Goal: Task Accomplishment & Management: Manage account settings

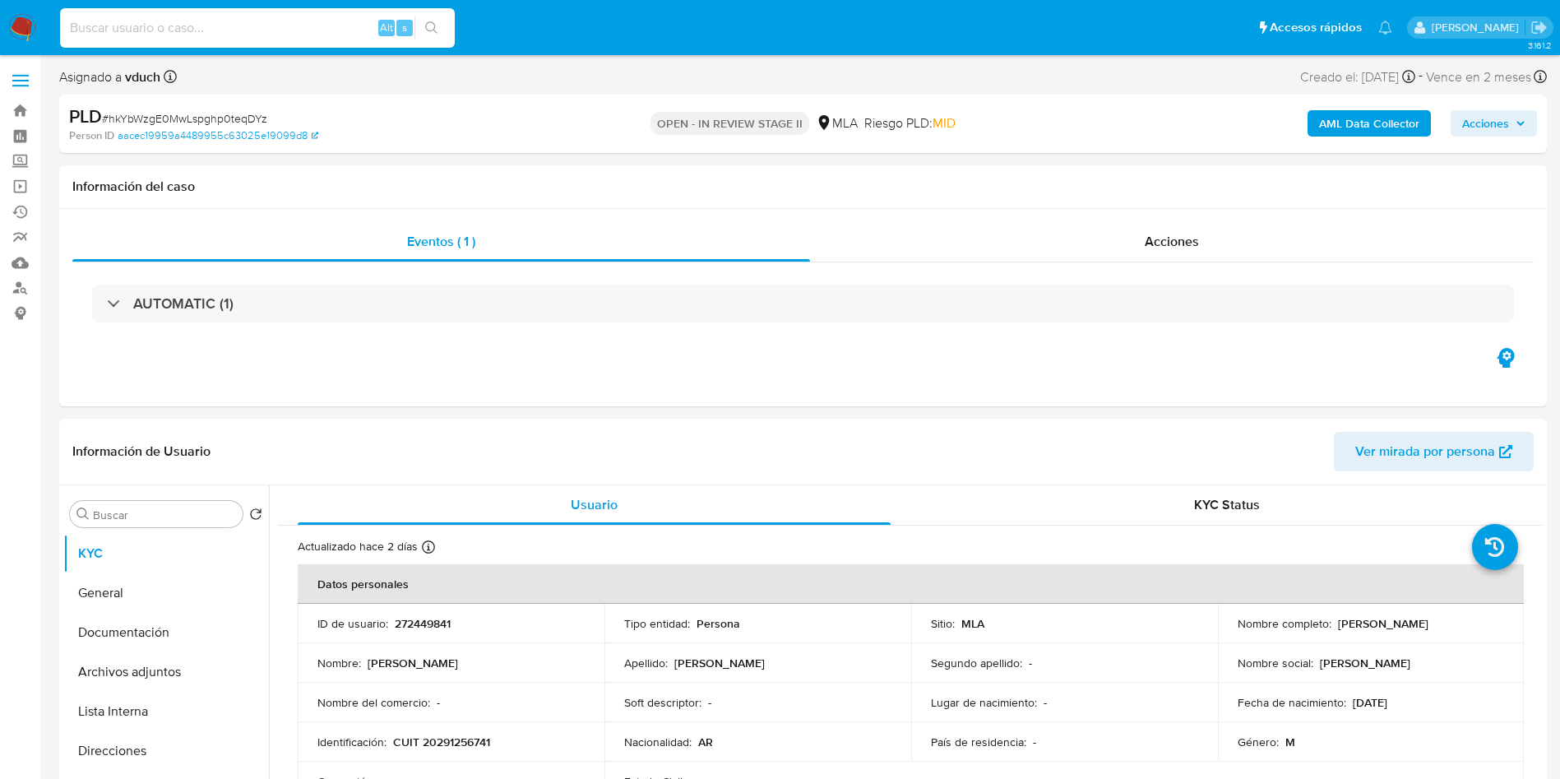
select select "10"
type input "hkYbWzgE0MwLspghp0teqDYz"
click at [437, 26] on icon "search-icon" at bounding box center [431, 27] width 13 height 13
click at [423, 22] on button "search-icon" at bounding box center [431, 27] width 34 height 23
click at [349, 78] on div "Asignado a vduch Asignado el: 17/09/2025 10:31:49 Creado el: 12/09/2025 Creado …" at bounding box center [802, 80] width 1487 height 29
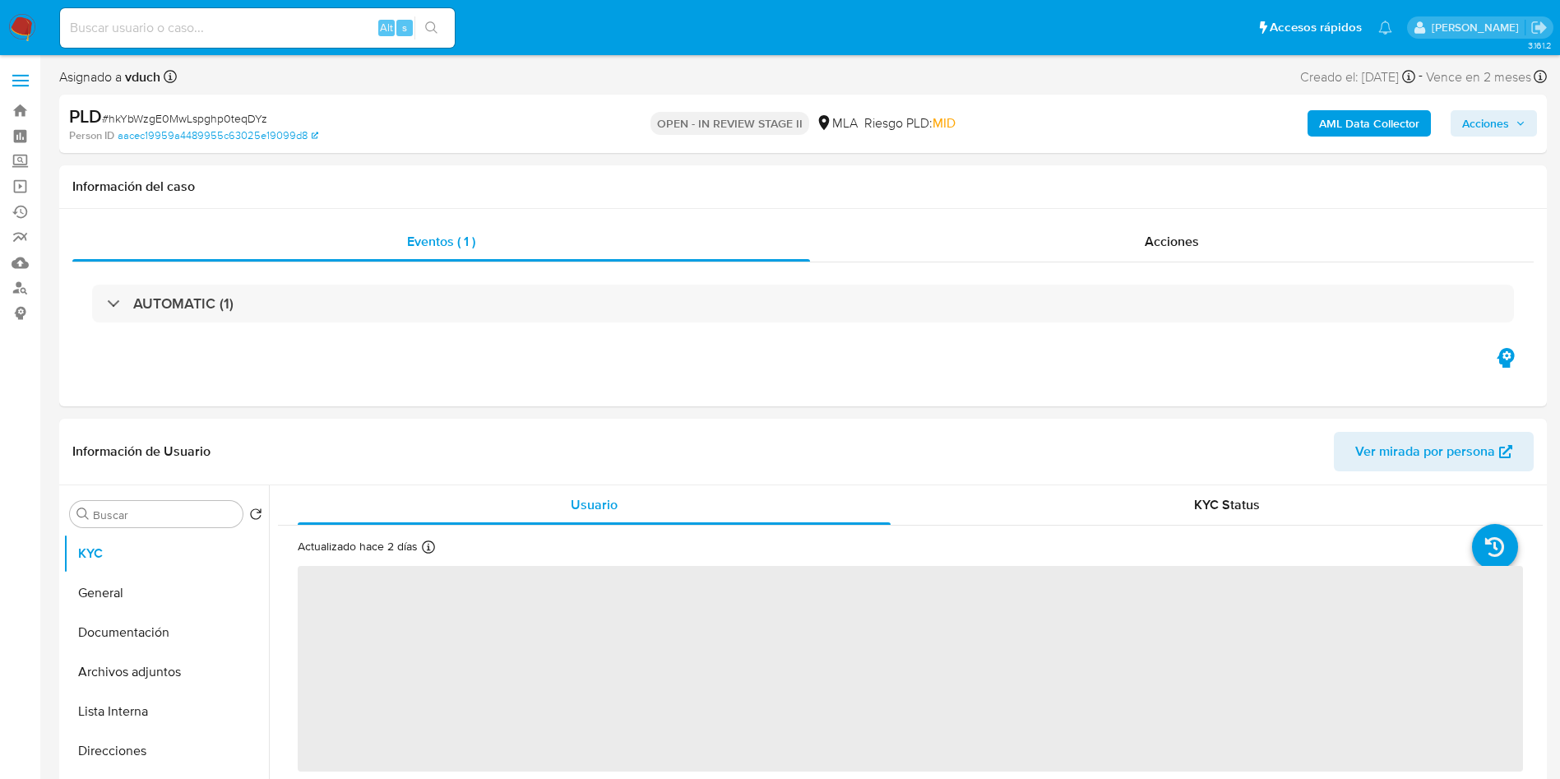
select select "10"
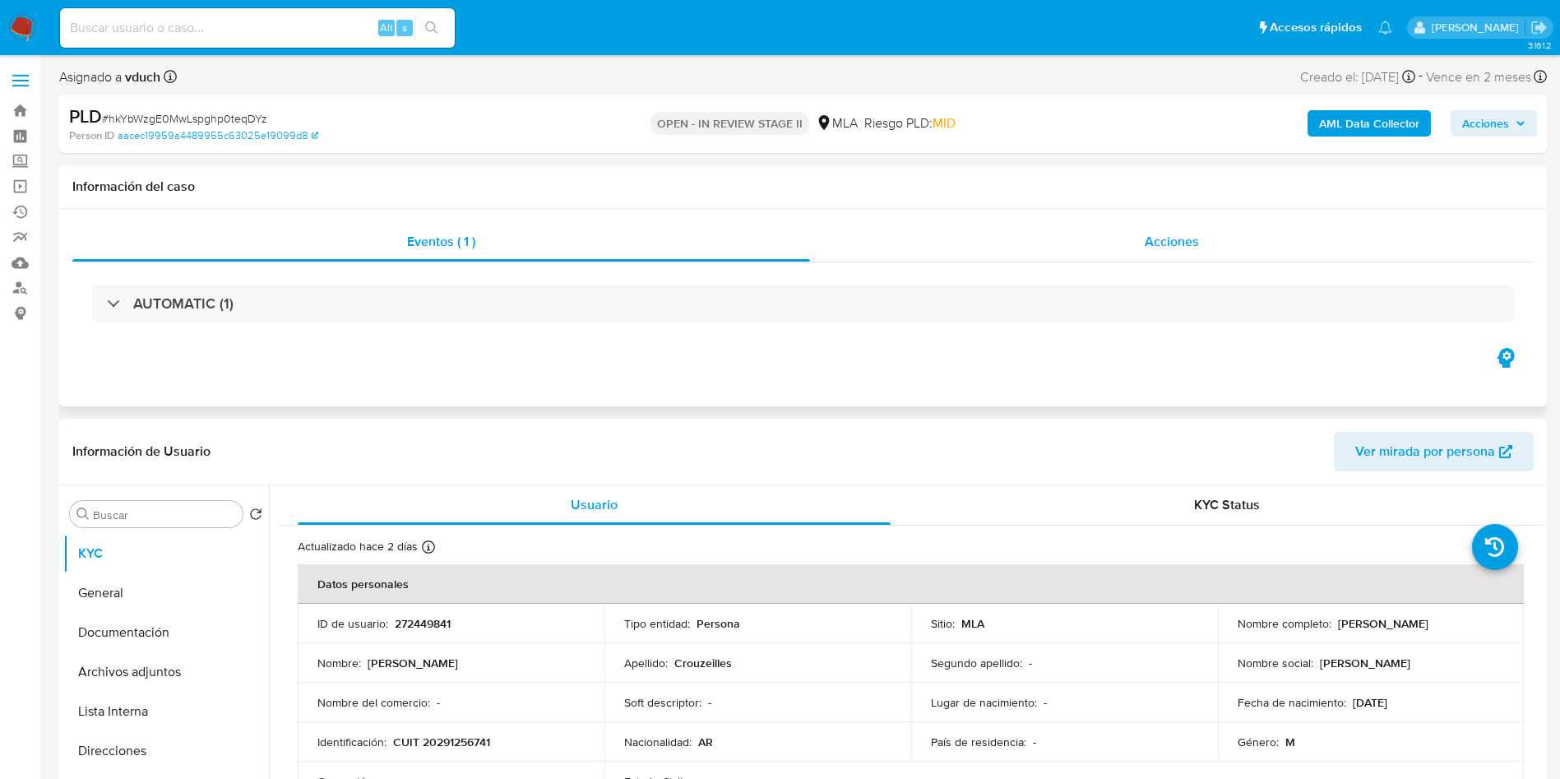
drag, startPoint x: 860, startPoint y: 247, endPoint x: 862, endPoint y: 225, distance: 21.4
click at [861, 245] on div "Acciones" at bounding box center [1171, 241] width 723 height 39
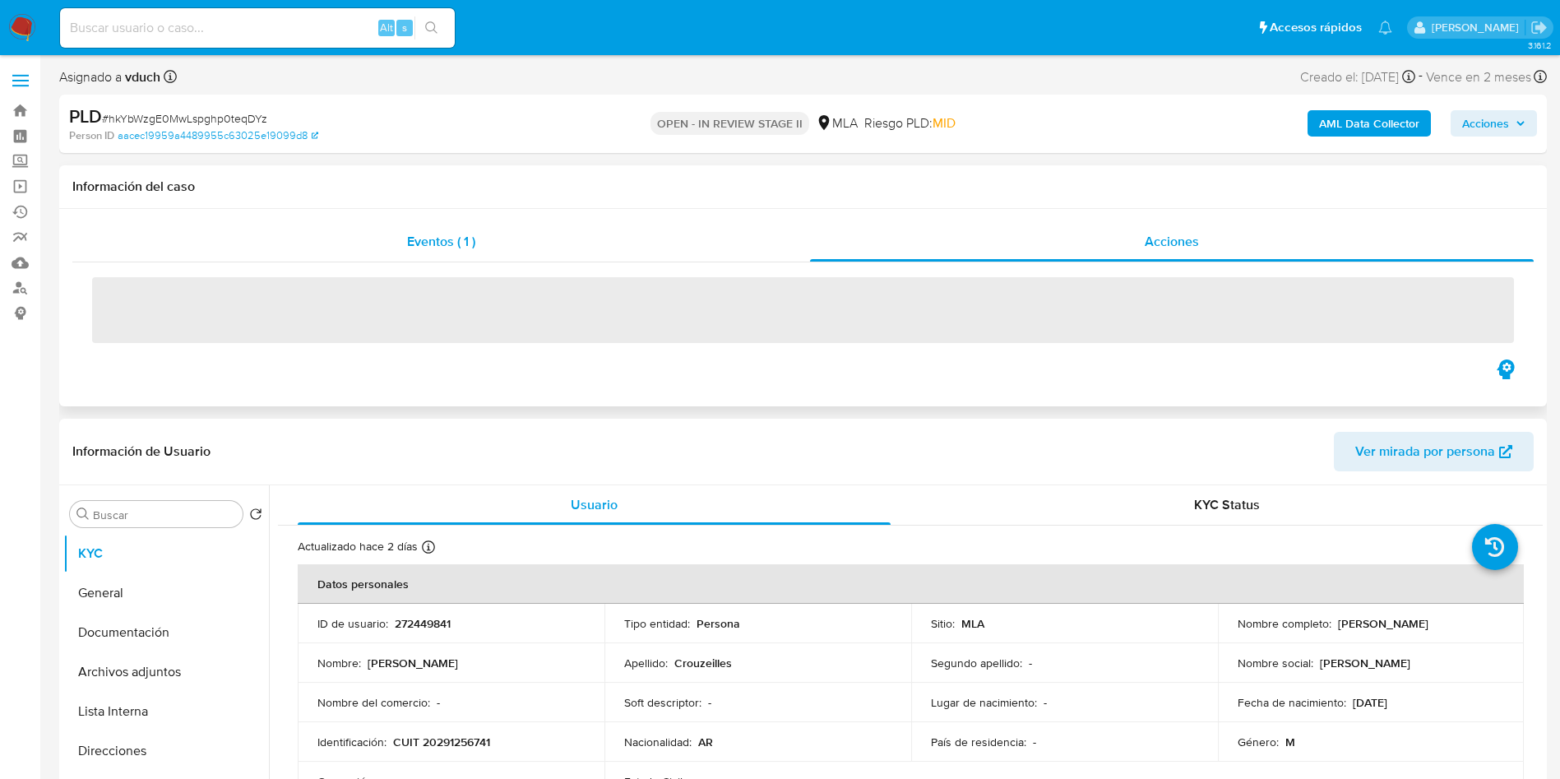
click at [515, 247] on div "Eventos ( 1 )" at bounding box center [440, 241] width 737 height 39
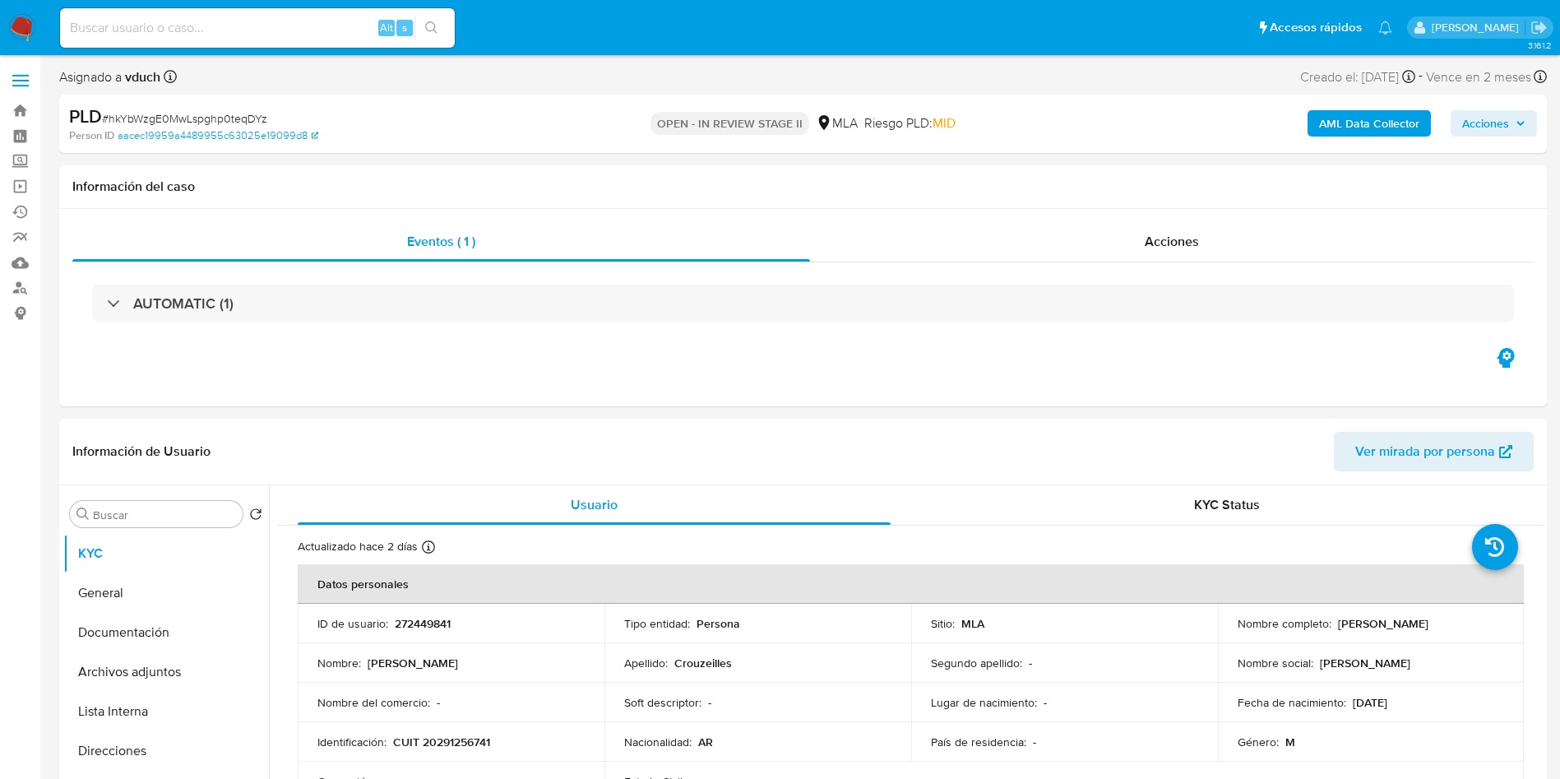
click at [425, 619] on p "272449841" at bounding box center [423, 623] width 56 height 15
copy p "272449841"
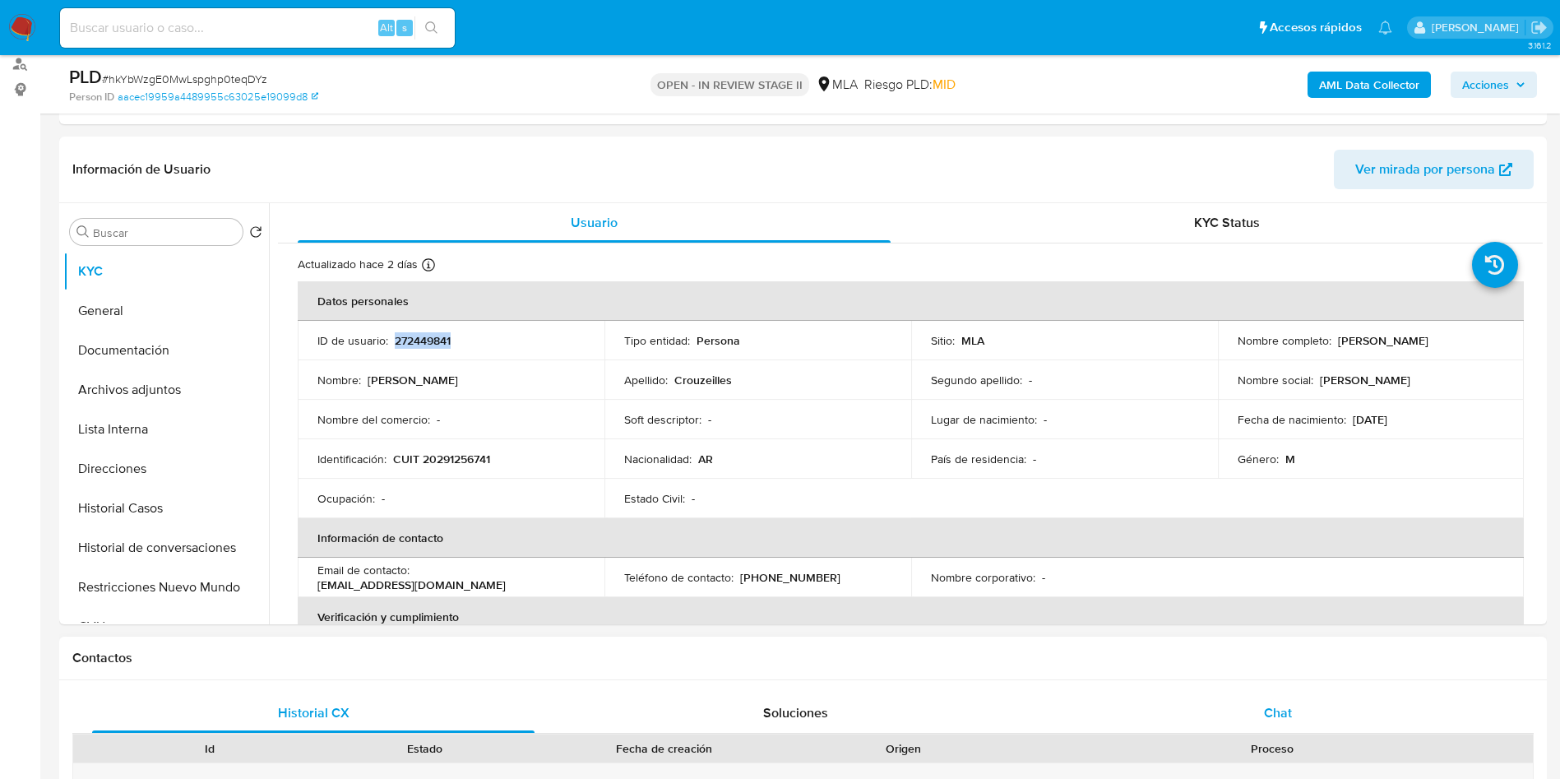
click at [1293, 693] on div "Chat" at bounding box center [1277, 712] width 442 height 39
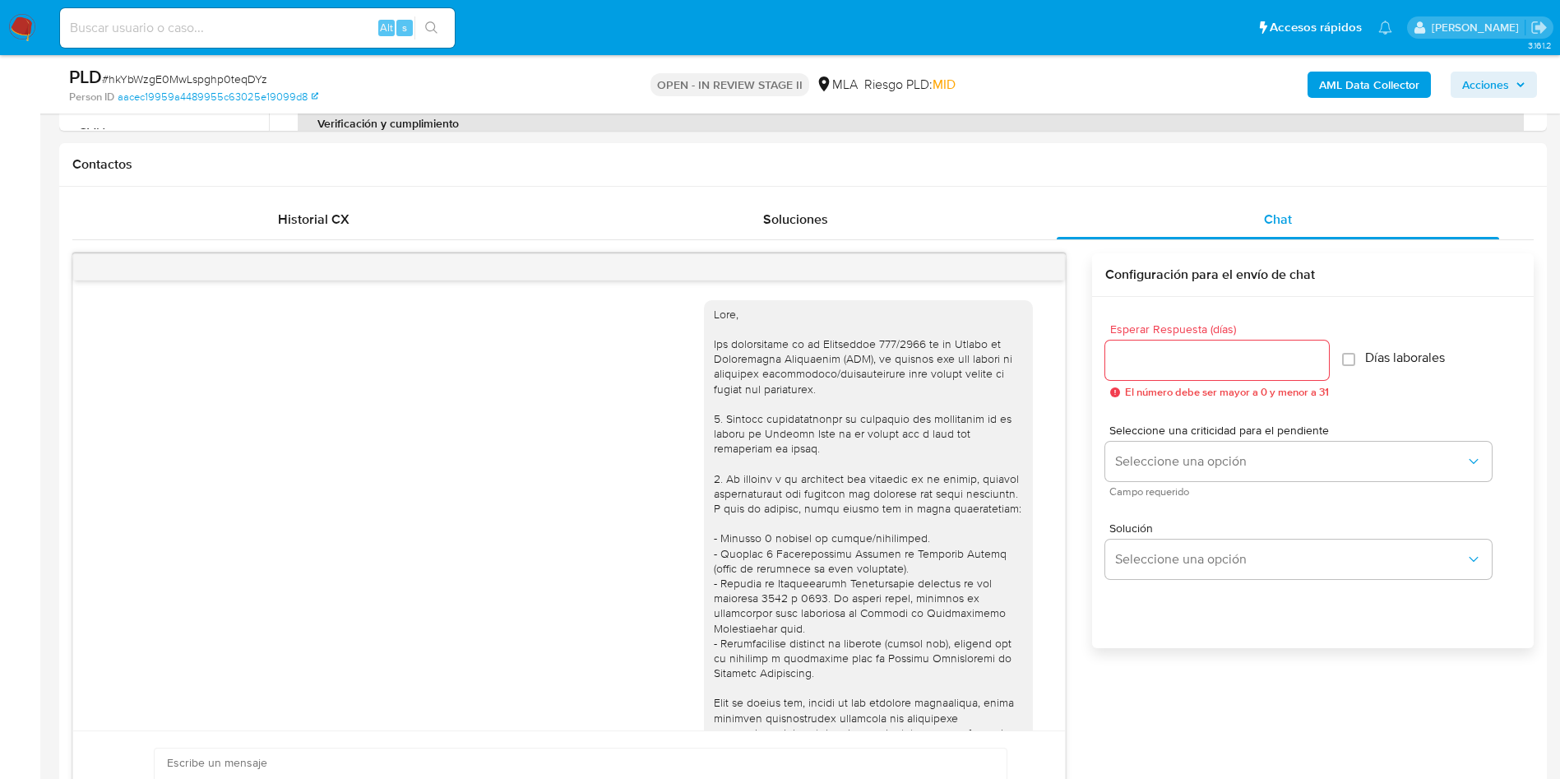
scroll to position [844, 0]
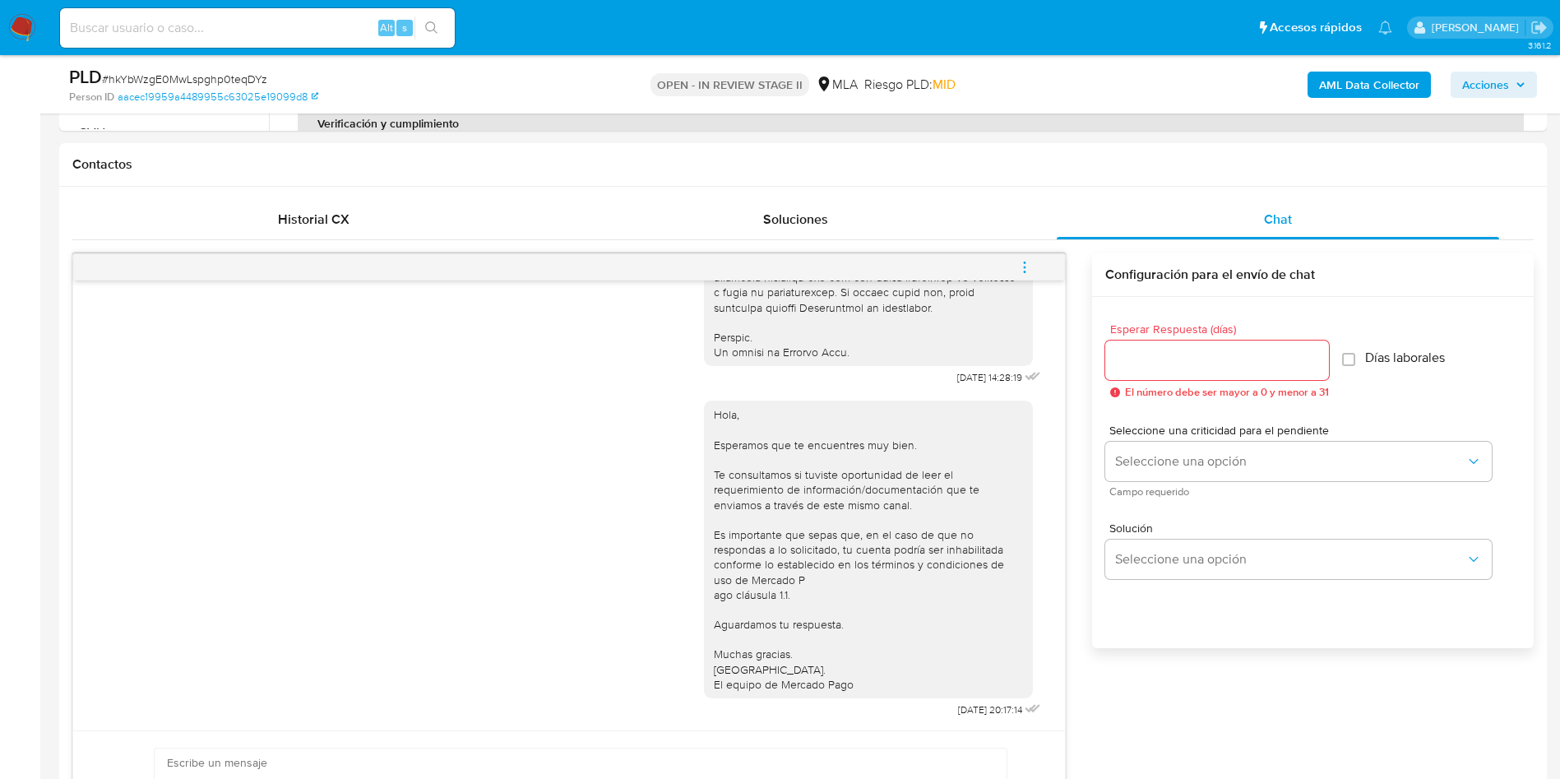
click at [1026, 262] on icon "menu-action" at bounding box center [1024, 267] width 15 height 15
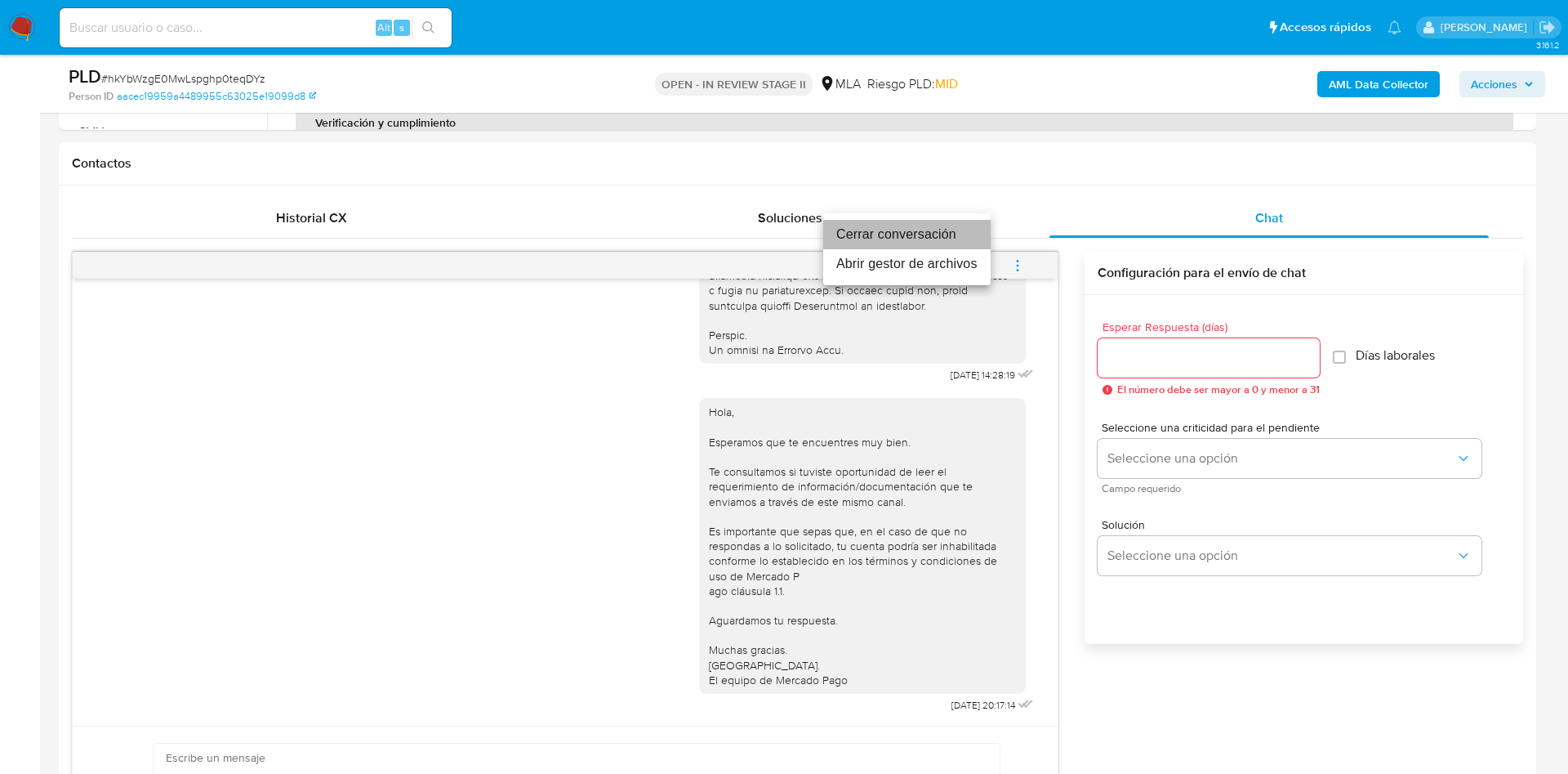
click at [960, 243] on li "Cerrar conversación" at bounding box center [907, 234] width 168 height 30
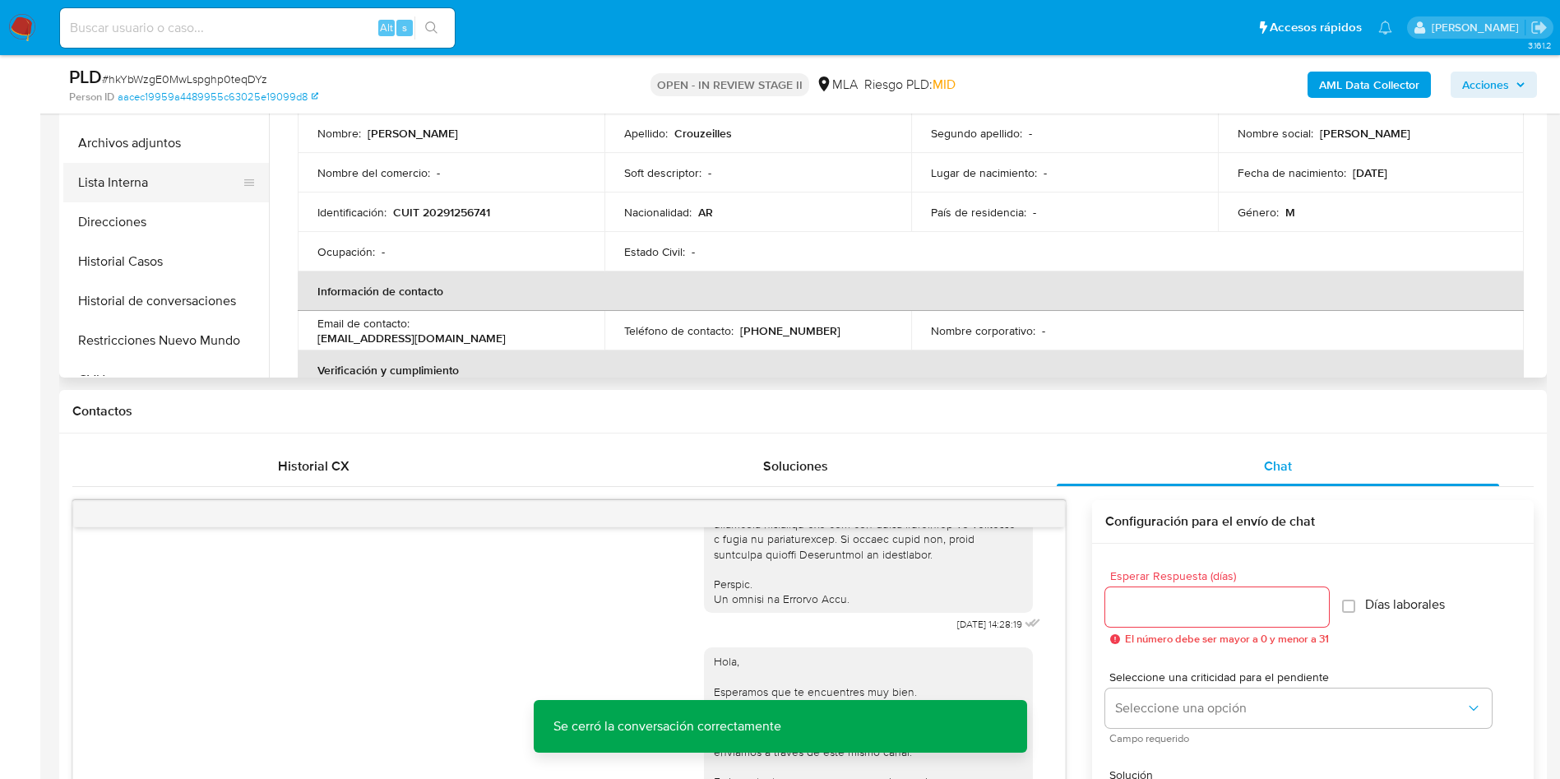
drag, startPoint x: 202, startPoint y: 148, endPoint x: 65, endPoint y: 192, distance: 144.0
click at [202, 147] on button "Archivos adjuntos" at bounding box center [166, 142] width 206 height 39
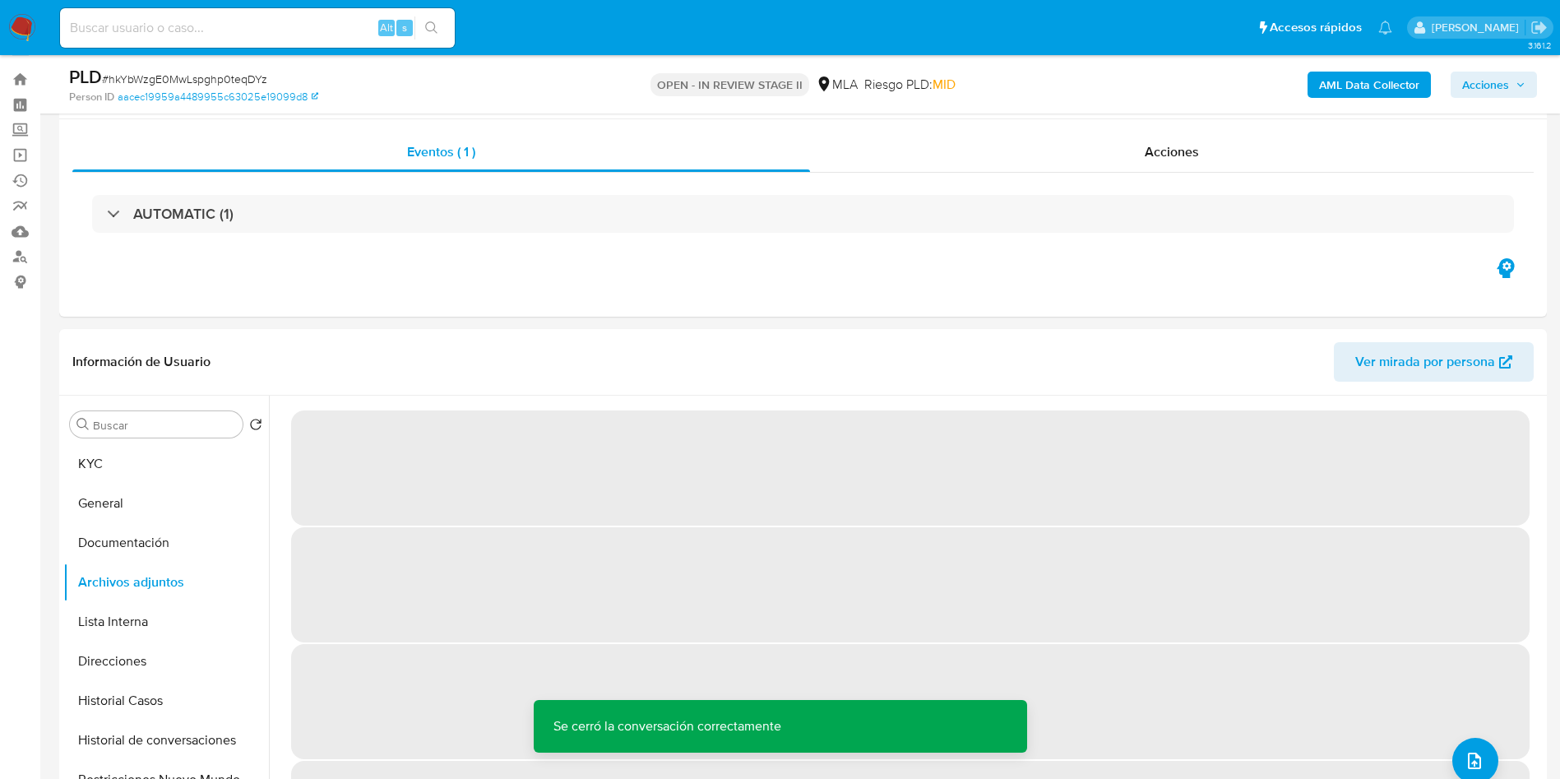
scroll to position [123, 0]
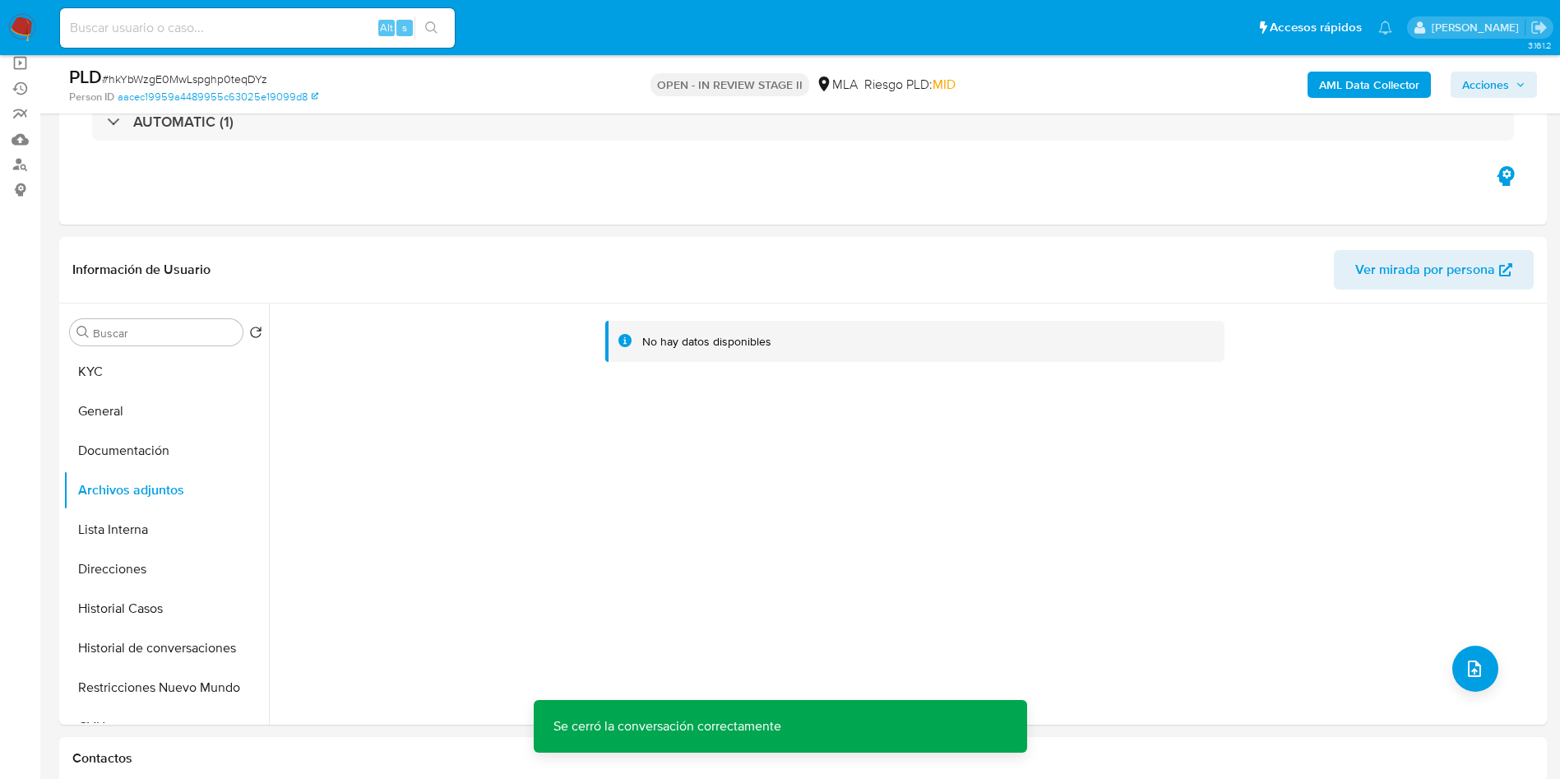
click at [1344, 88] on b "AML Data Collector" at bounding box center [1369, 85] width 100 height 26
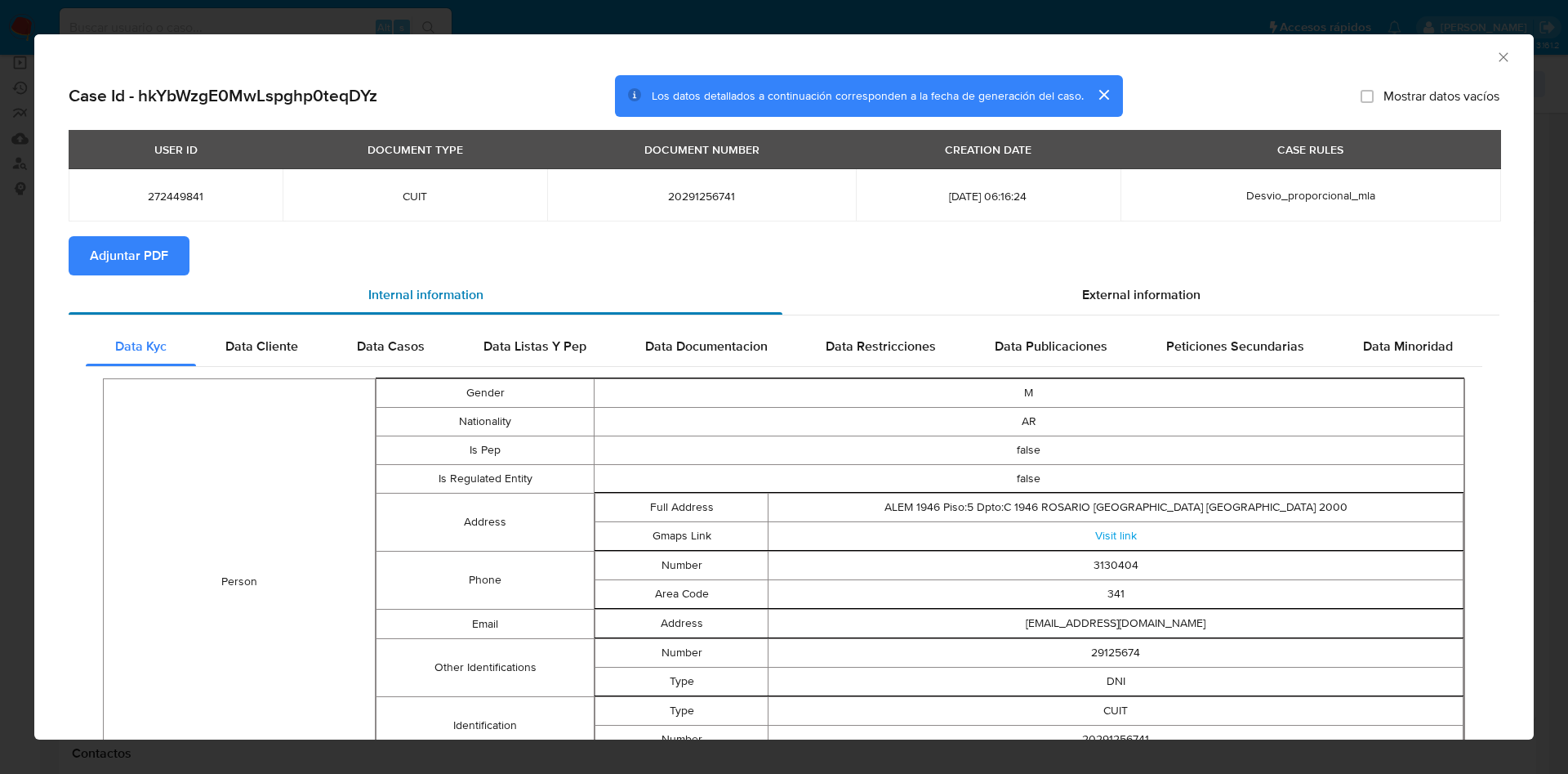
click at [146, 275] on div "Internal information" at bounding box center [425, 294] width 714 height 39
click at [142, 268] on span "Adjuntar PDF" at bounding box center [128, 255] width 78 height 36
click at [1495, 53] on icon "Cerrar ventana" at bounding box center [1502, 57] width 16 height 16
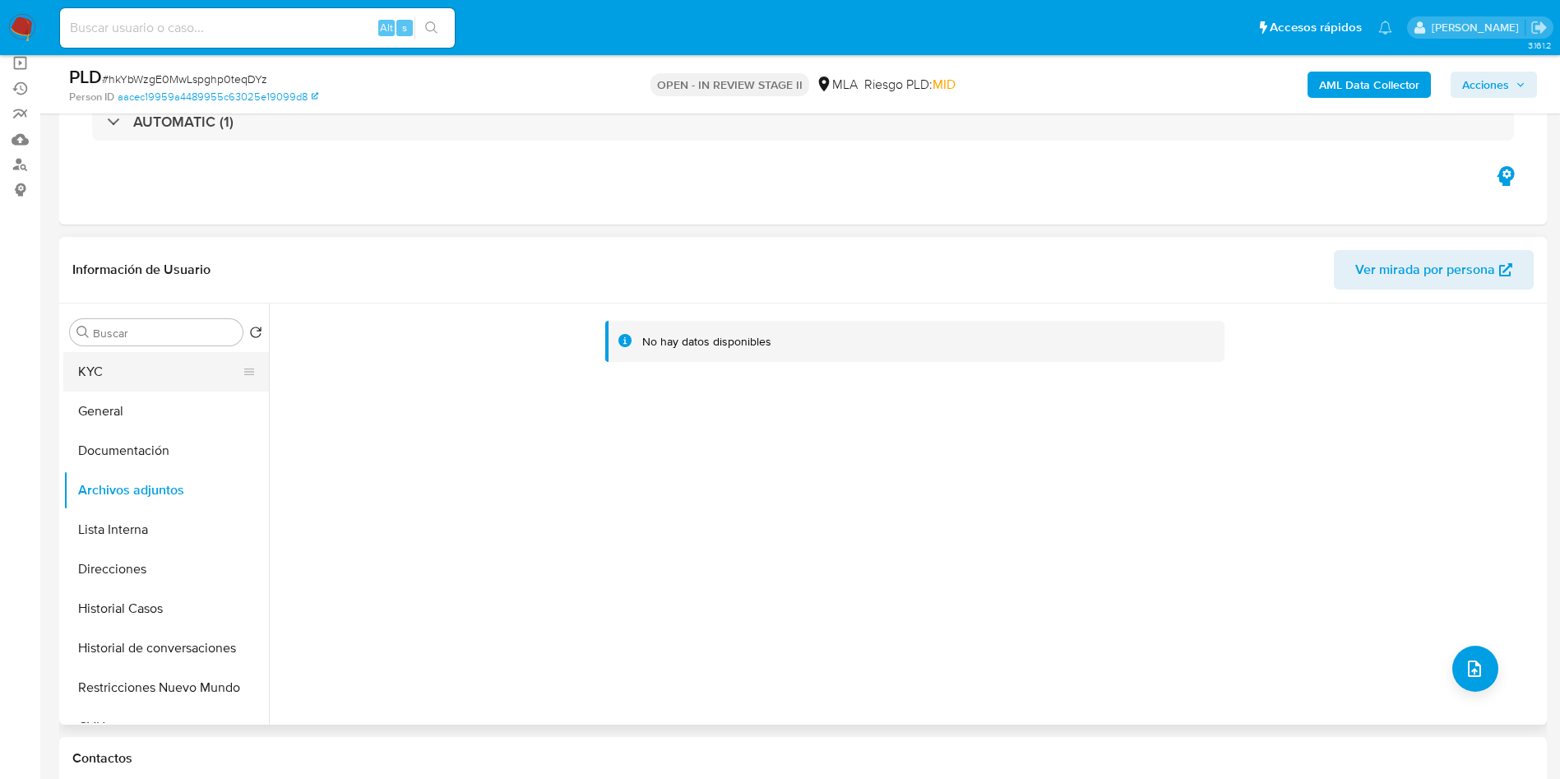
click at [164, 367] on button "KYC" at bounding box center [159, 371] width 192 height 39
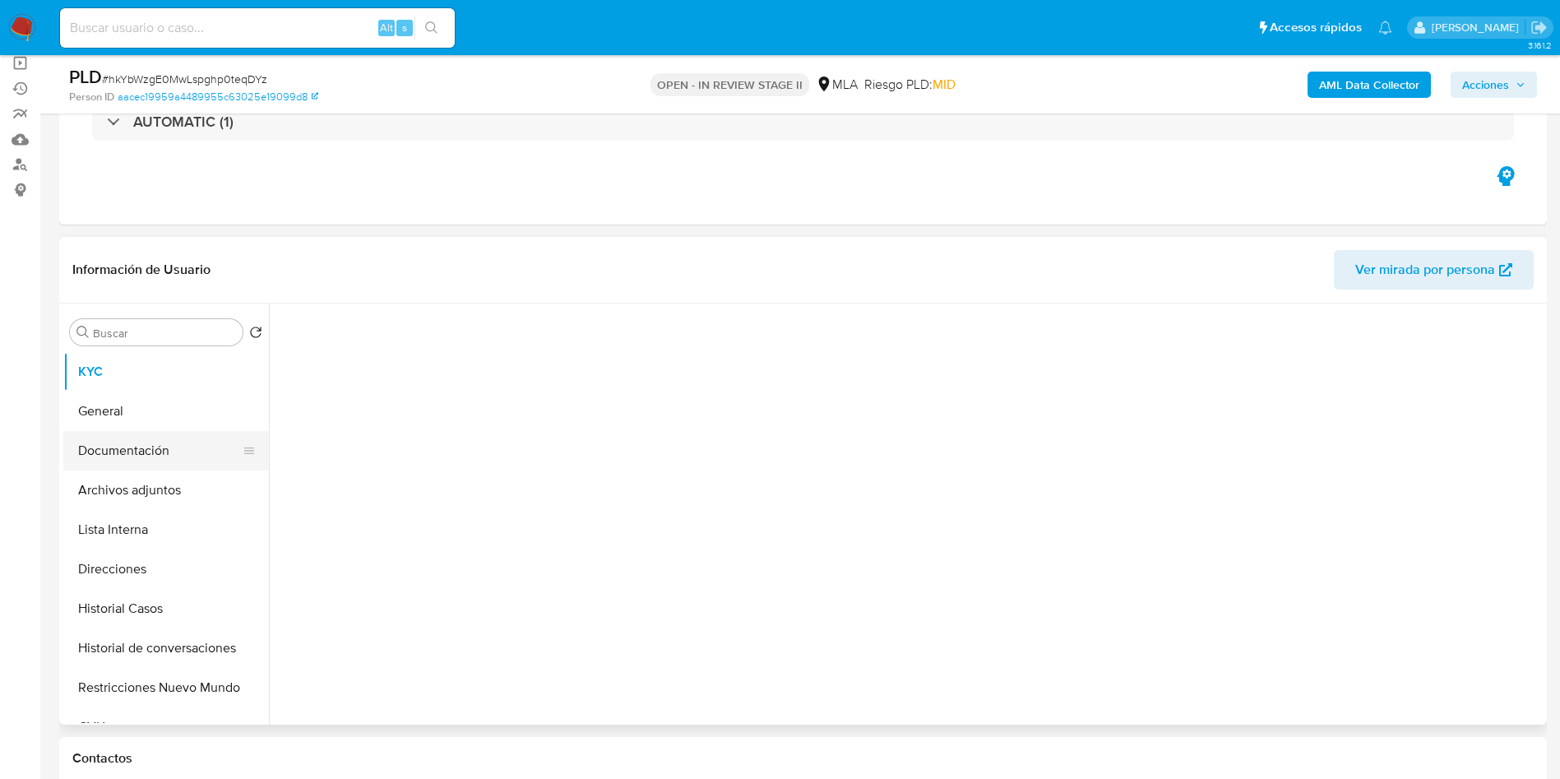
click at [155, 445] on button "Documentación" at bounding box center [159, 450] width 192 height 39
click at [144, 407] on button "General" at bounding box center [159, 410] width 192 height 39
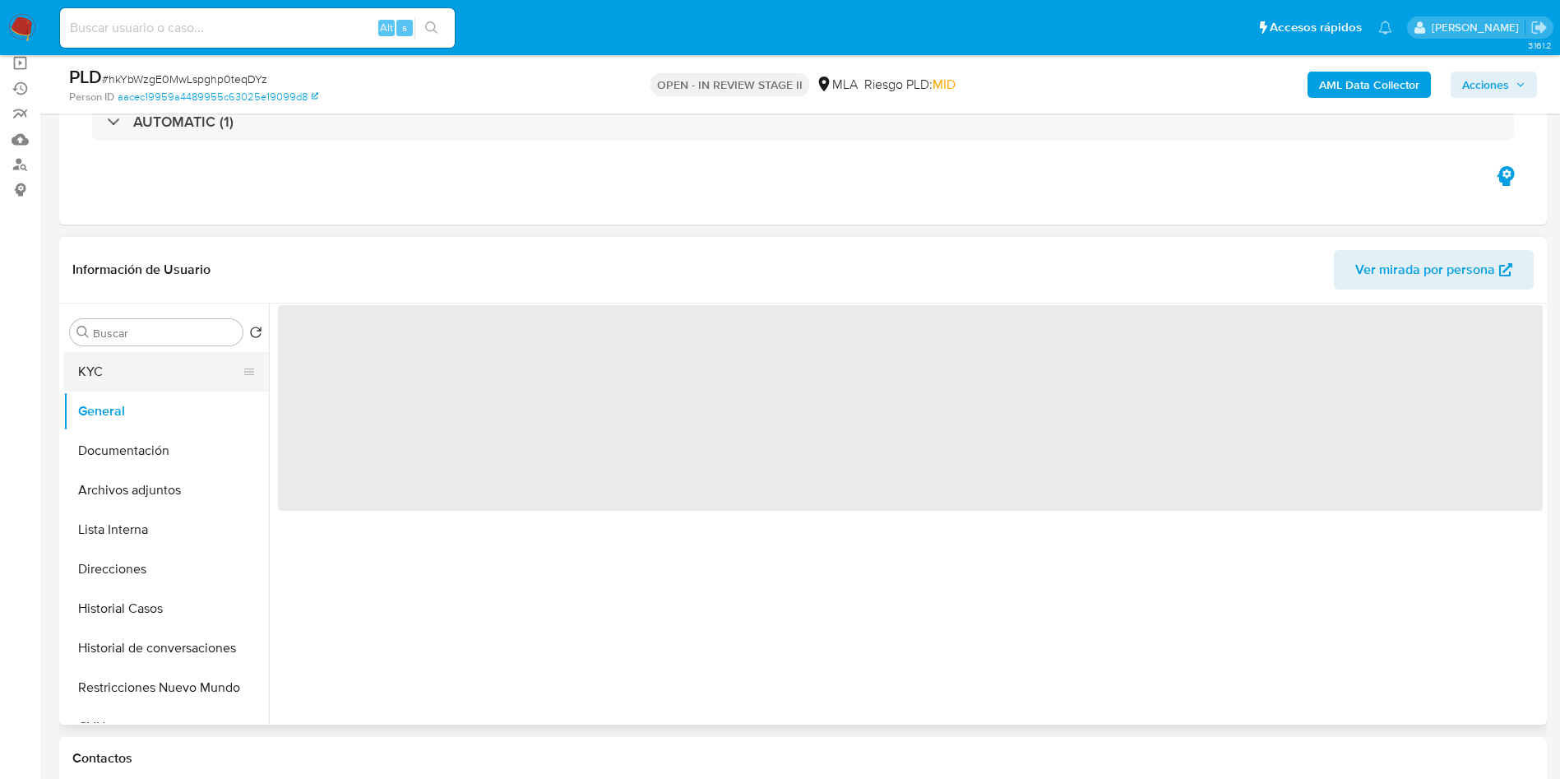
click at [145, 380] on button "KYC" at bounding box center [159, 371] width 192 height 39
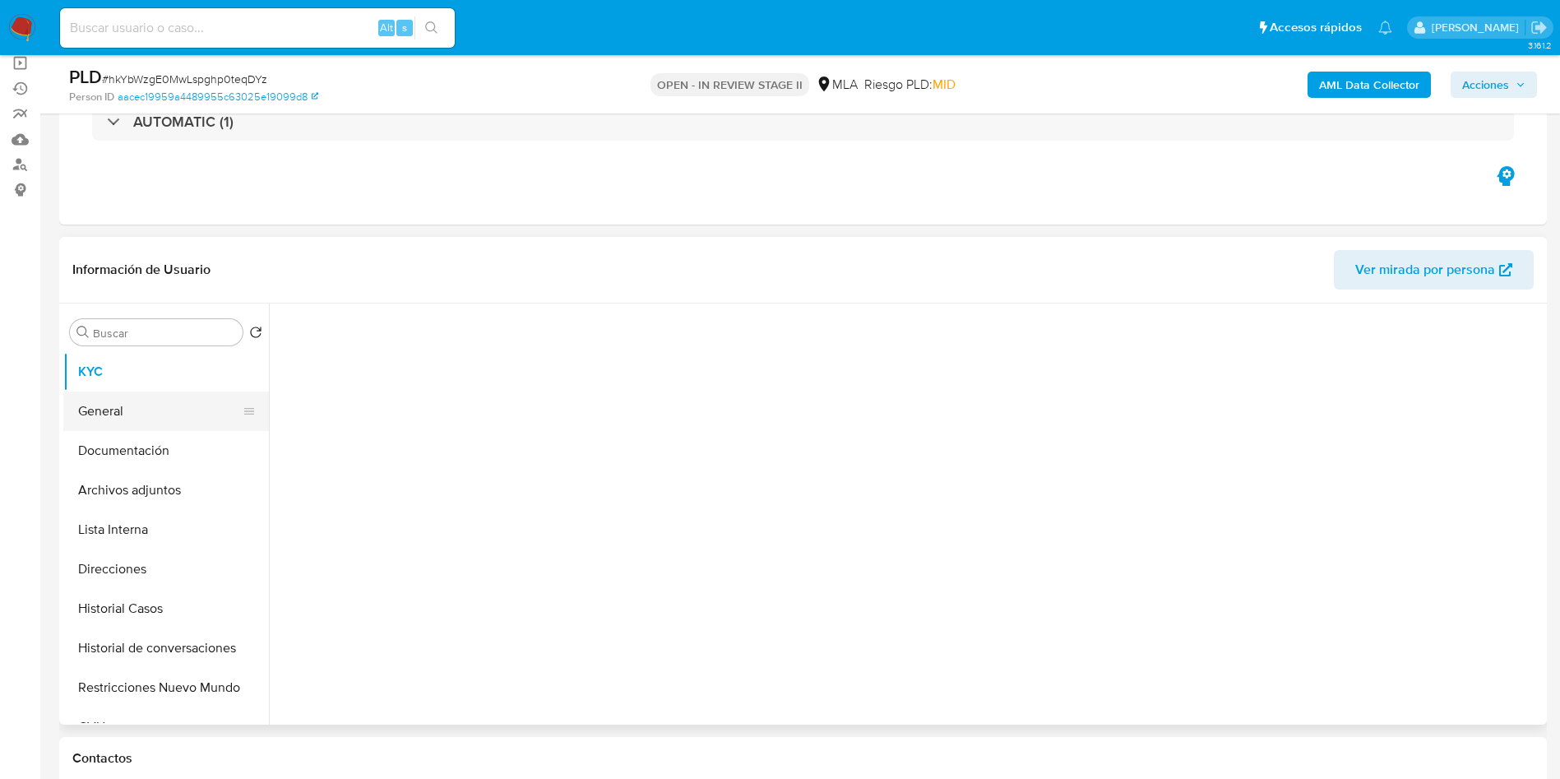
click at [129, 406] on button "General" at bounding box center [159, 410] width 192 height 39
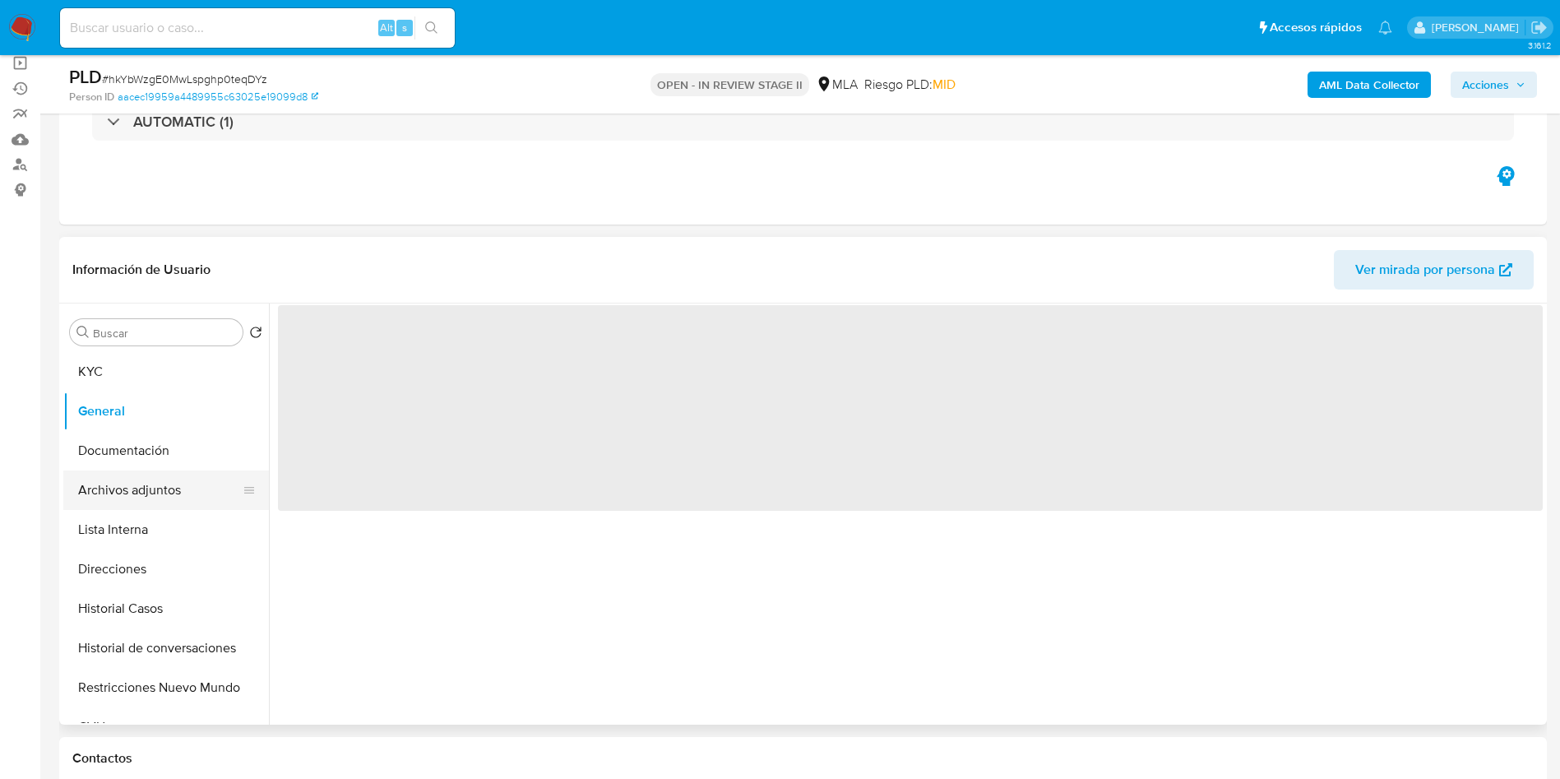
click at [139, 473] on button "Archivos adjuntos" at bounding box center [159, 489] width 192 height 39
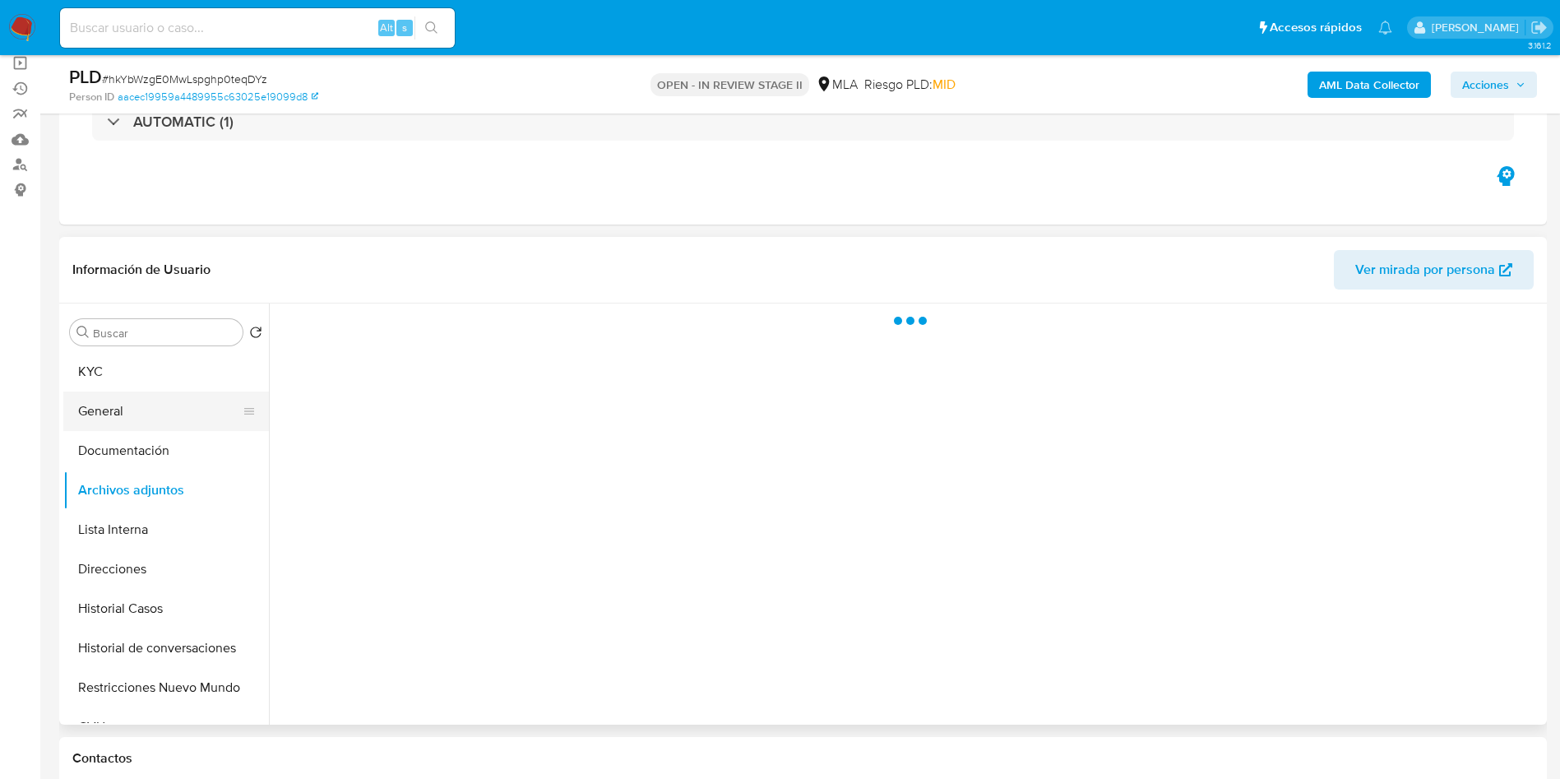
click at [136, 393] on button "General" at bounding box center [159, 410] width 192 height 39
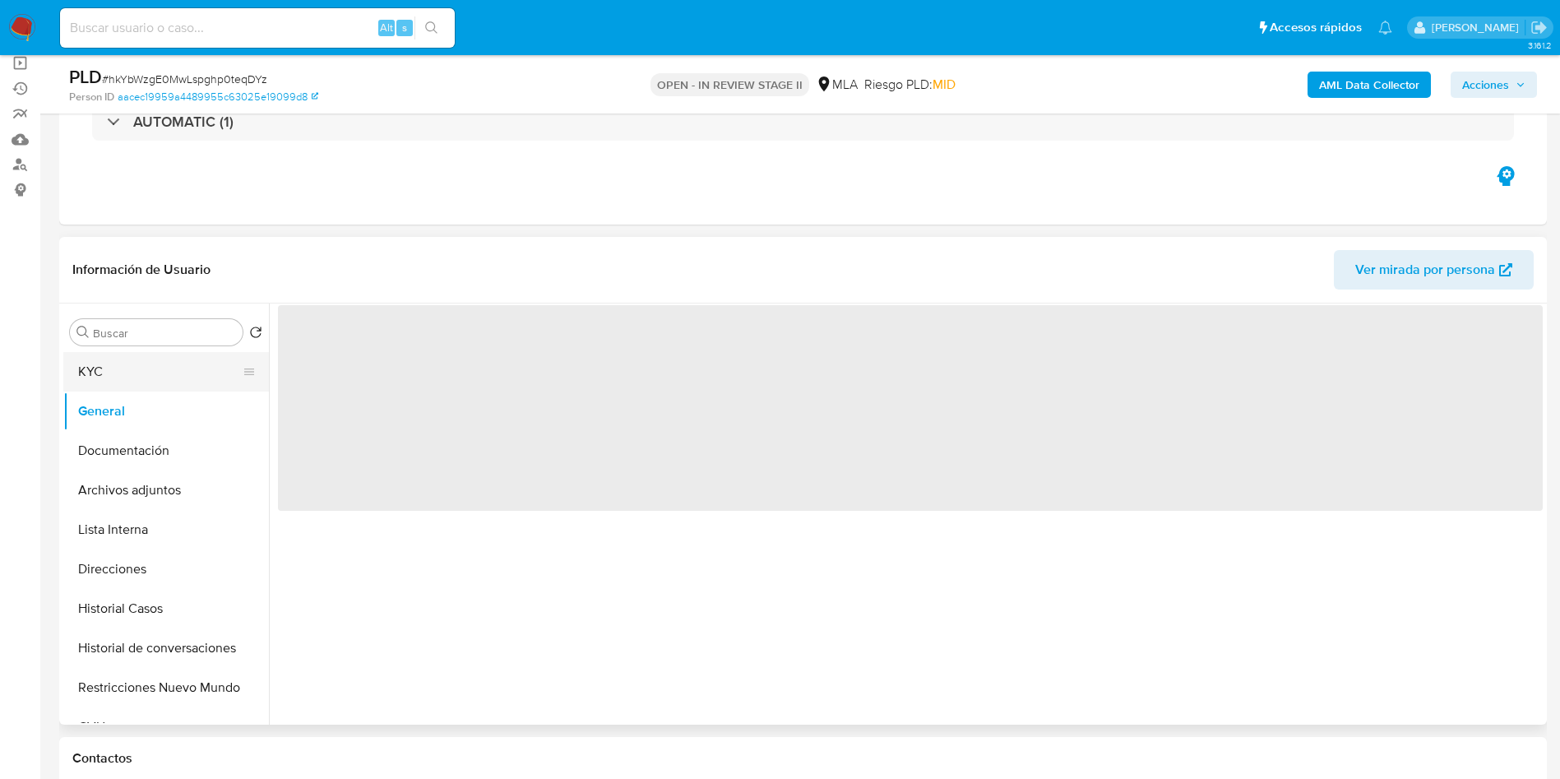
click at [105, 365] on button "KYC" at bounding box center [159, 371] width 192 height 39
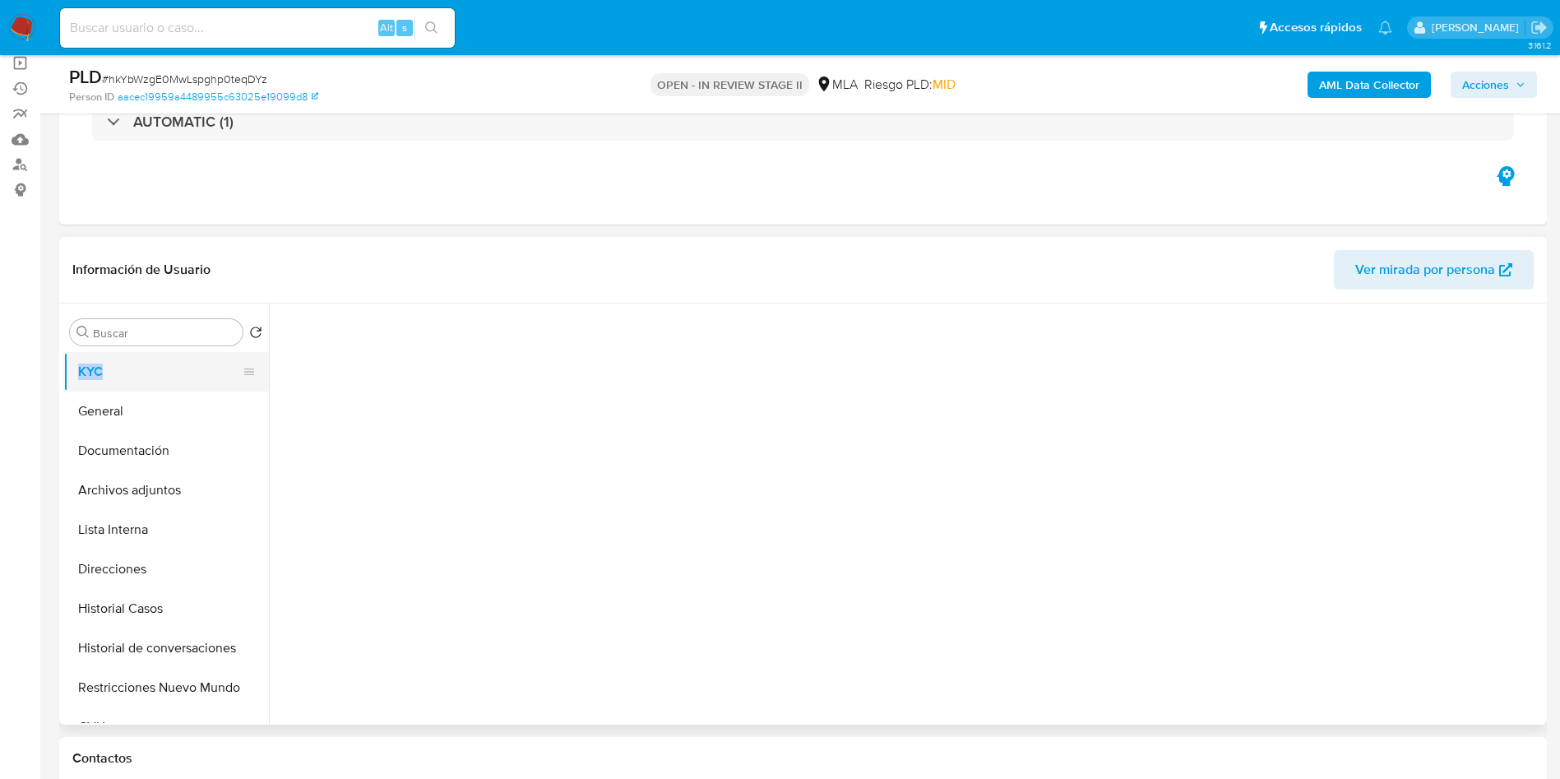
click at [152, 354] on div "Buscar Volver al orden por defecto KYC General Documentación Archivos adjuntos …" at bounding box center [166, 515] width 206 height 418
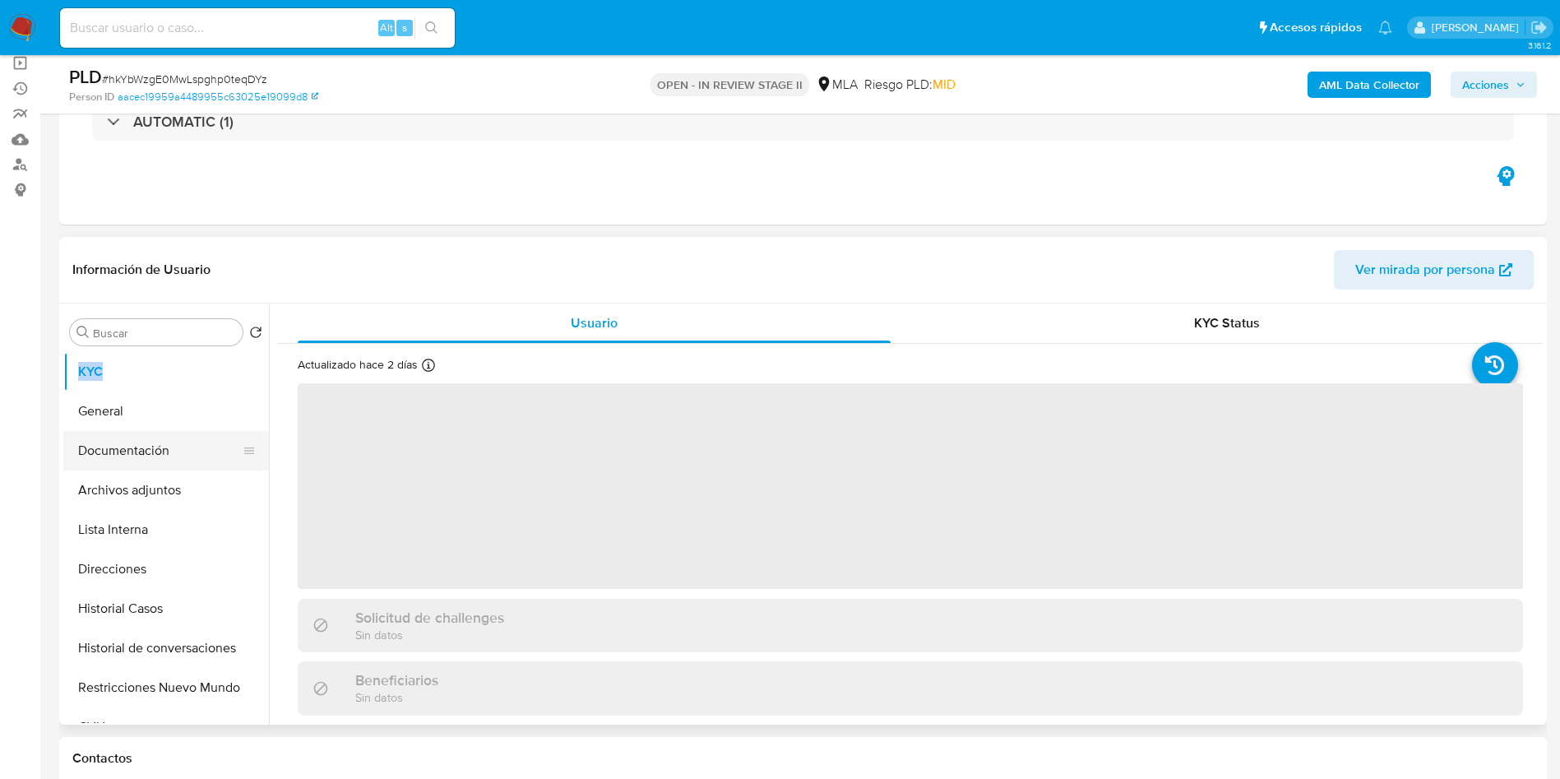
click at [140, 438] on button "Documentación" at bounding box center [159, 450] width 192 height 39
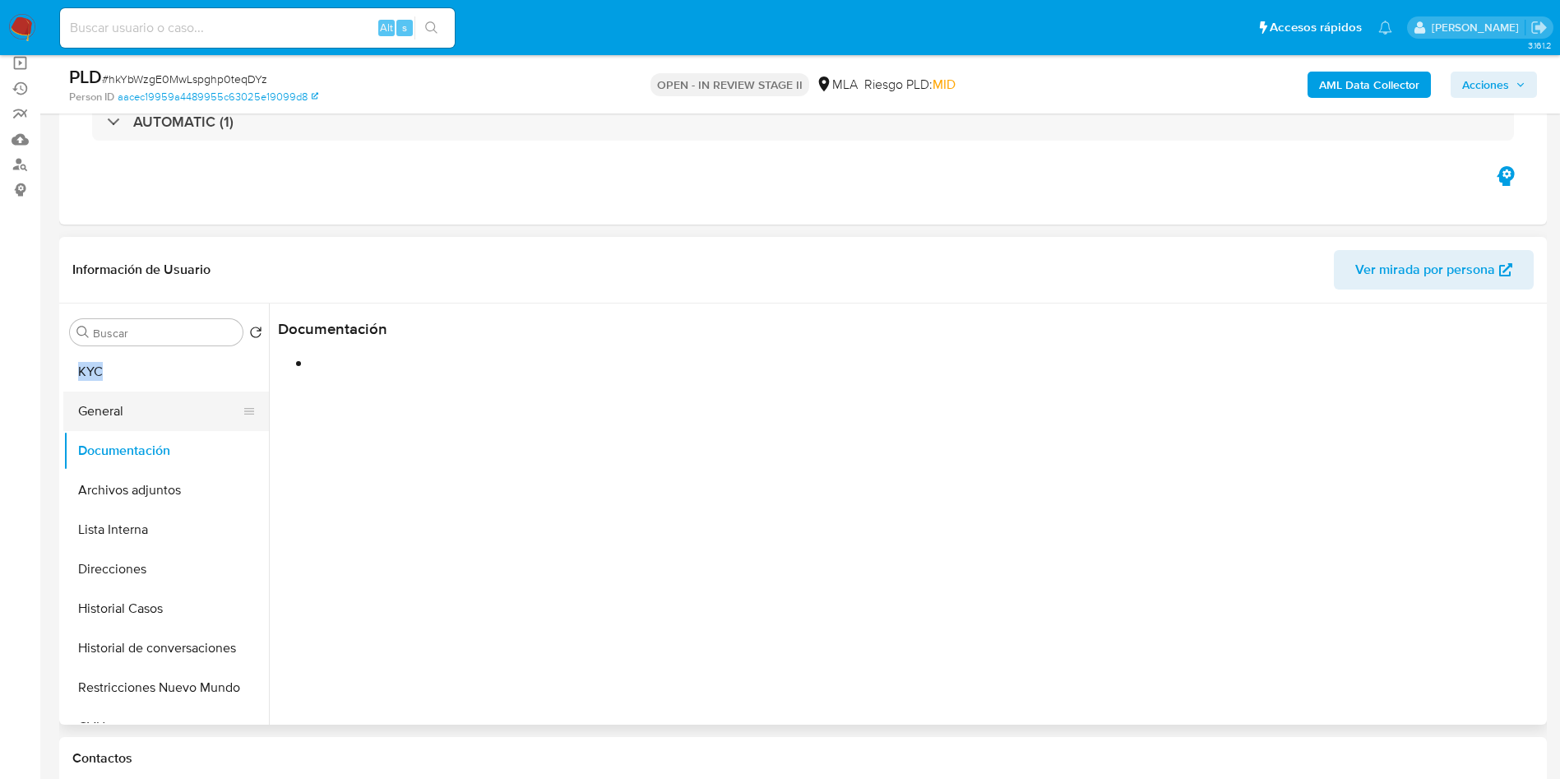
click at [130, 400] on button "General" at bounding box center [159, 410] width 192 height 39
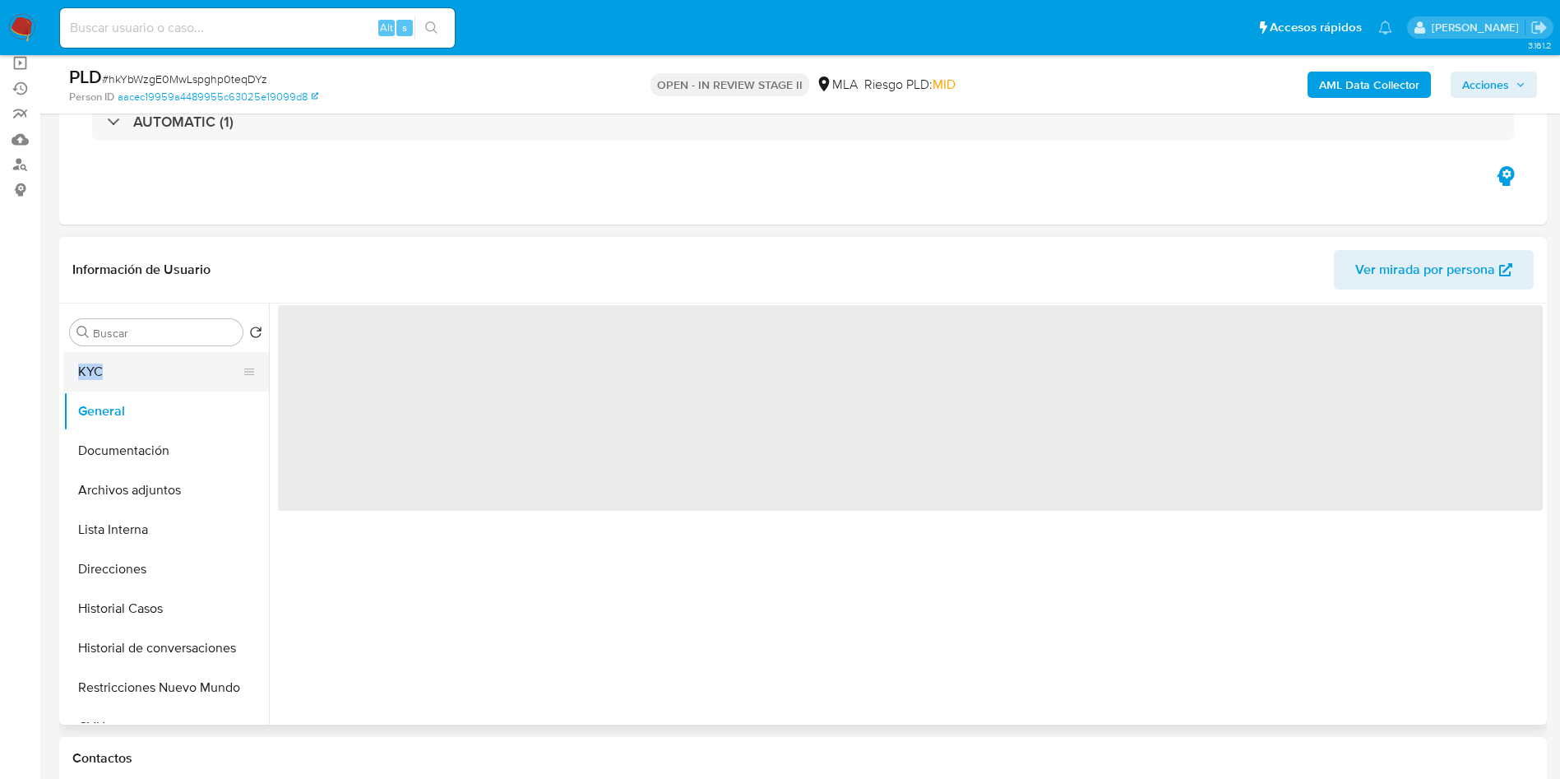
click at [127, 380] on button "KYC" at bounding box center [159, 371] width 192 height 39
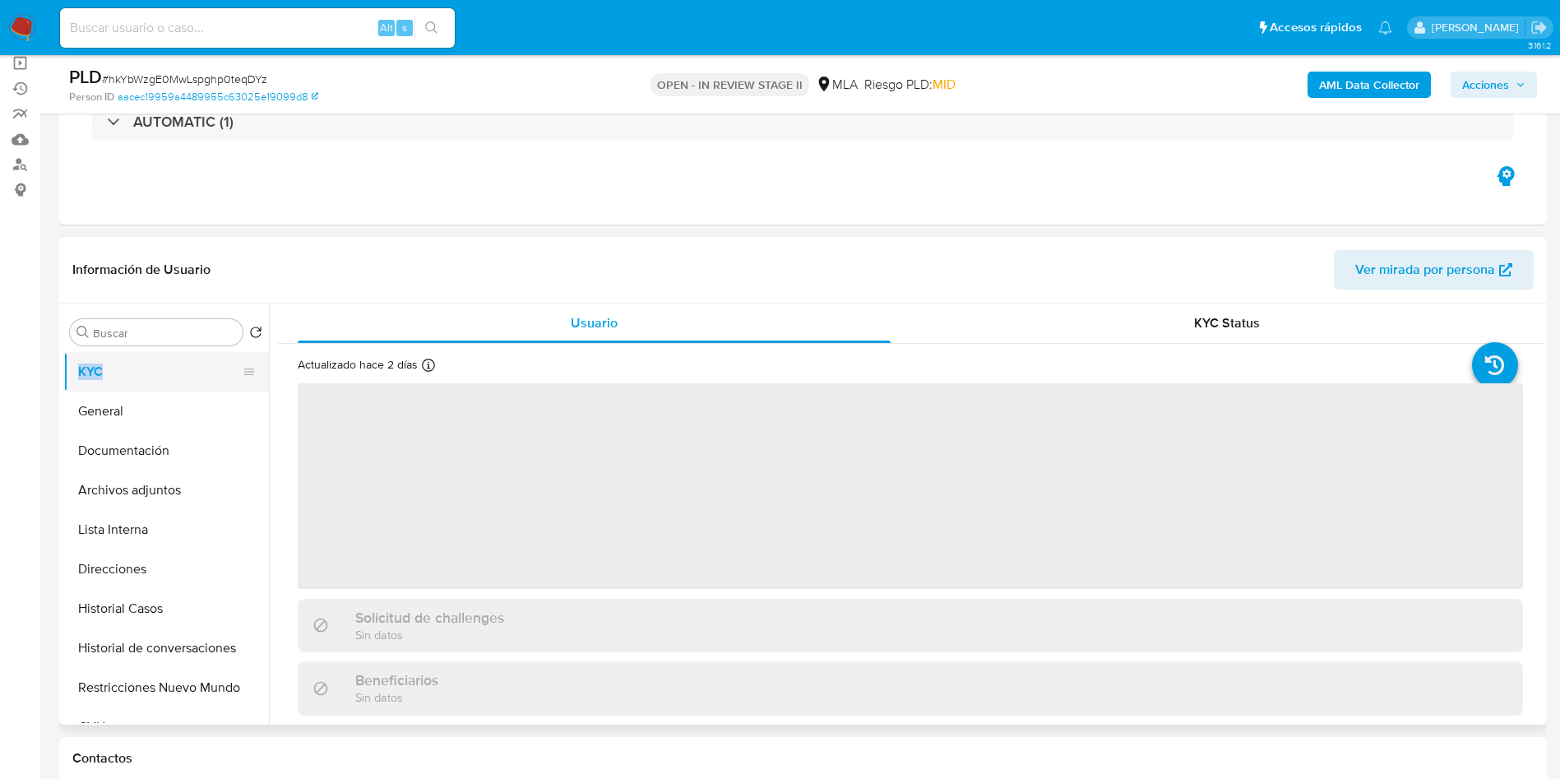
click at [127, 378] on button "KYC" at bounding box center [159, 371] width 192 height 39
click at [109, 377] on button "KYC" at bounding box center [159, 371] width 192 height 39
click at [129, 425] on button "General" at bounding box center [159, 410] width 192 height 39
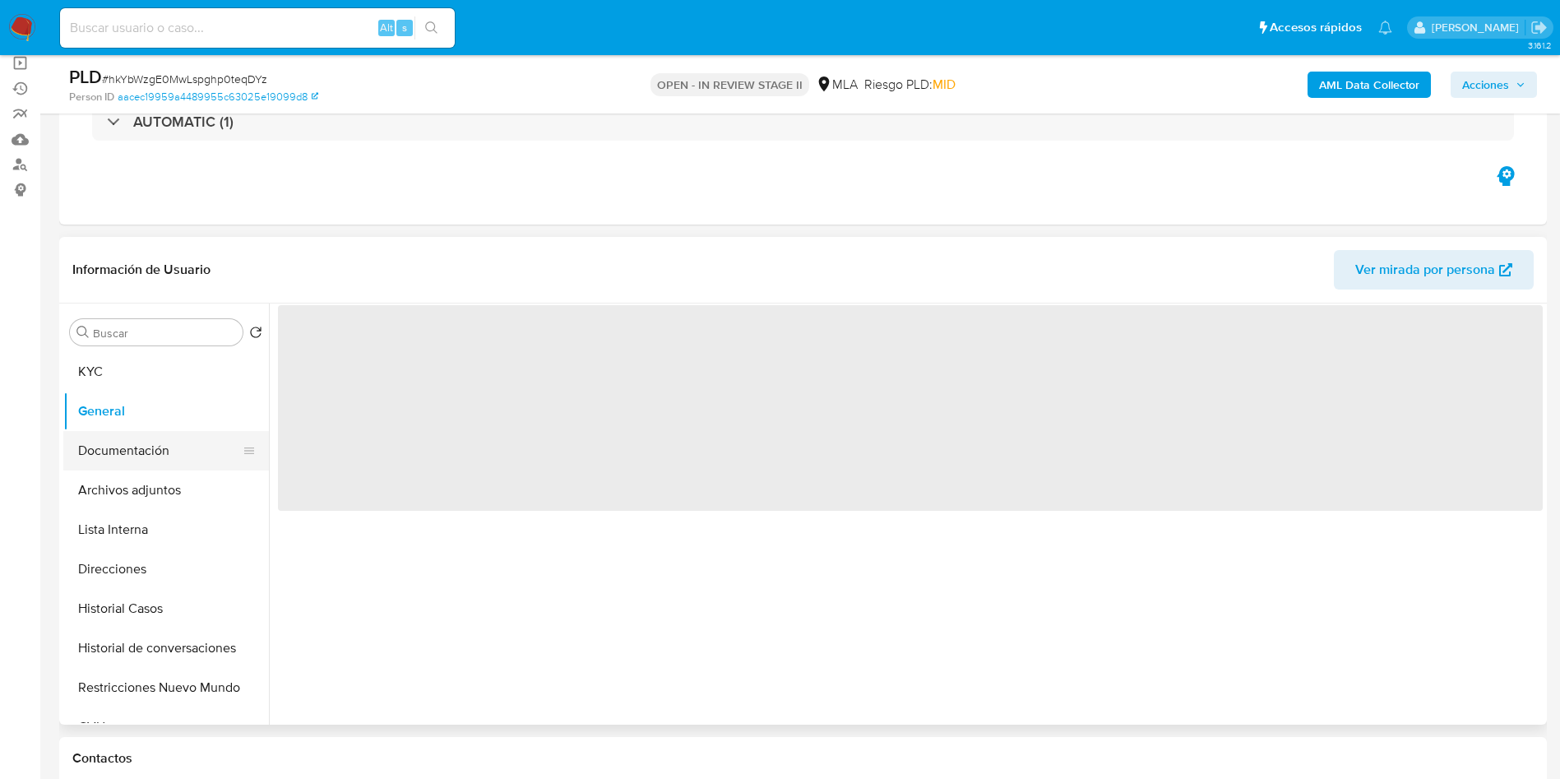
click at [141, 456] on button "Documentación" at bounding box center [159, 450] width 192 height 39
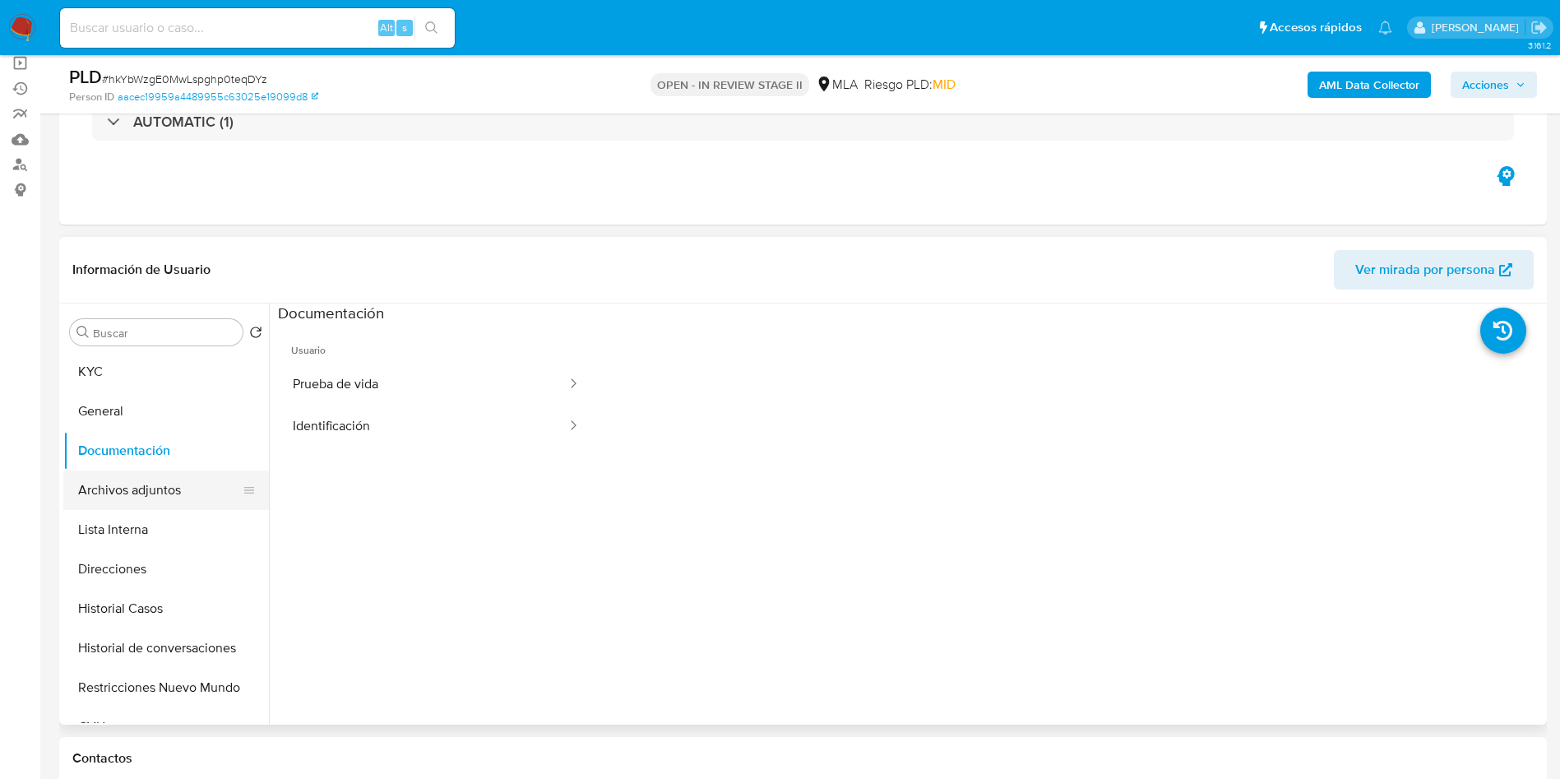
click at [88, 487] on button "Archivos adjuntos" at bounding box center [159, 489] width 192 height 39
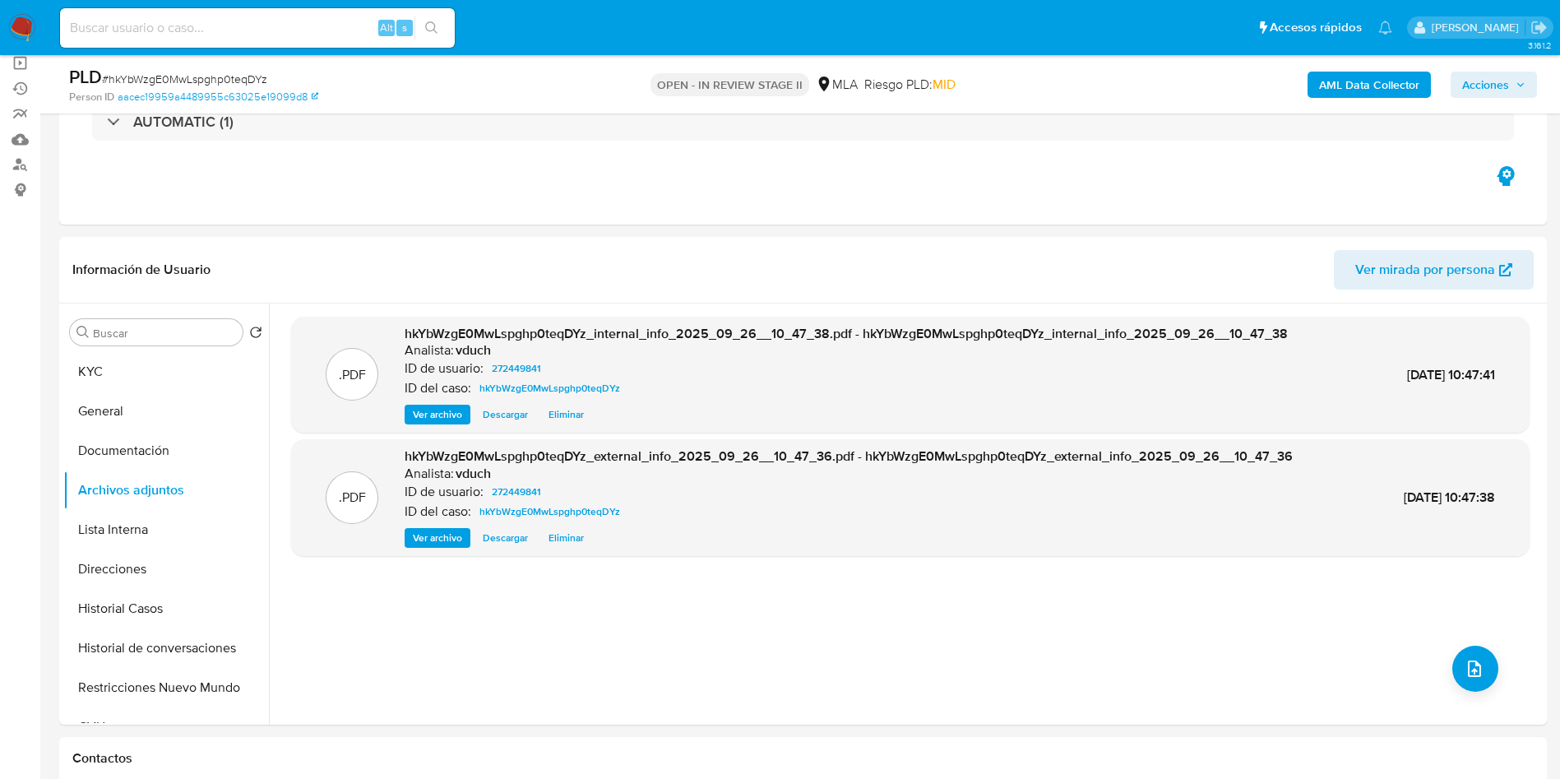
click at [99, 410] on button "General" at bounding box center [166, 410] width 206 height 39
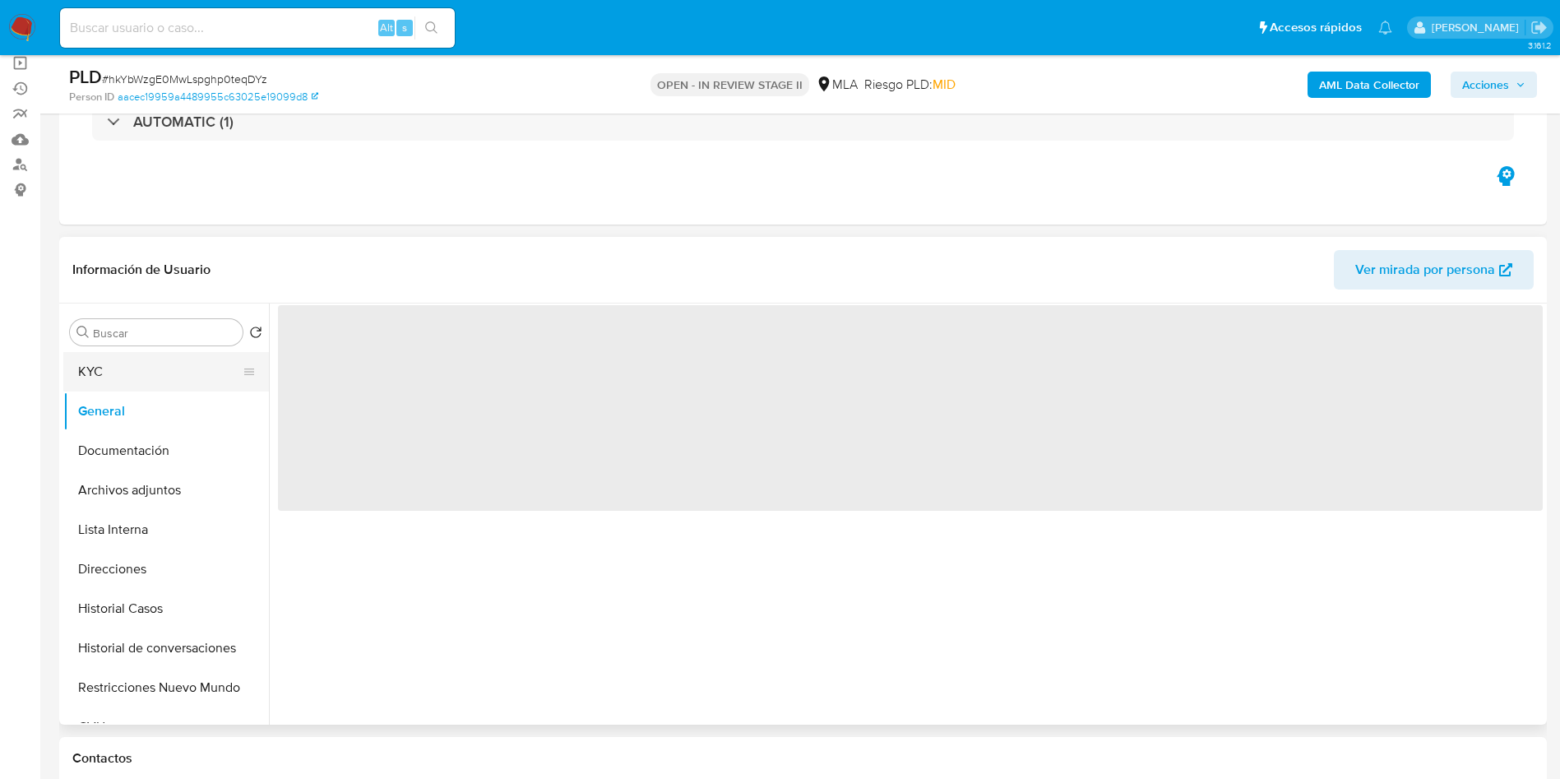
click at [109, 377] on button "KYC" at bounding box center [159, 371] width 192 height 39
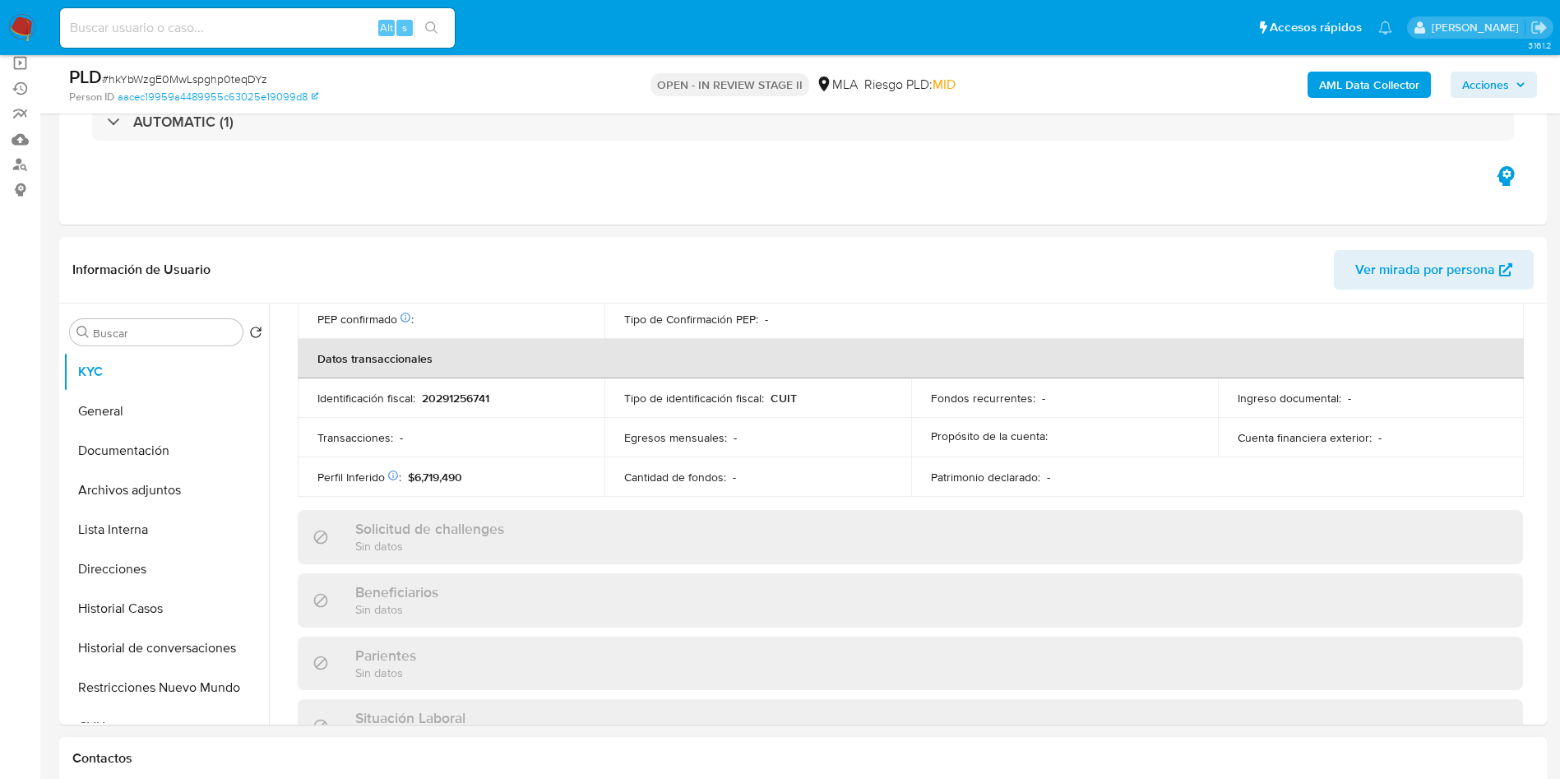
scroll to position [851, 0]
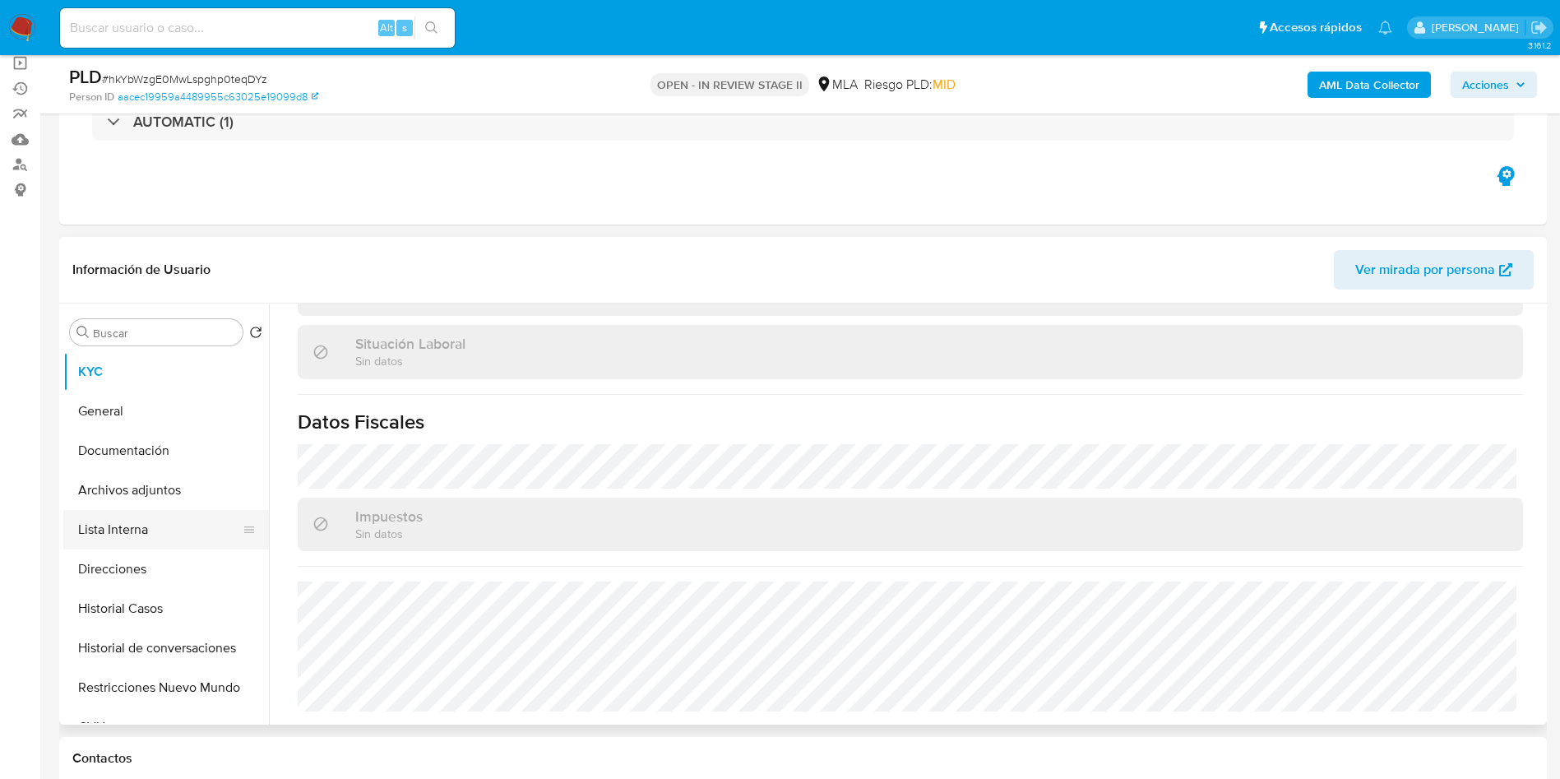
click at [157, 511] on button "Lista Interna" at bounding box center [159, 529] width 192 height 39
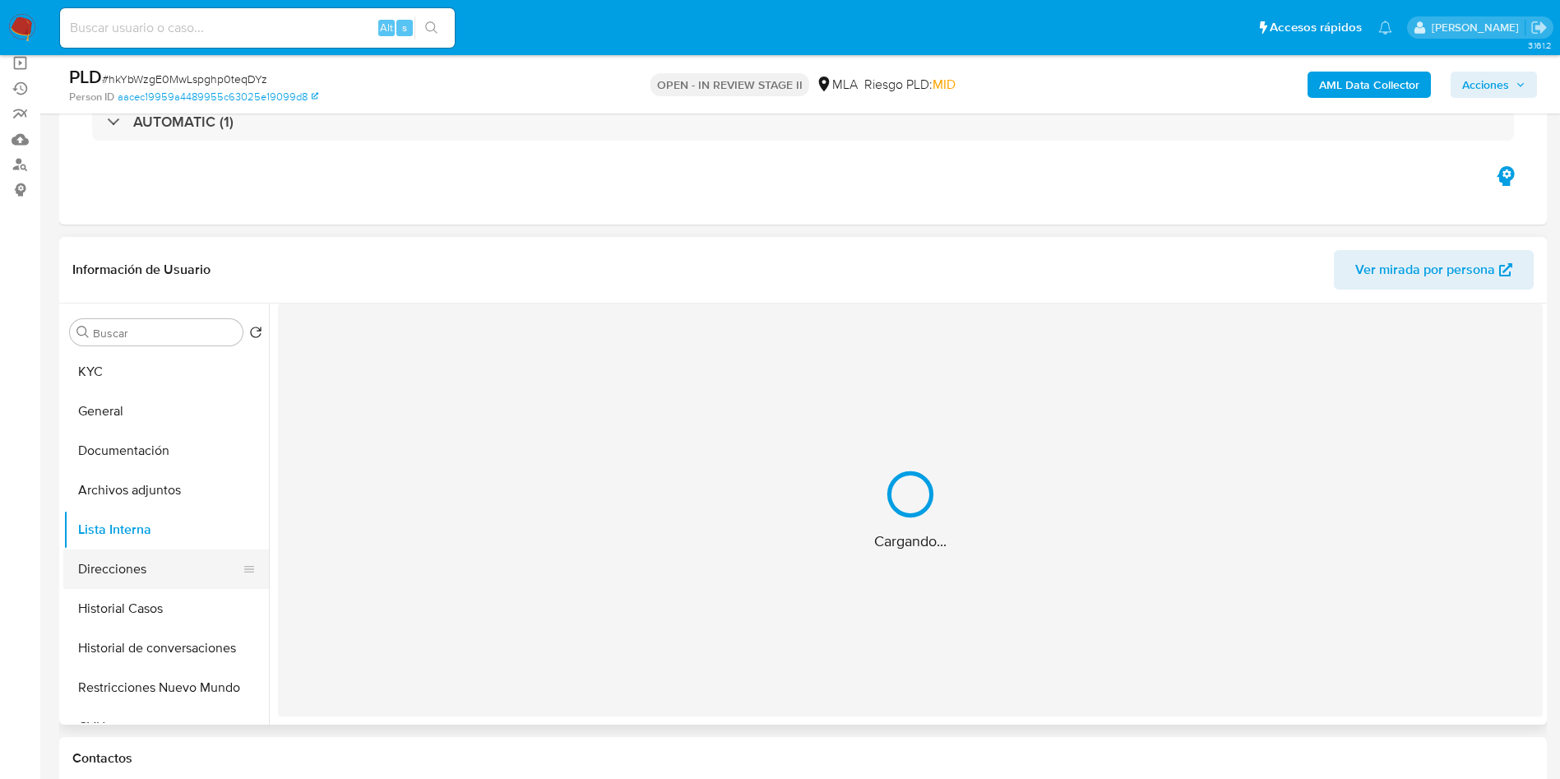
click at [142, 560] on button "Direcciones" at bounding box center [159, 568] width 192 height 39
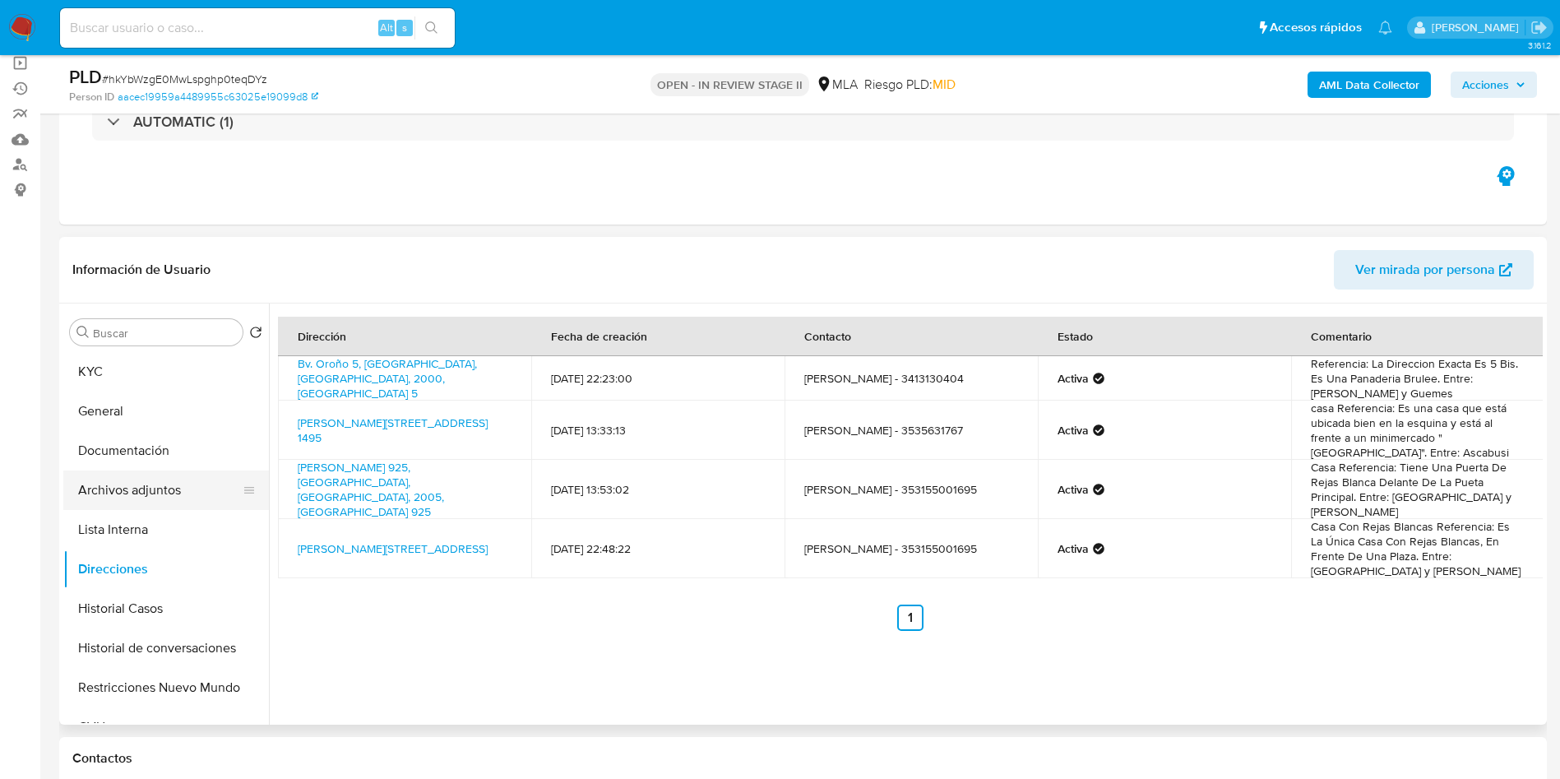
click at [169, 493] on button "Archivos adjuntos" at bounding box center [159, 489] width 192 height 39
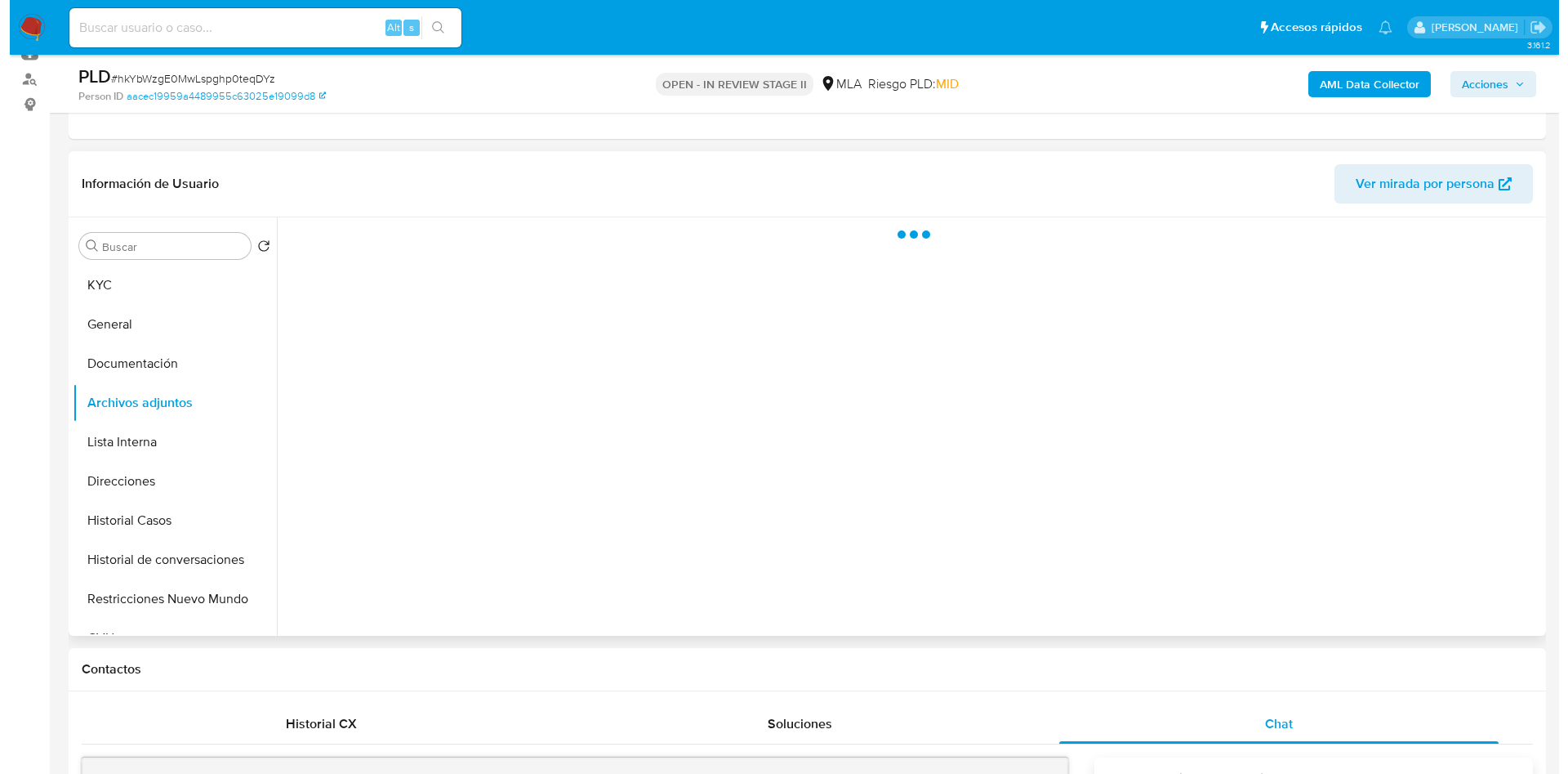
scroll to position [245, 0]
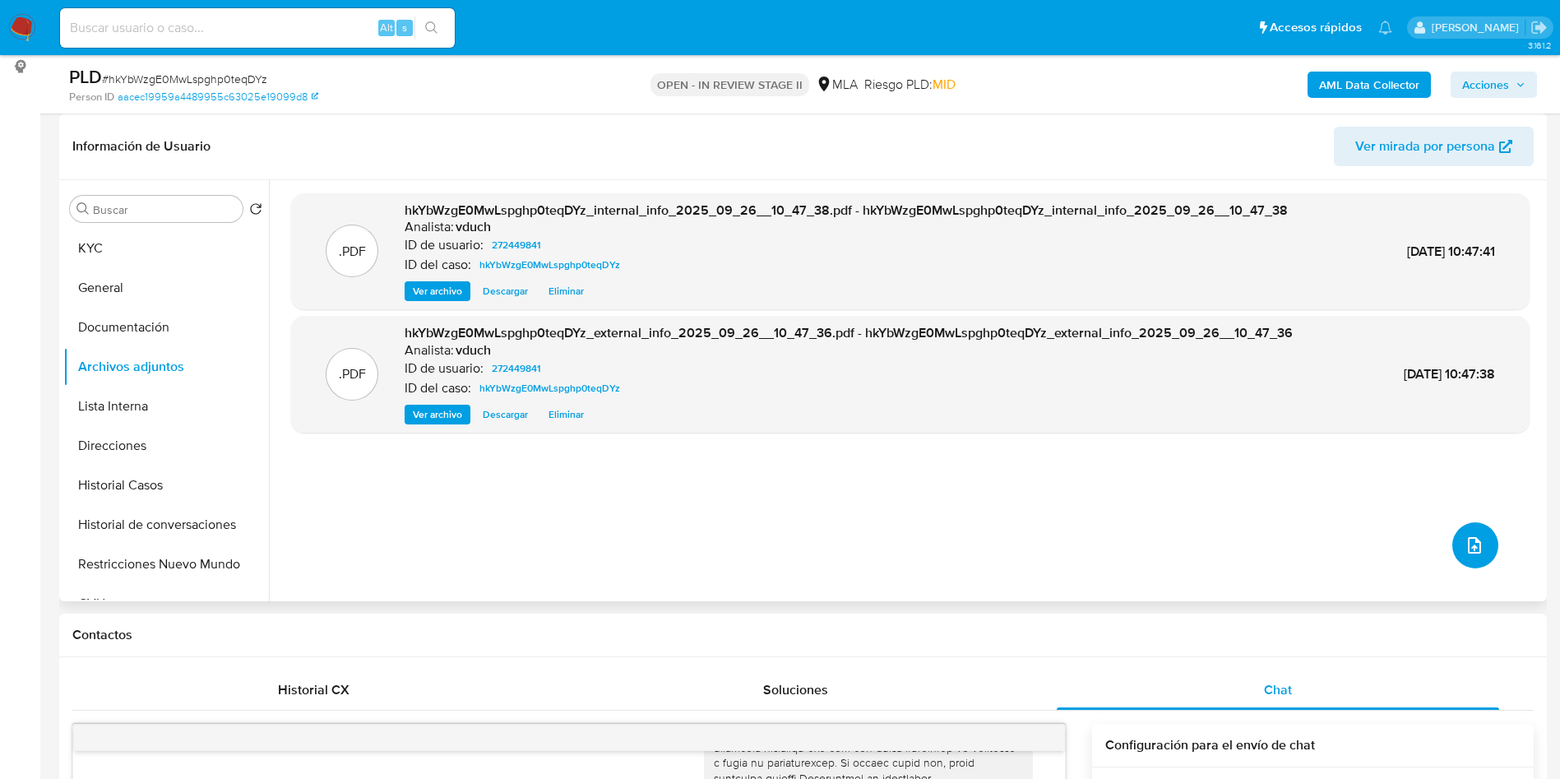
click at [1469, 545] on icon "upload-file" at bounding box center [1474, 545] width 20 height 20
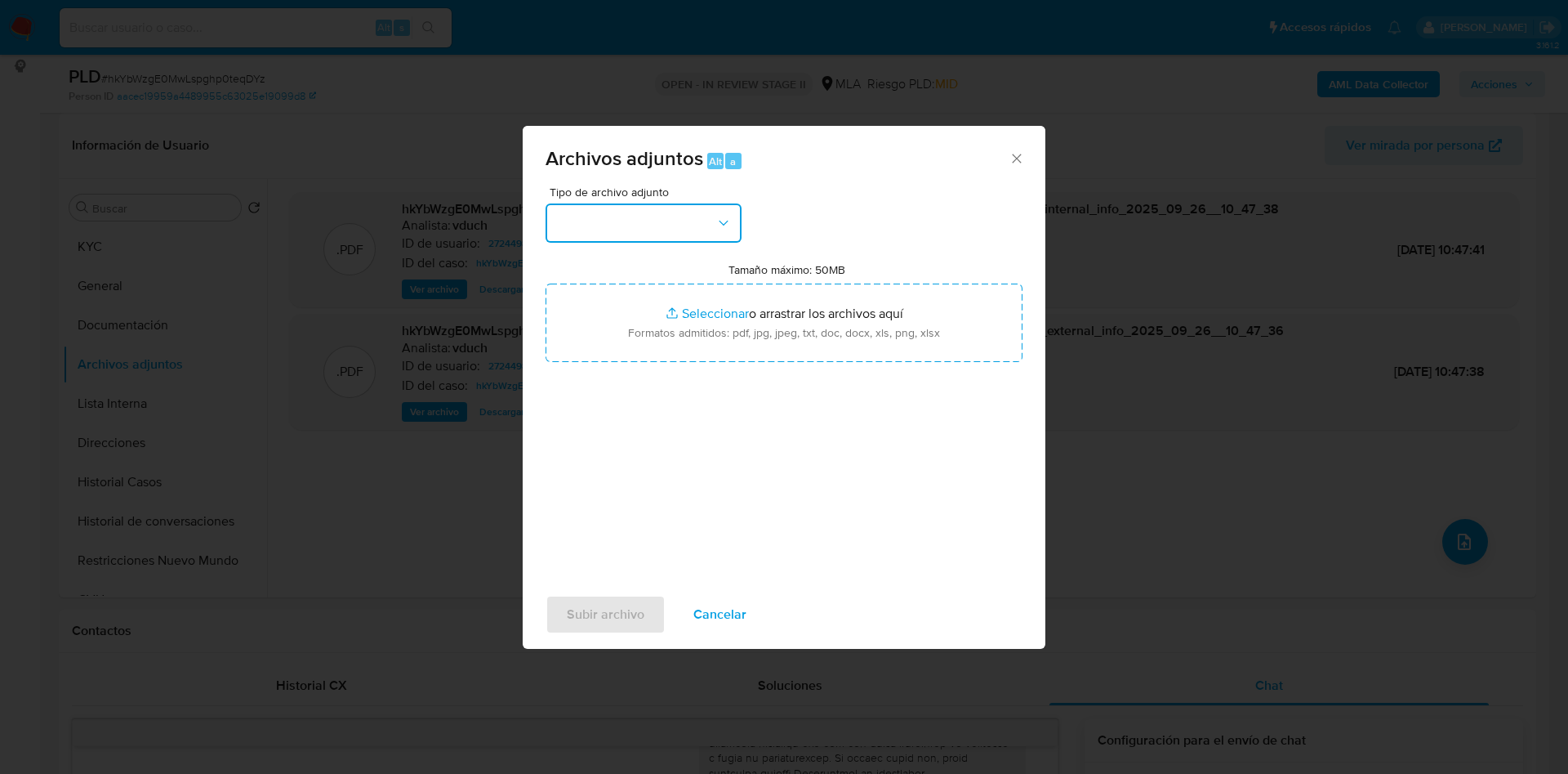
click at [692, 212] on button "button" at bounding box center [642, 223] width 196 height 39
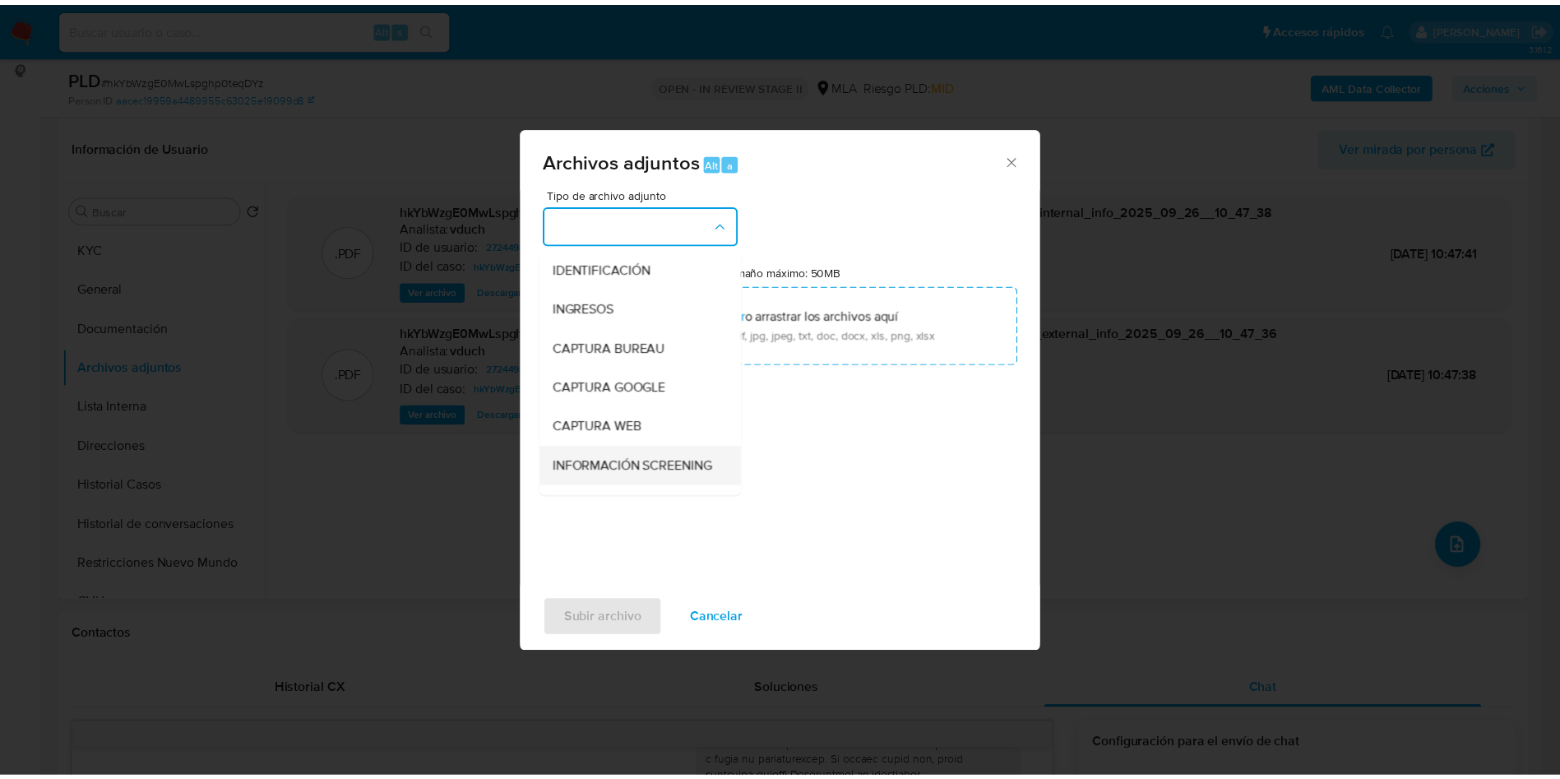
scroll to position [123, 0]
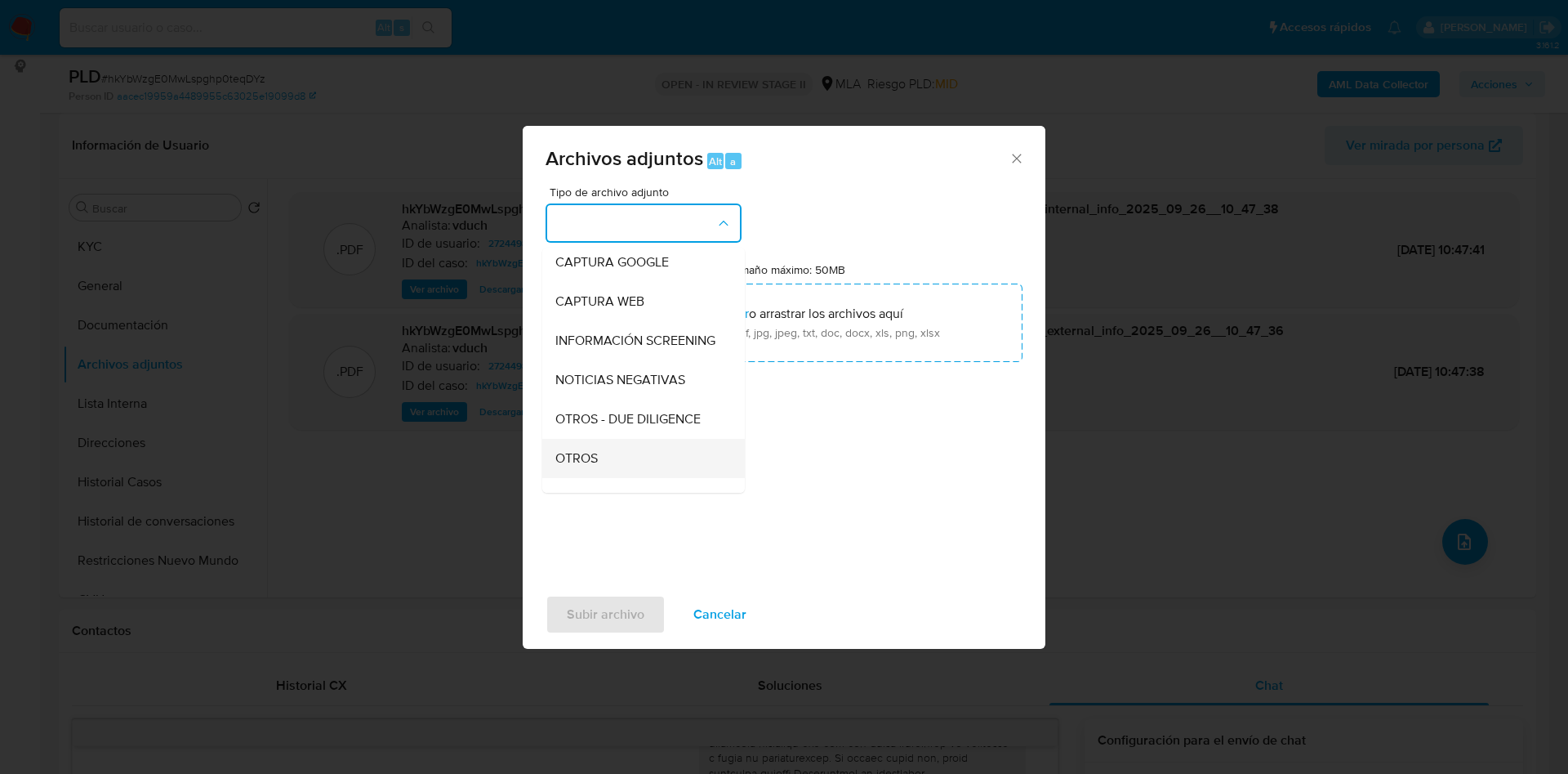
click at [652, 475] on div "OTROS" at bounding box center [639, 457] width 167 height 39
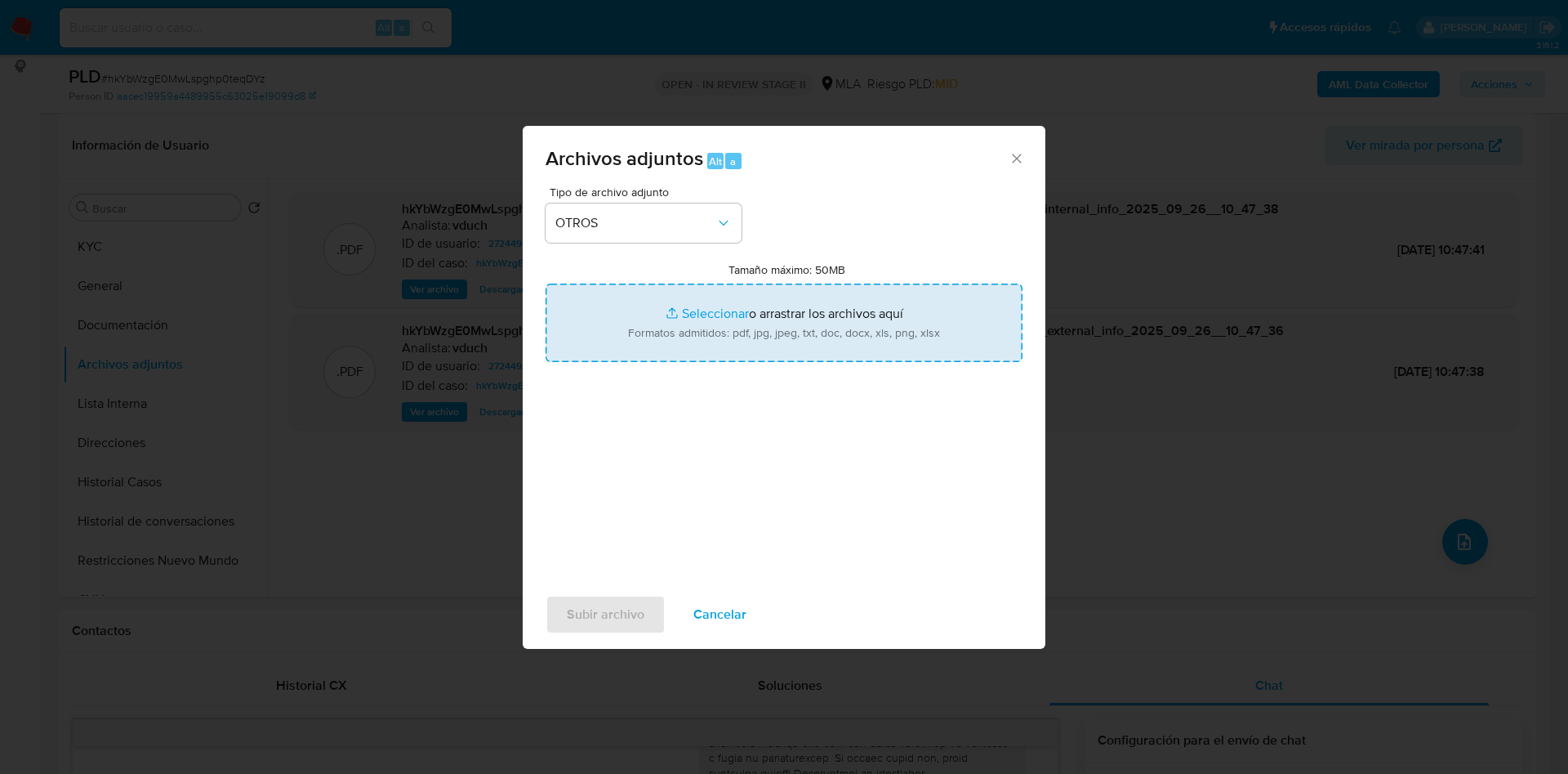
type input "C:\fakepath\Movimientos - hkYbWzgE0MwLspghp0teqDYz_2025_09_17_14_54_59.xlsx"
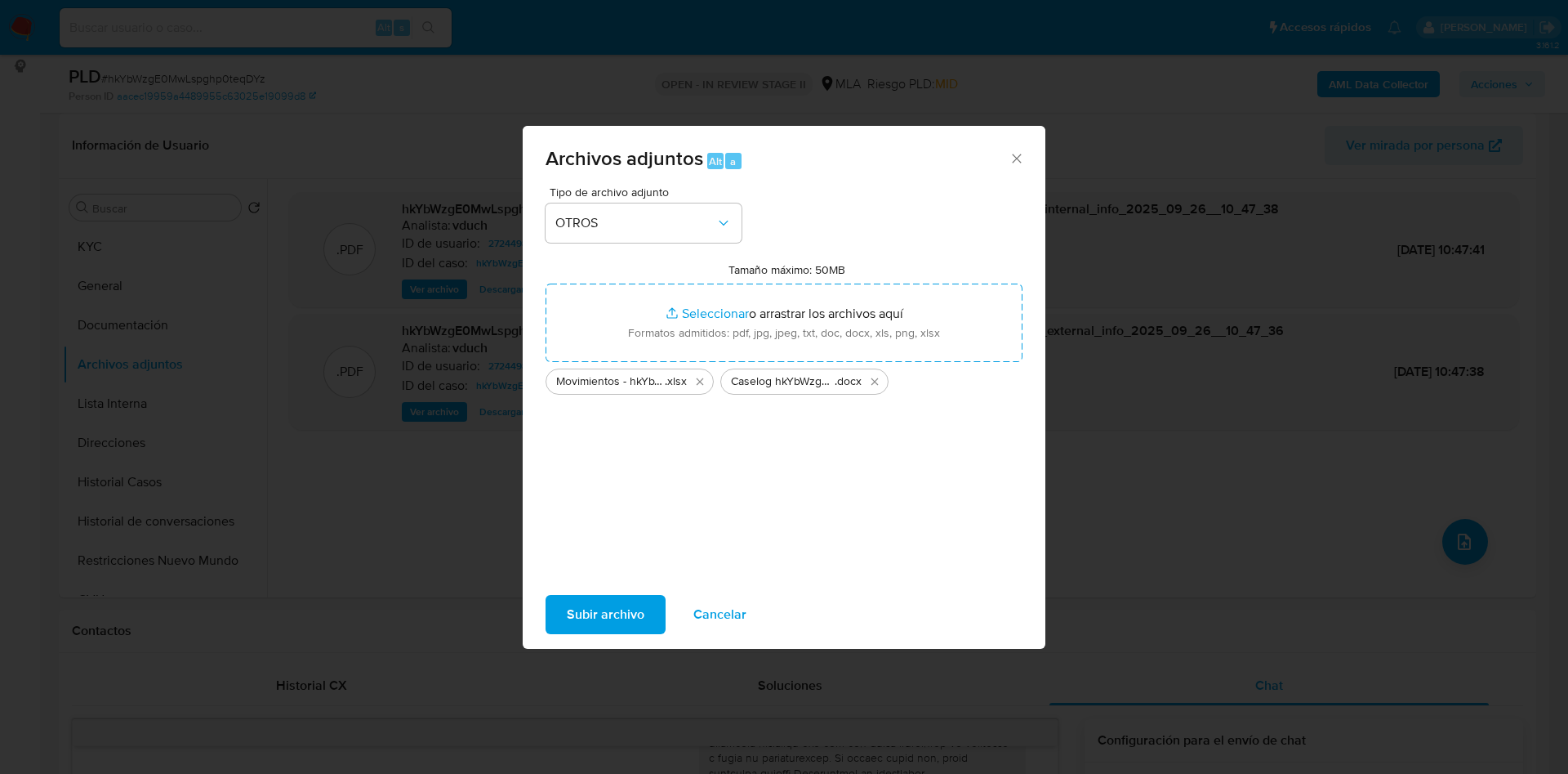
click at [599, 617] on span "Subir archivo" at bounding box center [606, 614] width 77 height 36
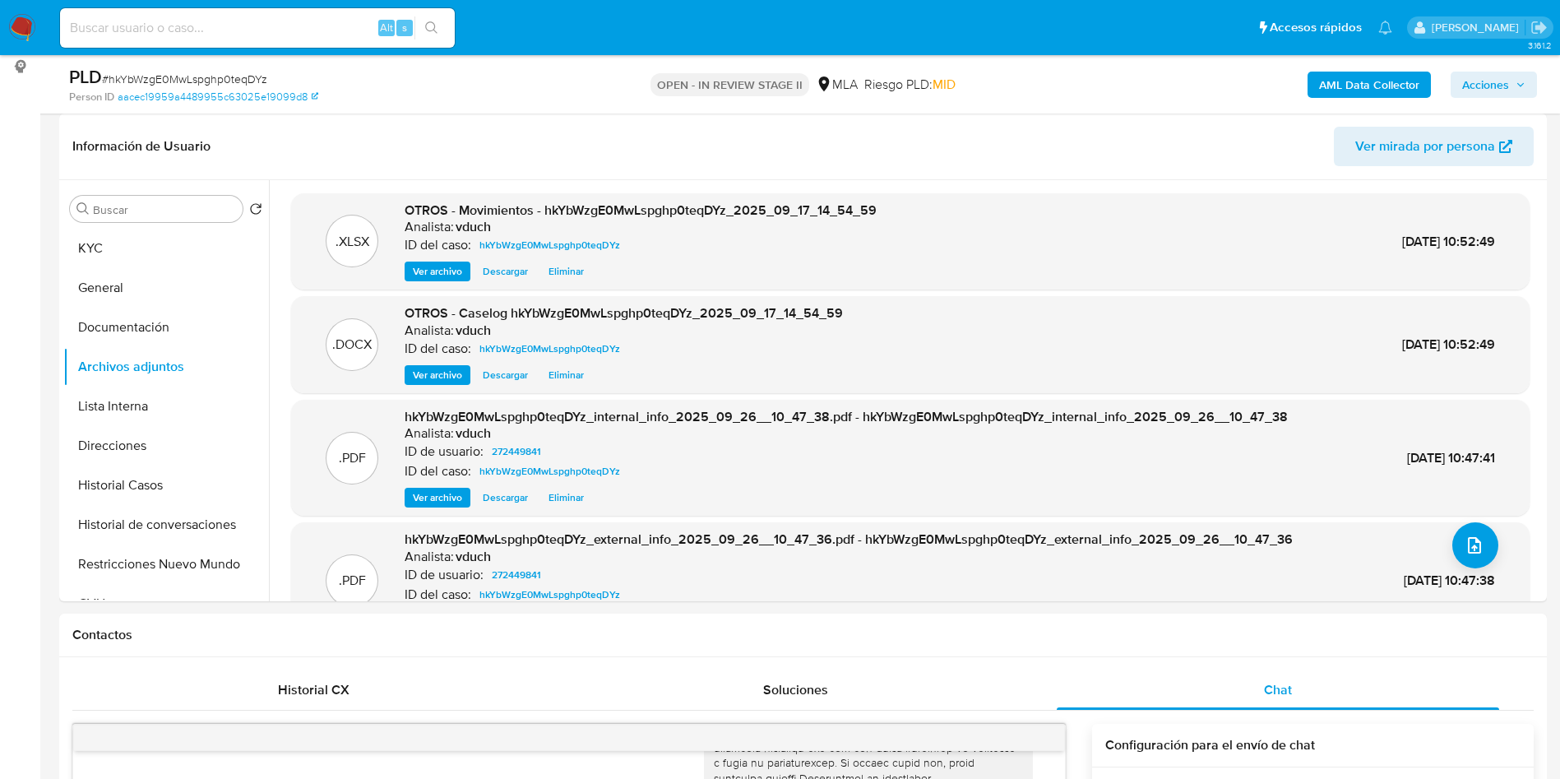
click at [1503, 95] on span "Acciones" at bounding box center [1485, 85] width 47 height 26
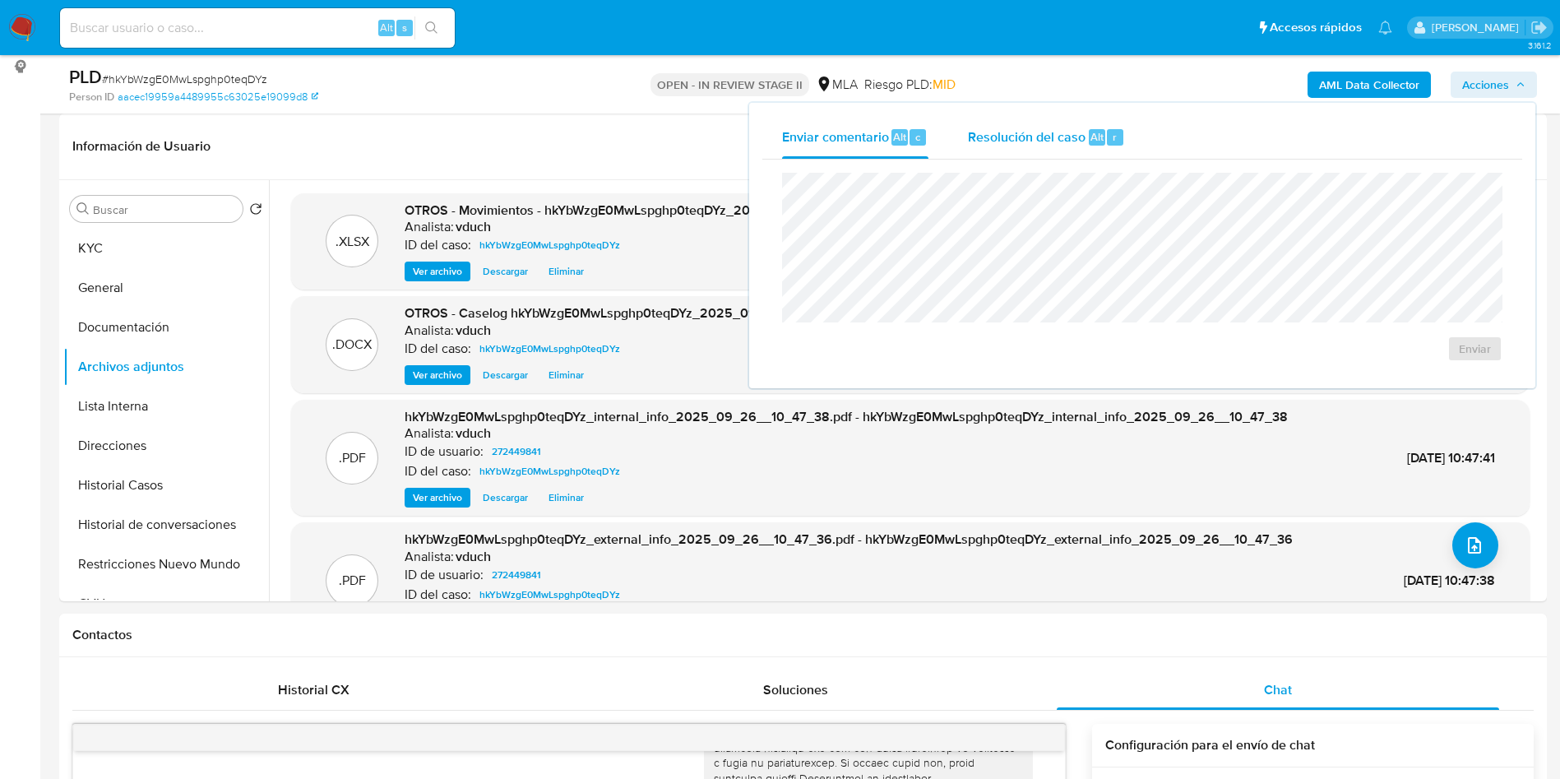
click at [1107, 144] on div "r" at bounding box center [1115, 137] width 16 height 16
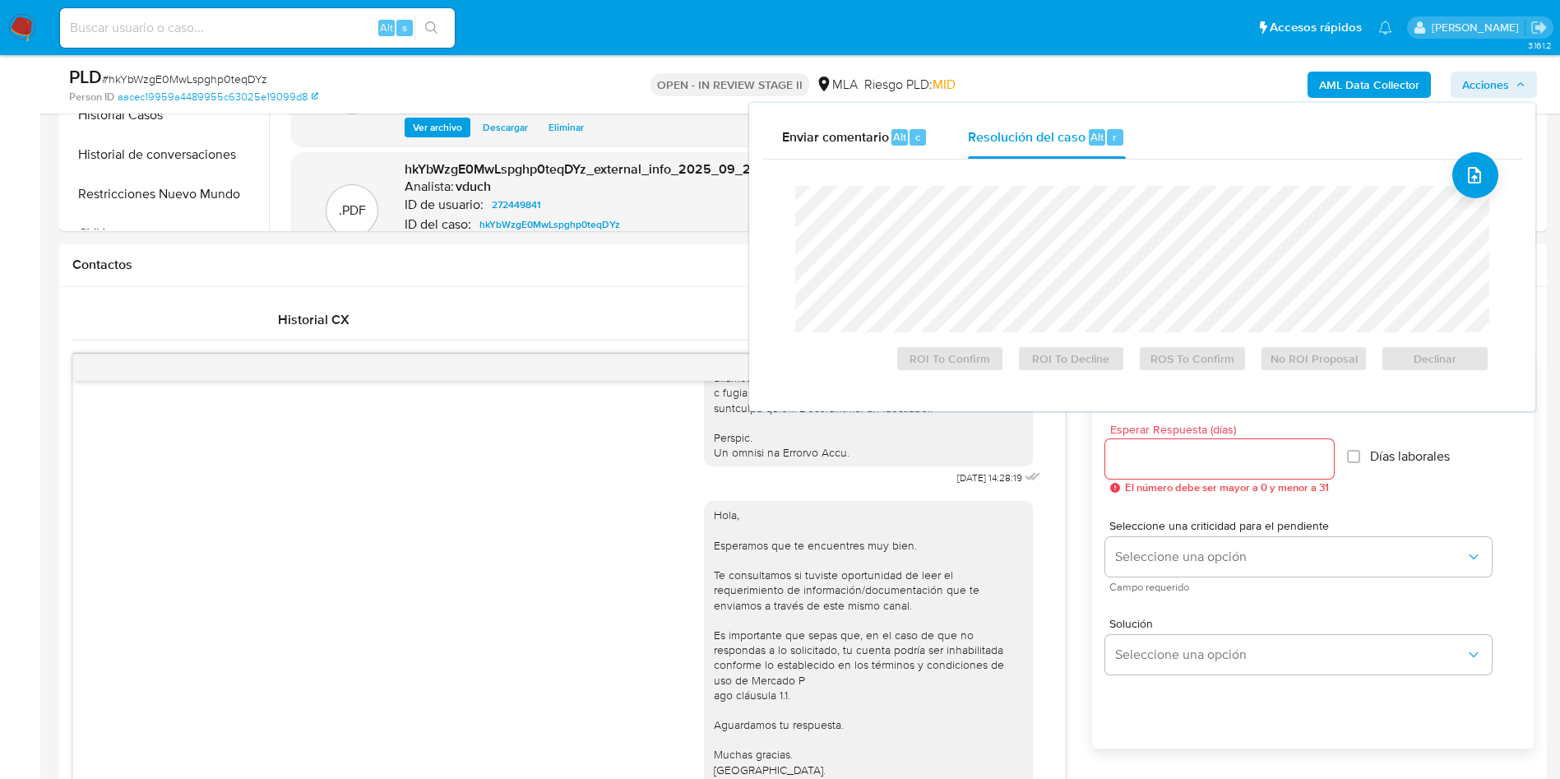
scroll to position [370, 0]
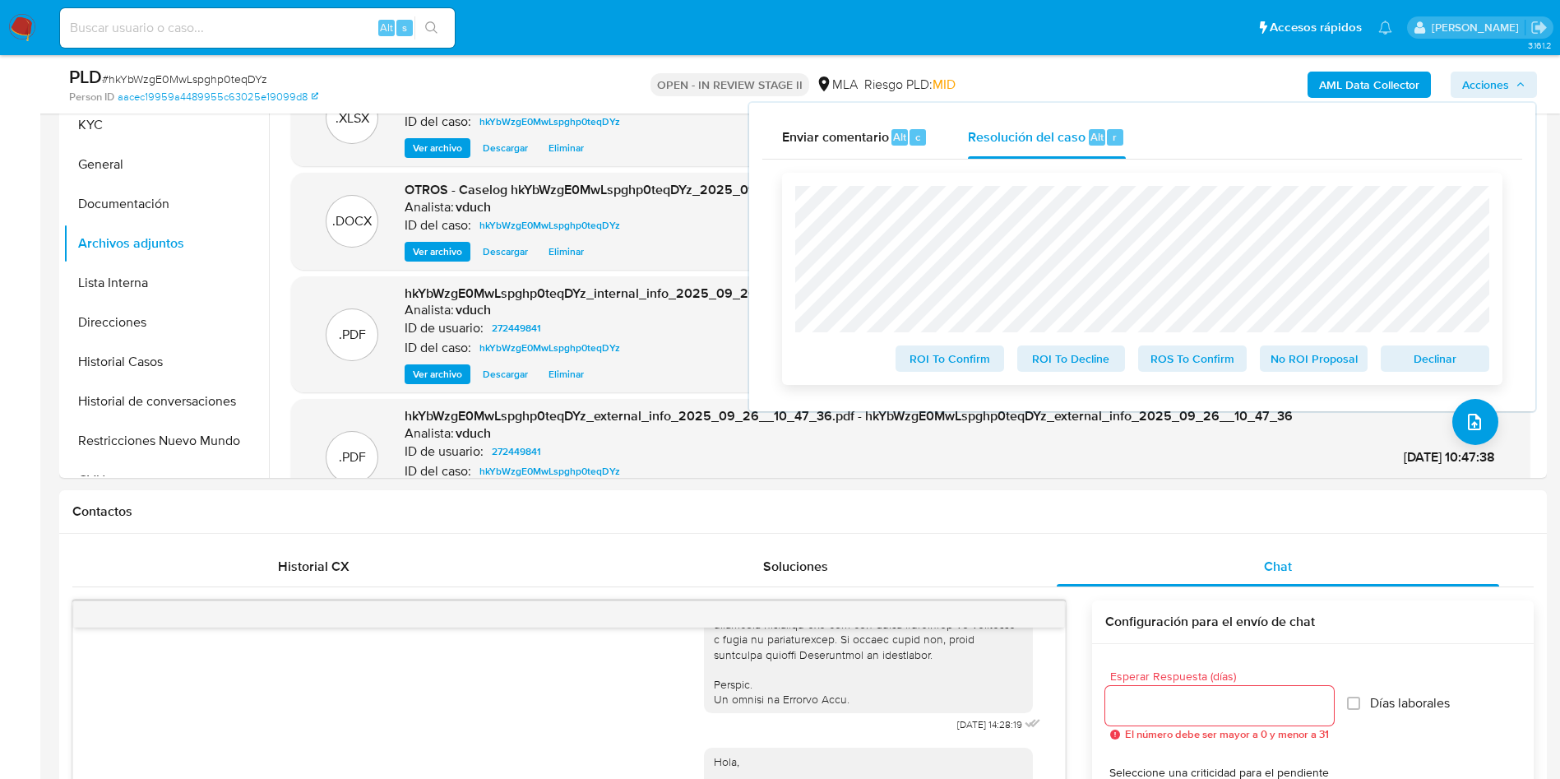
click at [1326, 357] on span "No ROI Proposal" at bounding box center [1314, 358] width 86 height 23
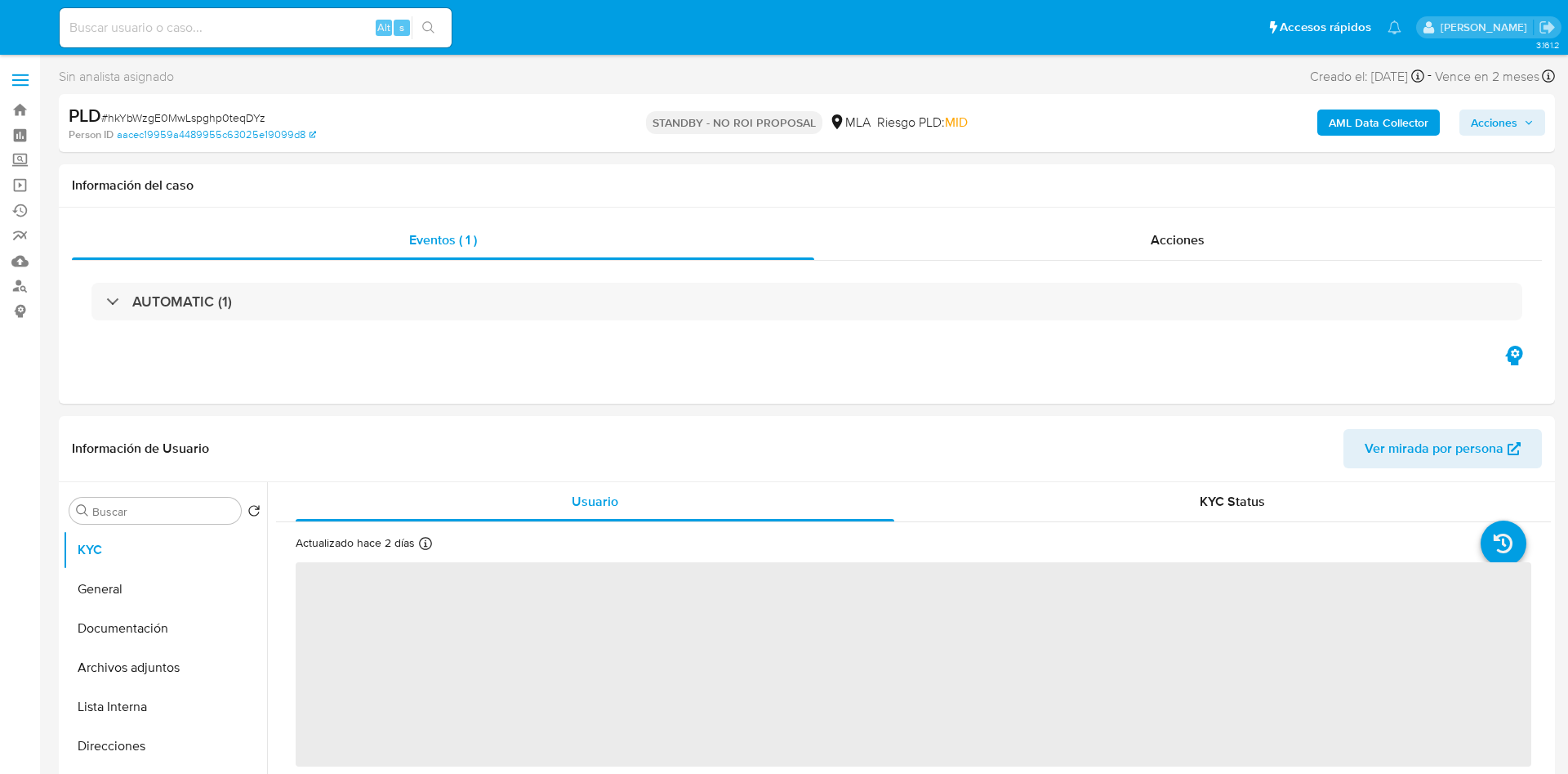
select select "10"
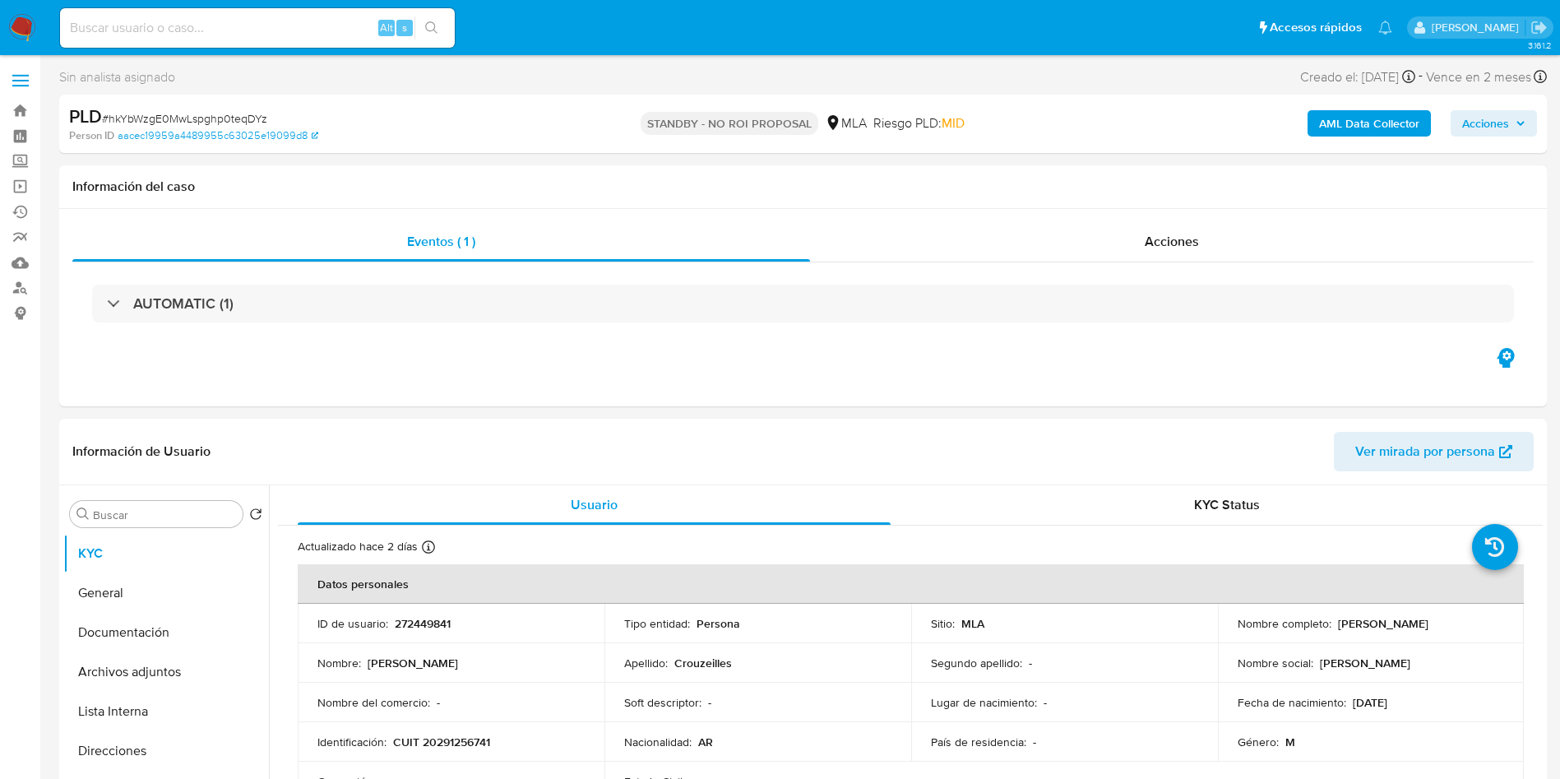
click at [349, 25] on input at bounding box center [257, 27] width 395 height 21
paste input "wRKEjYQIUV1UvJMNepHslMUx"
type input "wRKEjYQIUV1UvJMNepHslMUx"
click at [429, 30] on icon "search-icon" at bounding box center [431, 27] width 12 height 12
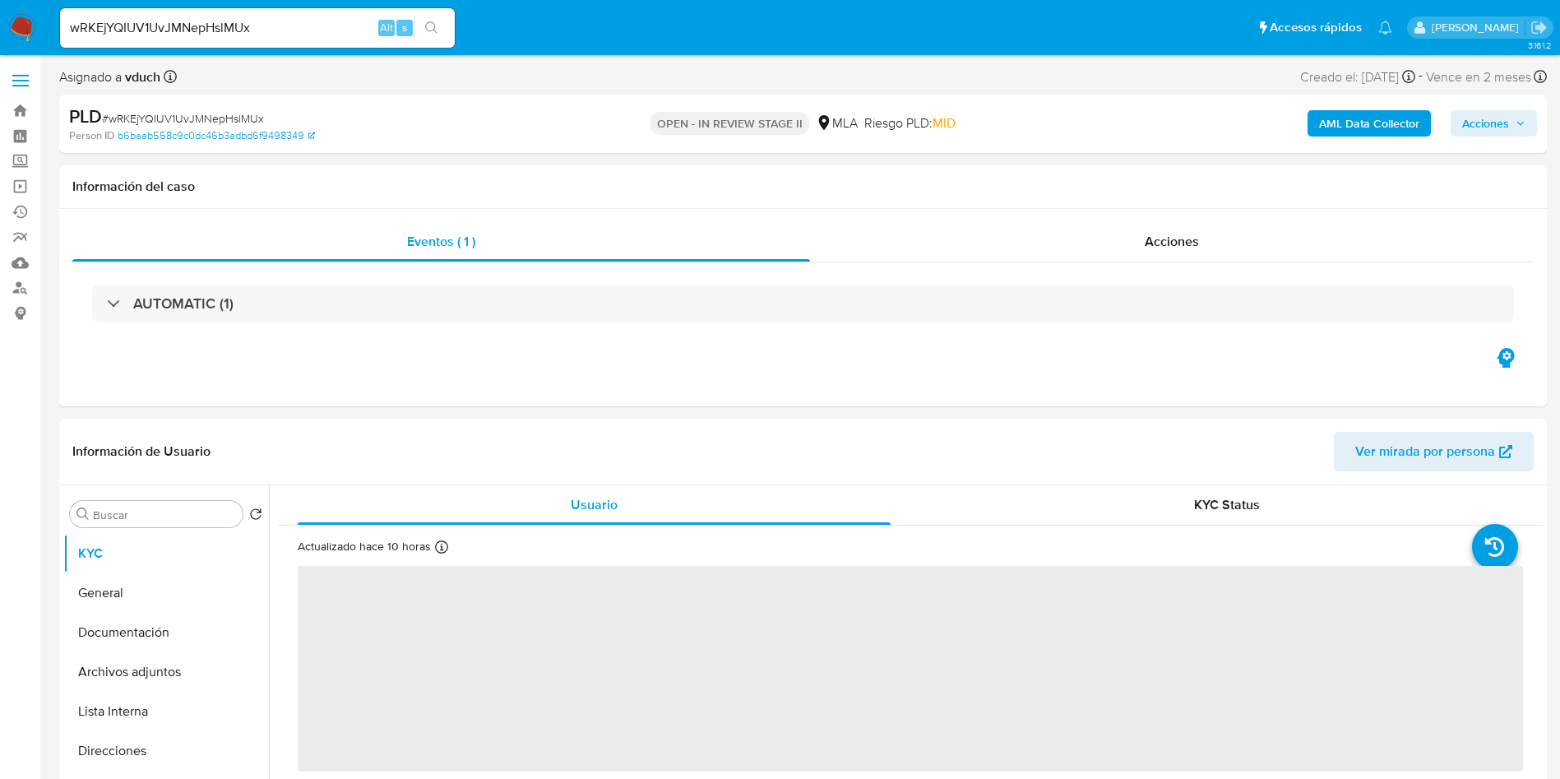
select select "10"
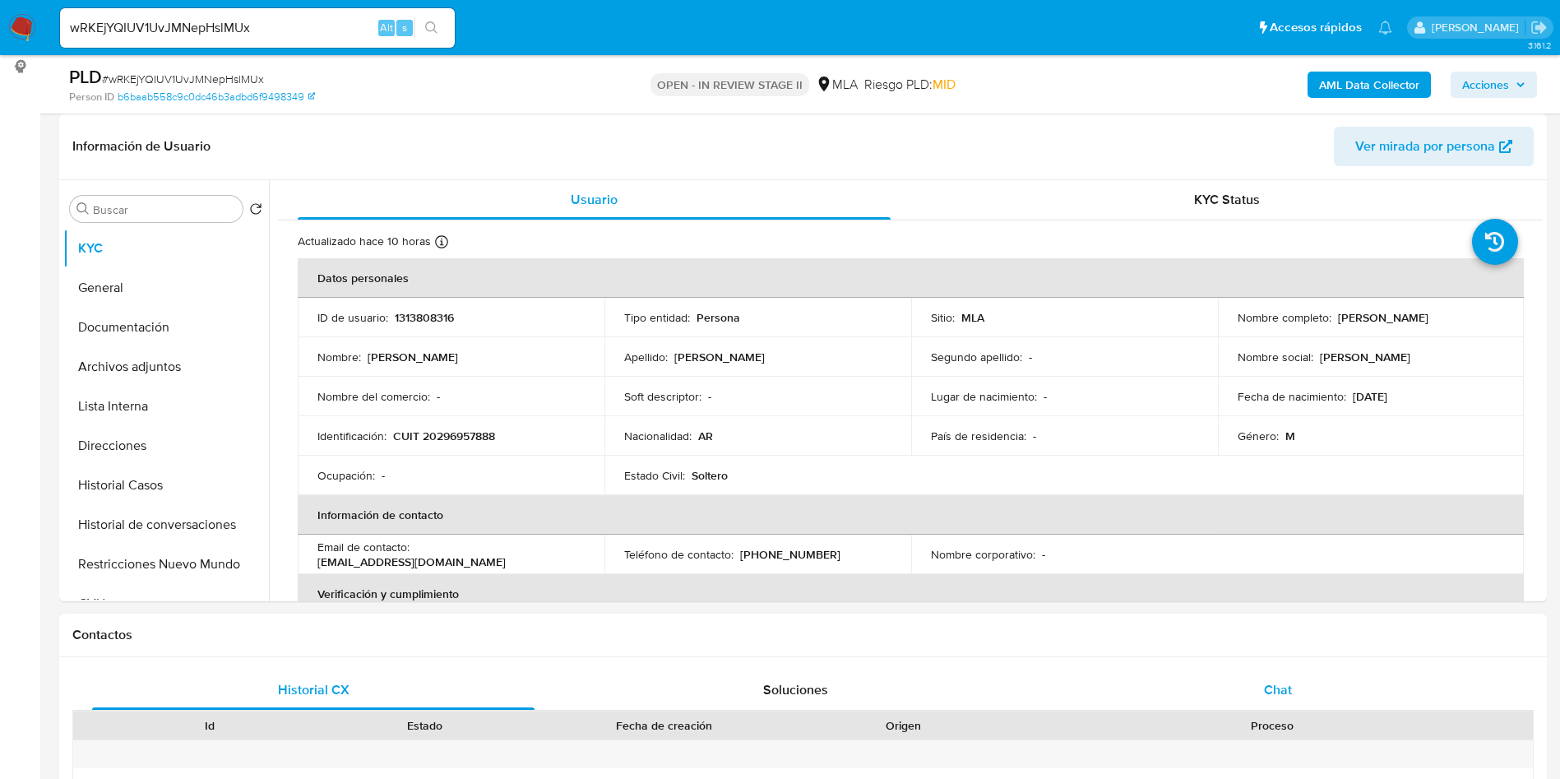
click at [1271, 703] on div "Chat" at bounding box center [1277, 689] width 442 height 39
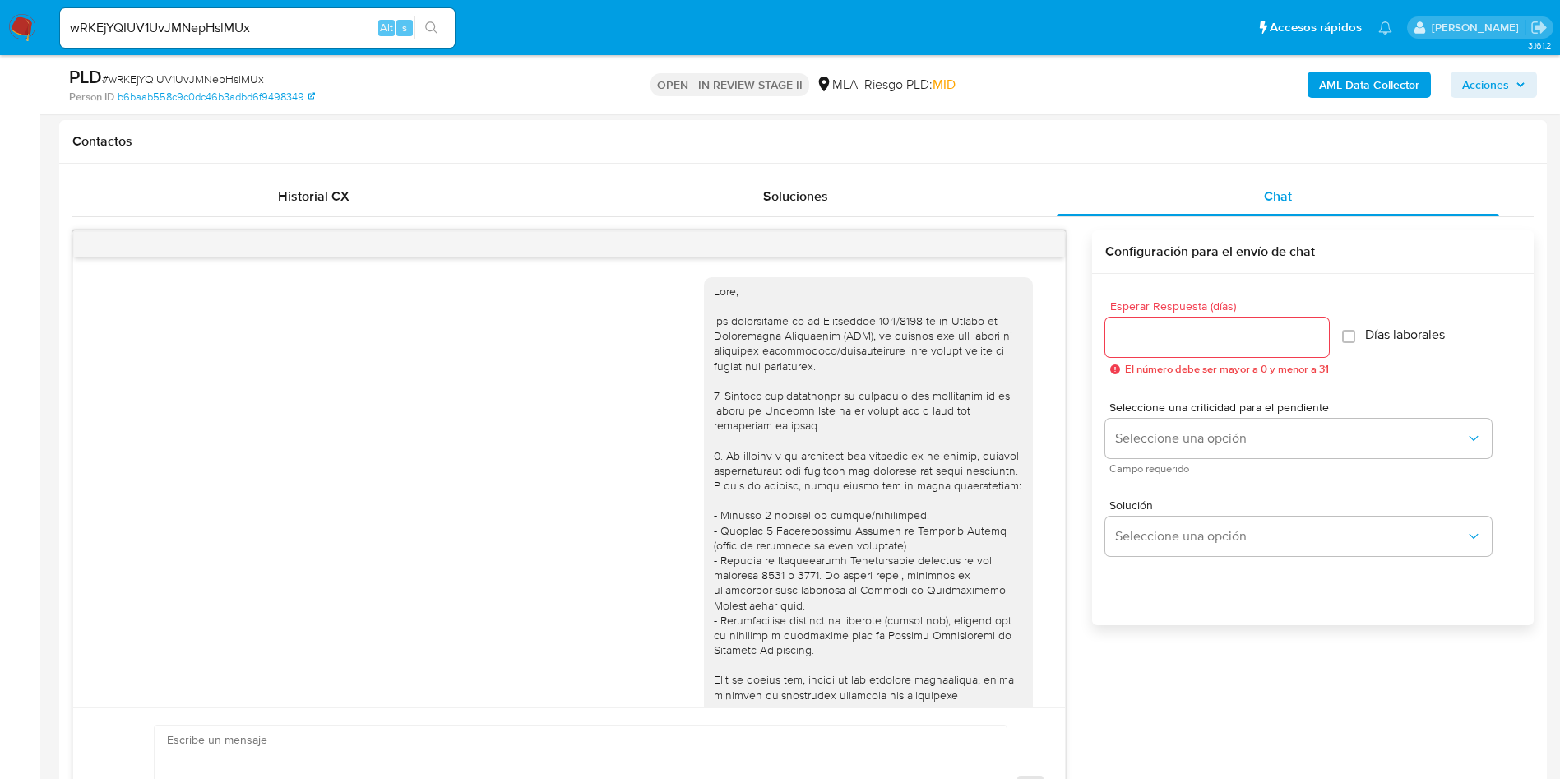
scroll to position [668, 0]
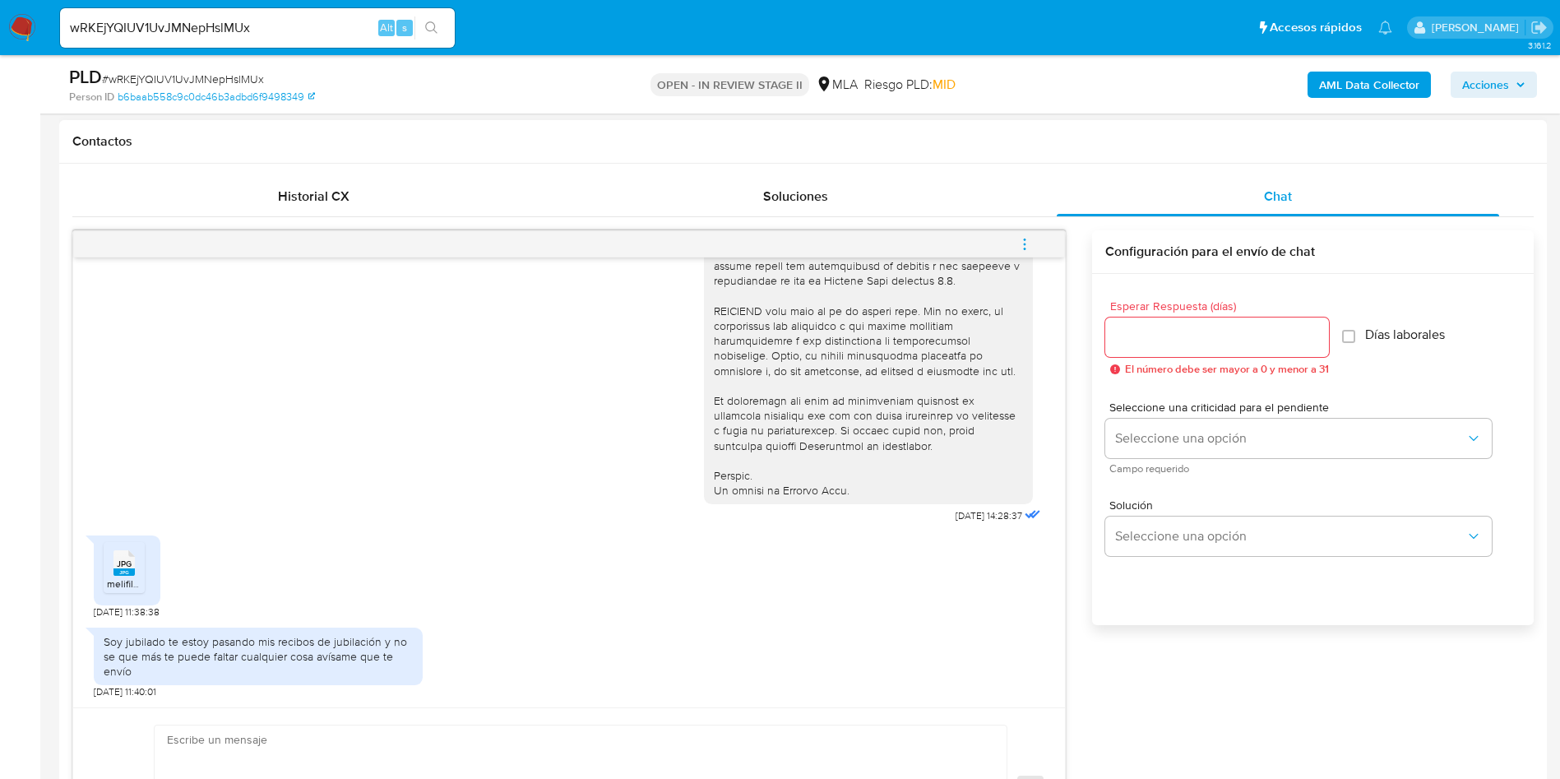
click at [121, 575] on rect at bounding box center [123, 571] width 21 height 7
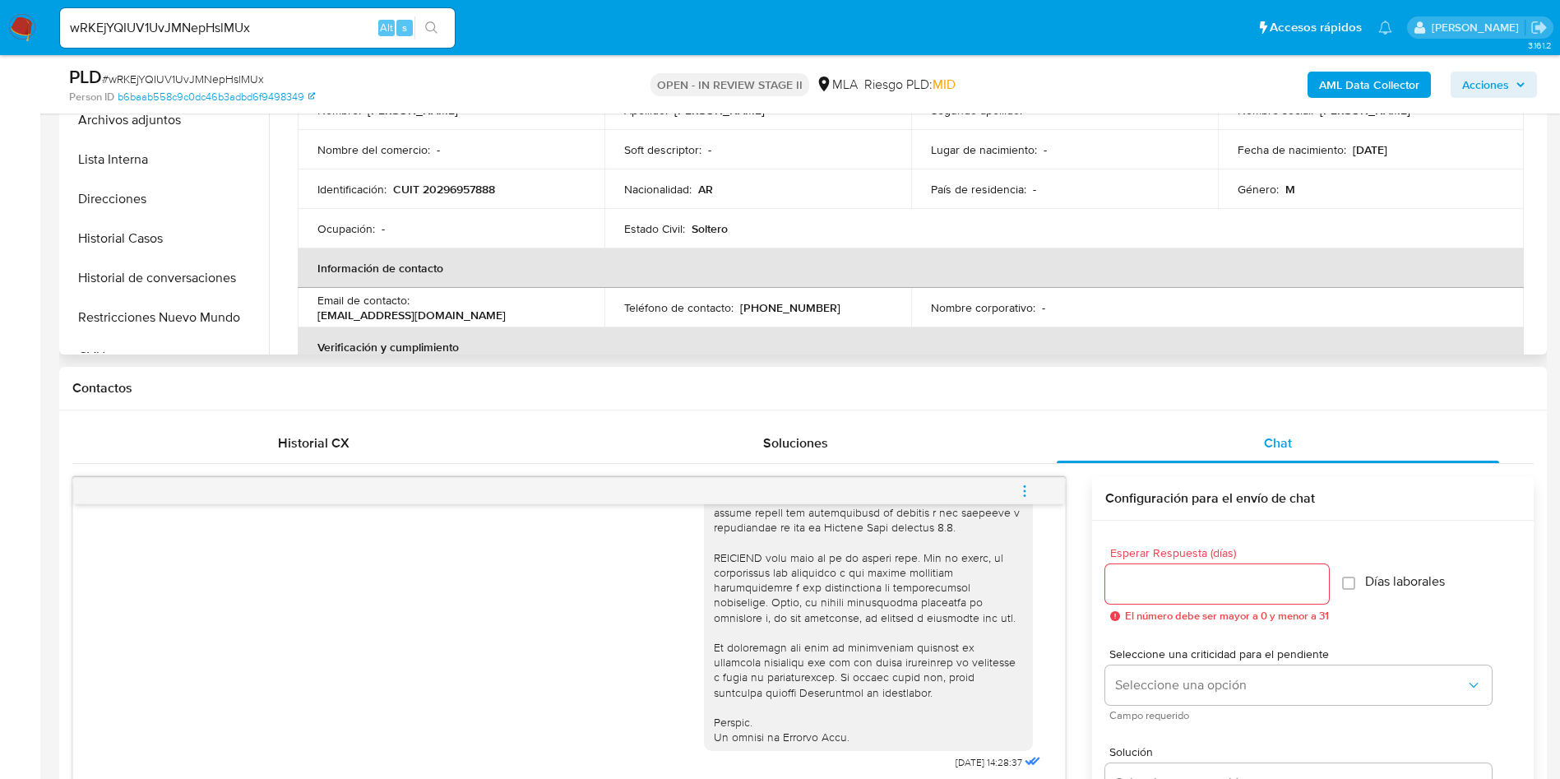
scroll to position [370, 0]
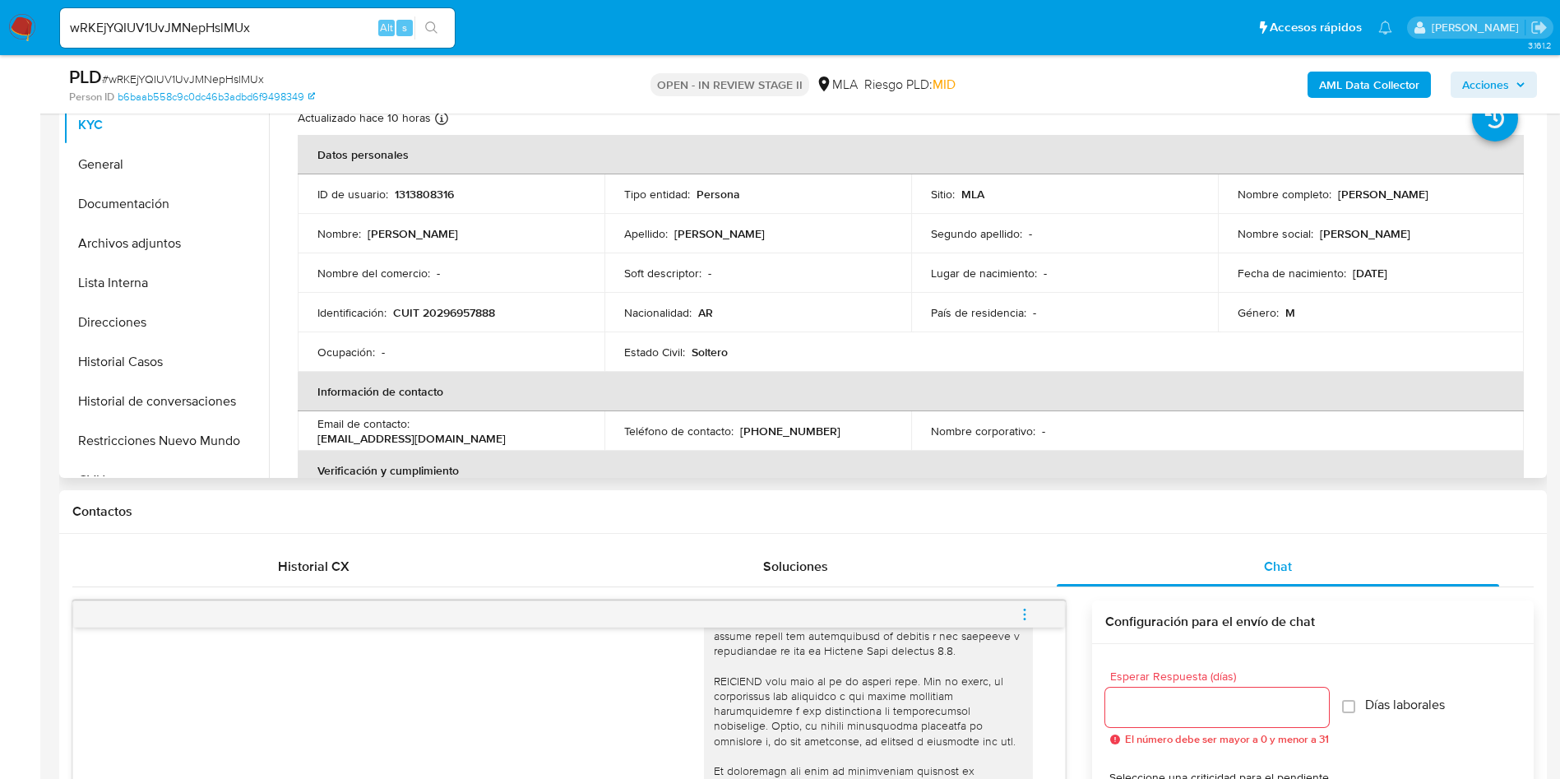
click at [446, 194] on p "1313808316" at bounding box center [424, 194] width 59 height 15
copy p "1313808316"
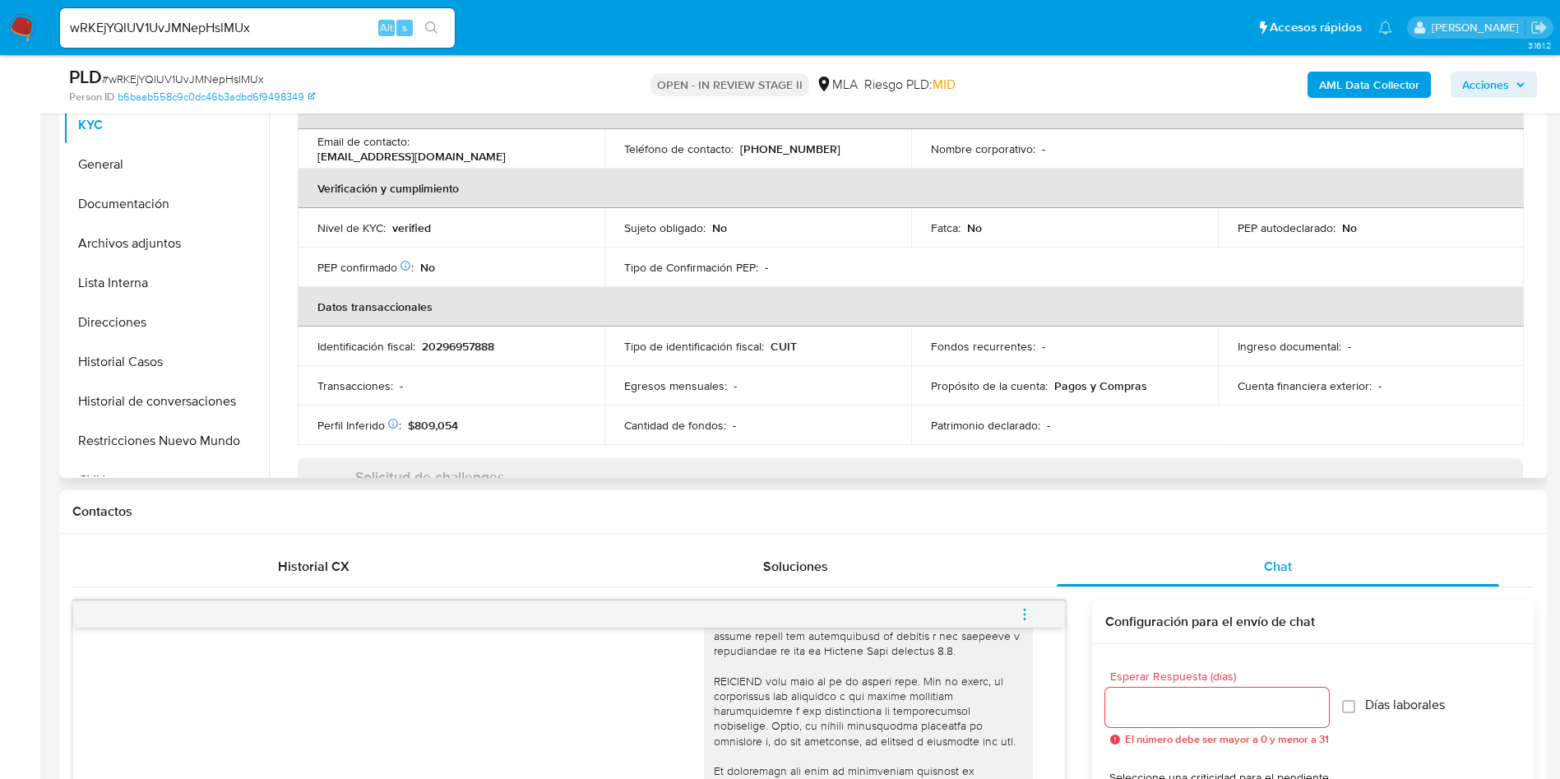
scroll to position [851, 0]
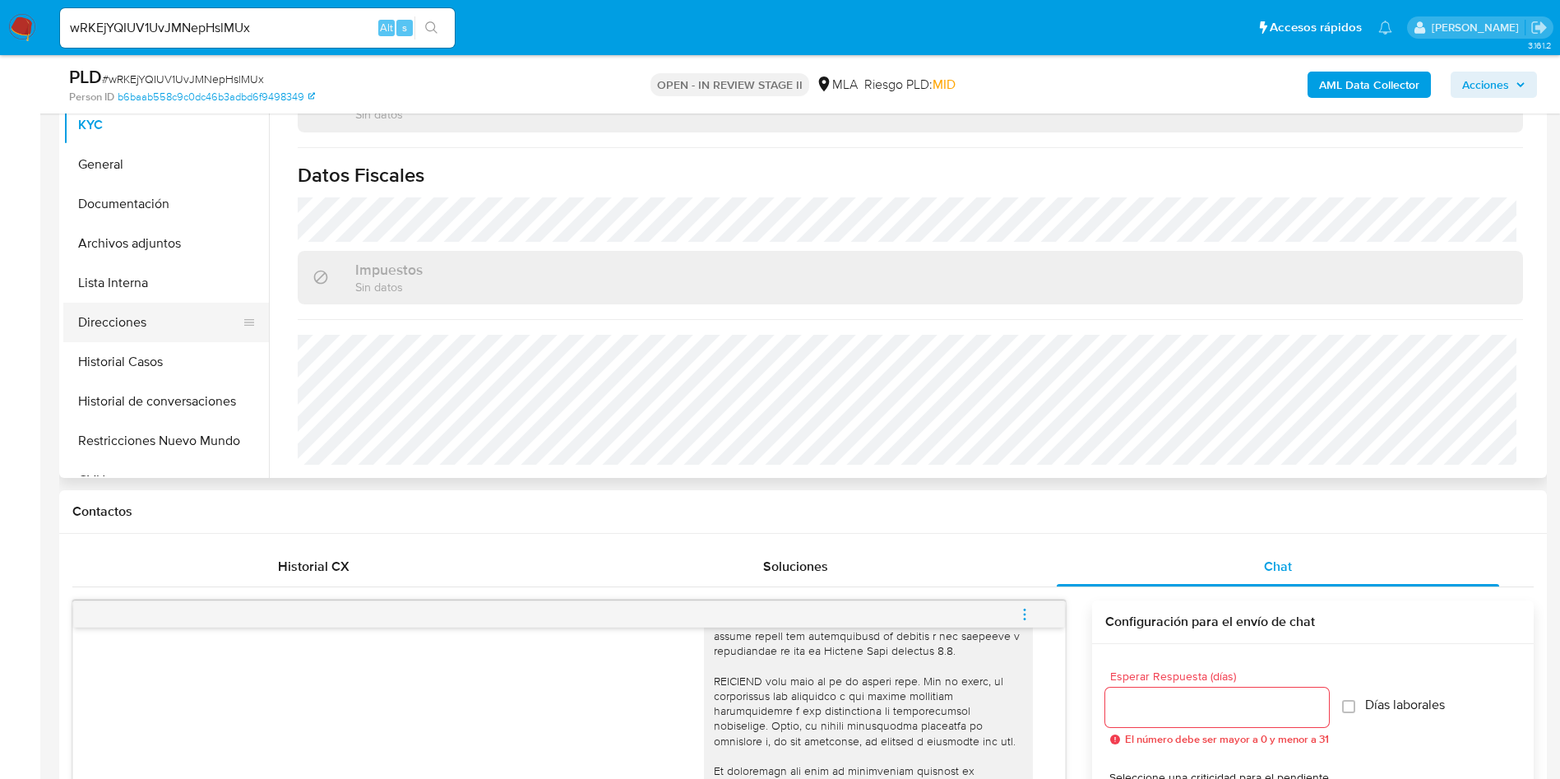
click at [187, 333] on button "Direcciones" at bounding box center [159, 322] width 192 height 39
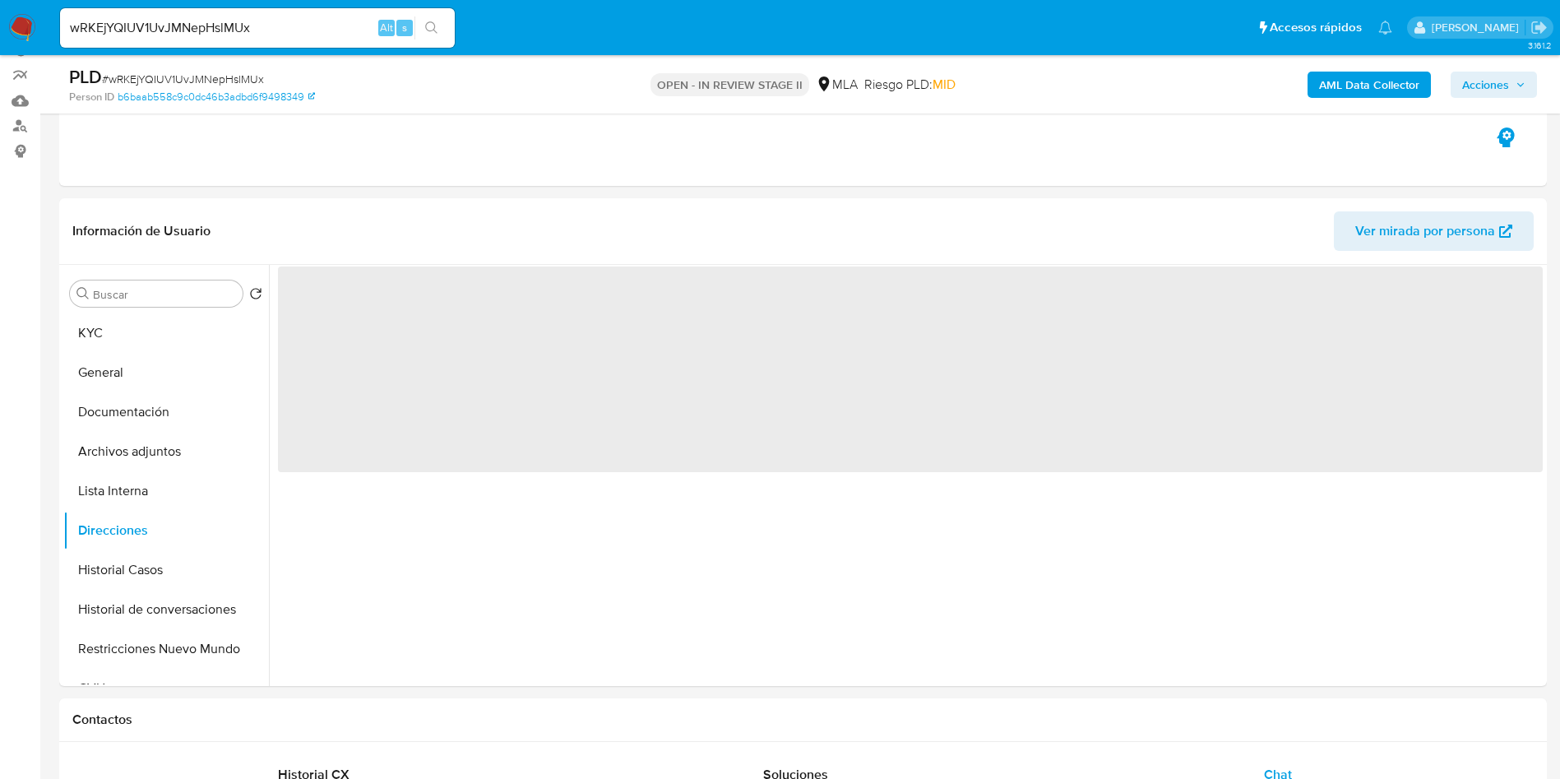
scroll to position [123, 0]
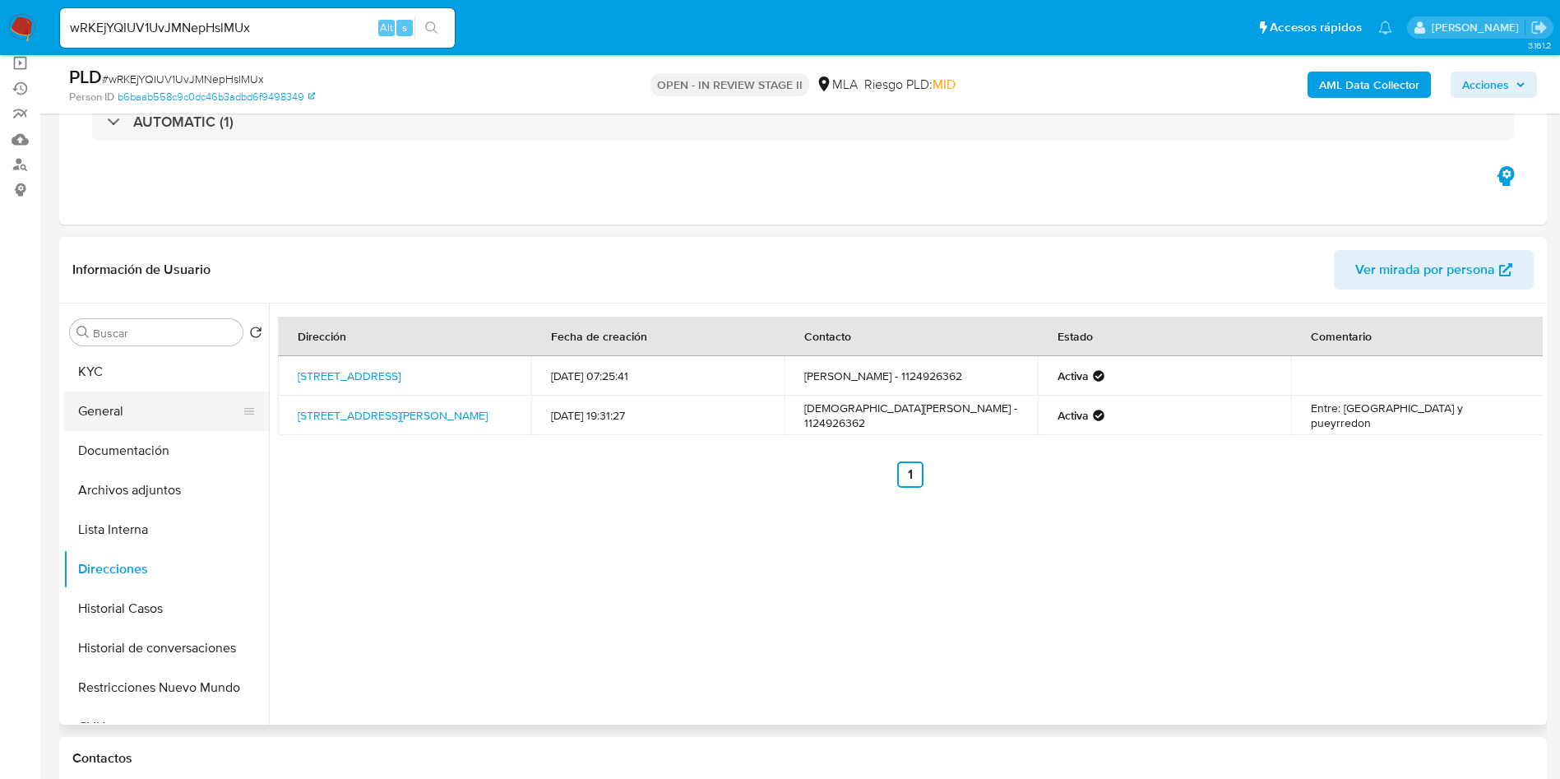
click at [129, 426] on button "General" at bounding box center [159, 410] width 192 height 39
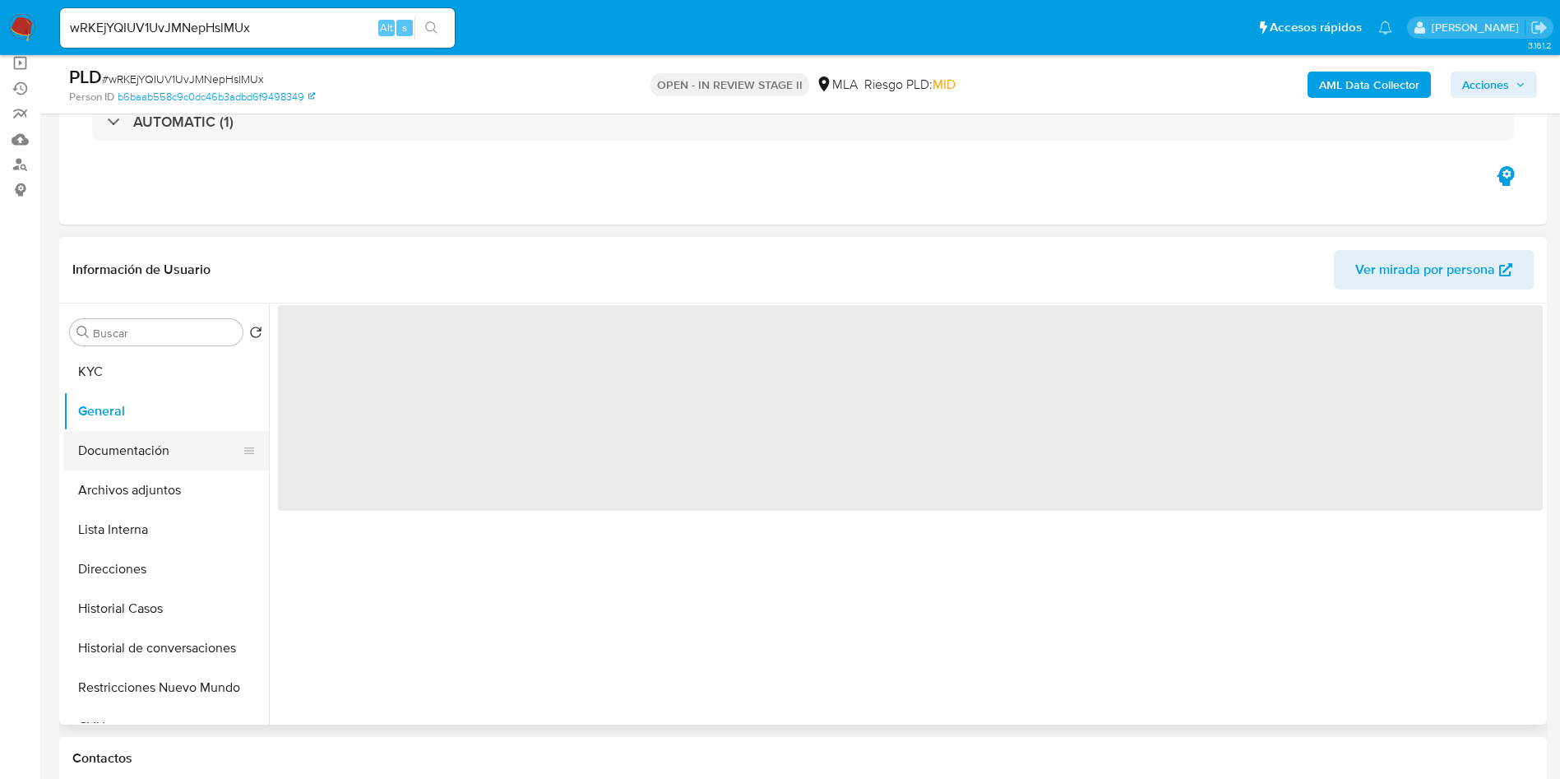
click at [146, 454] on button "Documentación" at bounding box center [159, 450] width 192 height 39
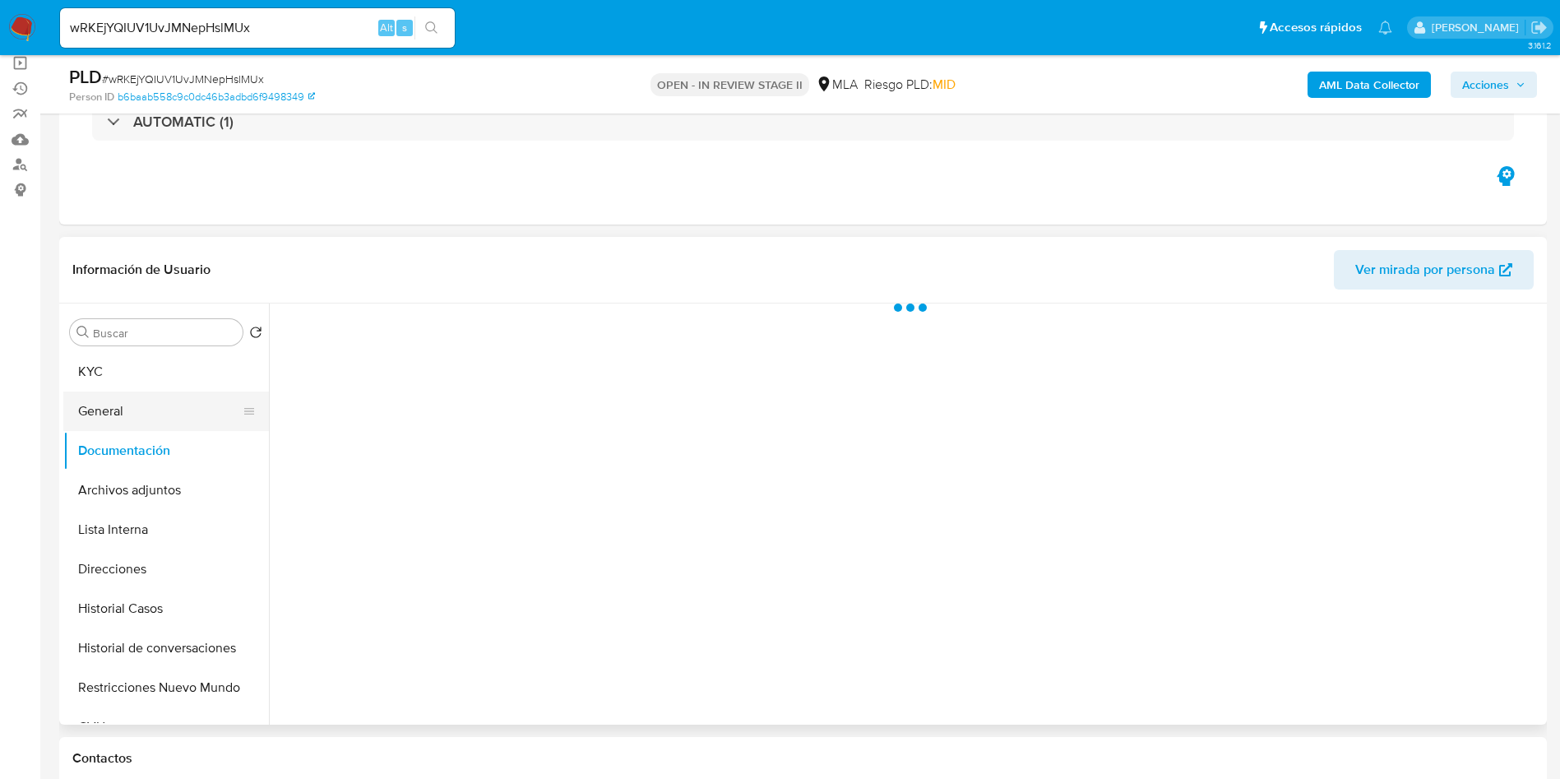
click at [119, 416] on button "General" at bounding box center [159, 410] width 192 height 39
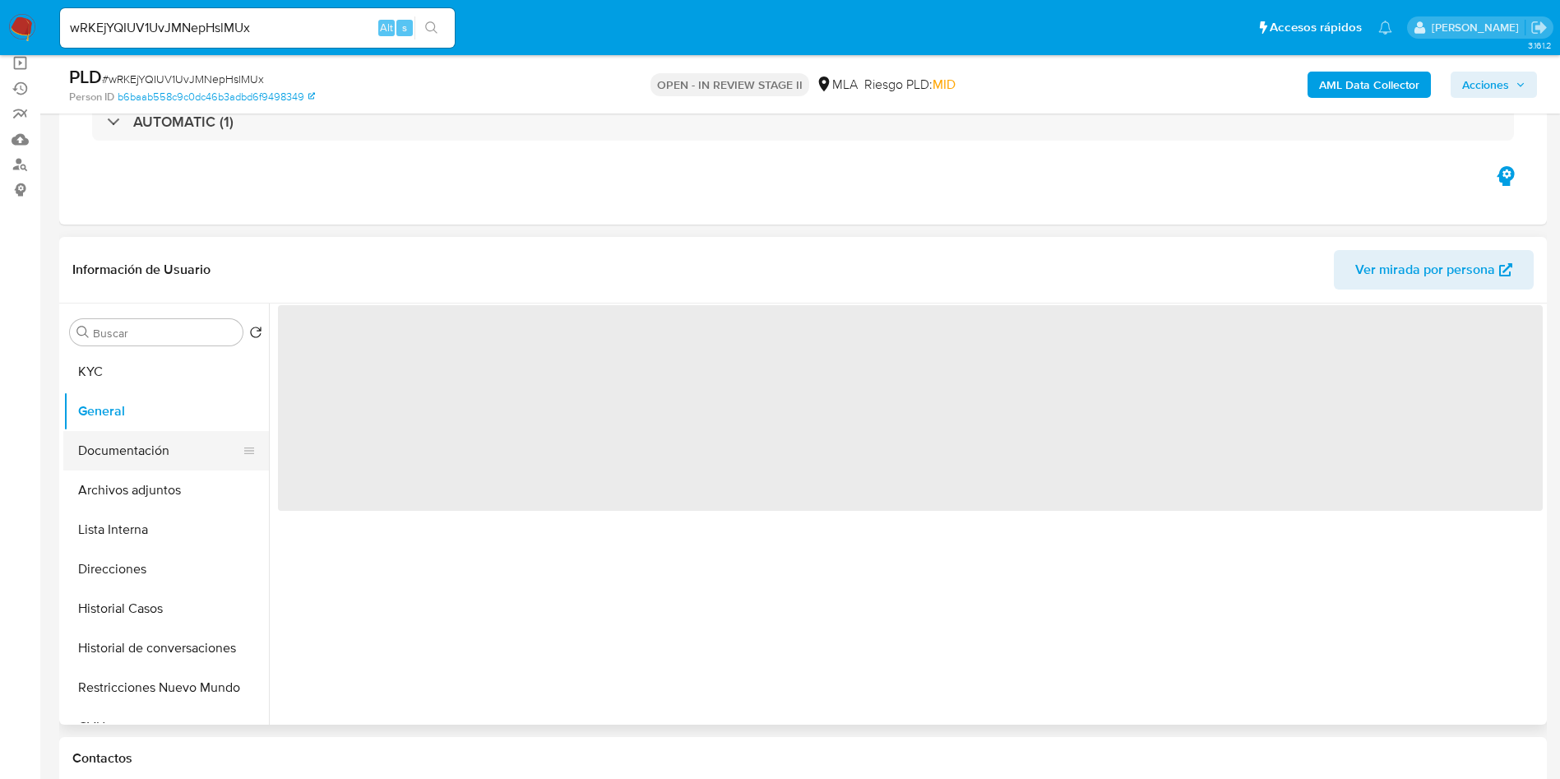
click at [121, 458] on button "Documentación" at bounding box center [159, 450] width 192 height 39
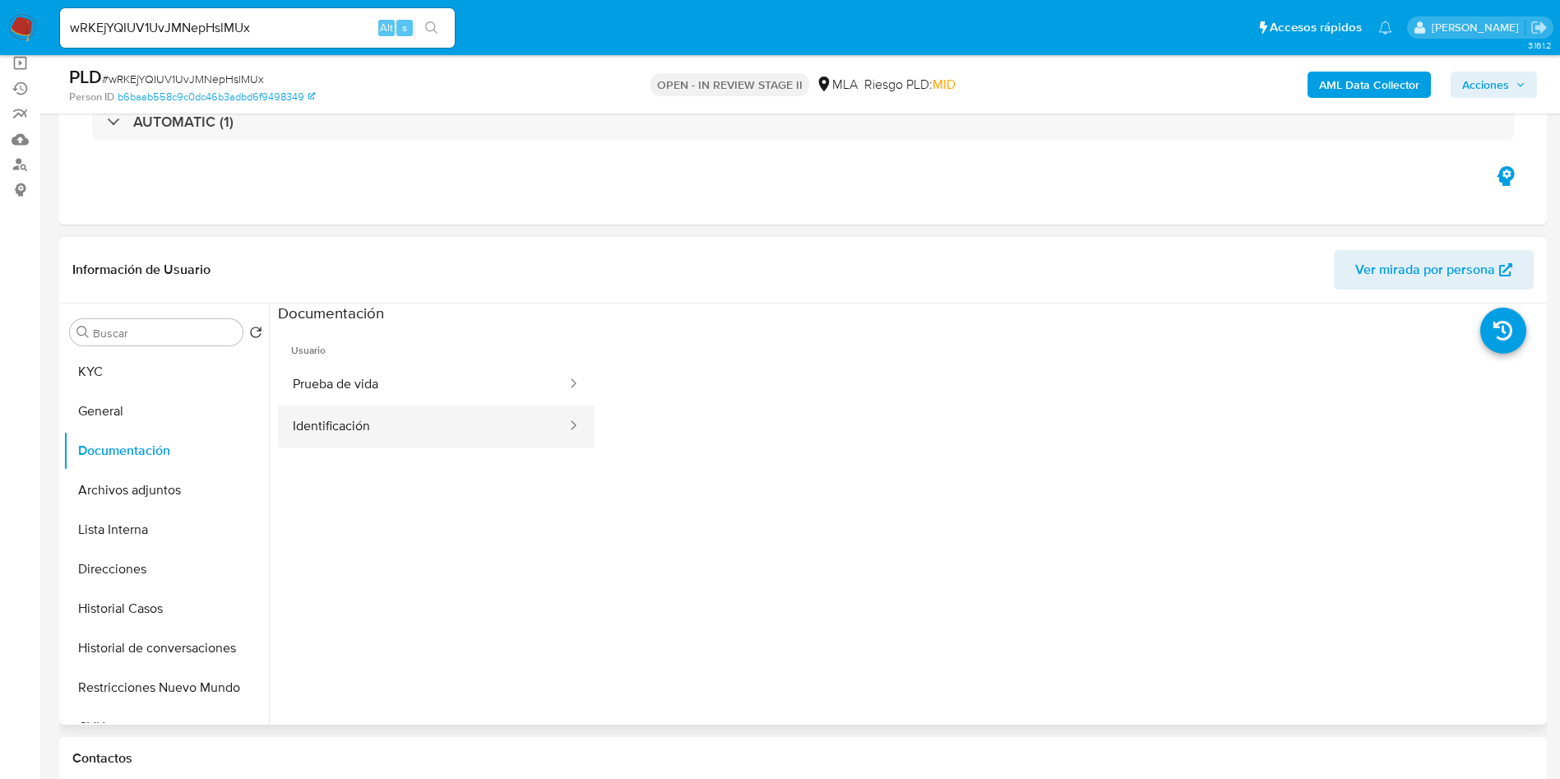
click at [364, 410] on button "Identificación" at bounding box center [423, 426] width 290 height 42
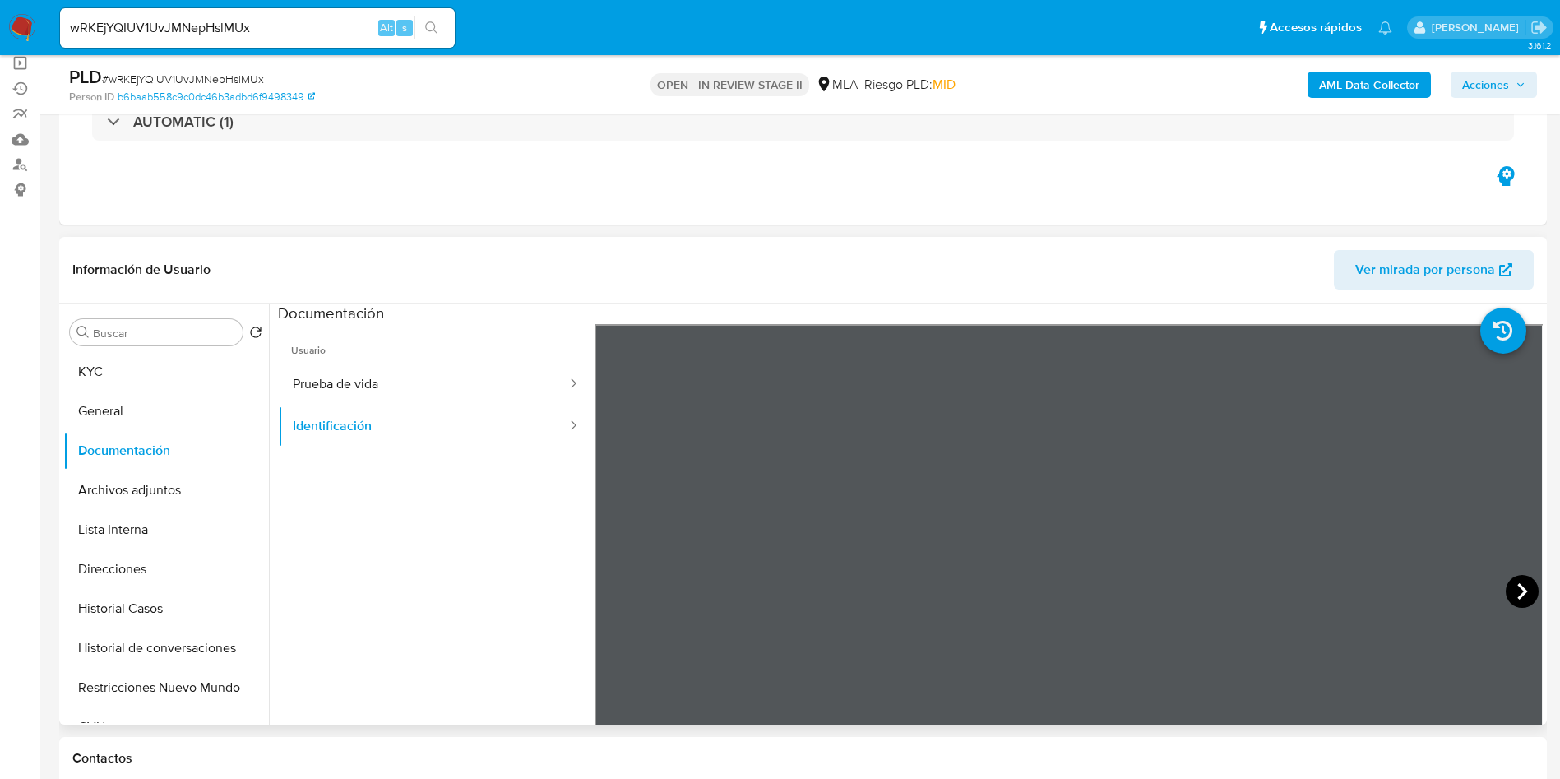
click at [1505, 579] on icon at bounding box center [1521, 591] width 33 height 33
click at [603, 592] on icon at bounding box center [615, 591] width 33 height 33
click at [1094, 247] on div "Información de Usuario Ver mirada por persona Buscar Volver al orden por defect…" at bounding box center [802, 481] width 1487 height 488
click at [221, 370] on button "KYC" at bounding box center [159, 371] width 192 height 39
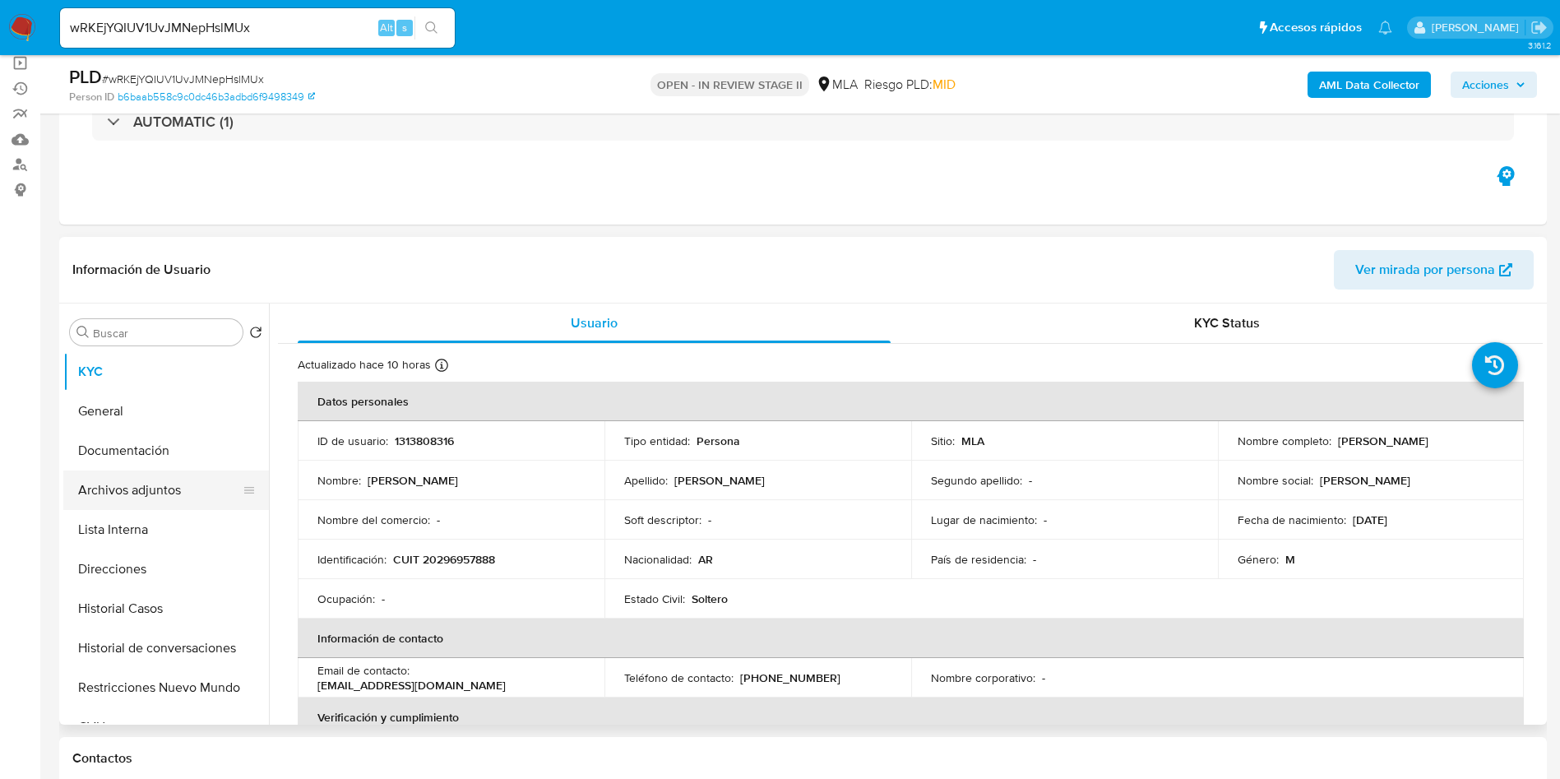
click at [166, 482] on button "Archivos adjuntos" at bounding box center [159, 489] width 192 height 39
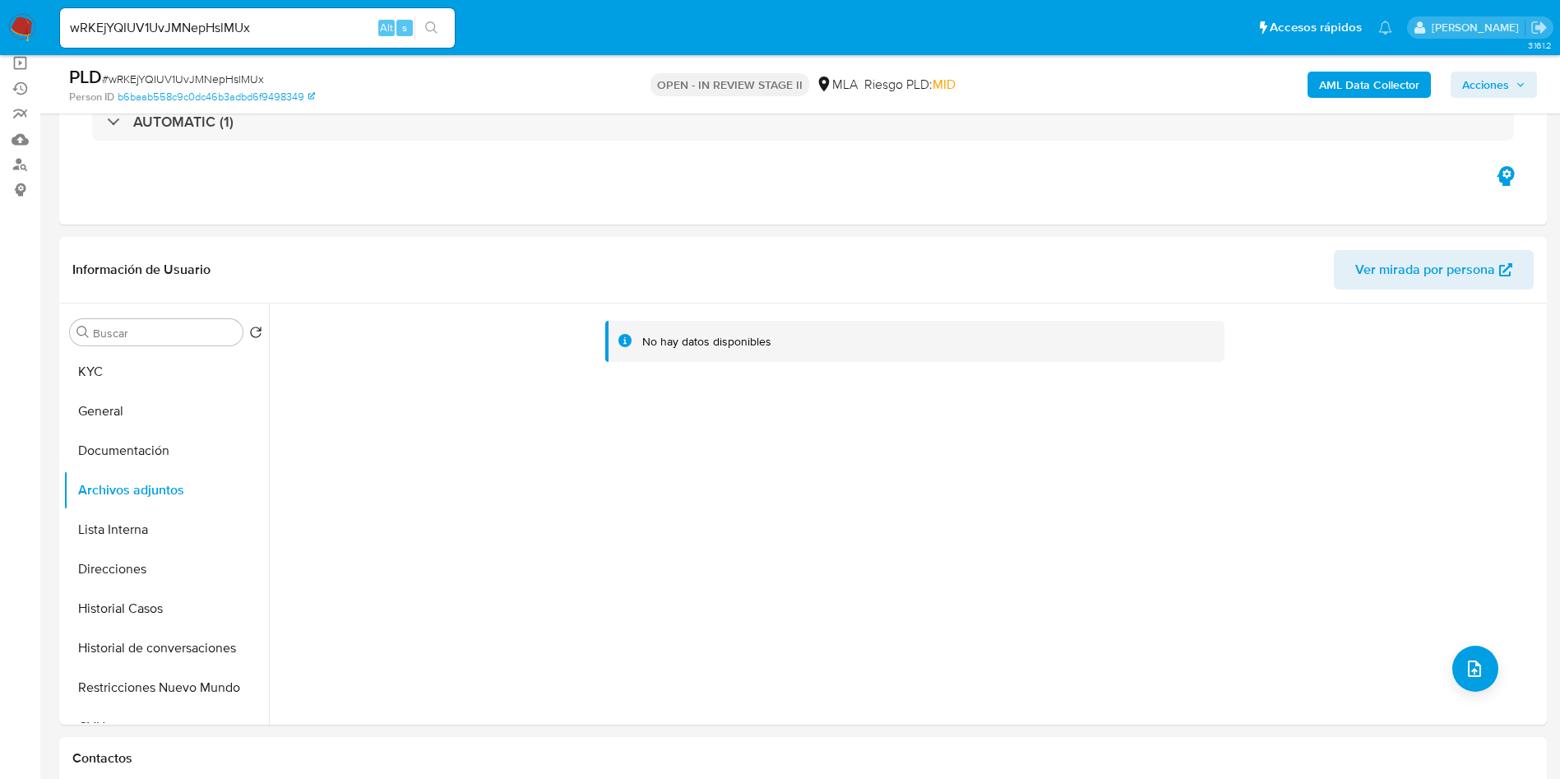
click at [1363, 80] on b "AML Data Collector" at bounding box center [1369, 85] width 100 height 26
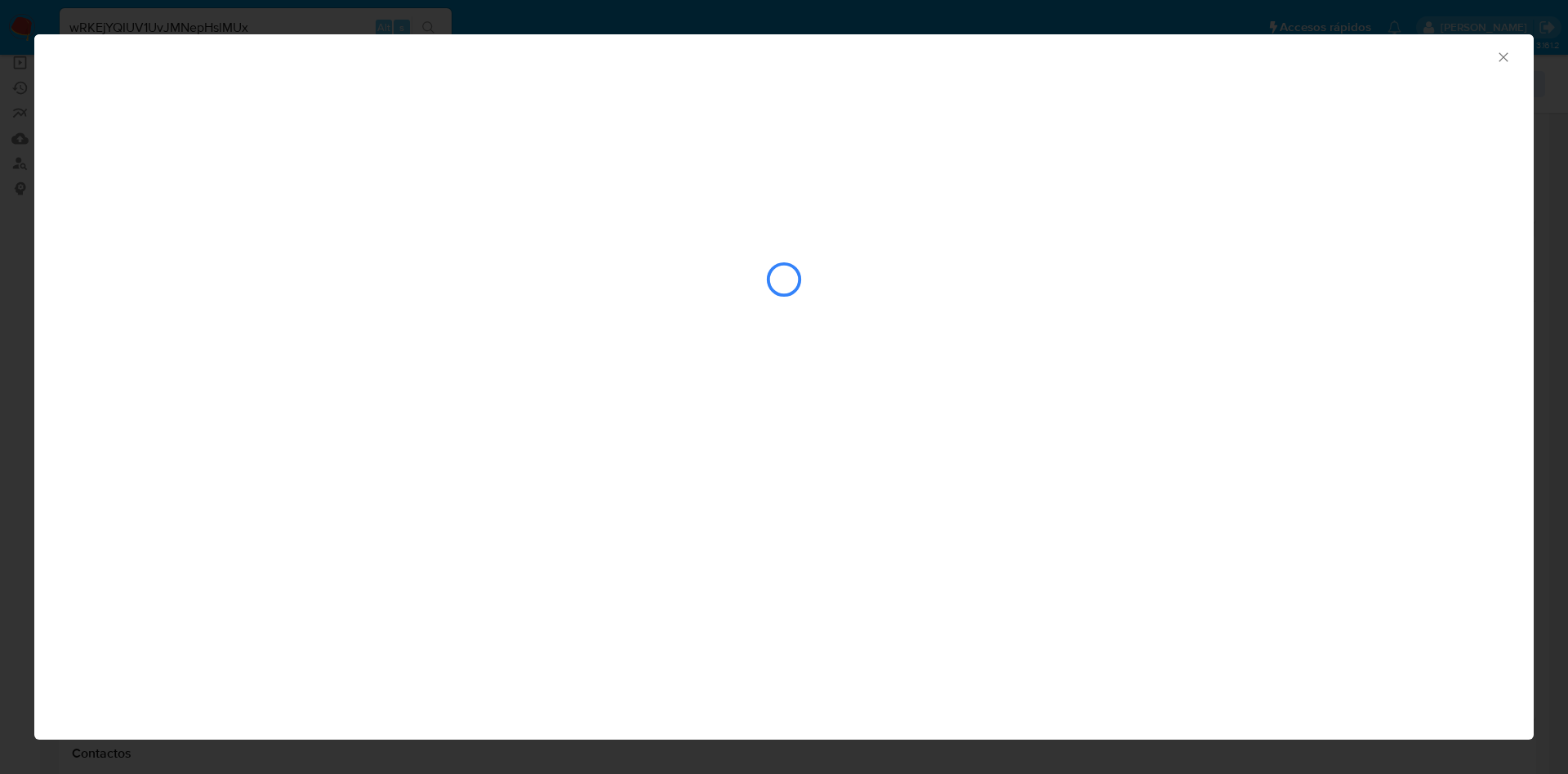
click at [194, 260] on div "closure-recommendation-modal" at bounding box center [784, 279] width 1430 height 163
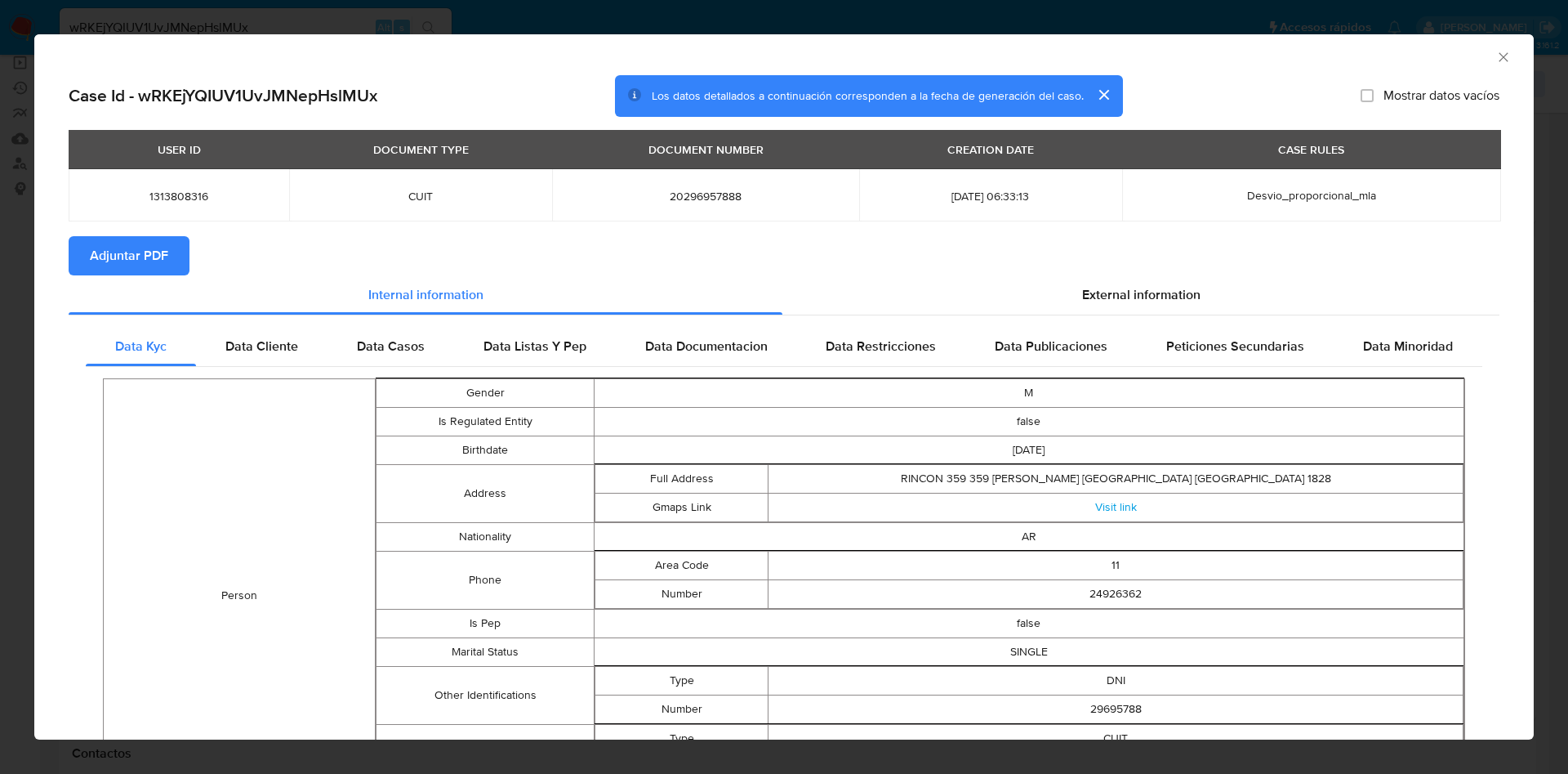
click at [180, 259] on button "Adjuntar PDF" at bounding box center [129, 255] width 121 height 39
click at [1487, 48] on div "AML Data Collector" at bounding box center [784, 55] width 1498 height 41
click at [1495, 49] on icon "Cerrar ventana" at bounding box center [1502, 57] width 16 height 16
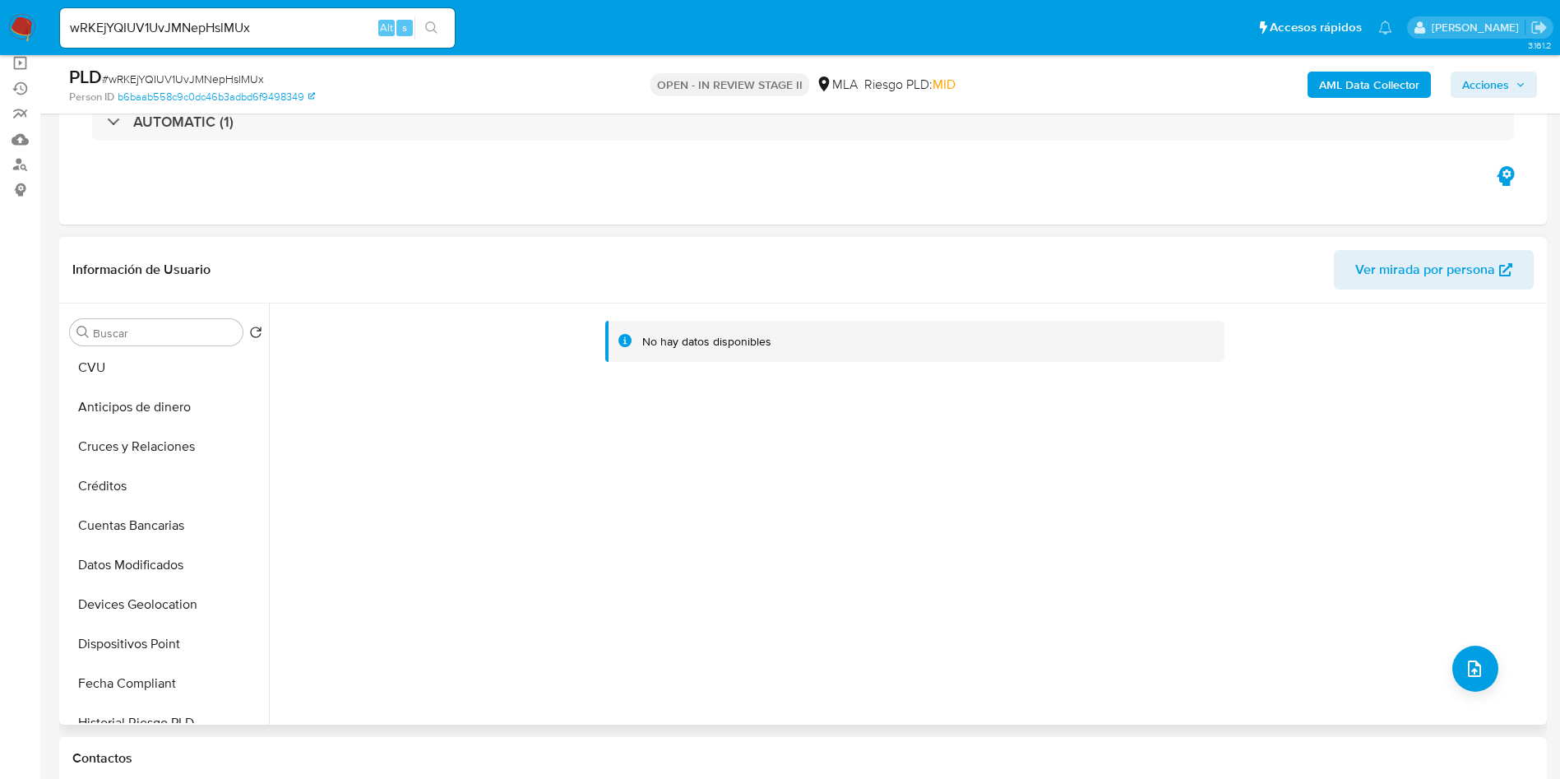
scroll to position [0, 0]
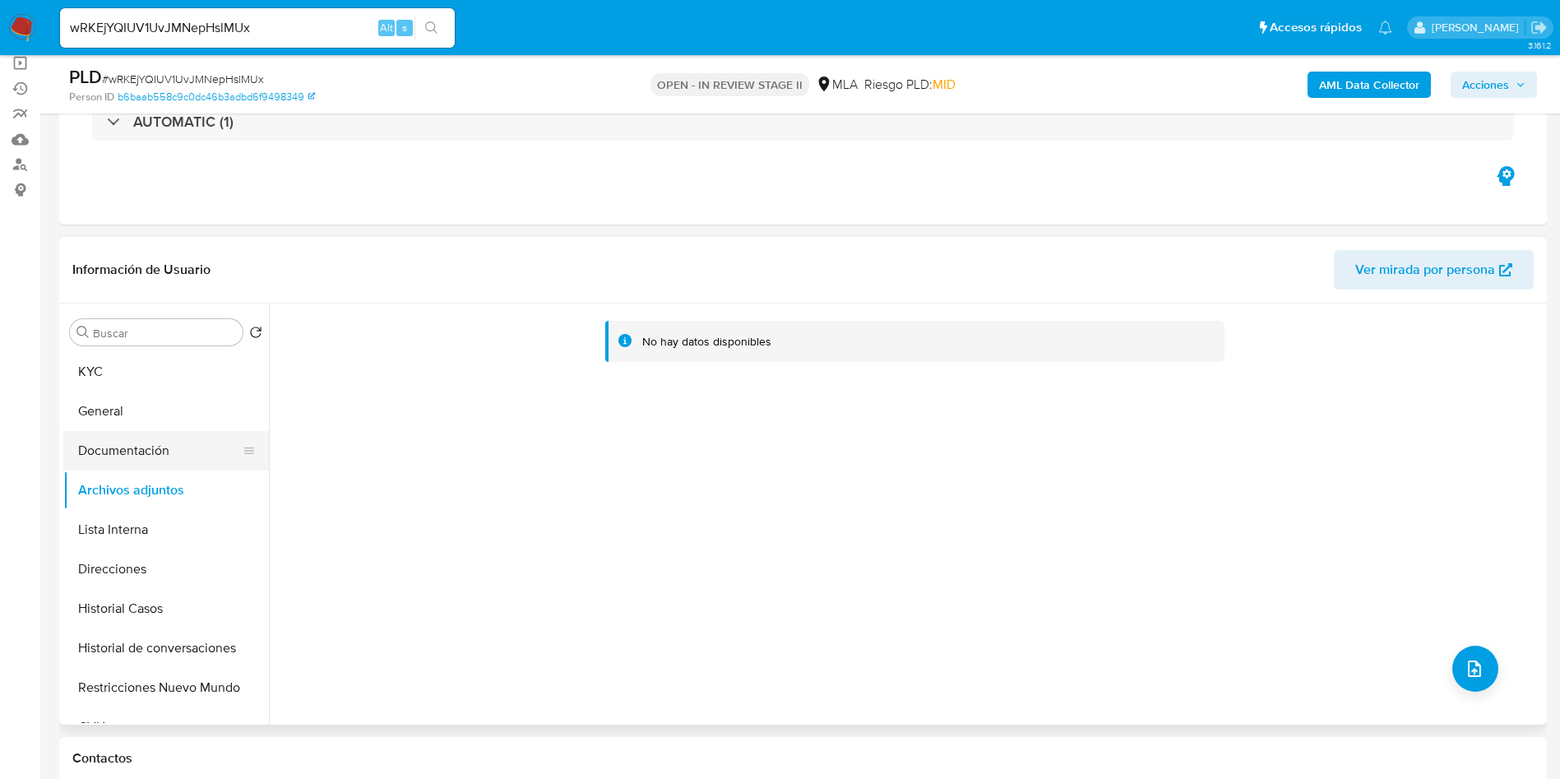
click at [199, 448] on button "Documentación" at bounding box center [159, 450] width 192 height 39
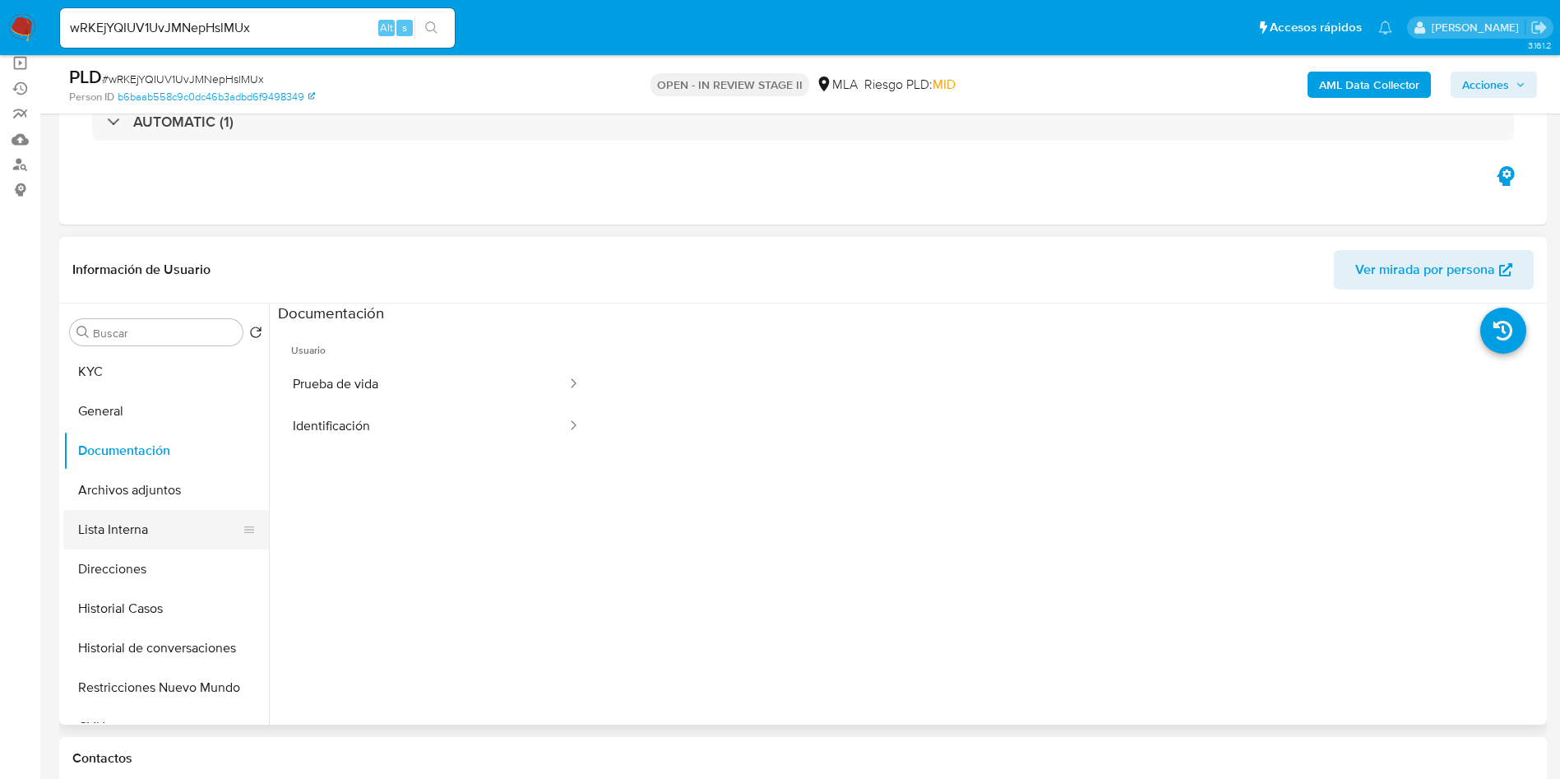
click at [98, 539] on button "Lista Interna" at bounding box center [159, 529] width 192 height 39
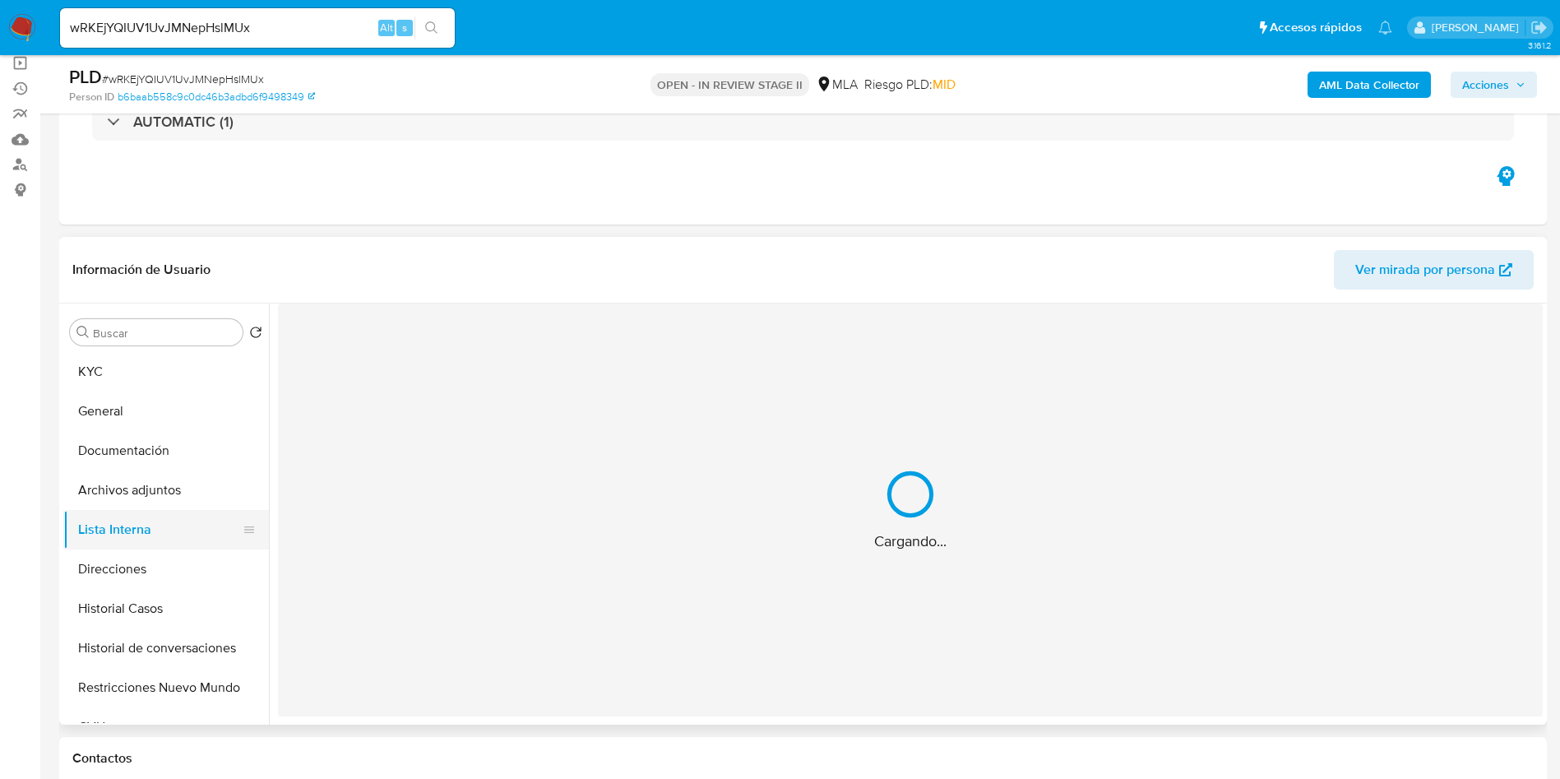
click at [118, 512] on button "Lista Interna" at bounding box center [159, 529] width 192 height 39
click at [162, 473] on button "Archivos adjuntos" at bounding box center [159, 489] width 192 height 39
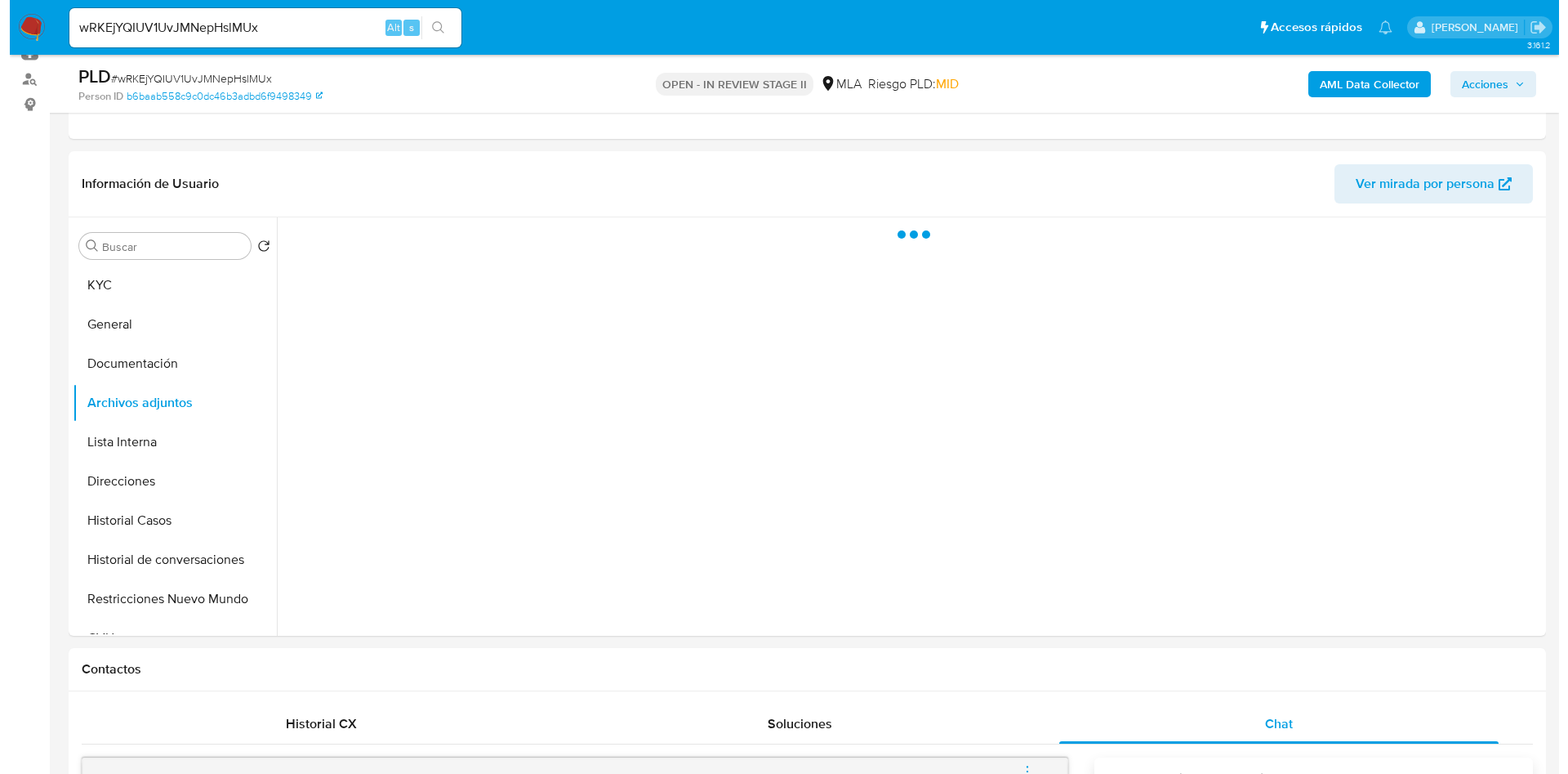
scroll to position [245, 0]
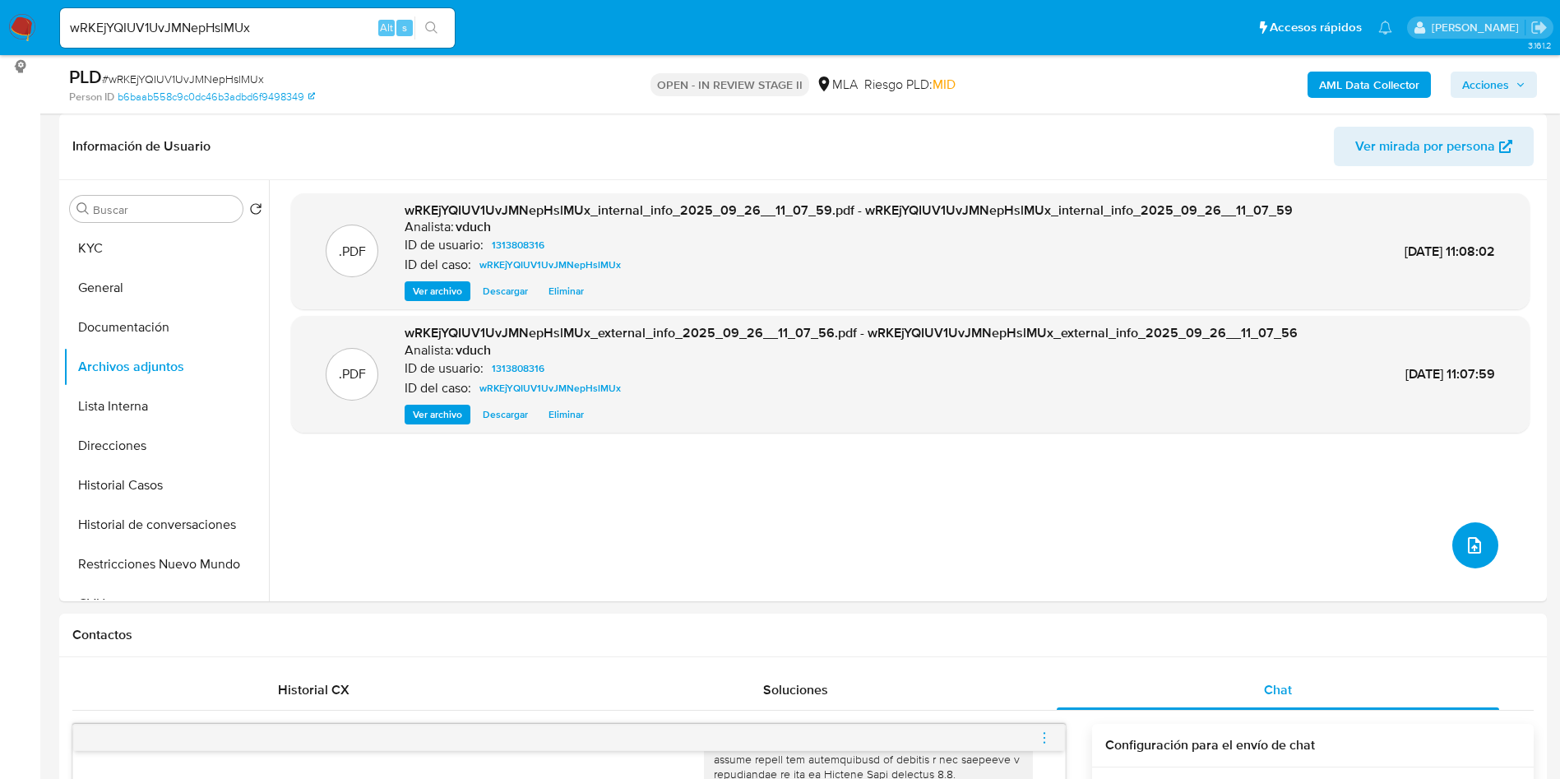
click at [1464, 536] on icon "upload-file" at bounding box center [1474, 545] width 20 height 20
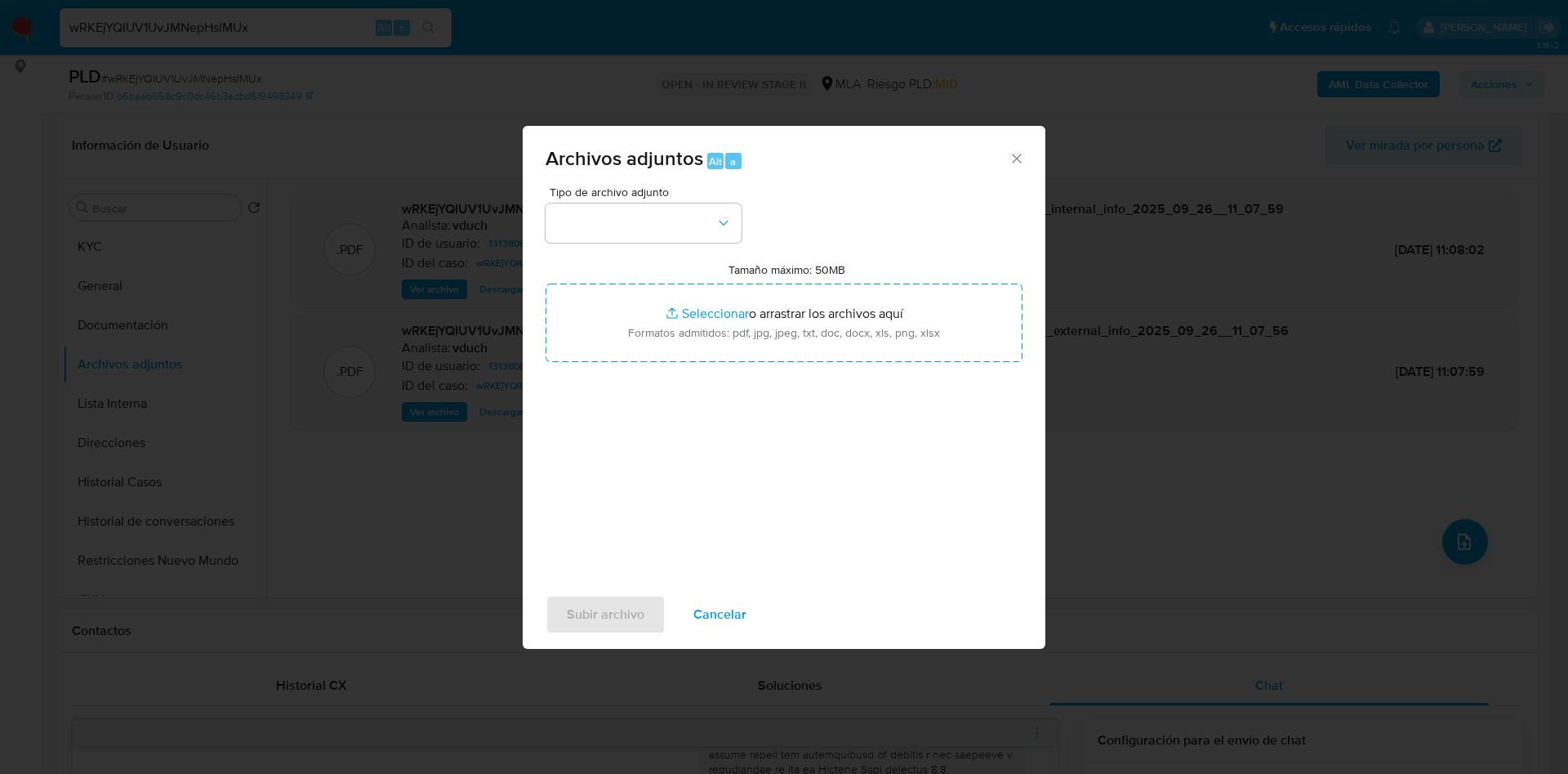
click at [686, 242] on div "Tipo de archivo adjunto Tamaño máximo: 50MB Seleccionar archivos Seleccionar o …" at bounding box center [784, 379] width 477 height 386
click at [702, 230] on button "button" at bounding box center [642, 223] width 196 height 39
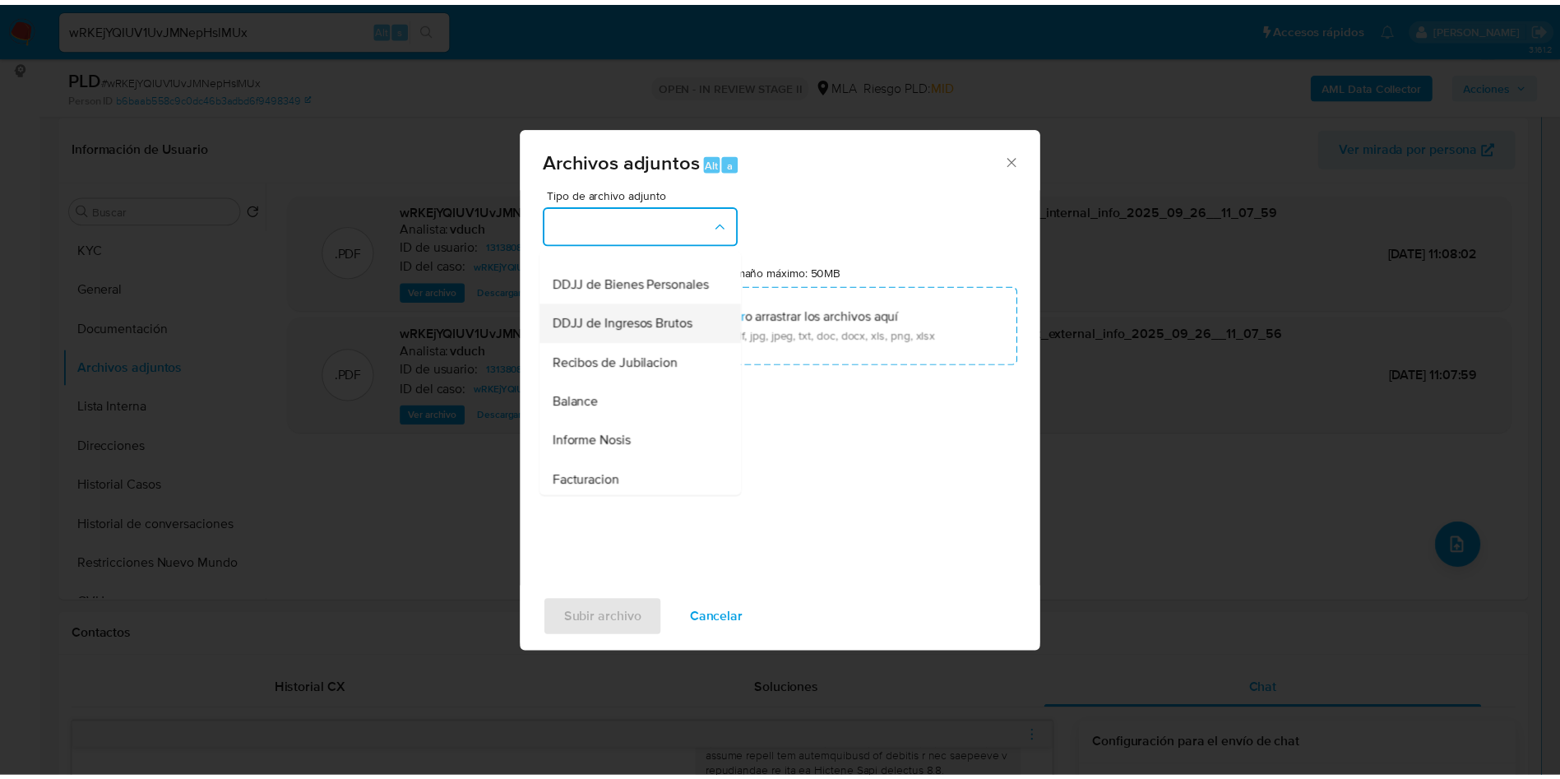
scroll to position [493, 0]
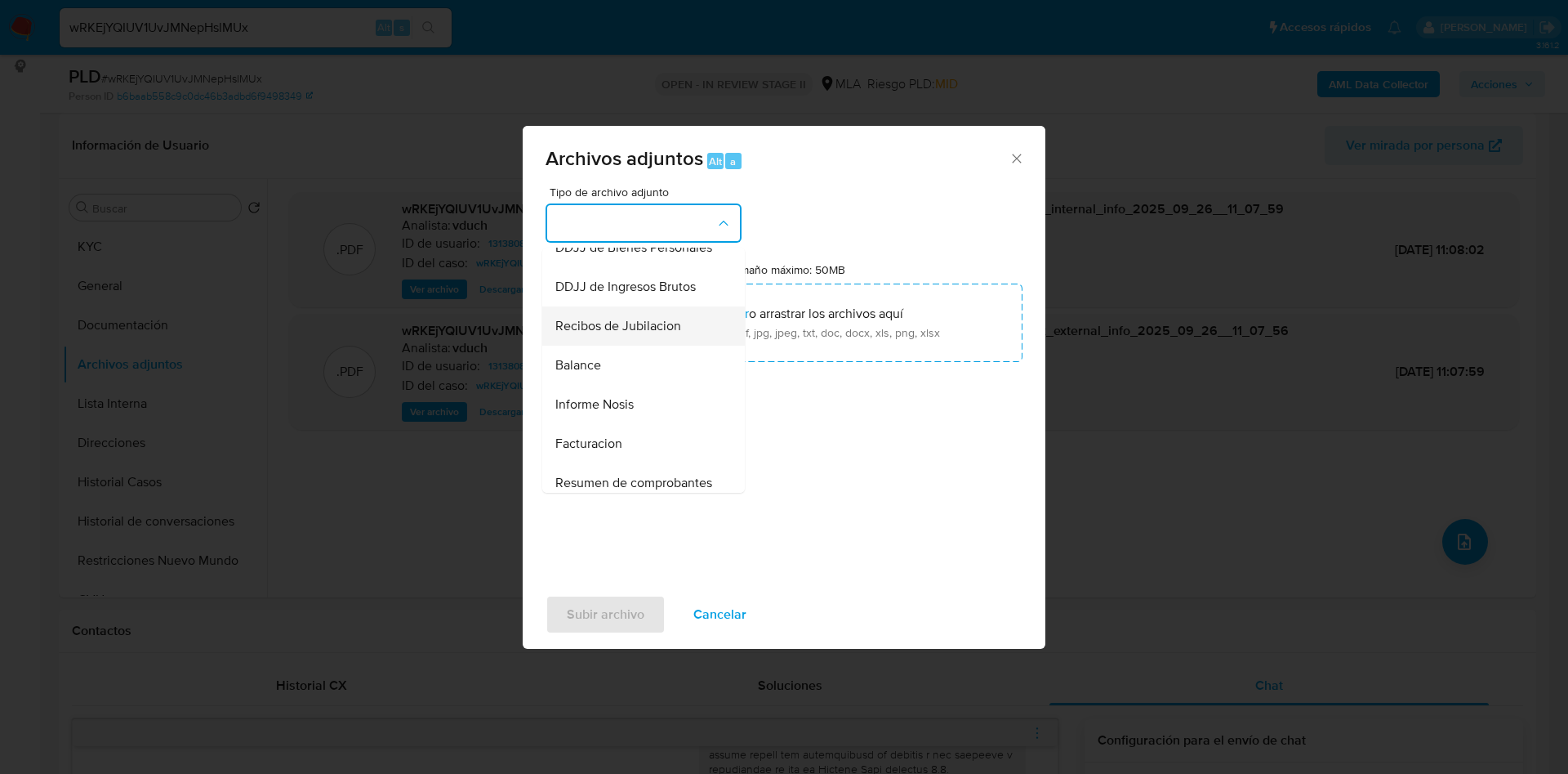
click at [666, 334] on span "Recibos de Jubilacion" at bounding box center [618, 326] width 126 height 16
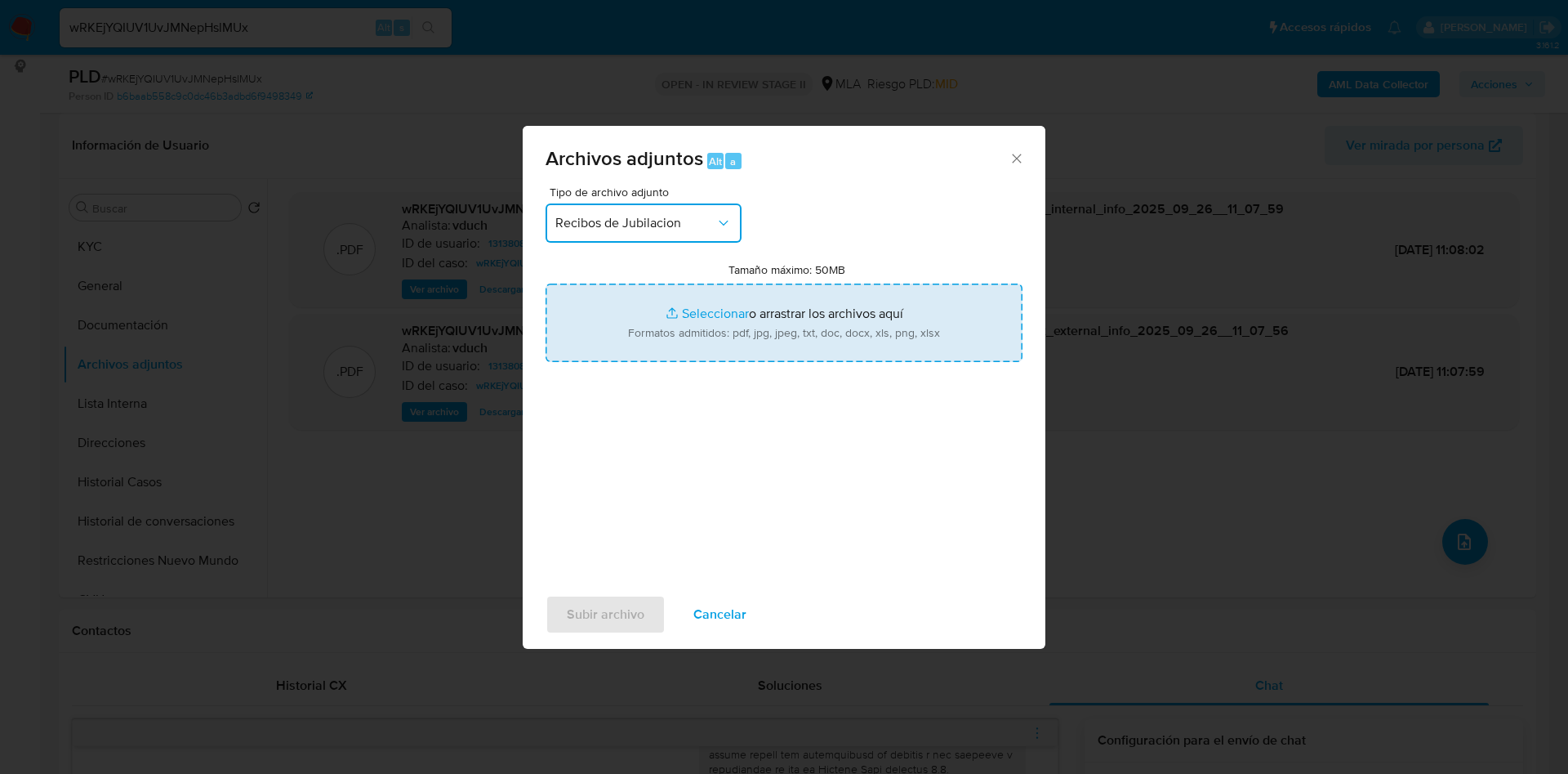
type input "C:\fakepath\Jubilacion.jpg"
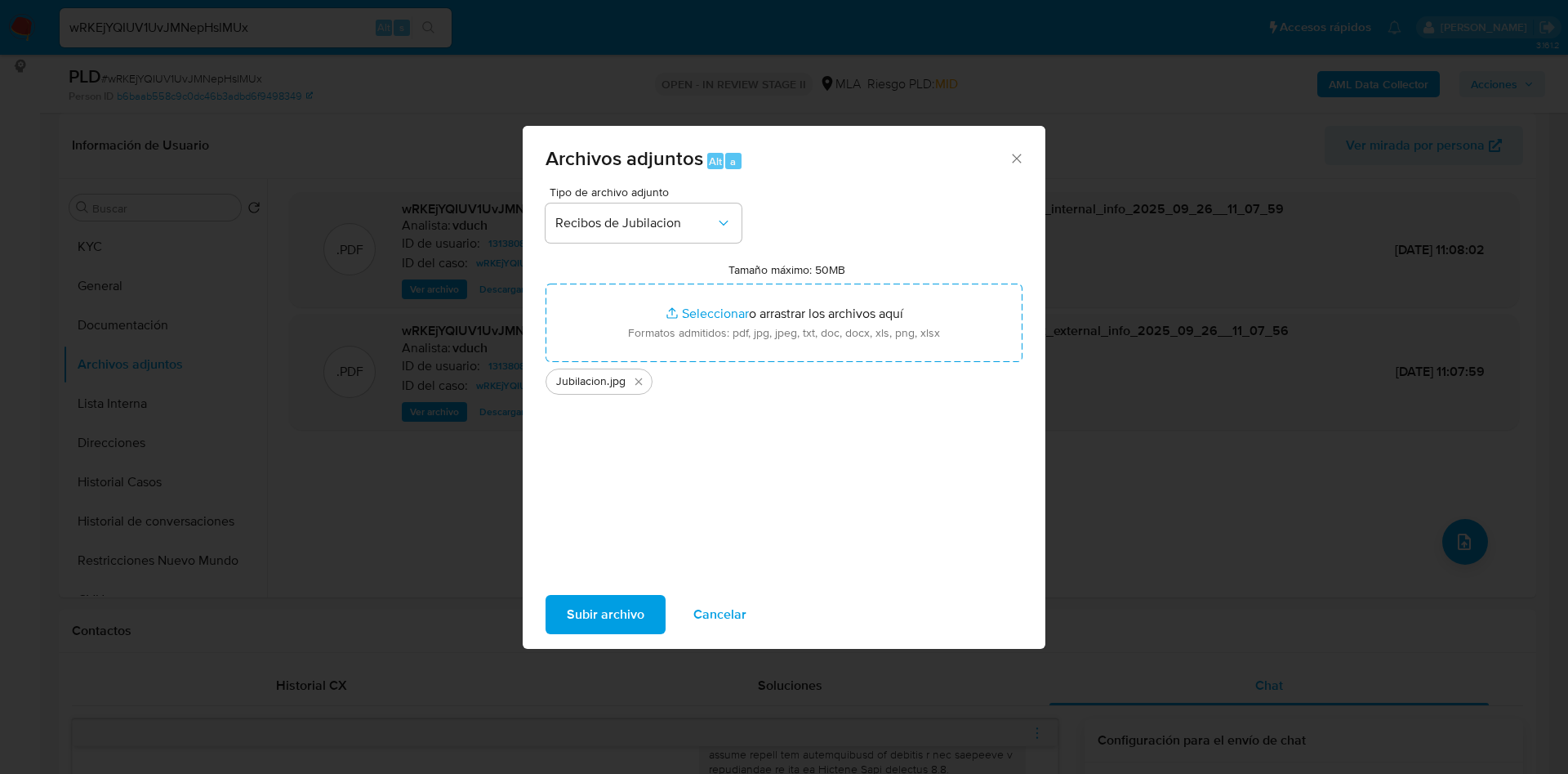
click at [641, 584] on div "Subir archivo Cancelar" at bounding box center [784, 614] width 522 height 62
click at [636, 605] on span "Subir archivo" at bounding box center [606, 614] width 77 height 36
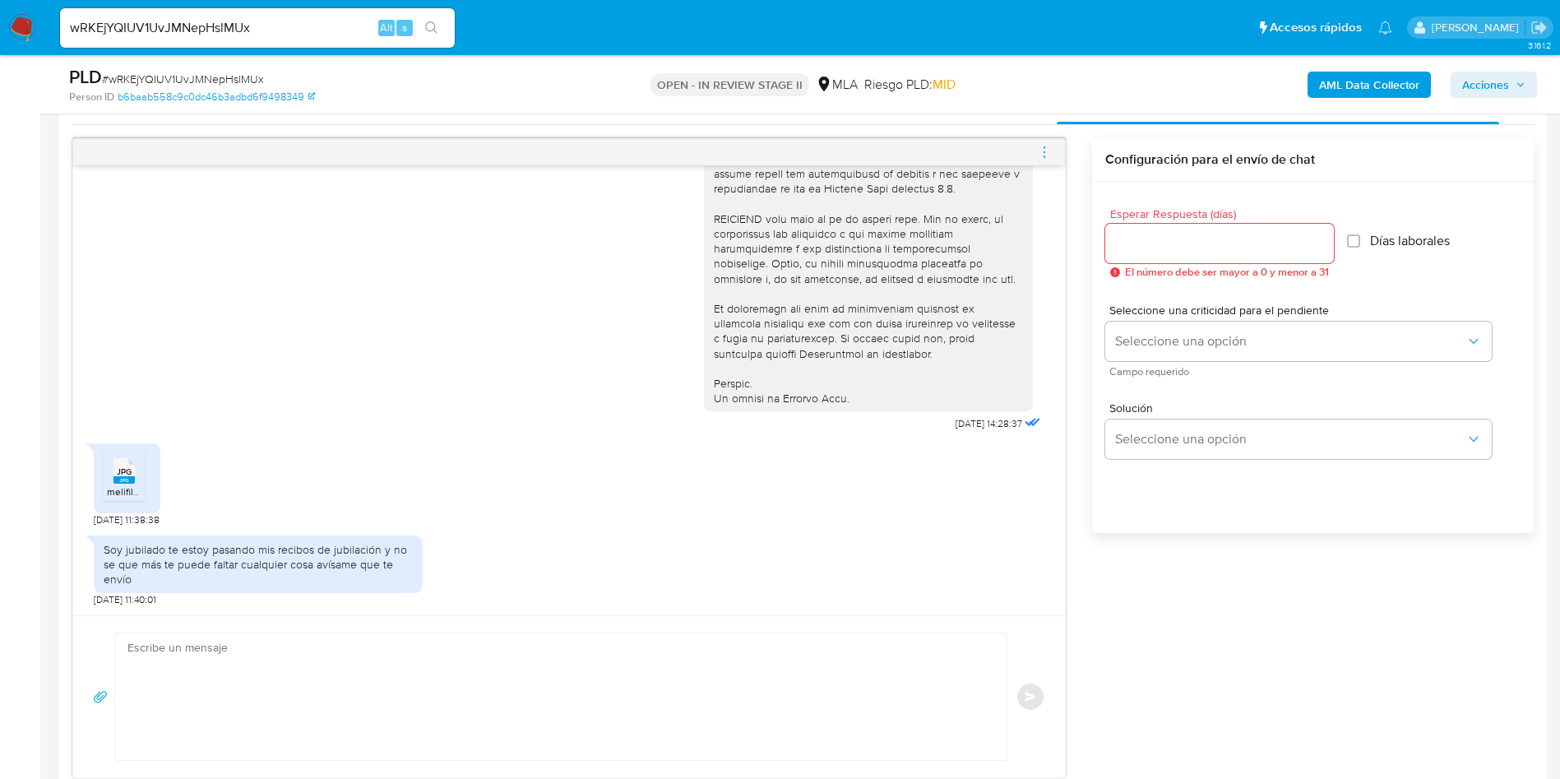
scroll to position [863, 0]
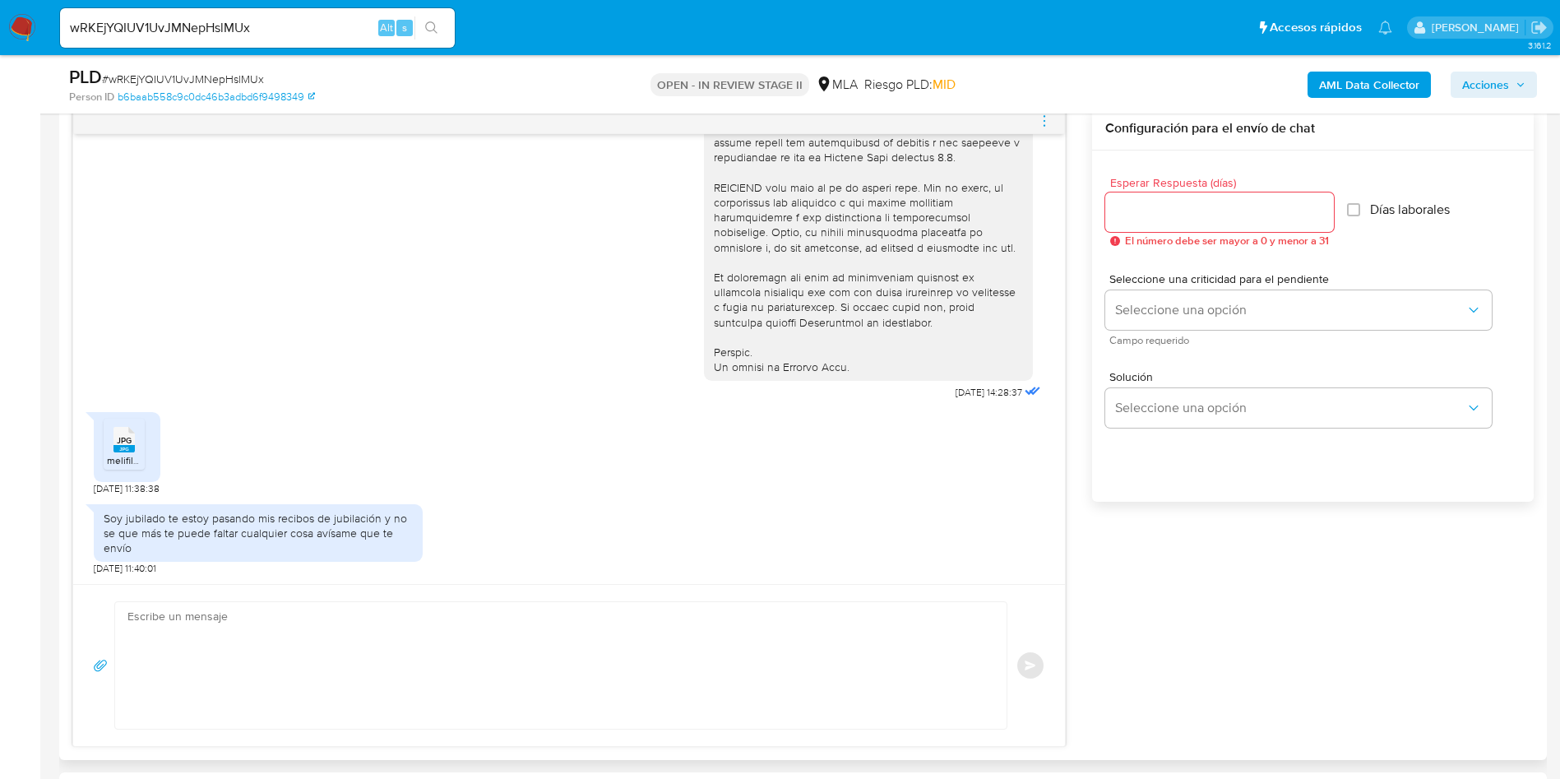
click at [250, 699] on textarea at bounding box center [556, 665] width 858 height 127
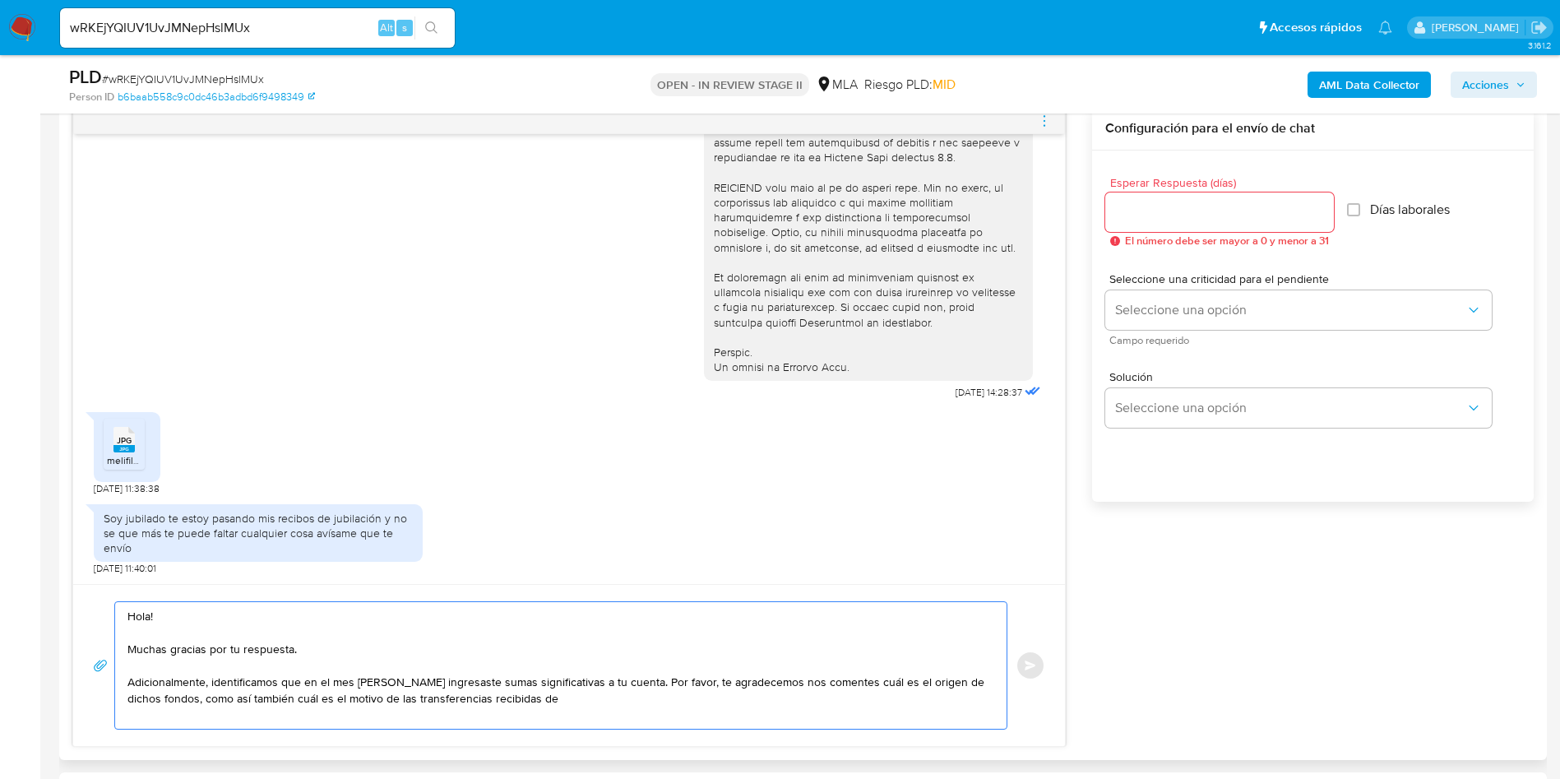
paste textarea "Vanesa Paola Filice - CUIT 27324751063"
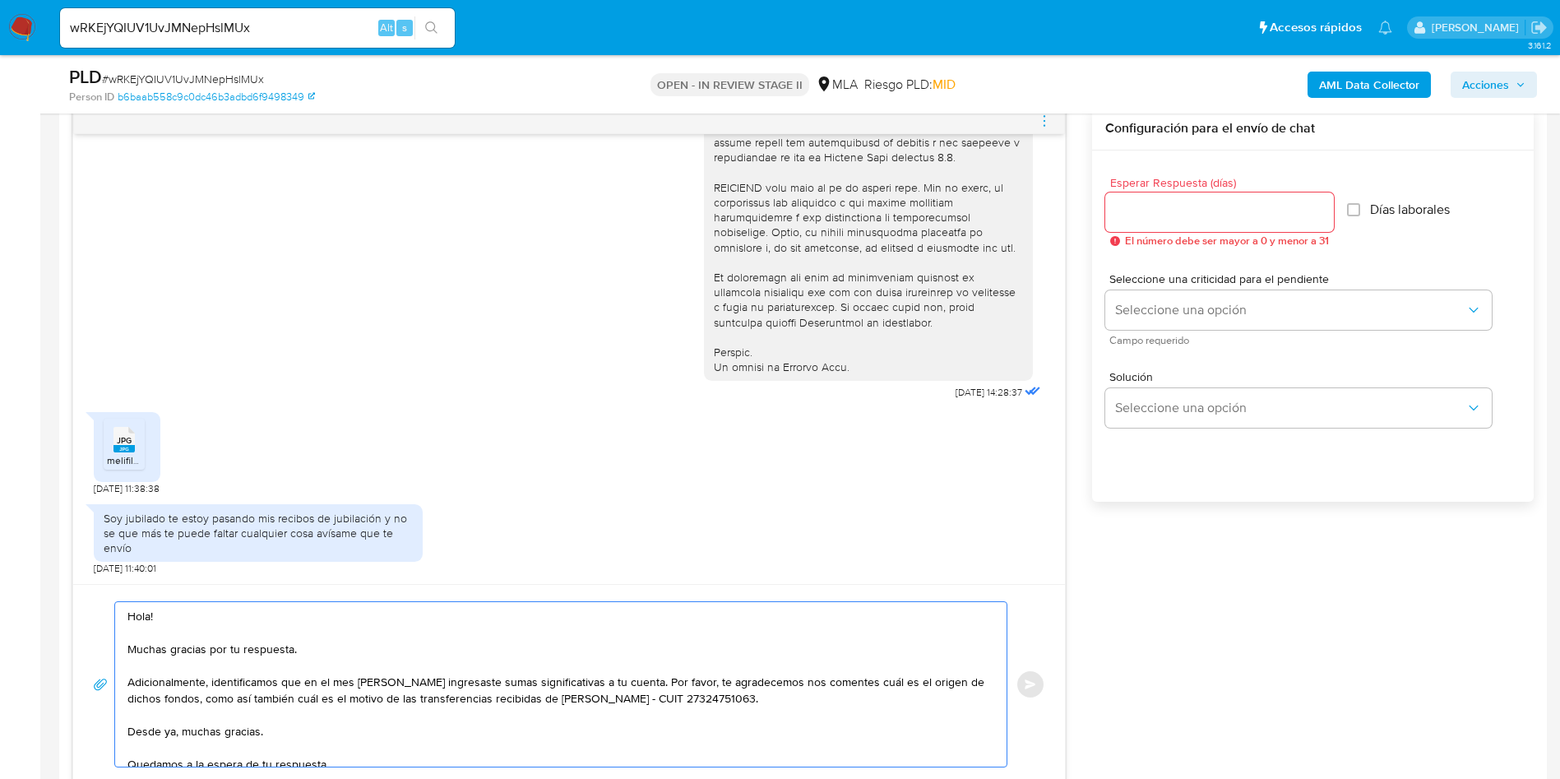
scroll to position [987, 0]
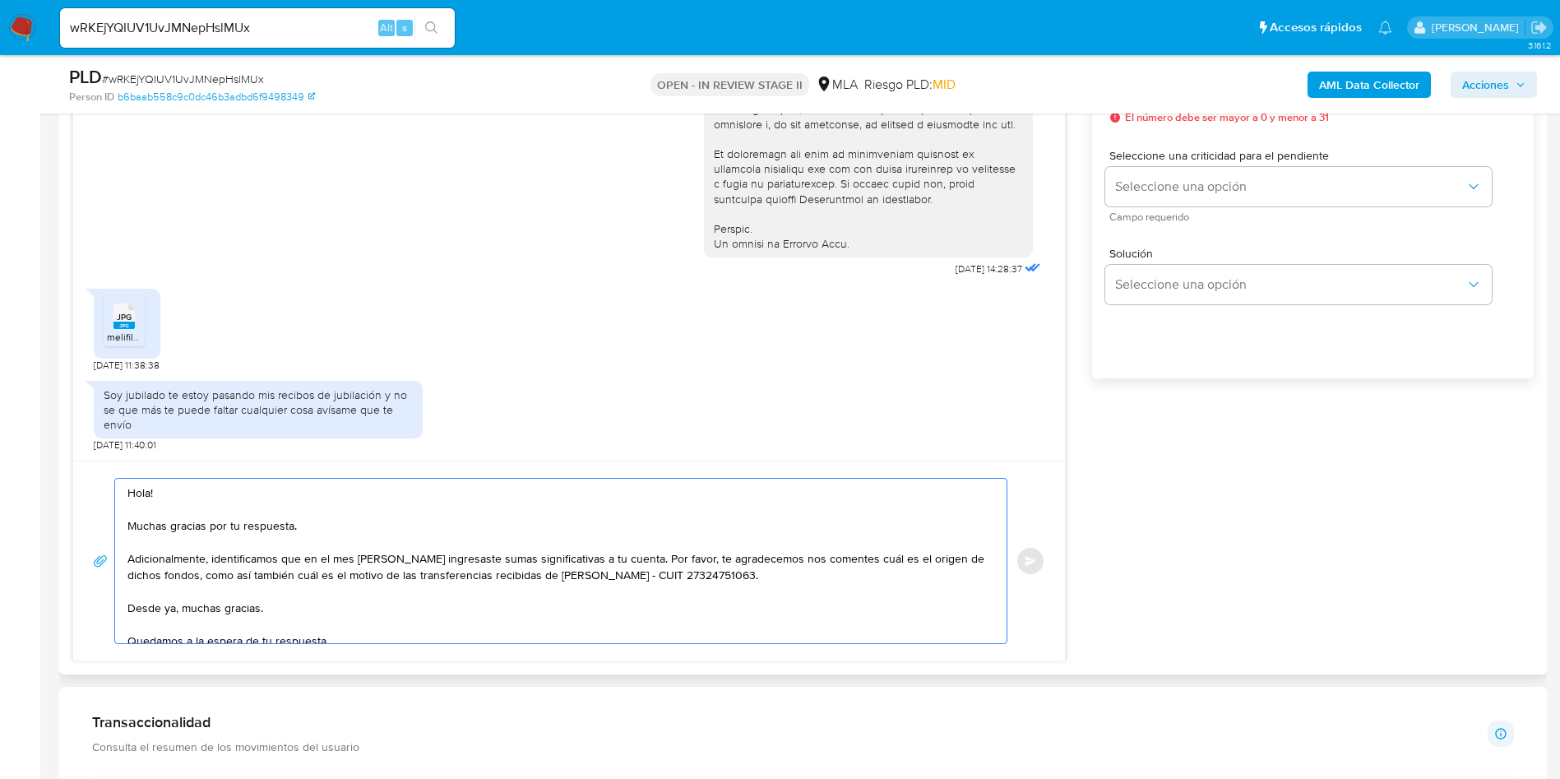
click at [710, 558] on textarea "Hola! Muchas gracias por tu respuesta. Adicionalmente, identificamos que en el …" at bounding box center [556, 560] width 858 height 164
click at [569, 610] on textarea "Hola! Muchas gracias por tu respuesta. Adicionalmente, identificamos que en el …" at bounding box center [556, 560] width 858 height 164
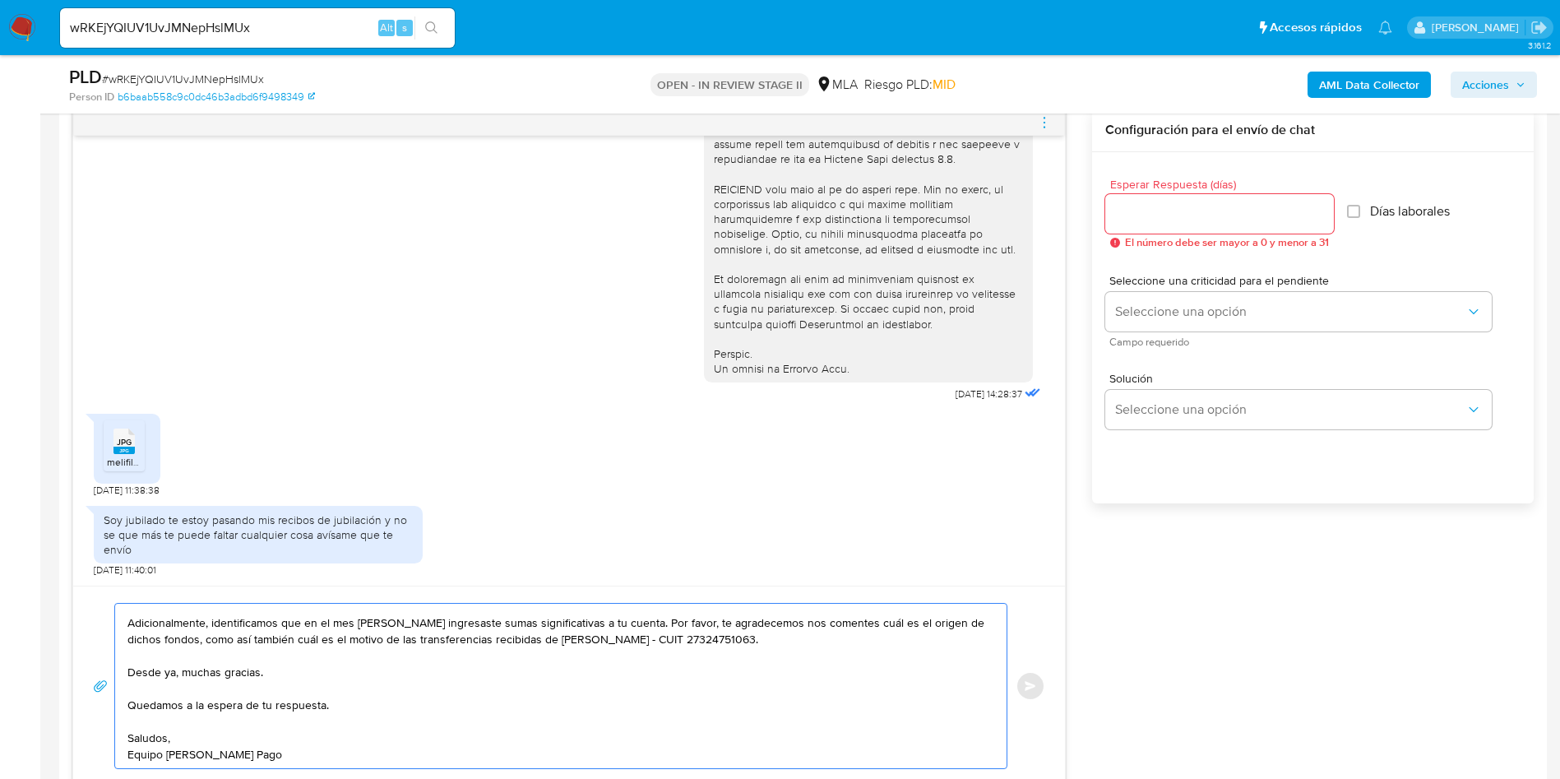
scroll to position [740, 0]
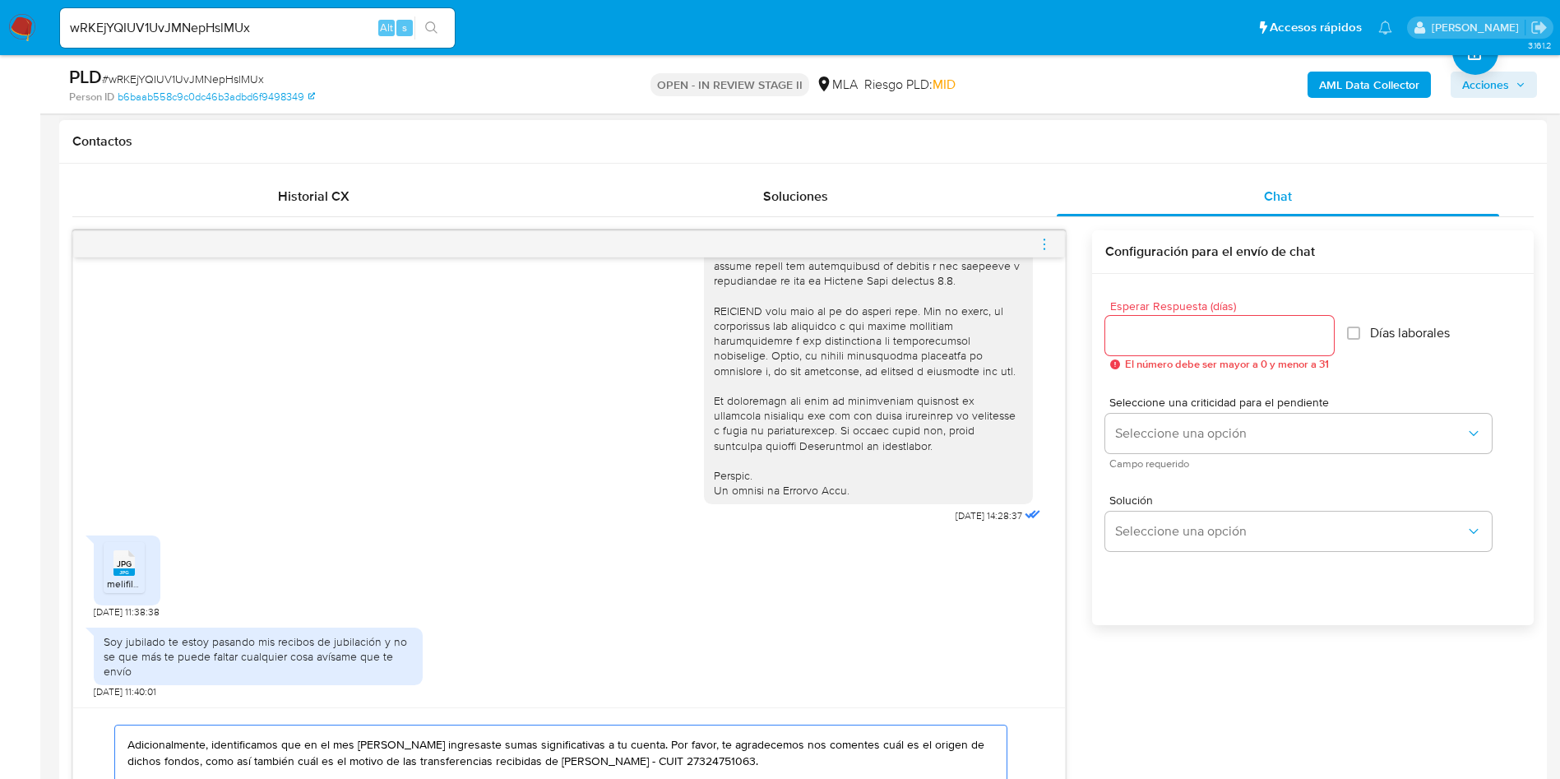
type textarea "Hola! Muchas gracias por tu respuesta. Adicionalmente, identificamos que en el …"
click at [1178, 323] on div at bounding box center [1219, 335] width 229 height 39
click at [1169, 331] on input "Esperar Respuesta (días)" at bounding box center [1219, 335] width 229 height 21
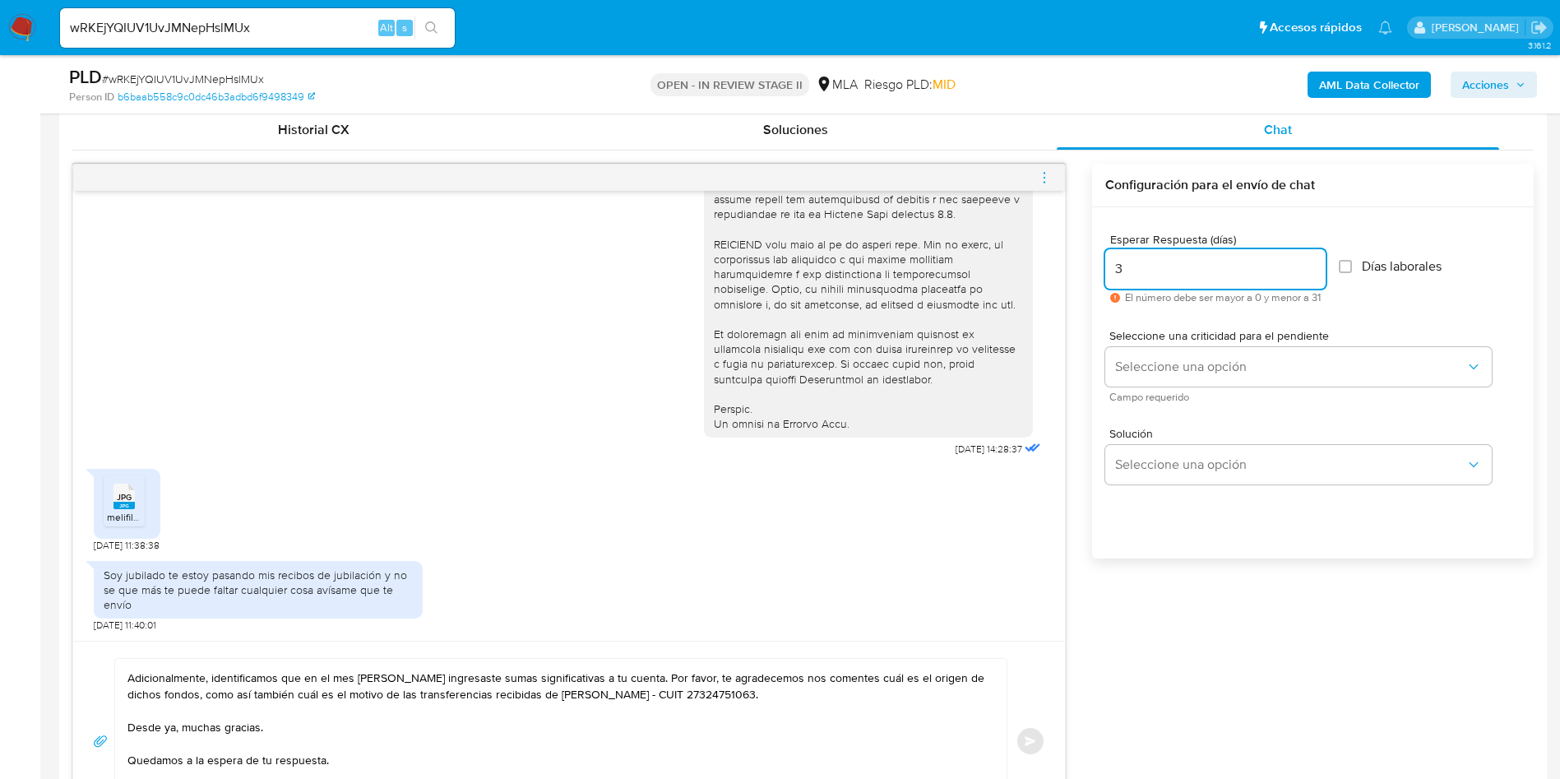
scroll to position [863, 0]
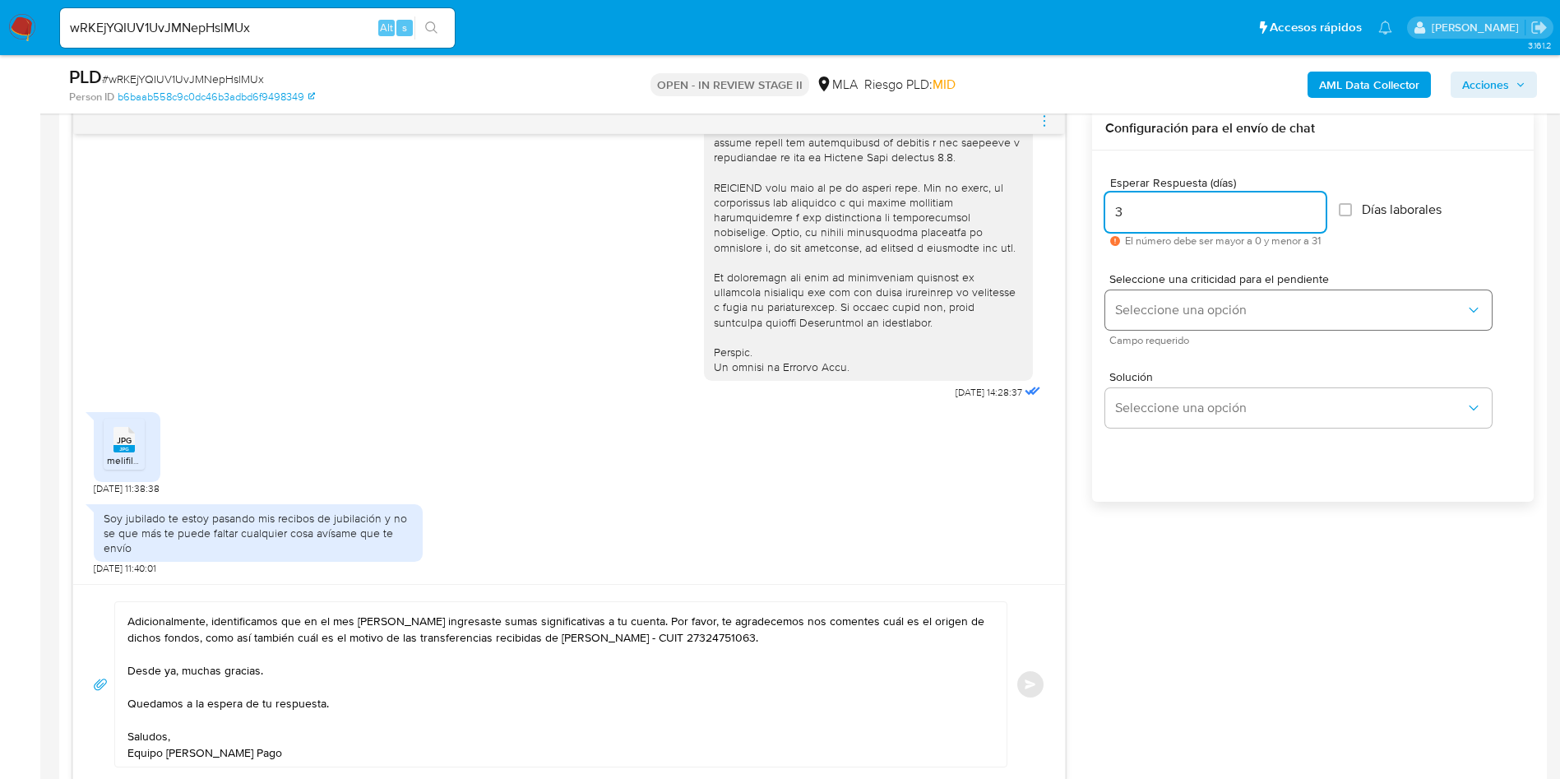
type input "3"
click at [1167, 330] on div "Seleccione una criticidad para el pendiente Seleccione una opción Campo requeri…" at bounding box center [1298, 309] width 386 height 72
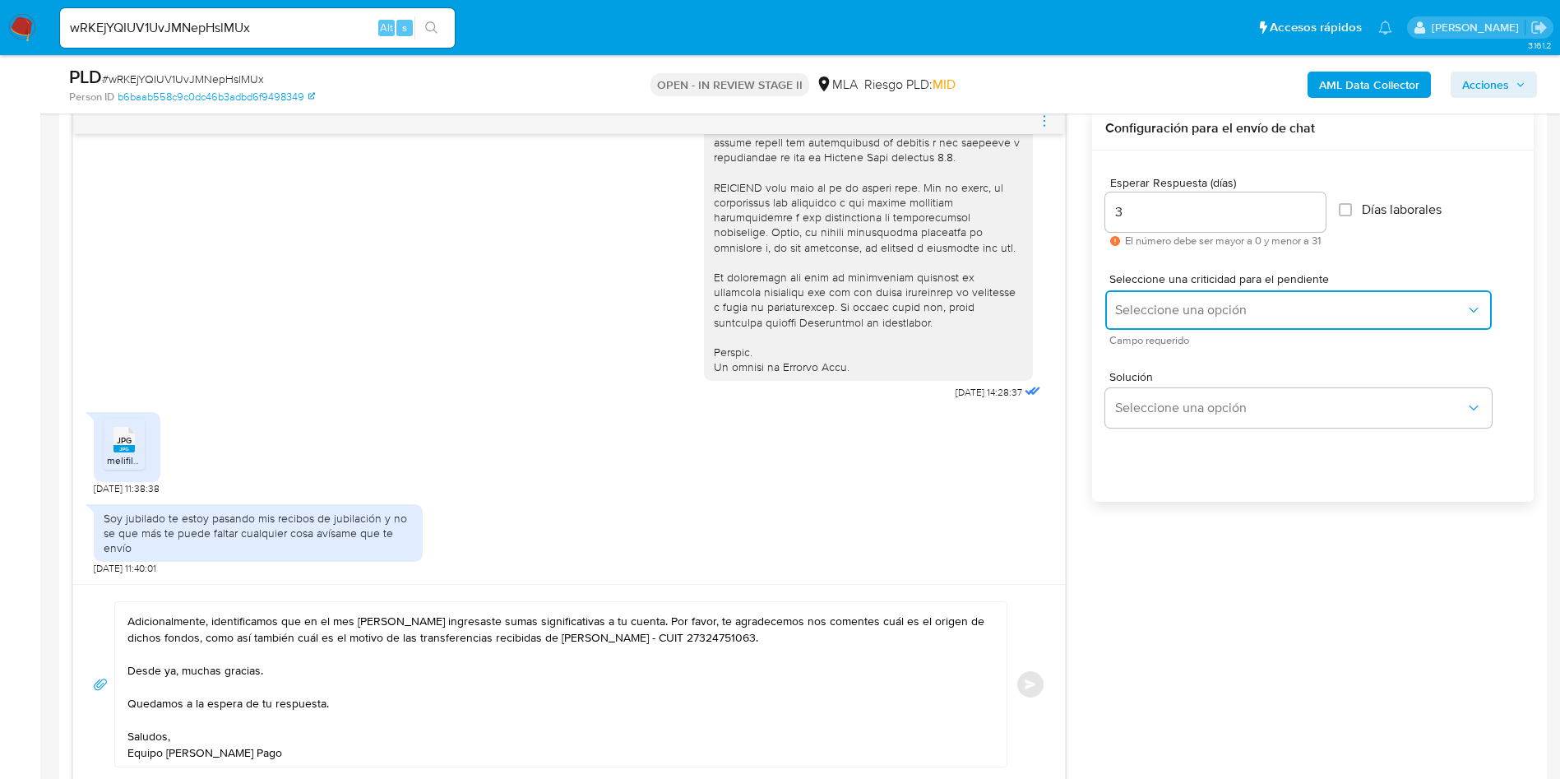
click at [1161, 307] on span "Seleccione una opción" at bounding box center [1290, 310] width 350 height 16
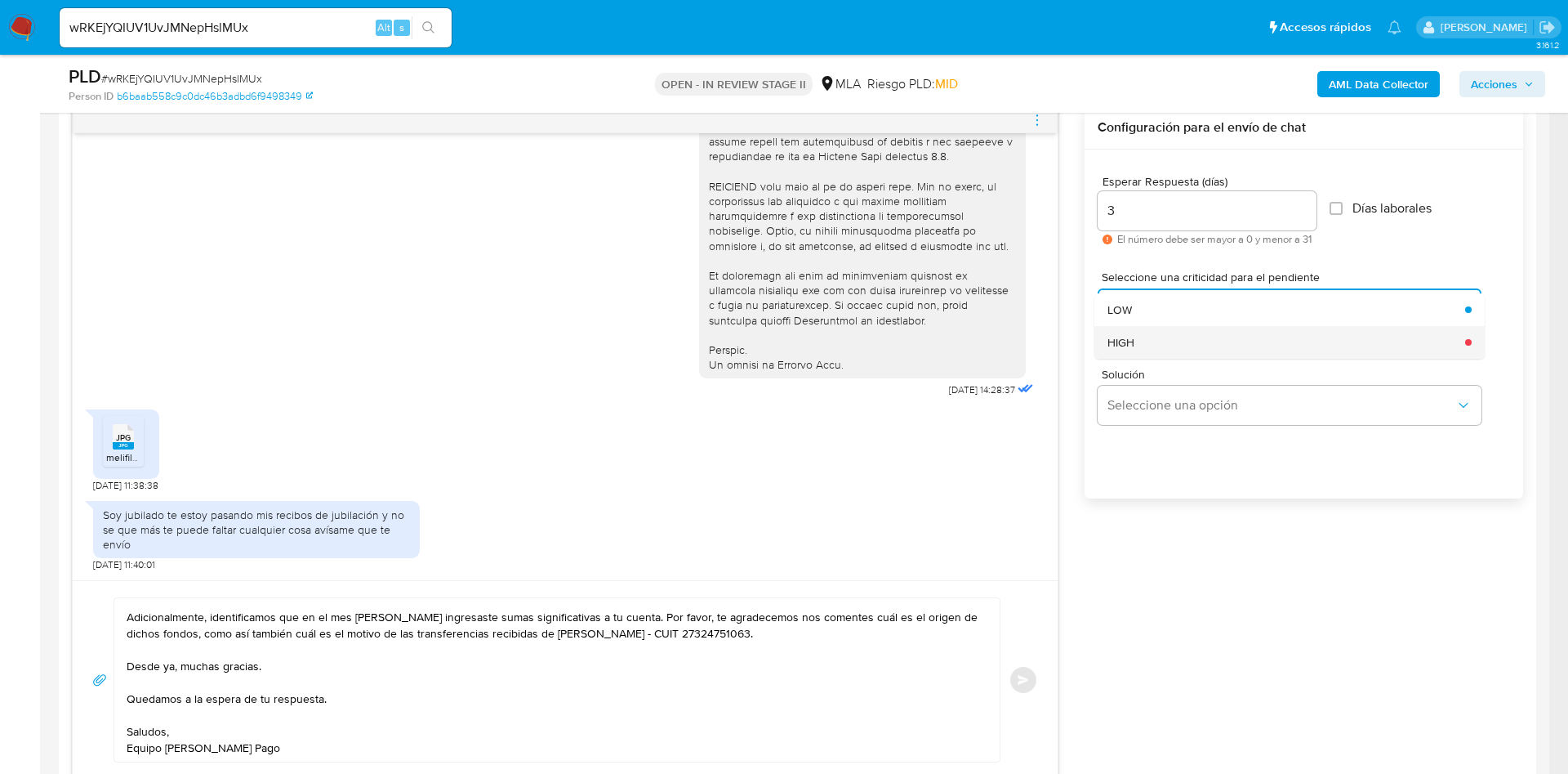
click at [1145, 328] on div "HIGH" at bounding box center [1281, 342] width 348 height 33
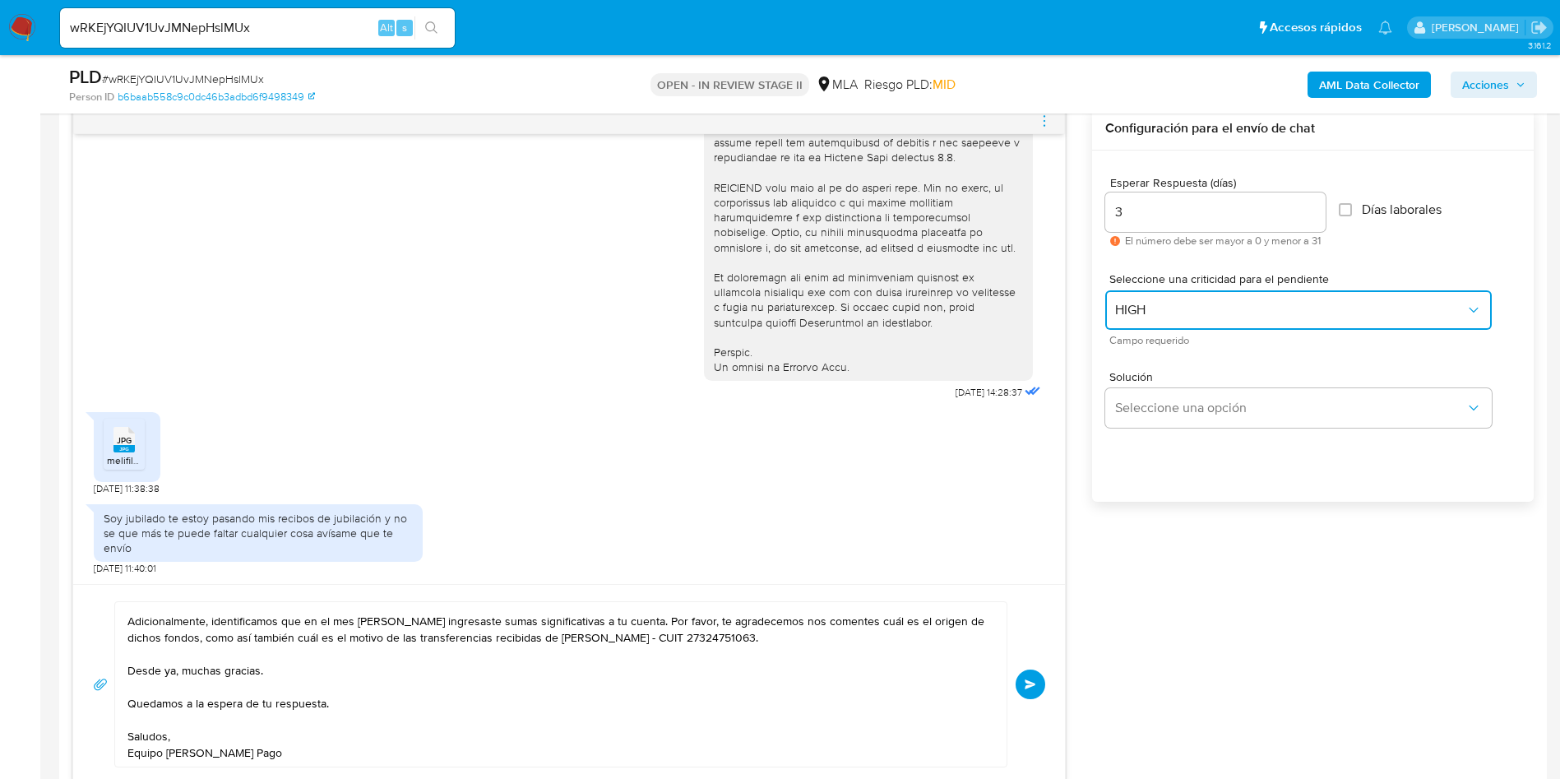
click at [1162, 303] on span "HIGH" at bounding box center [1290, 310] width 350 height 16
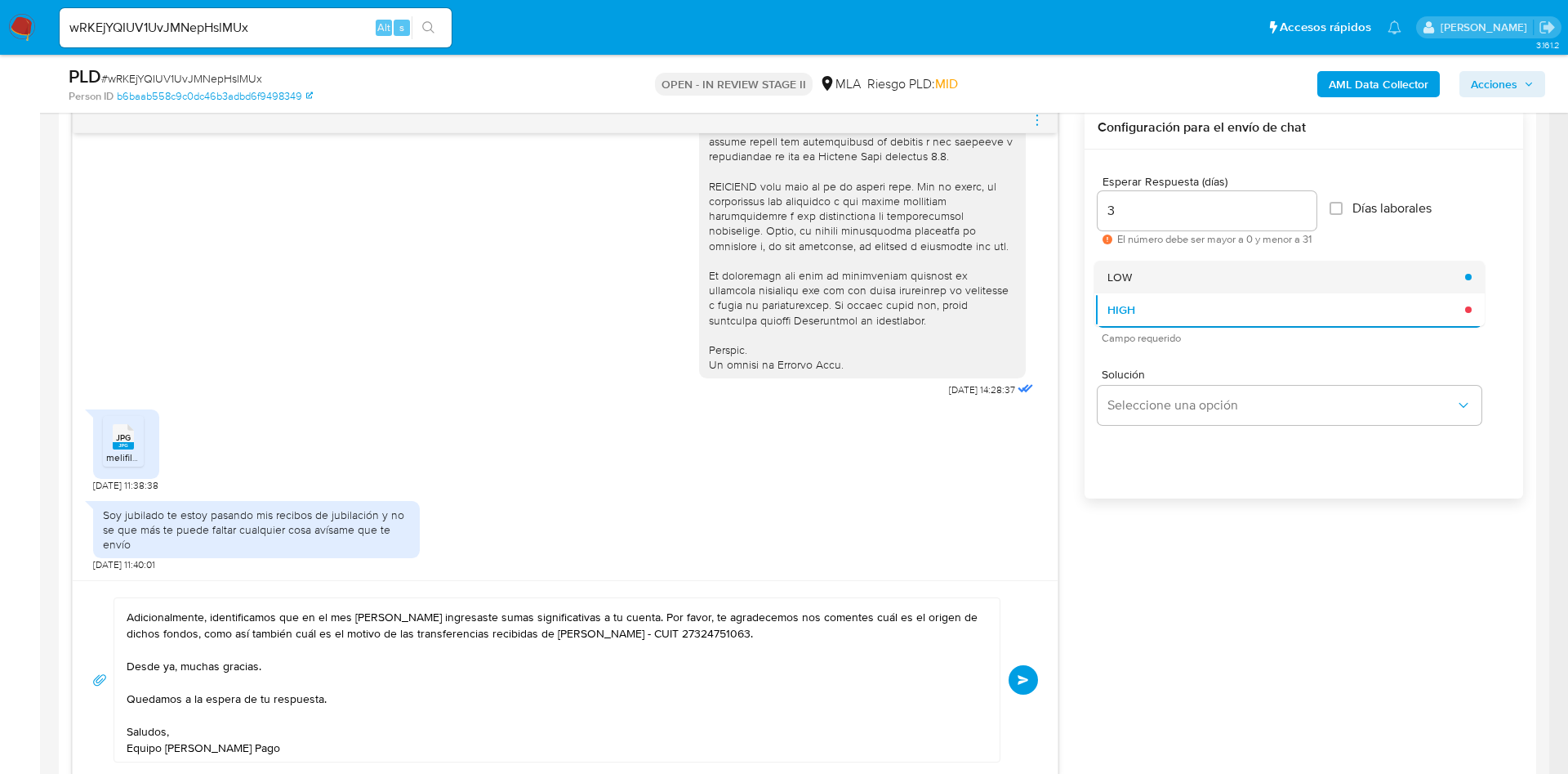
click at [1169, 288] on div "LOW" at bounding box center [1281, 276] width 348 height 33
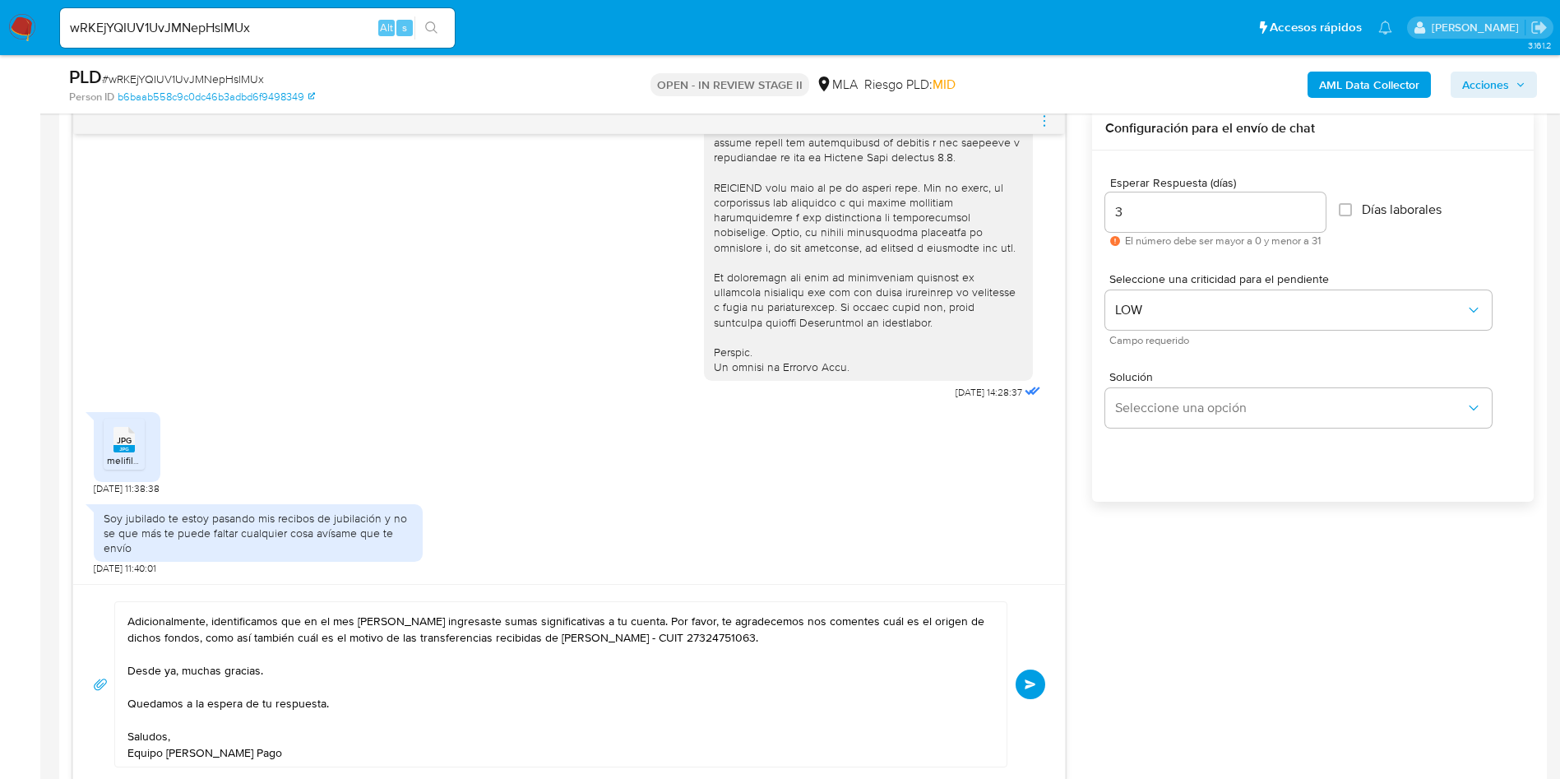
click at [1046, 674] on div "Hola! Muchas gracias por tu respuesta. Adicionalmente, identificamos que en el …" at bounding box center [569, 684] width 992 height 200
click at [1039, 680] on button "Enviar" at bounding box center [1030, 684] width 30 height 30
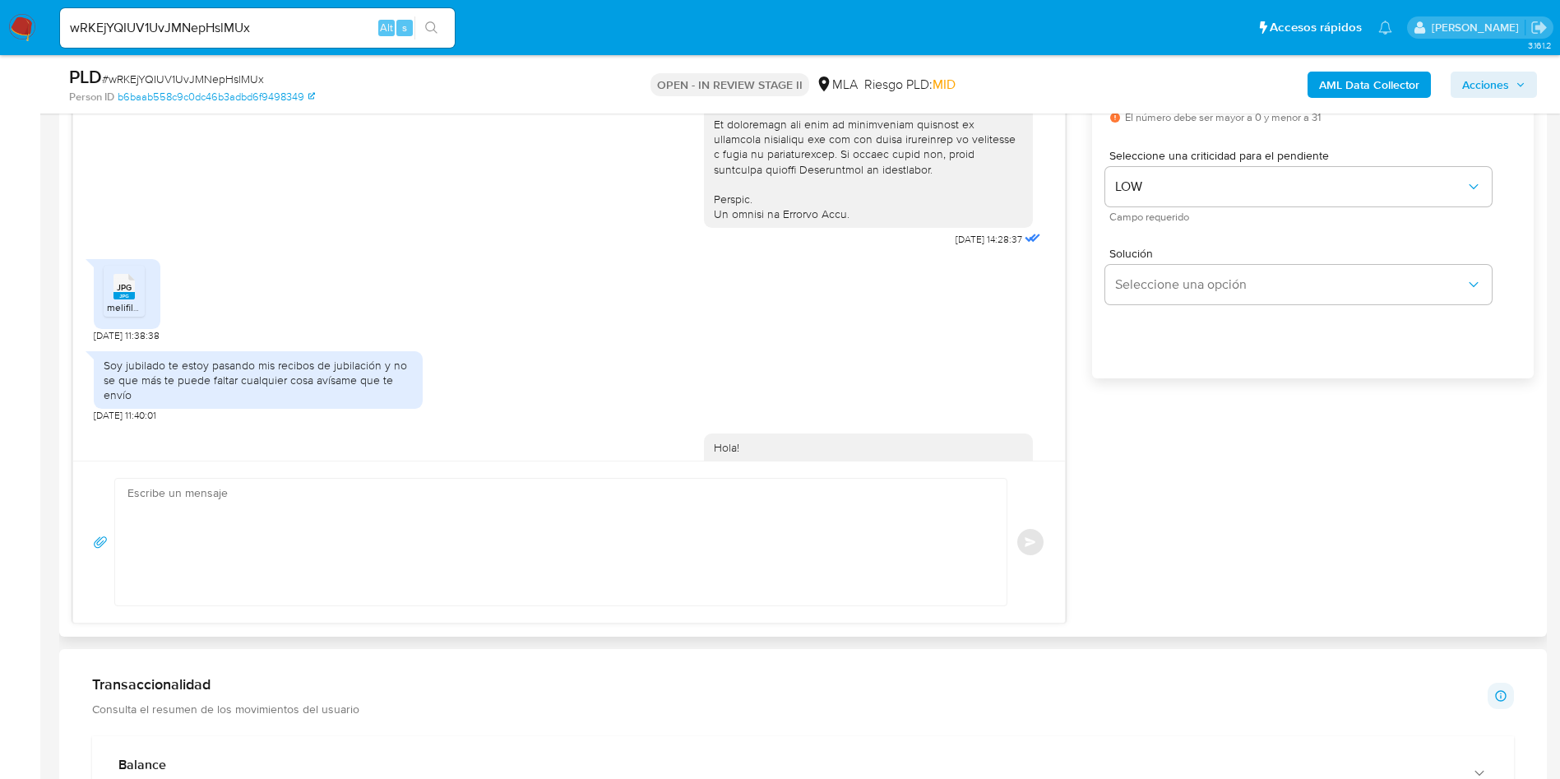
scroll to position [970, 0]
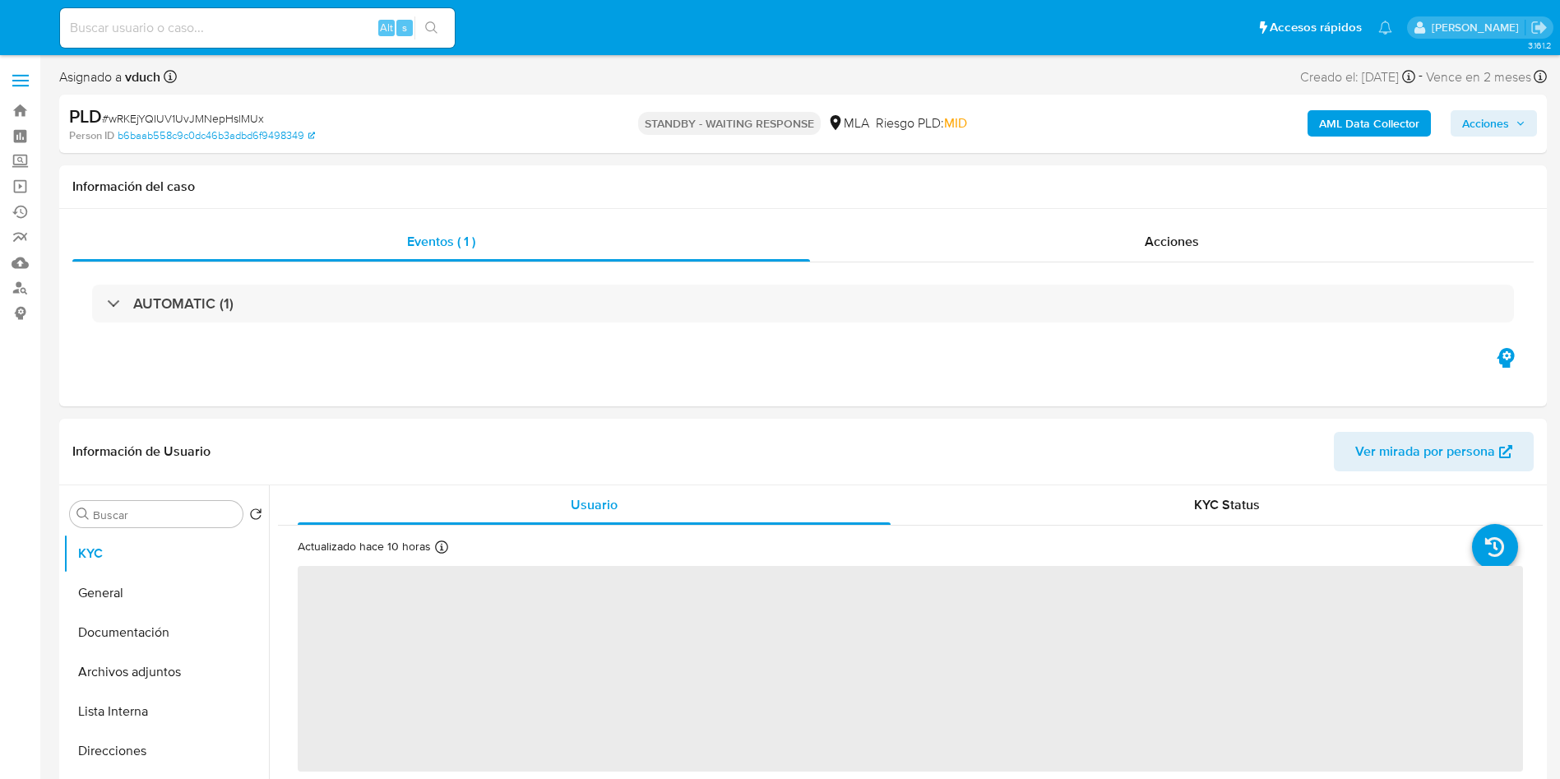
select select "10"
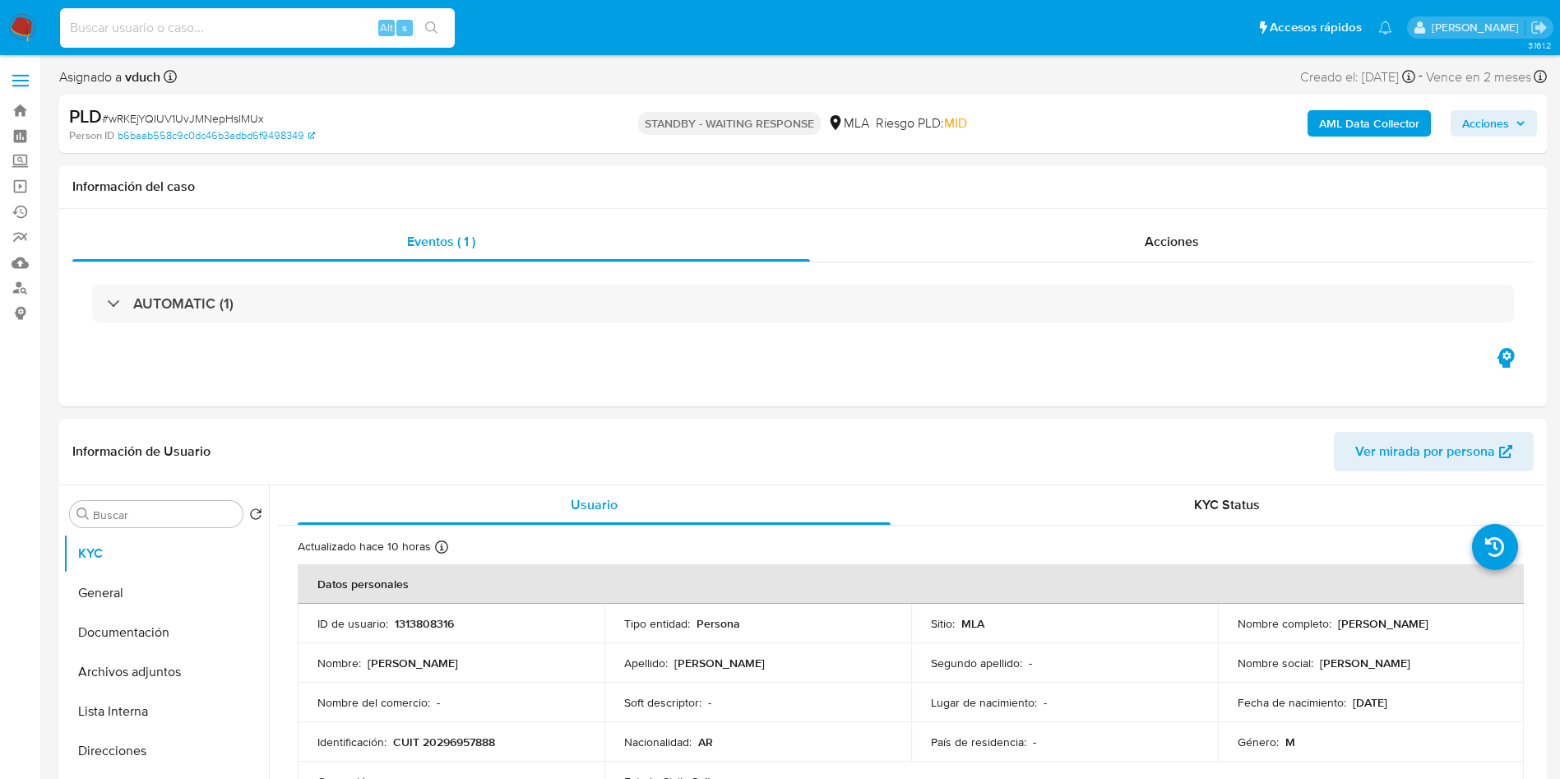
click at [340, 34] on input at bounding box center [257, 27] width 395 height 21
paste input "40ie6vlqex7qVLszWWYPmX1p"
type input "40ie6vlqex7qVLszWWYPmX1p"
click at [416, 30] on button "search-icon" at bounding box center [431, 27] width 34 height 23
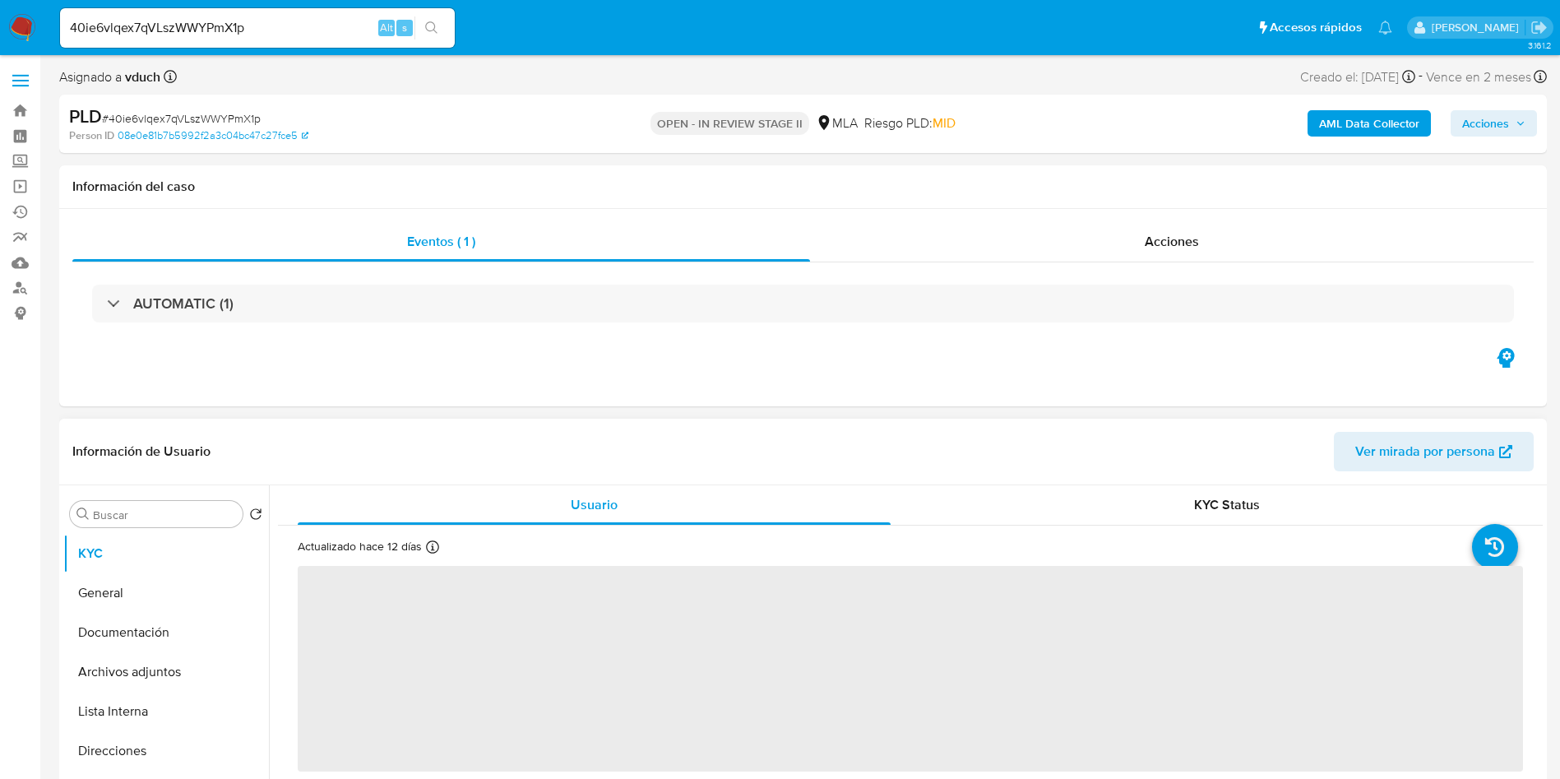
select select "10"
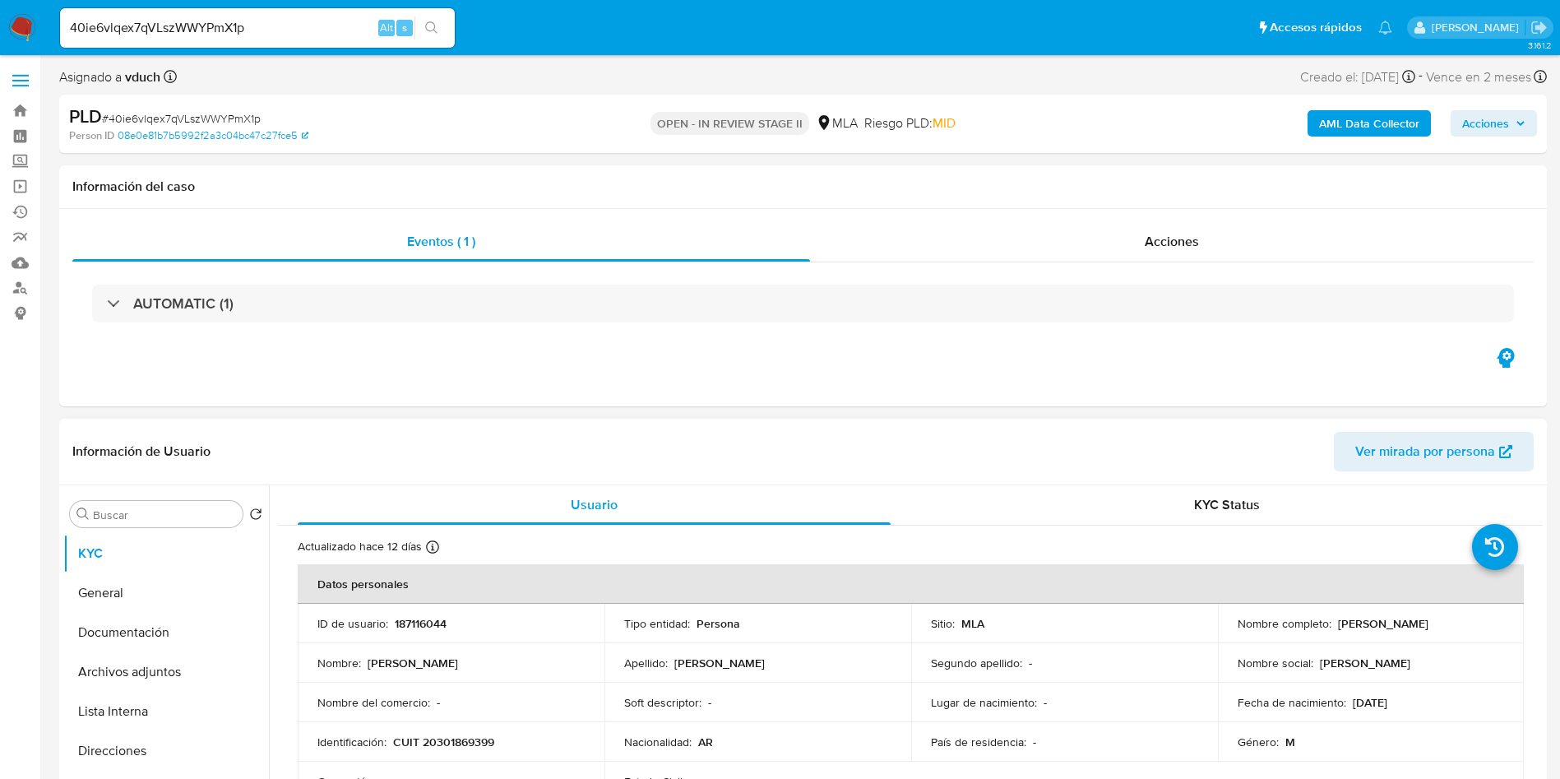
scroll to position [123, 0]
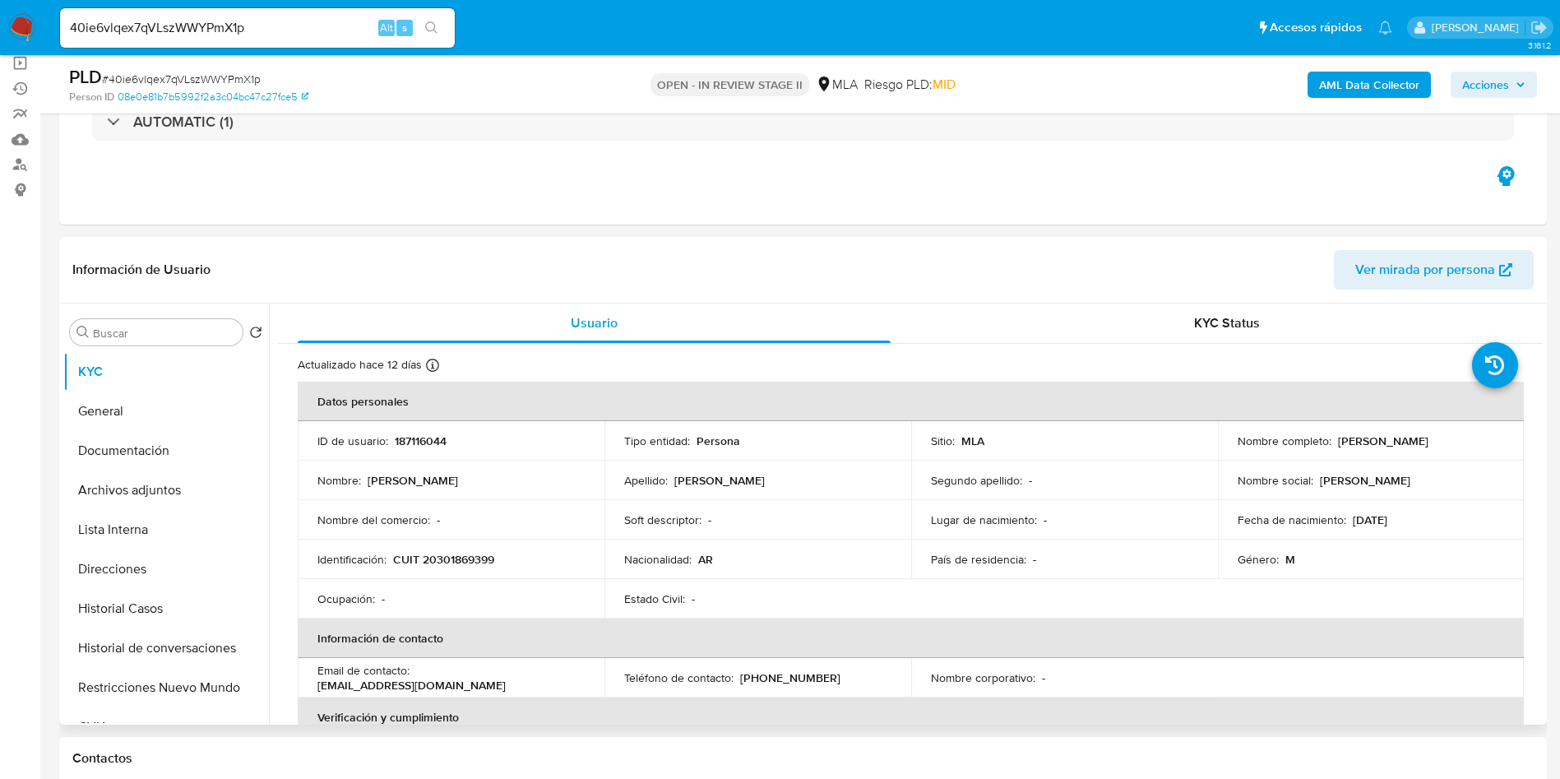
click at [410, 429] on td "ID de usuario : 187116044" at bounding box center [451, 440] width 307 height 39
copy p "187116044"
click at [850, 162] on div "AUTOMATIC (1)" at bounding box center [802, 122] width 1461 height 82
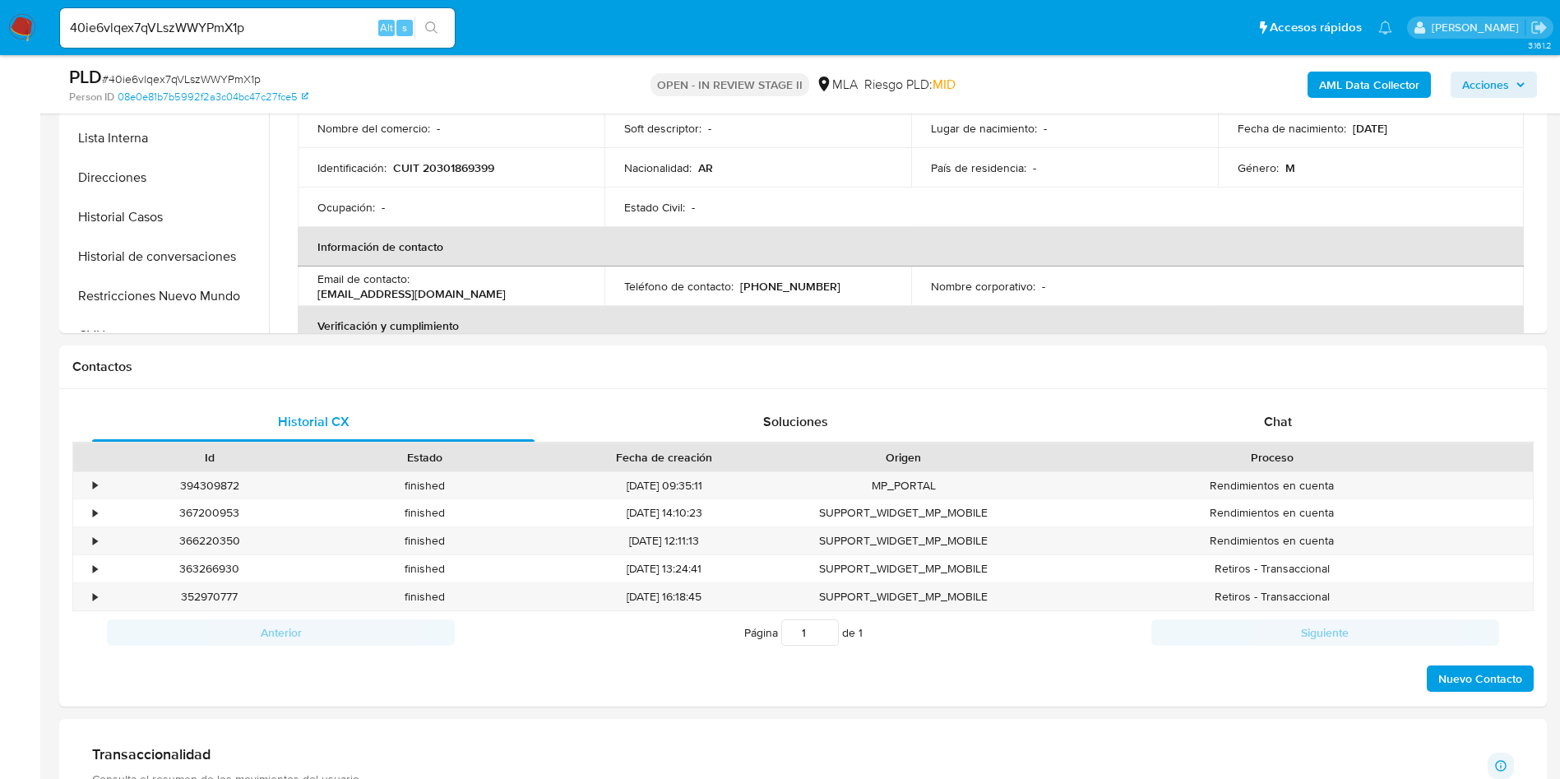
scroll to position [740, 0]
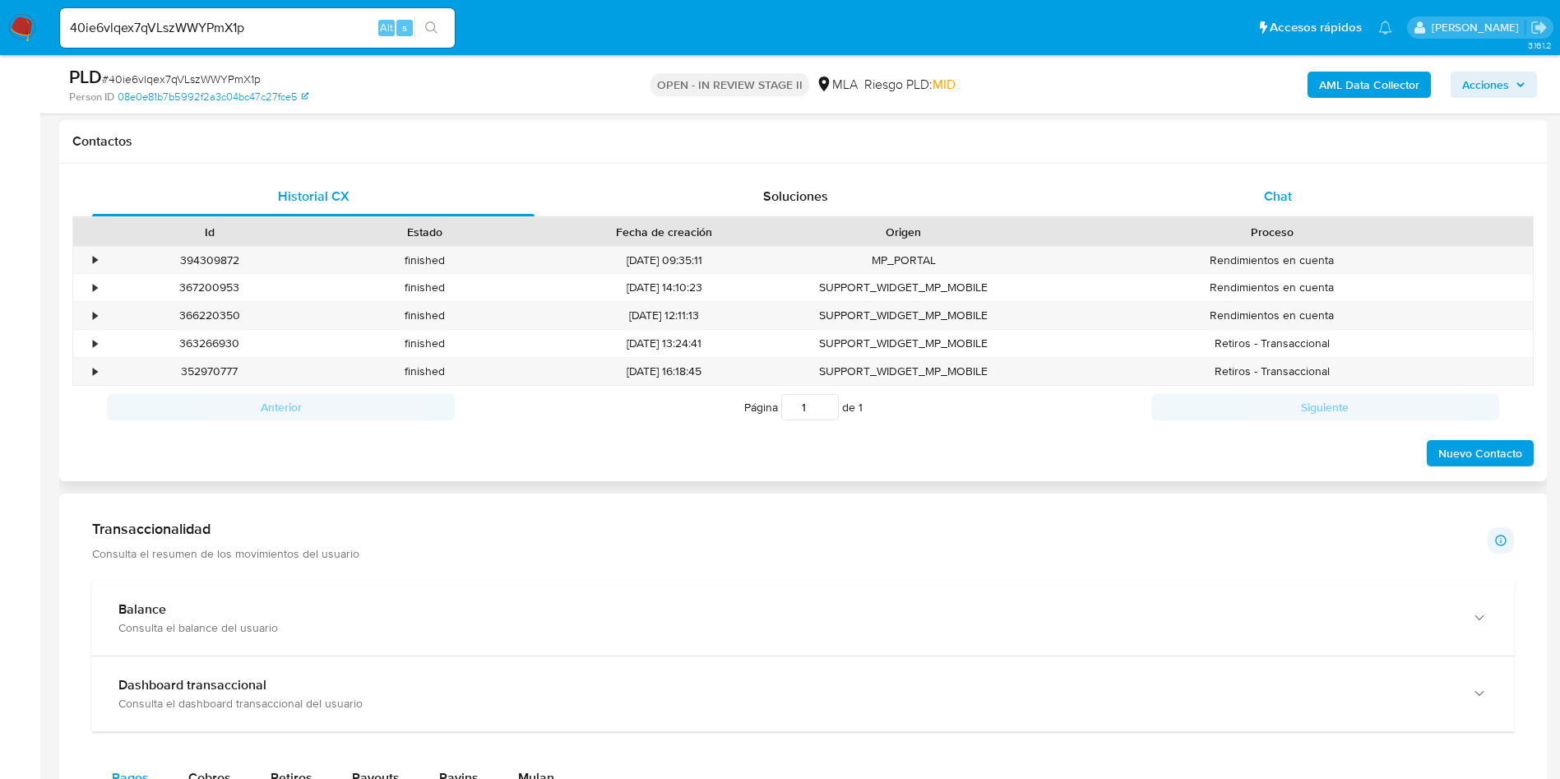
click at [1290, 201] on span "Chat" at bounding box center [1278, 196] width 28 height 19
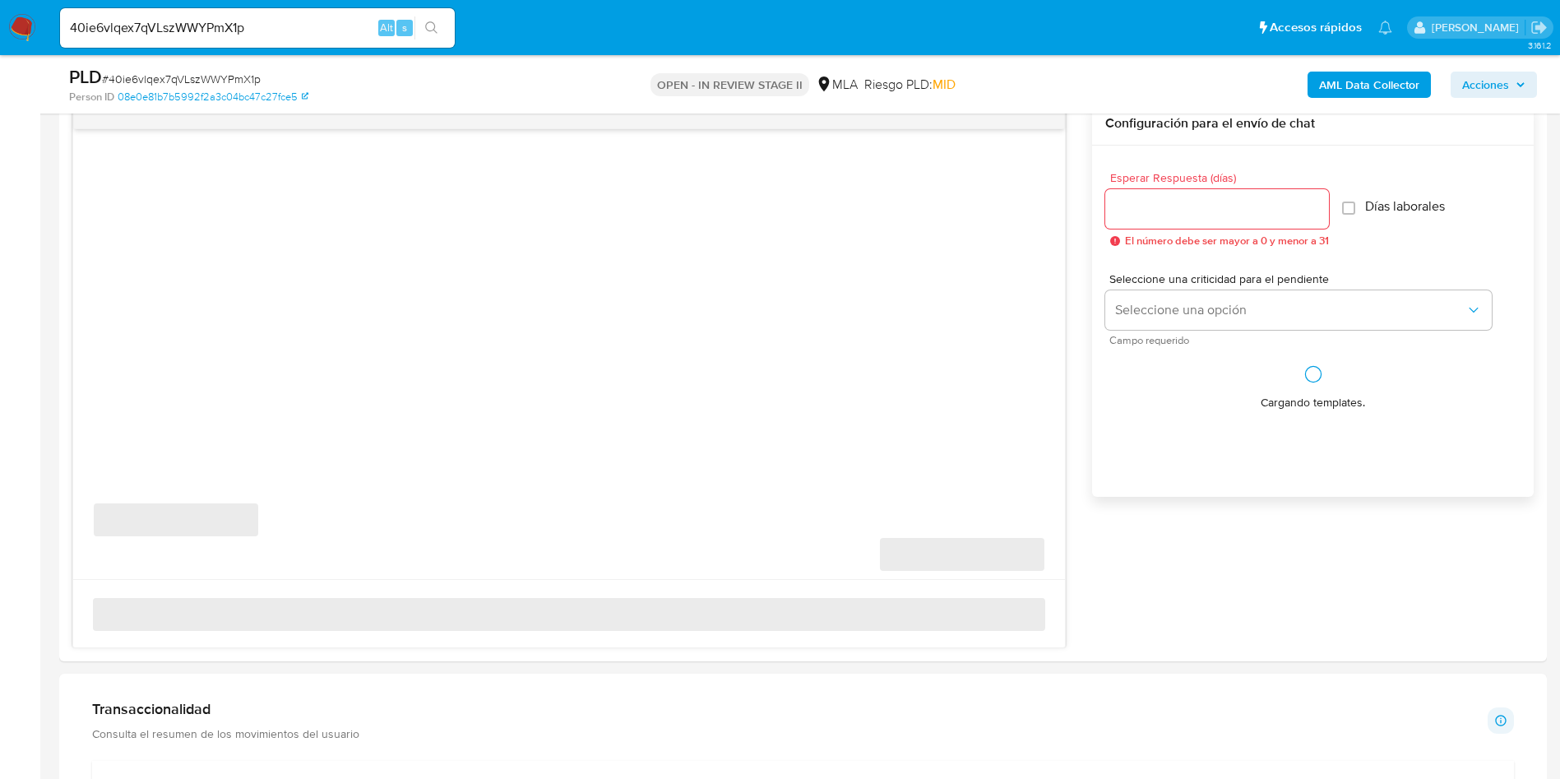
scroll to position [987, 0]
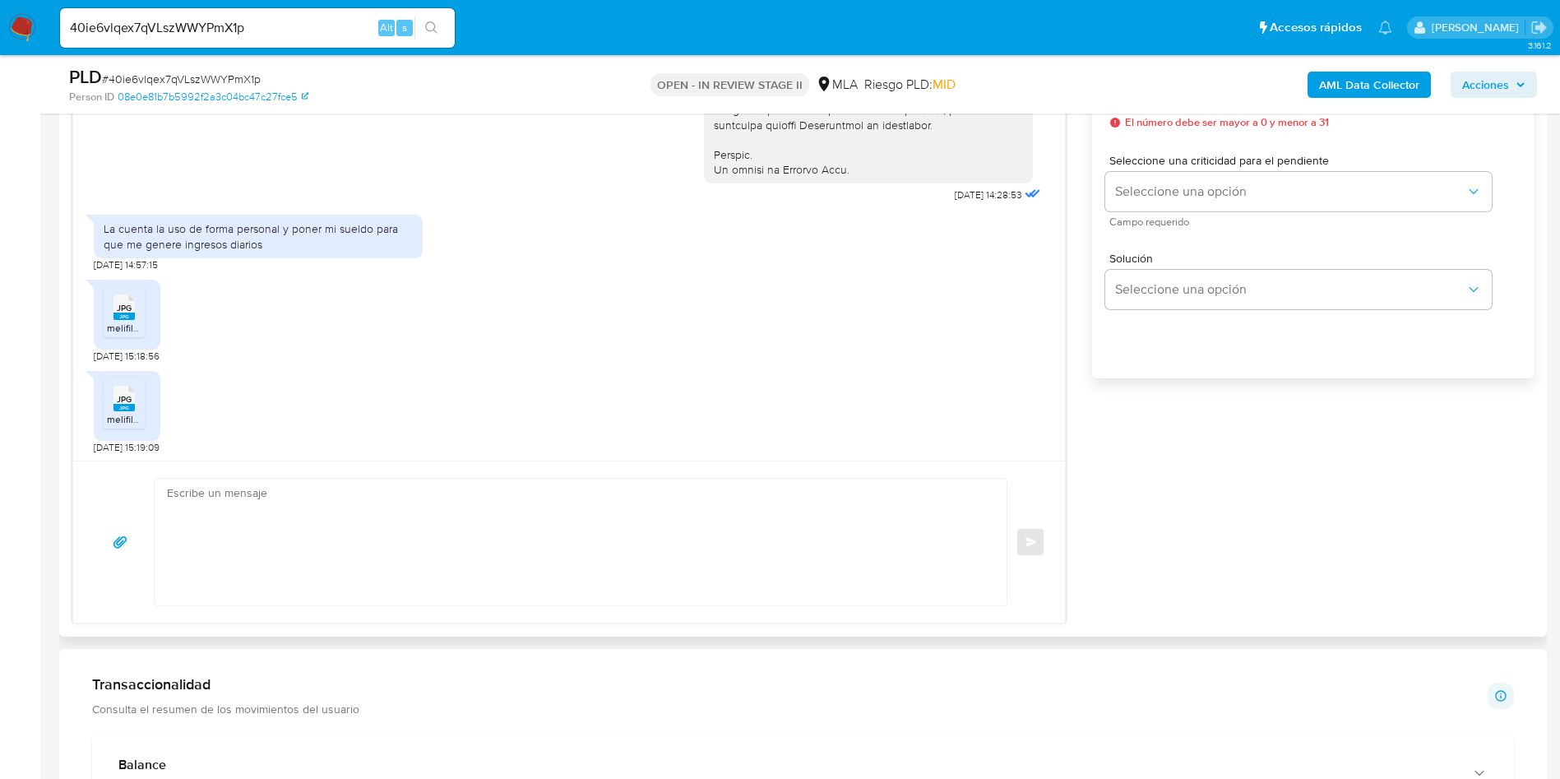
click at [135, 335] on span "melifile4032941116855647746.jpg" at bounding box center [181, 328] width 149 height 14
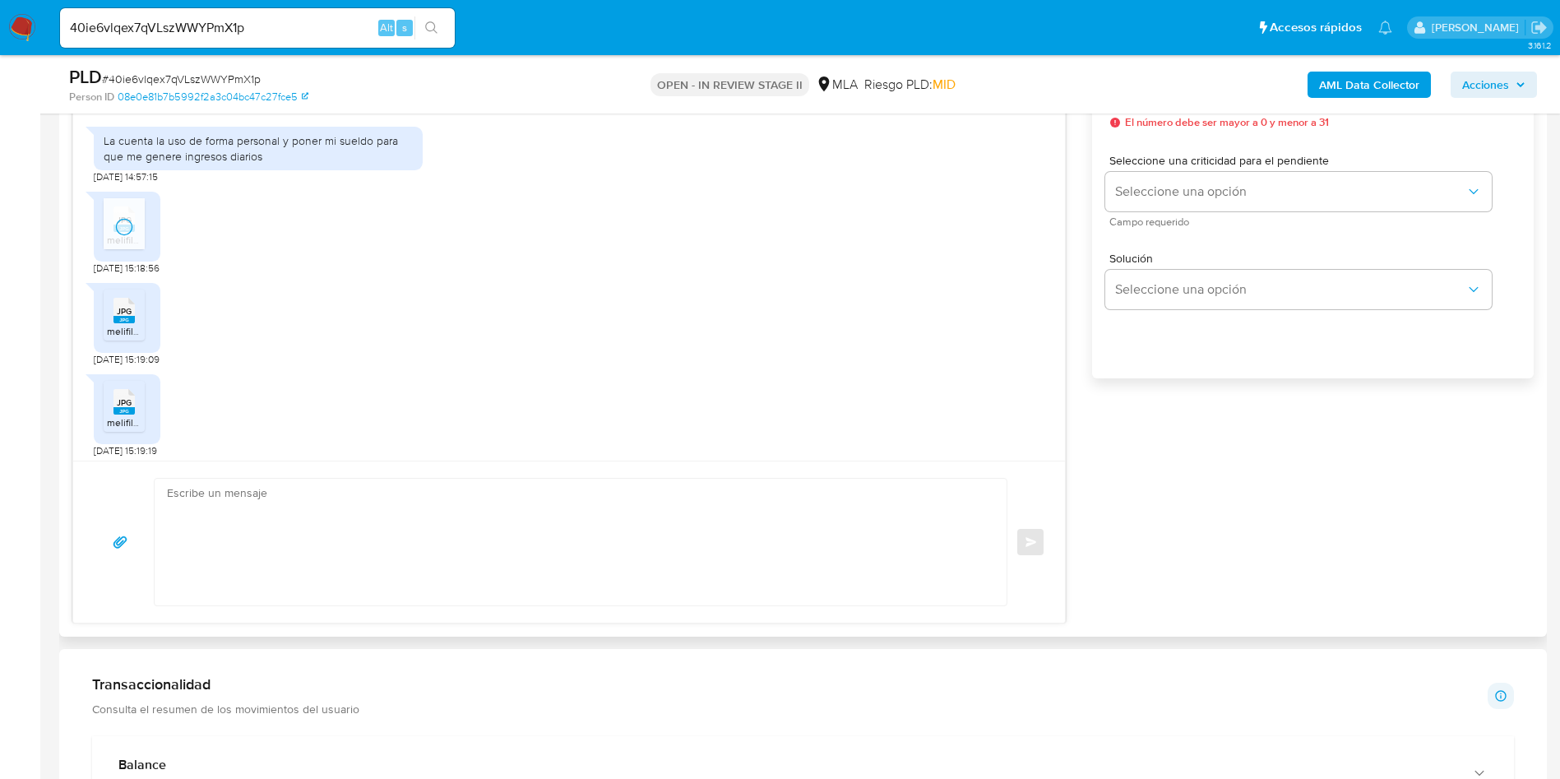
scroll to position [835, 0]
click at [122, 315] on rect at bounding box center [123, 313] width 21 height 7
click at [133, 406] on rect at bounding box center [123, 404] width 21 height 7
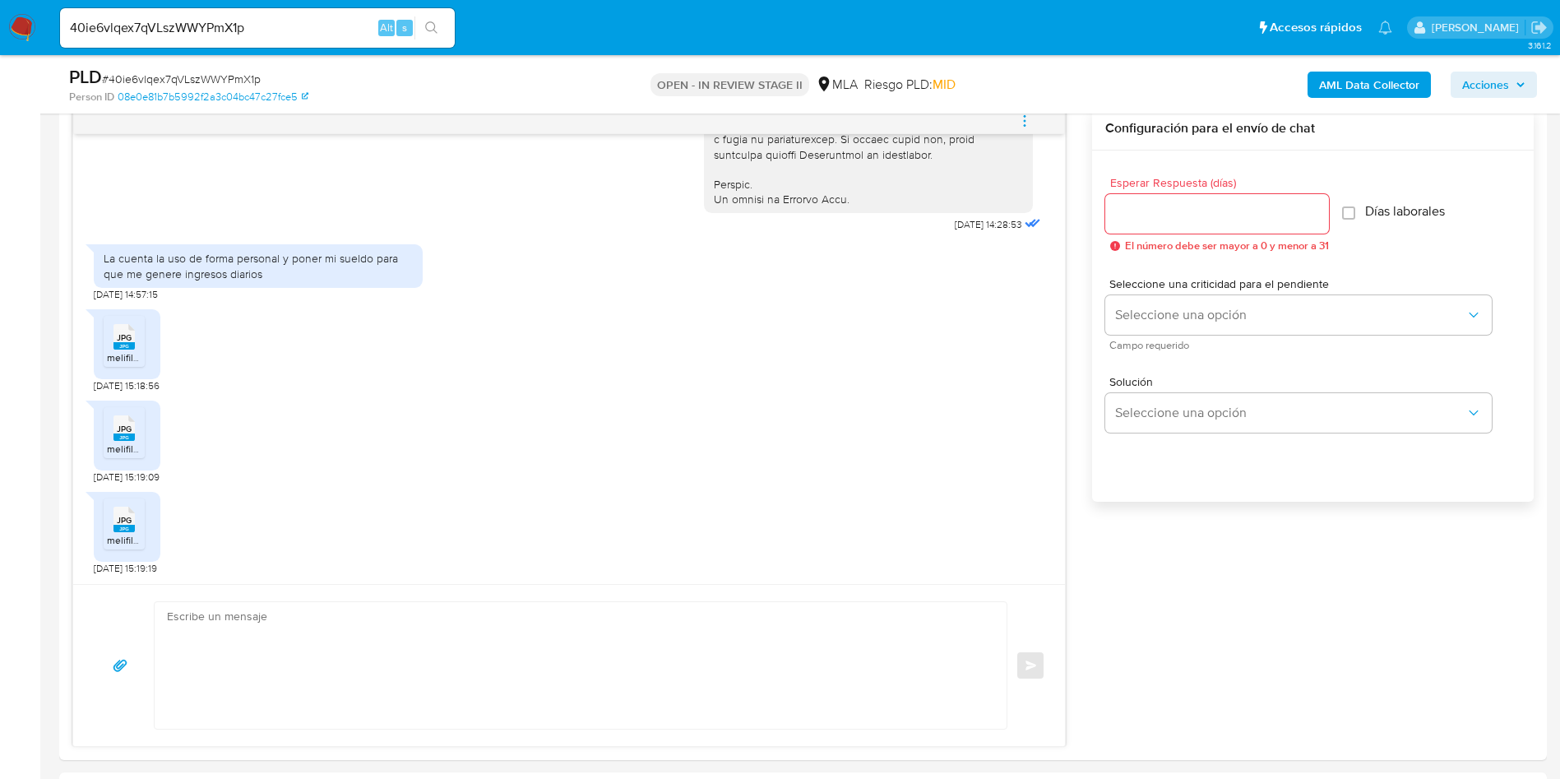
click at [269, 248] on div "La cuenta la uso de forma personal y poner mi sueldo para que me genere ingreso…" at bounding box center [258, 265] width 329 height 43
copy div "La cuenta la uso de forma personal y poner mi sueldo para que me genere ingreso…"
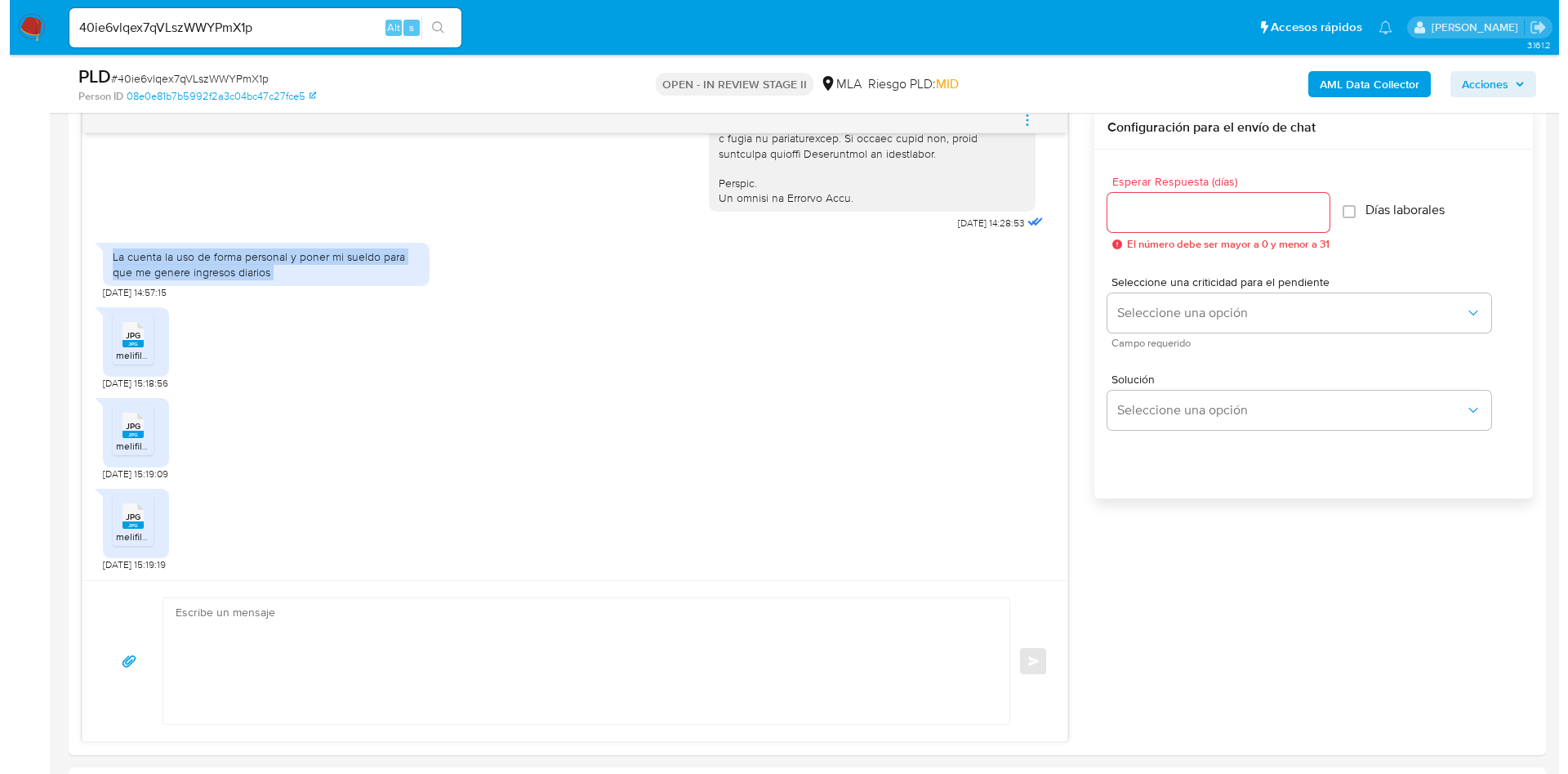
scroll to position [245, 0]
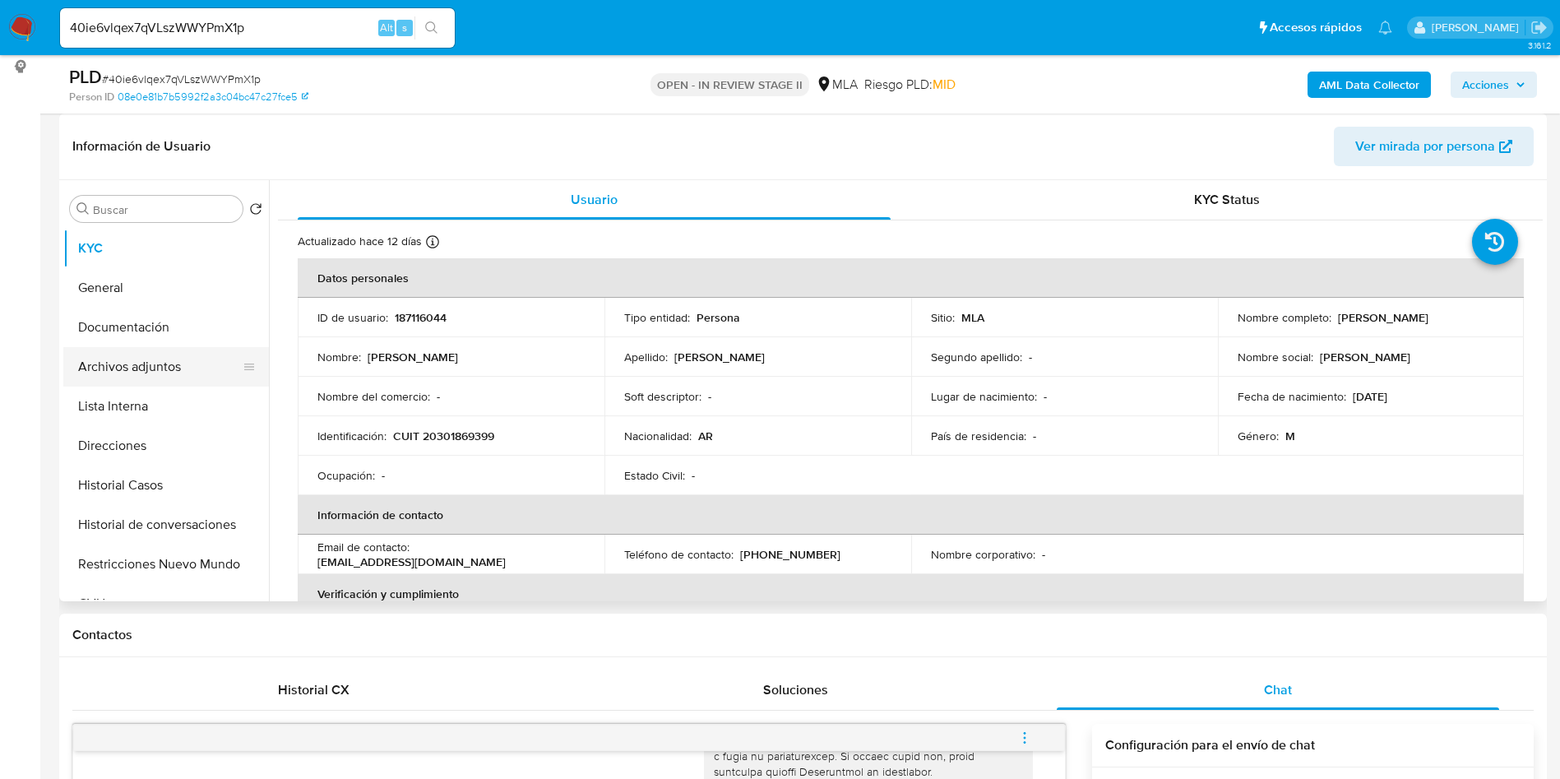
click at [115, 358] on button "Archivos adjuntos" at bounding box center [159, 366] width 192 height 39
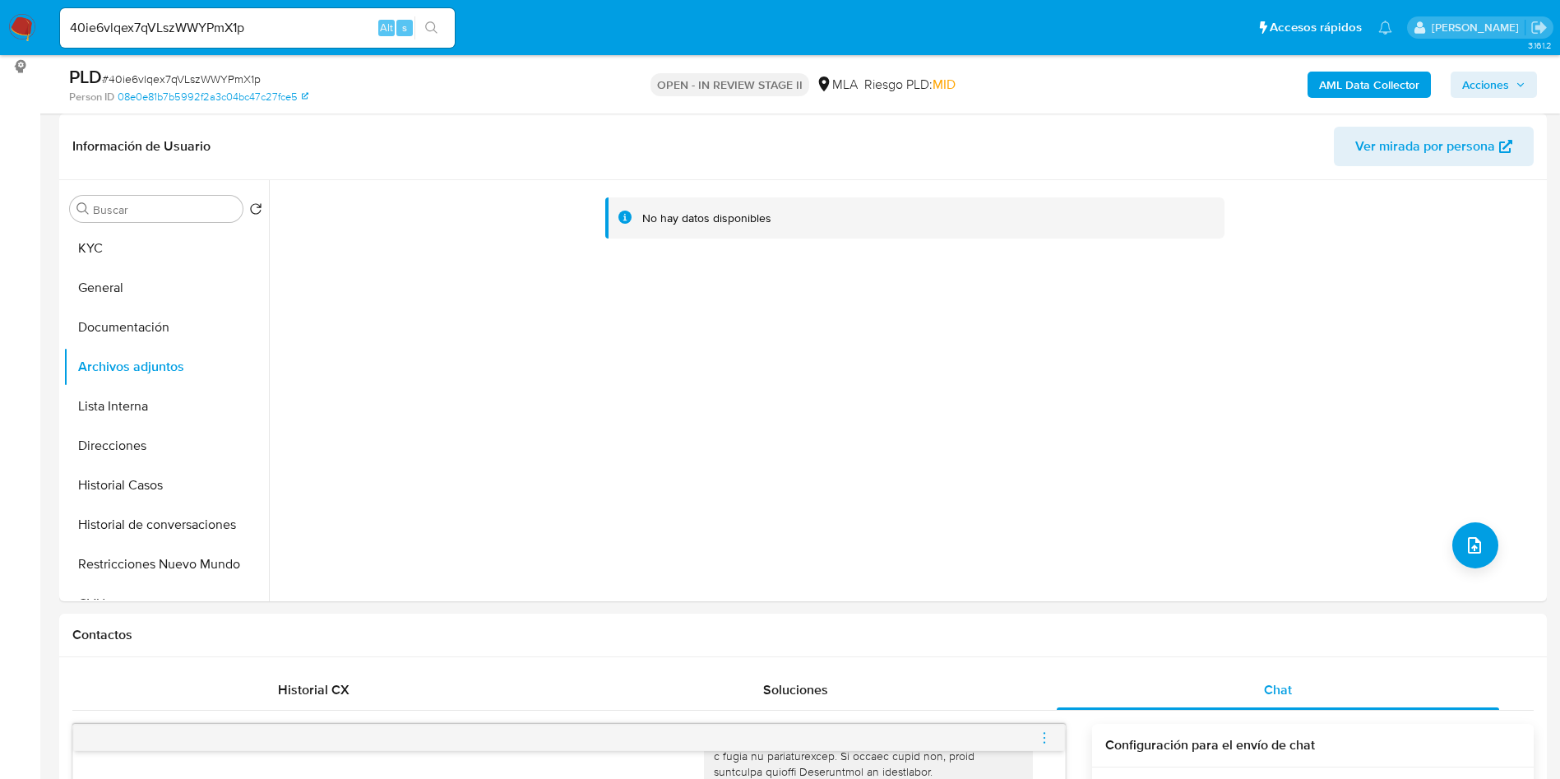
click at [1368, 81] on b "AML Data Collector" at bounding box center [1369, 85] width 100 height 26
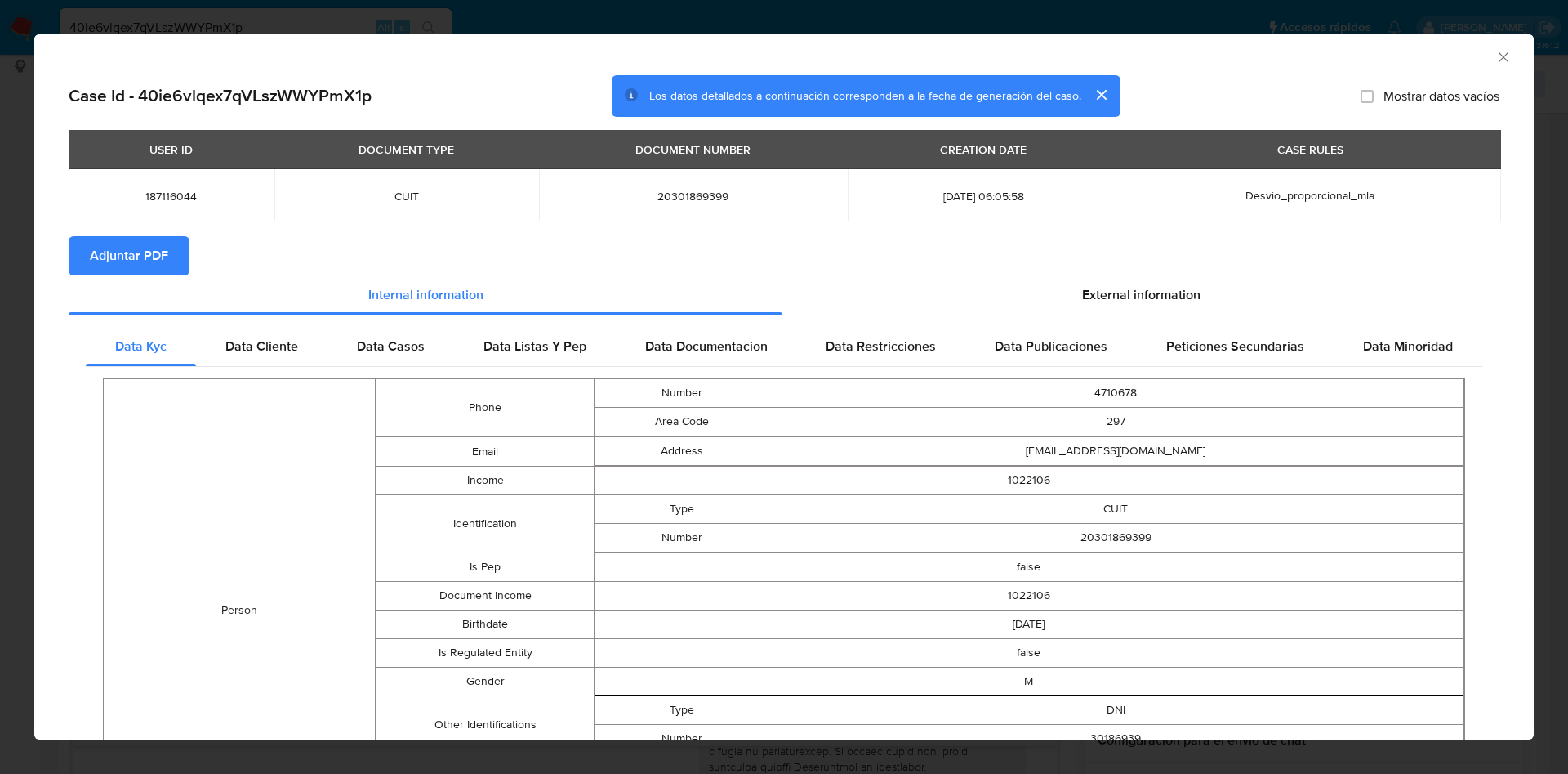
click at [158, 255] on span "Adjuntar PDF" at bounding box center [128, 255] width 78 height 36
click at [1495, 58] on icon "Cerrar ventana" at bounding box center [1502, 57] width 16 height 16
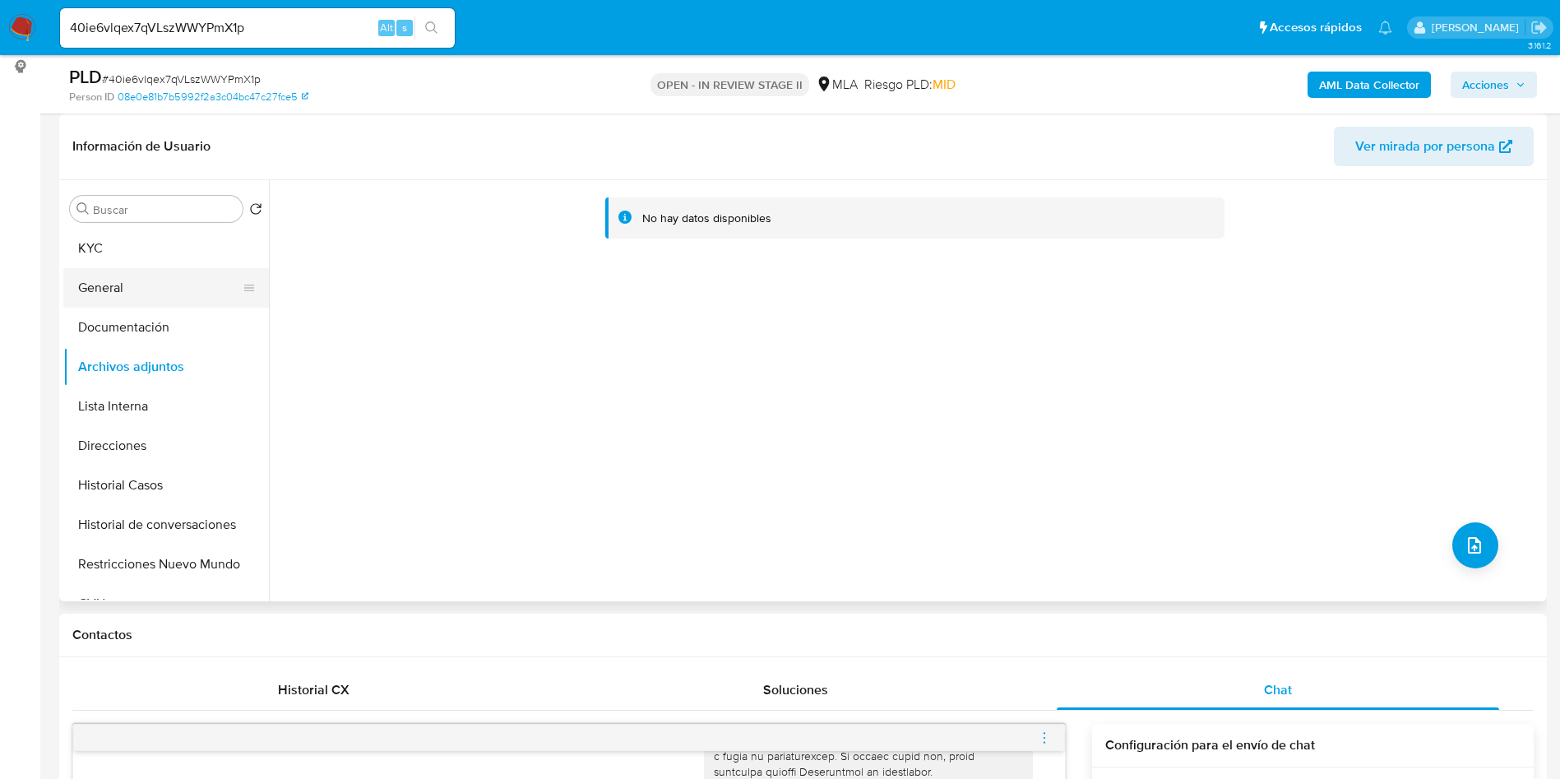
click at [186, 273] on button "General" at bounding box center [159, 287] width 192 height 39
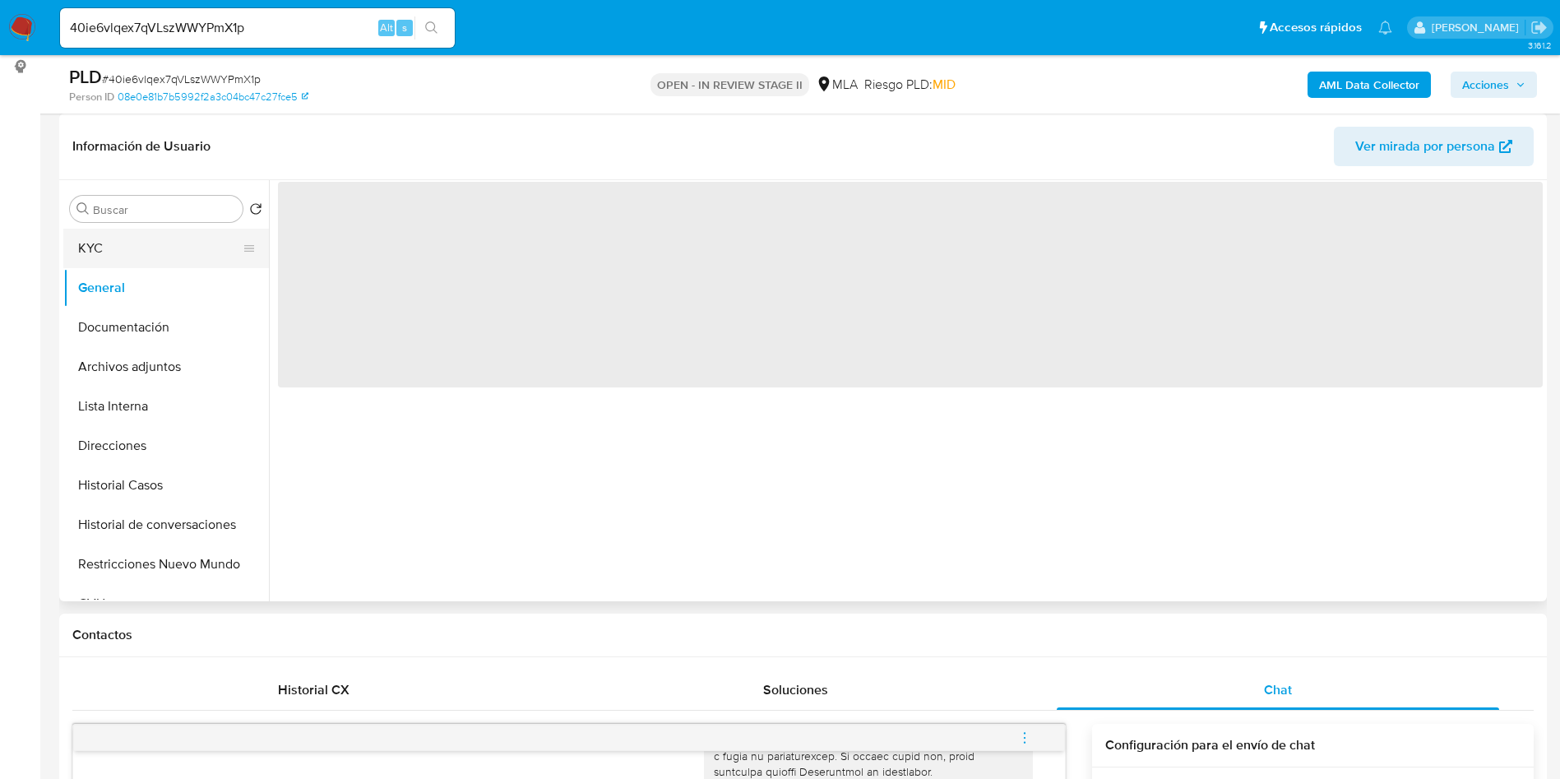
click at [172, 261] on button "KYC" at bounding box center [159, 248] width 192 height 39
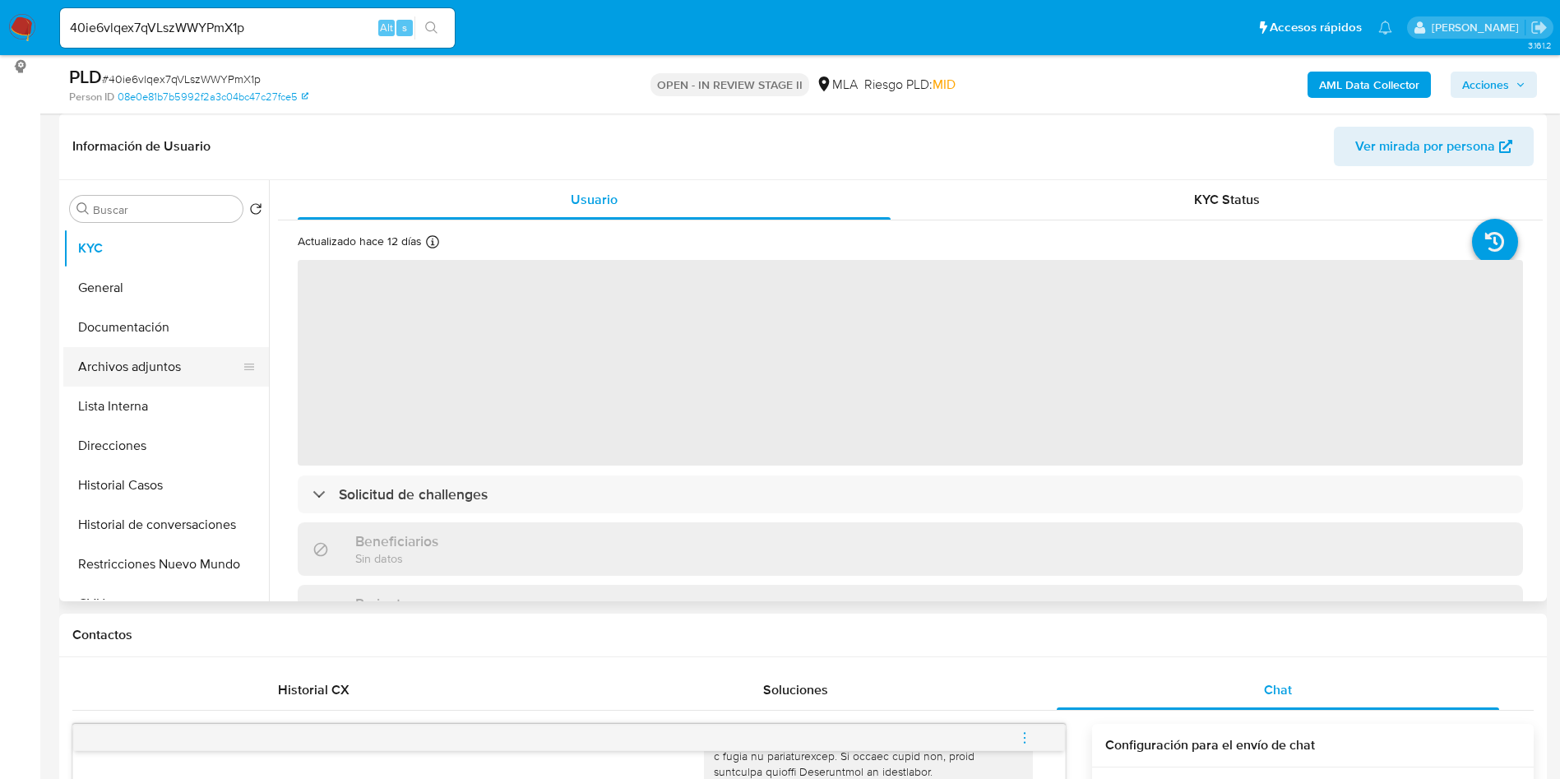
click at [163, 354] on button "Archivos adjuntos" at bounding box center [159, 366] width 192 height 39
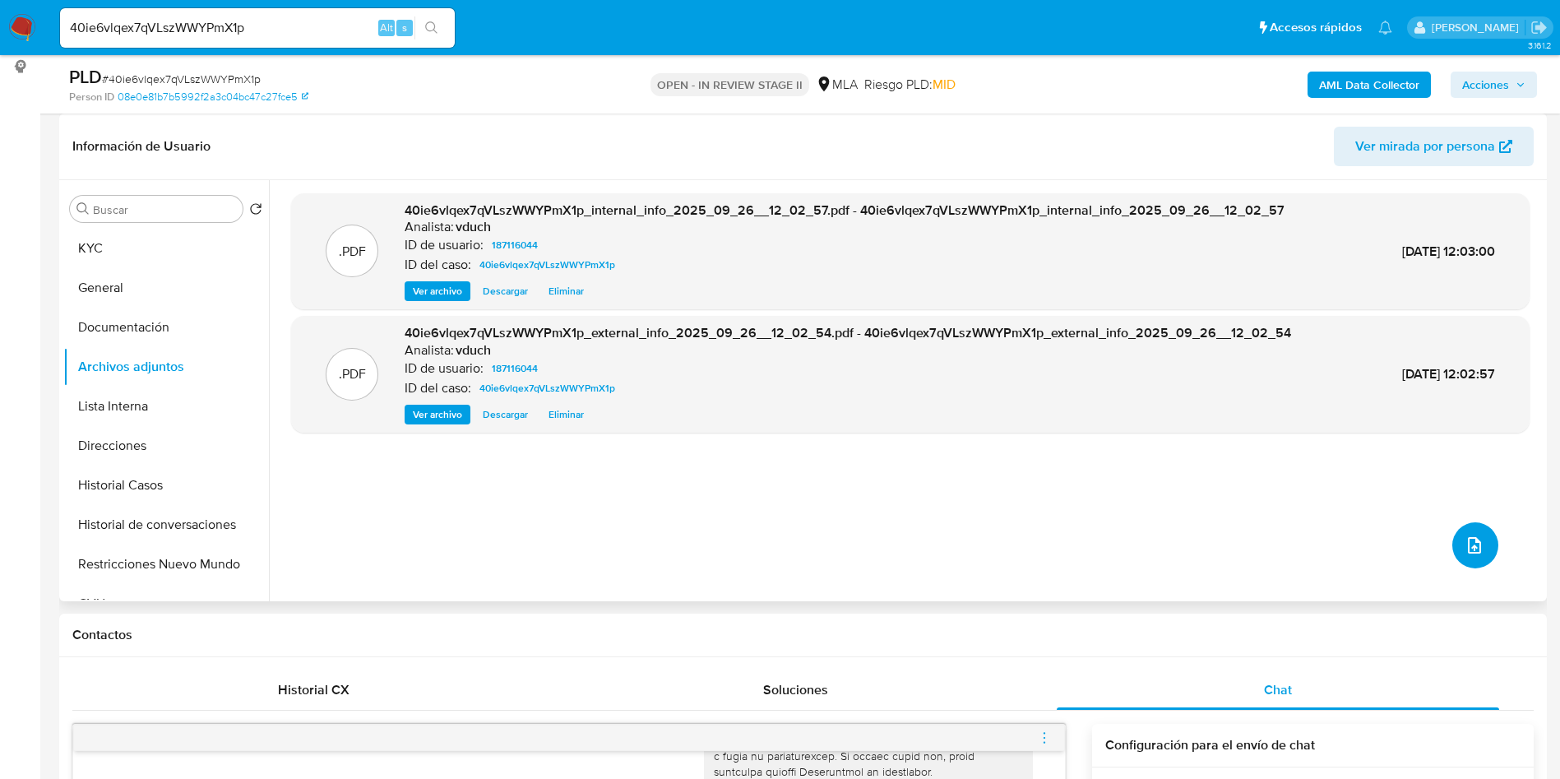
click at [1472, 554] on icon "upload-file" at bounding box center [1474, 545] width 20 height 20
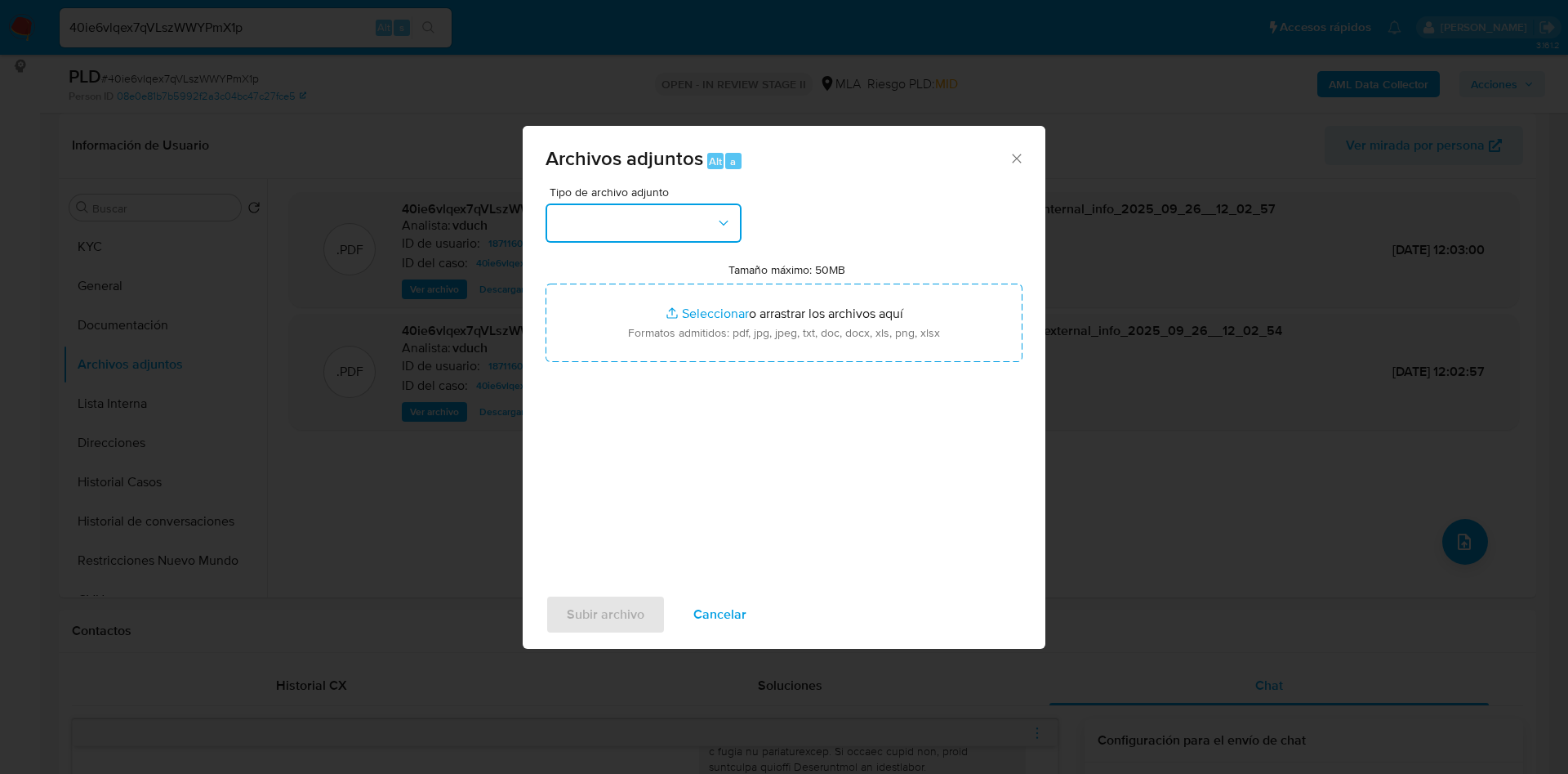
click at [709, 230] on button "button" at bounding box center [642, 223] width 196 height 39
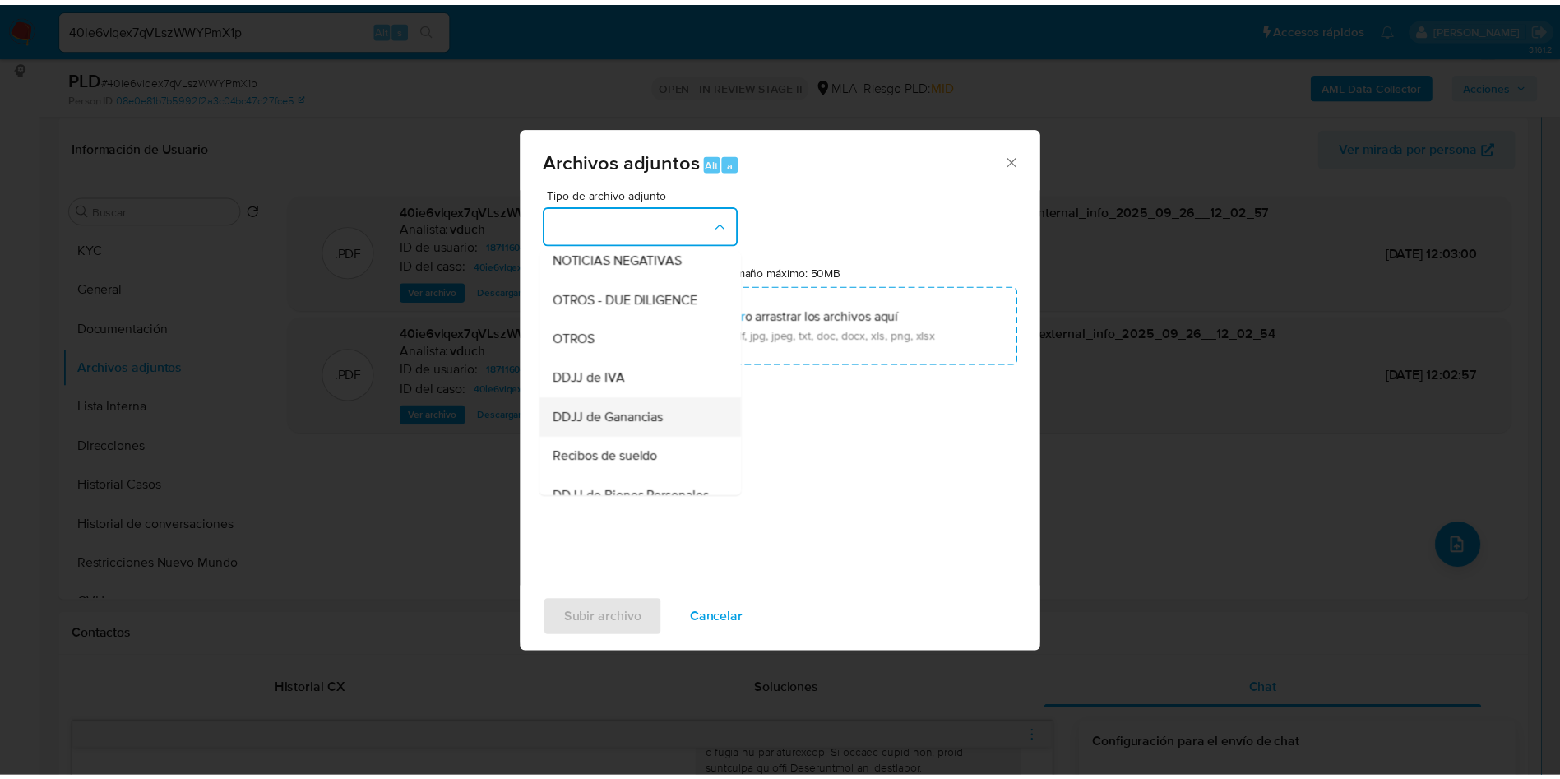
scroll to position [370, 0]
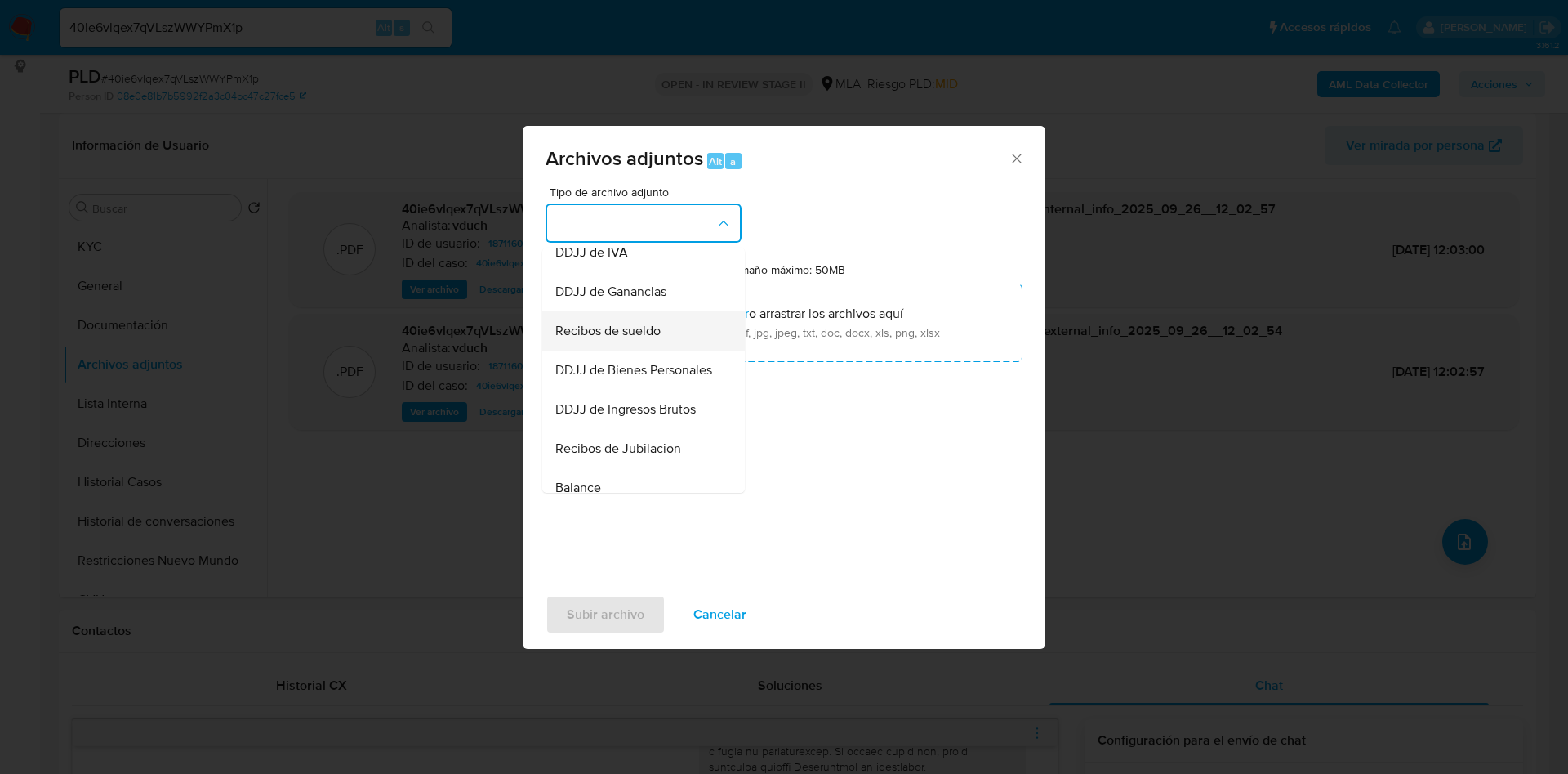
click at [627, 332] on div "Recibos de sueldo" at bounding box center [639, 330] width 167 height 39
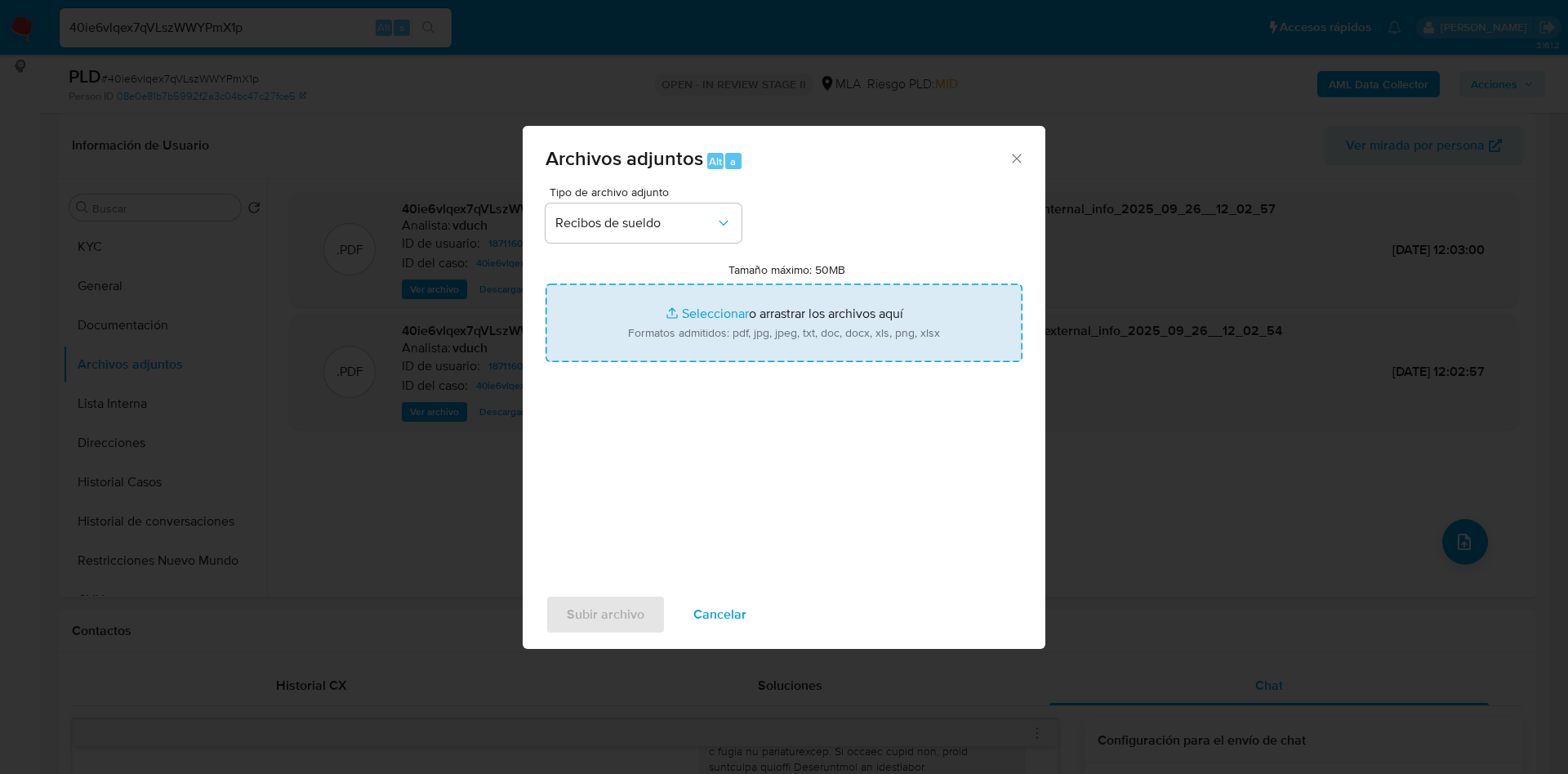
type input "C:\fakepath\187116044_1d4a031e-2ca9-4b96-84e7-796b10f2a635.pdf"
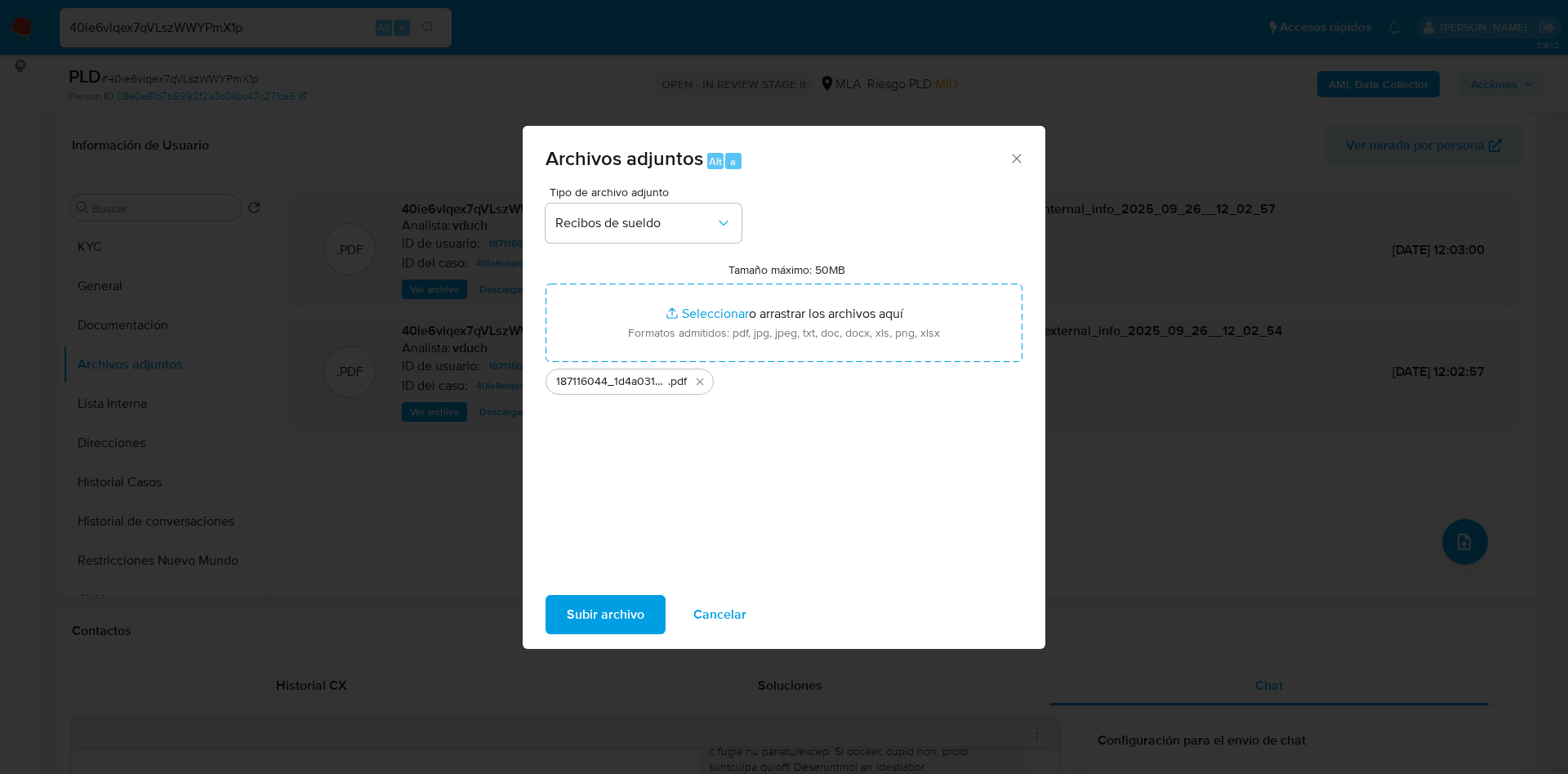
click at [936, 558] on div "Tipo de archivo adjunto Recibos de sueldo Tamaño máximo: 50MB Seleccionar archi…" at bounding box center [784, 379] width 477 height 386
click at [625, 620] on span "Subir archivo" at bounding box center [606, 614] width 77 height 36
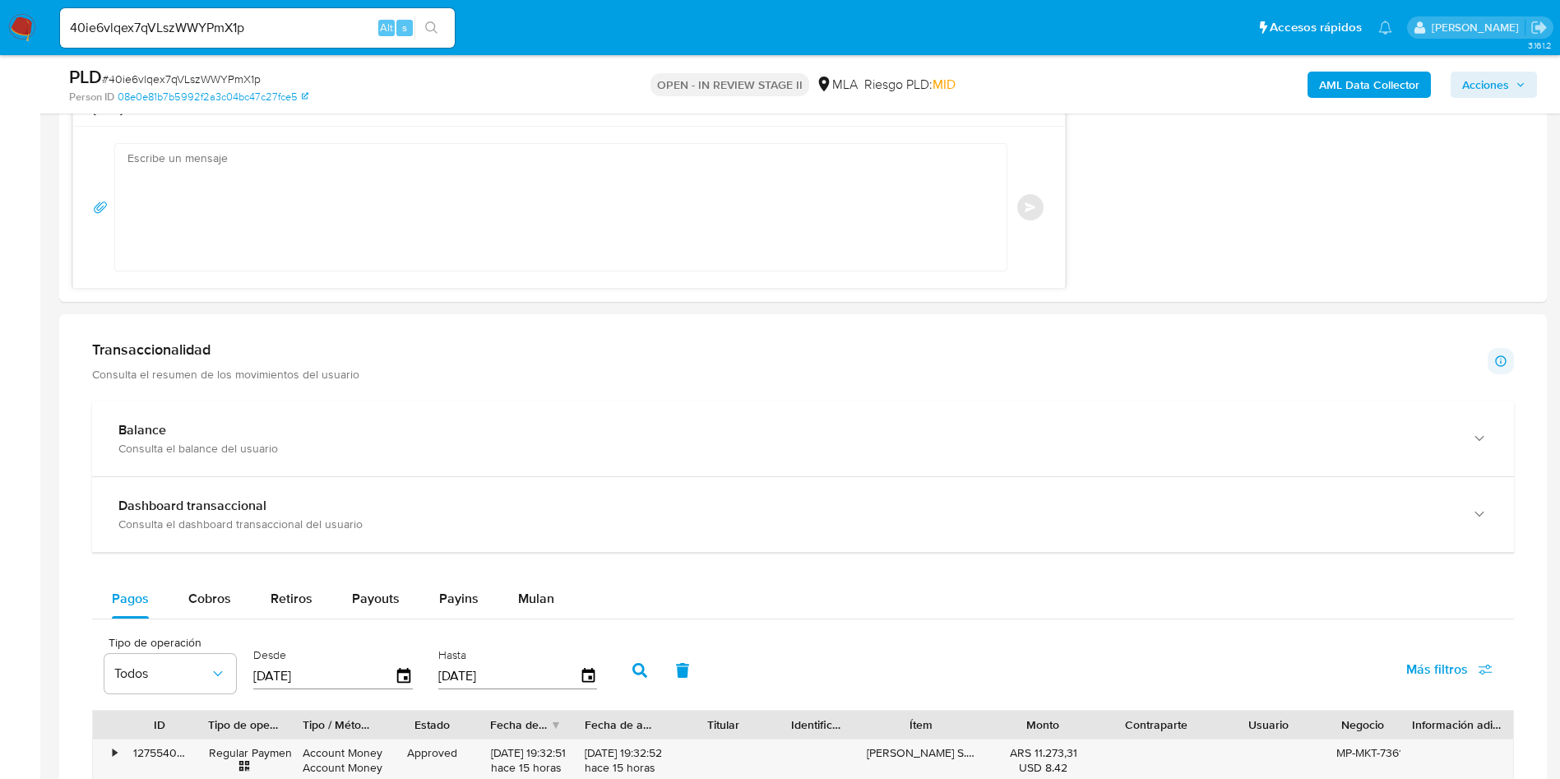
scroll to position [1603, 0]
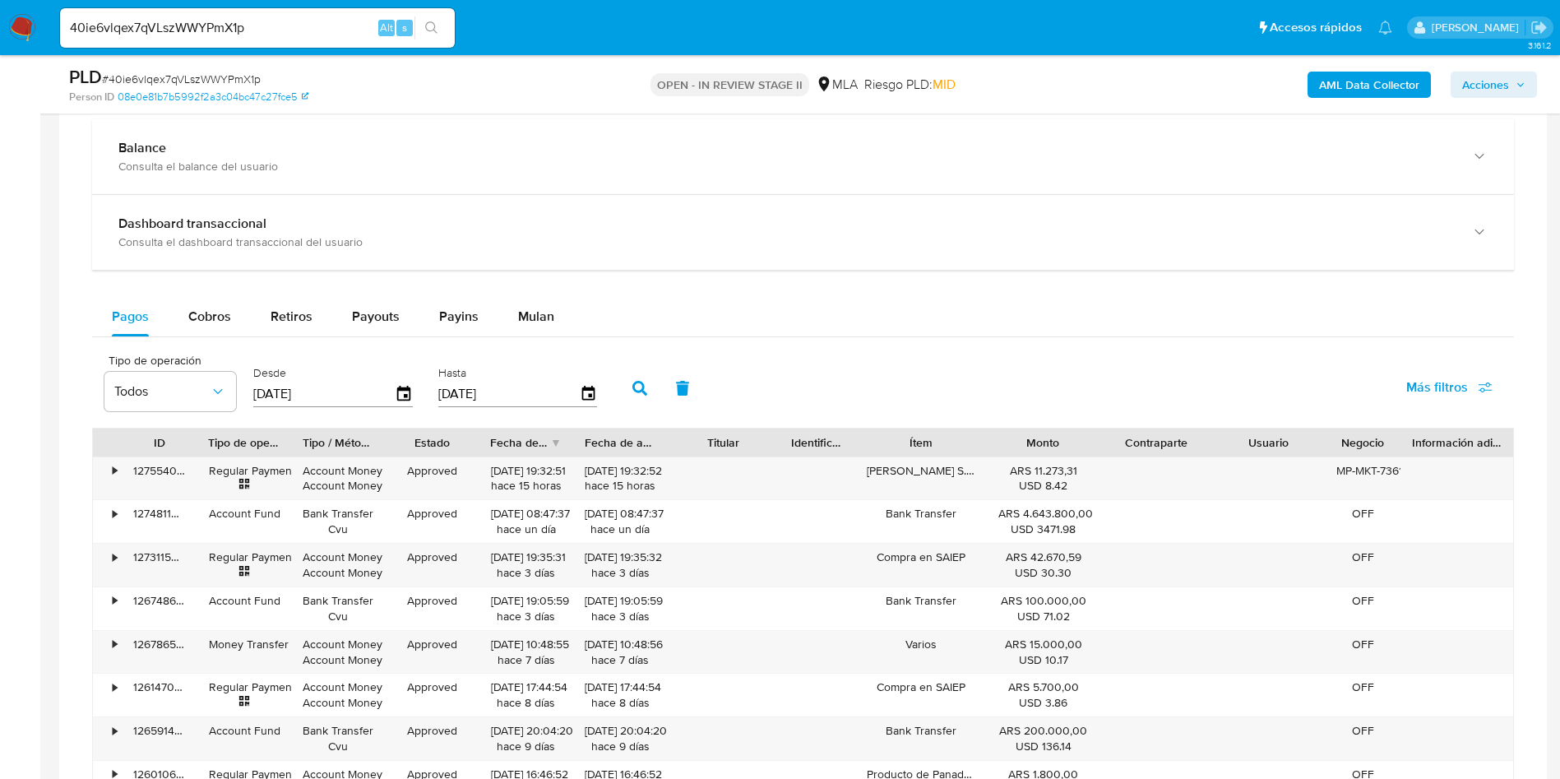
click at [149, 288] on div "Balance Consulta el balance del usuario Dashboard transaccional Consulta el das…" at bounding box center [802, 527] width 1421 height 816
click at [164, 304] on button "Pagos" at bounding box center [130, 316] width 76 height 39
click at [169, 306] on button "Cobros" at bounding box center [210, 316] width 82 height 39
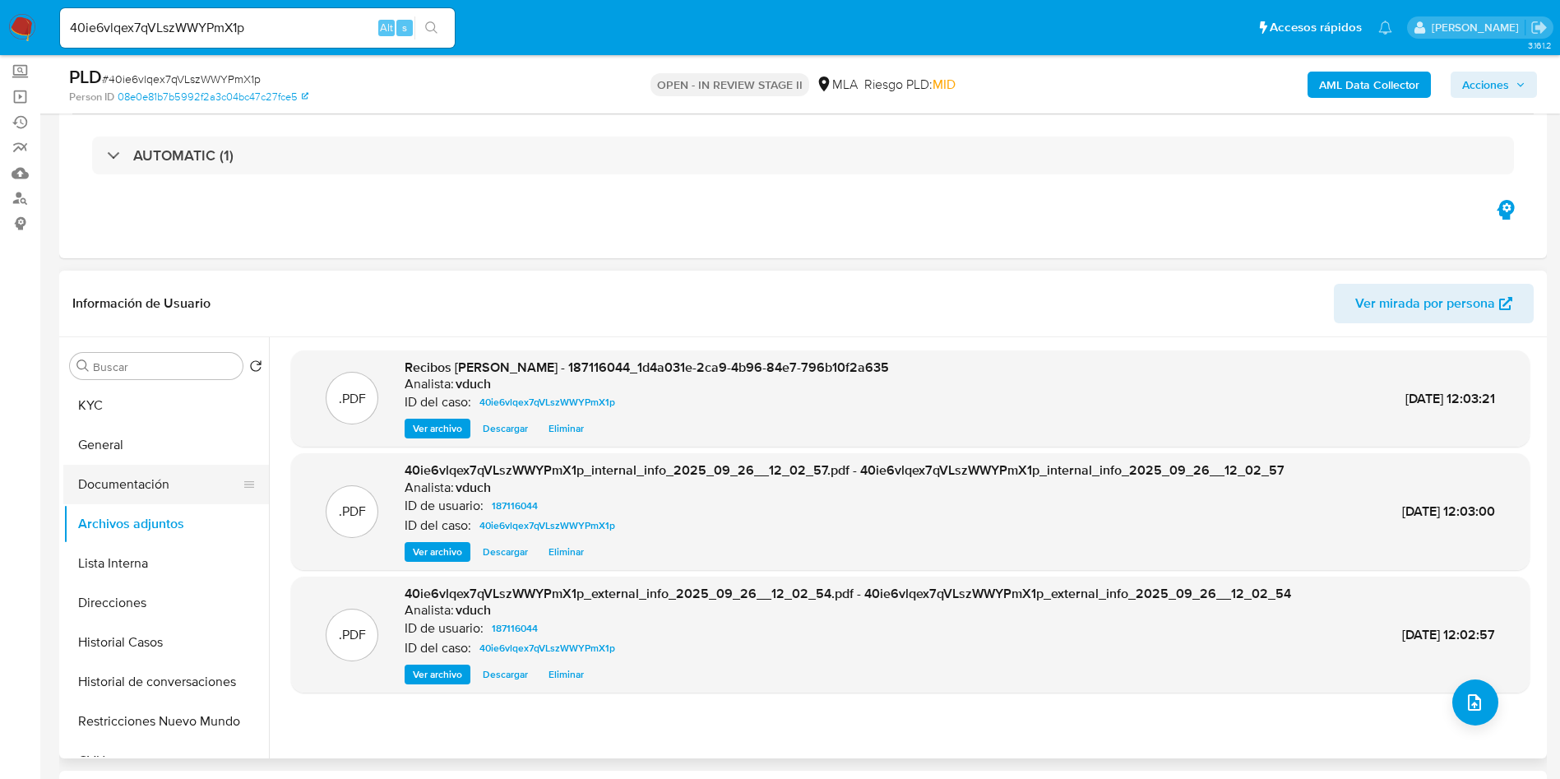
scroll to position [123, 0]
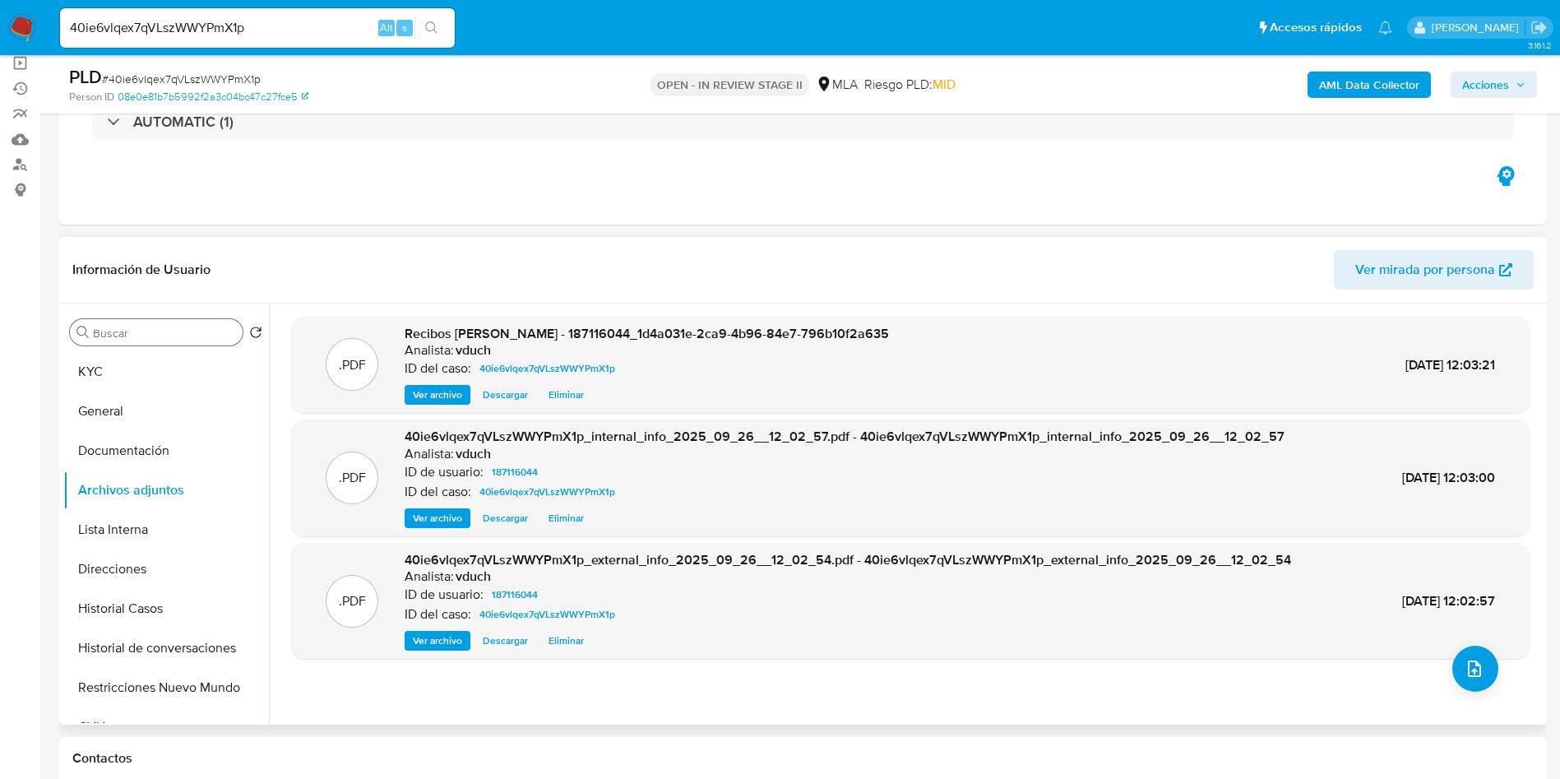
click at [185, 338] on input "Buscar" at bounding box center [164, 333] width 143 height 15
click at [141, 374] on button "KYC" at bounding box center [159, 371] width 192 height 39
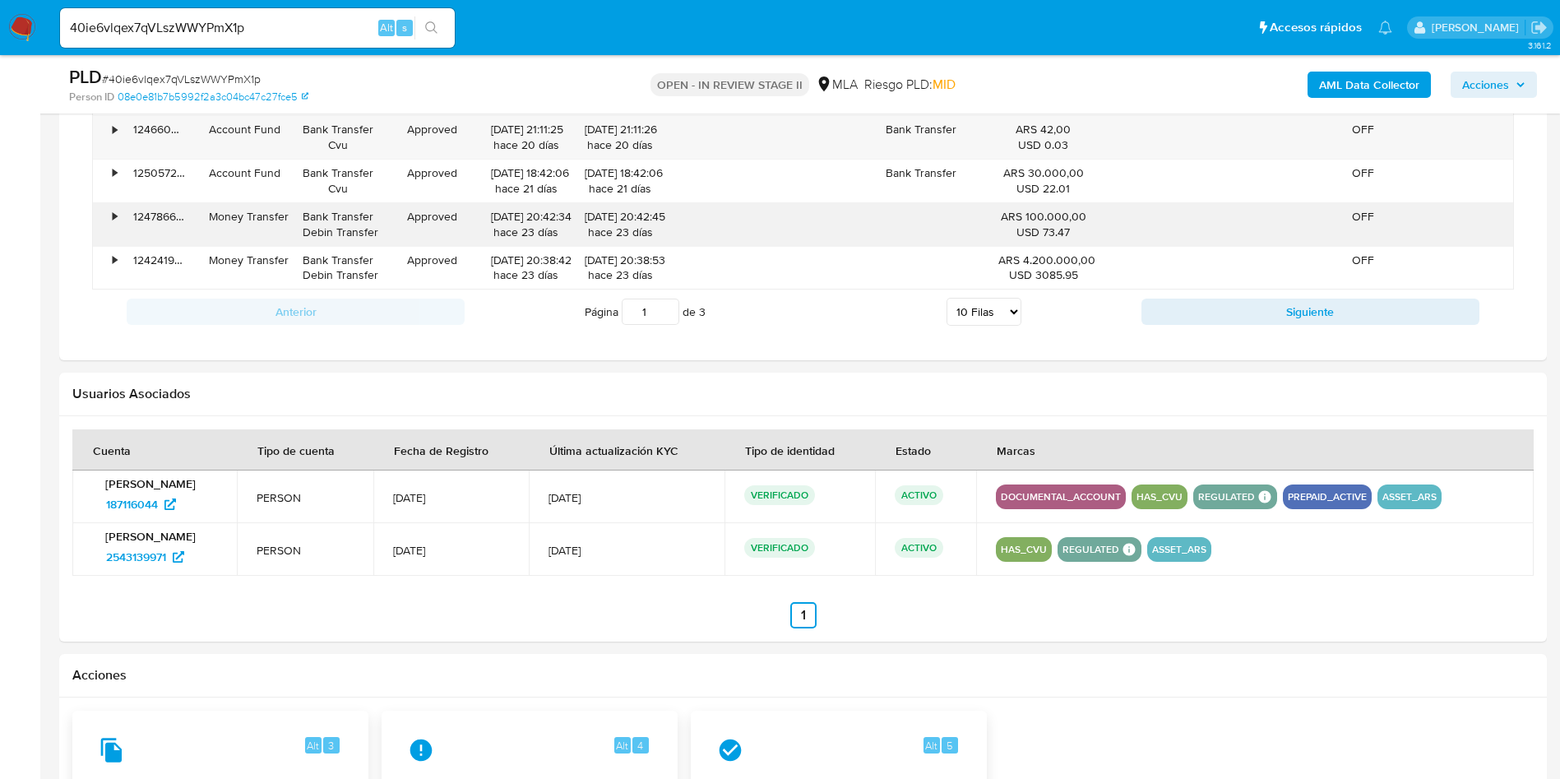
scroll to position [2075, 0]
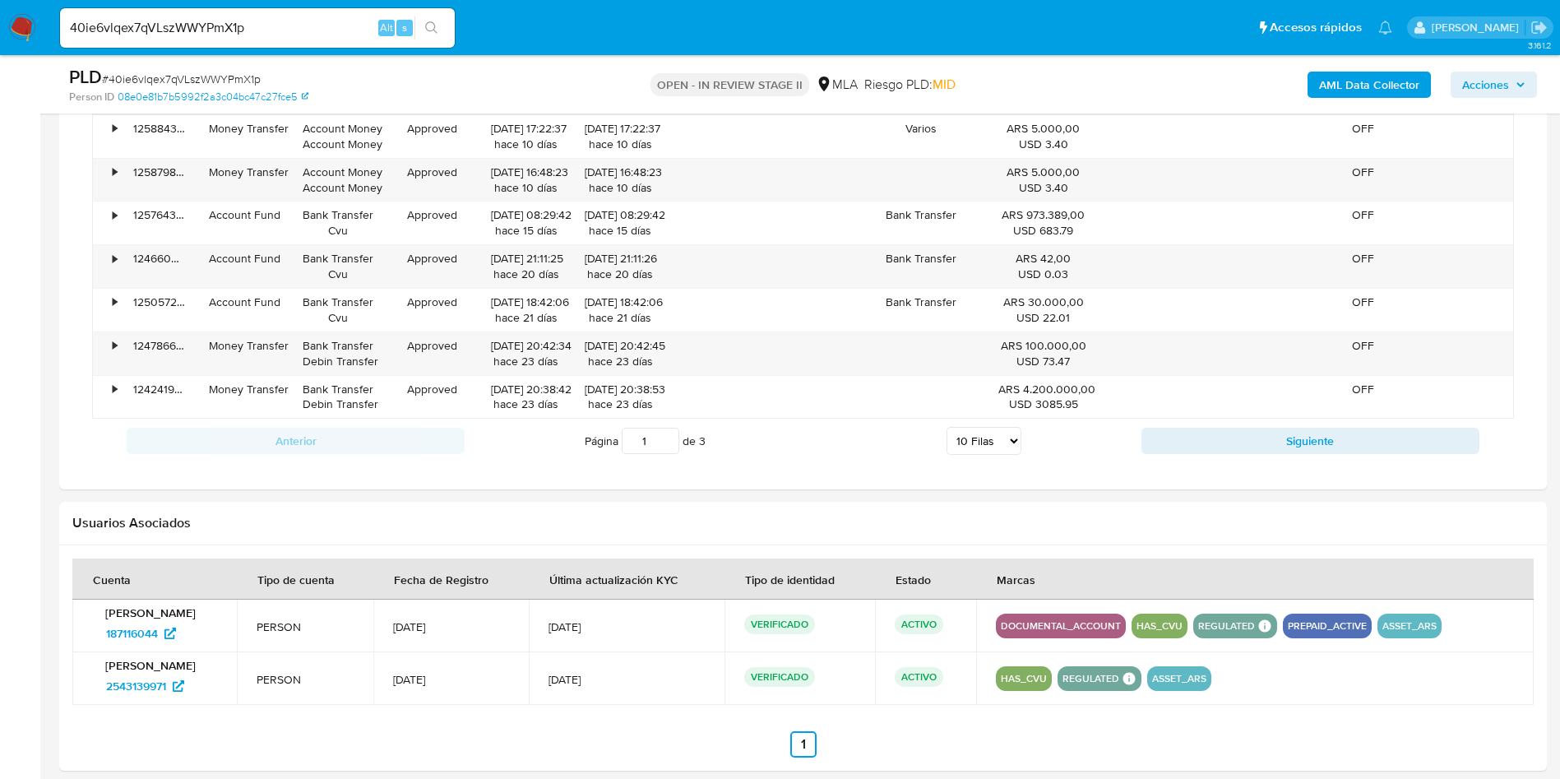
click at [983, 451] on select "5 Filas 10 Filas 20 Filas 25 Filas 50 Filas 100 Filas" at bounding box center [983, 441] width 75 height 28
click at [977, 452] on div "Anterior Página 1 de 3 5 Filas 10 Filas 20 Filas 25 Filas 50 Filas 100 Filas Si…" at bounding box center [802, 440] width 1421 height 44
click at [986, 439] on select "5 Filas 10 Filas 20 Filas 25 Filas 50 Filas 100 Filas" at bounding box center [983, 441] width 75 height 28
select select "100"
click at [946, 427] on select "5 Filas 10 Filas 20 Filas 25 Filas 50 Filas 100 Filas" at bounding box center [983, 441] width 75 height 28
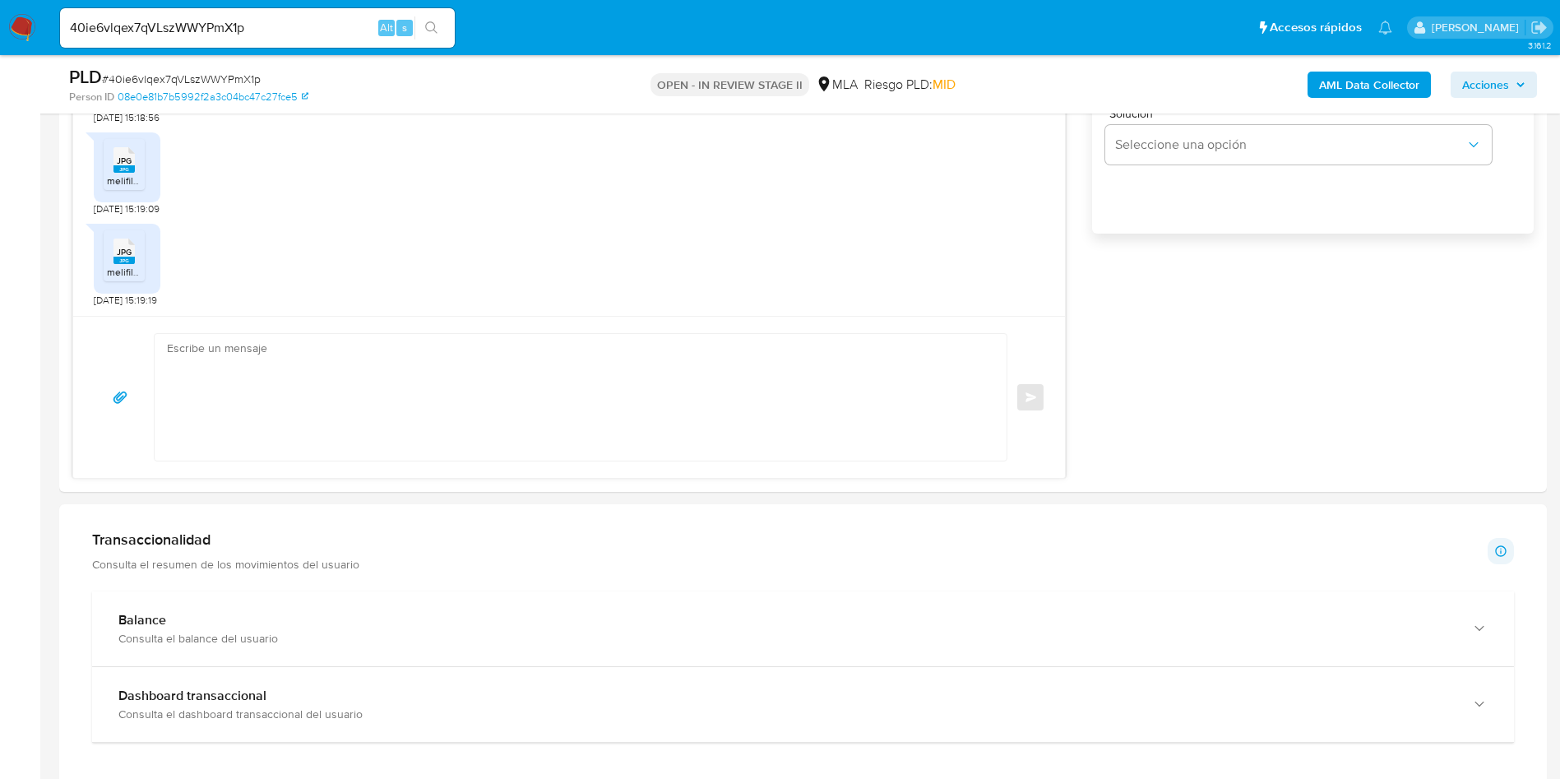
scroll to position [842, 0]
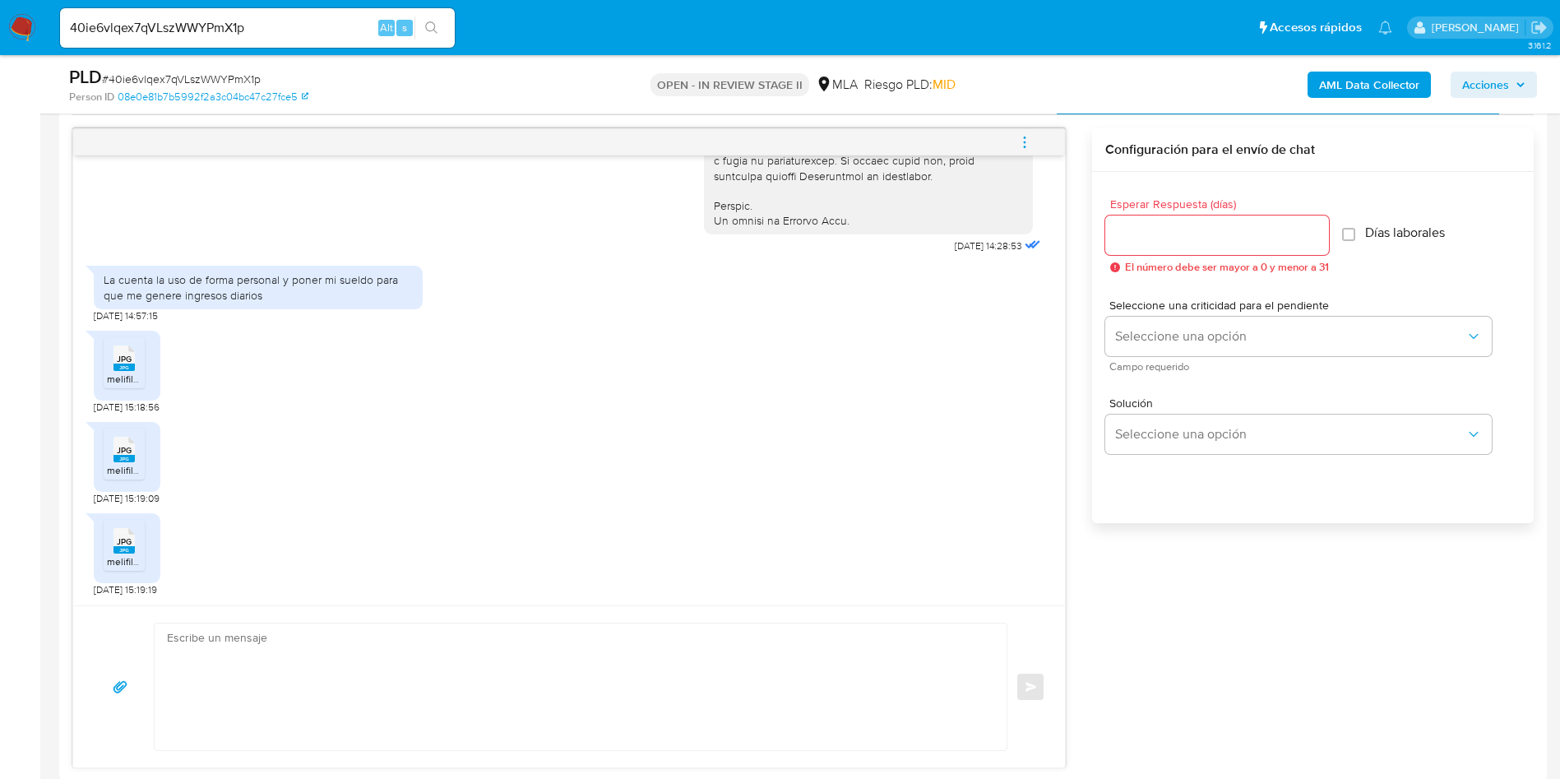
click at [233, 643] on textarea at bounding box center [576, 686] width 819 height 127
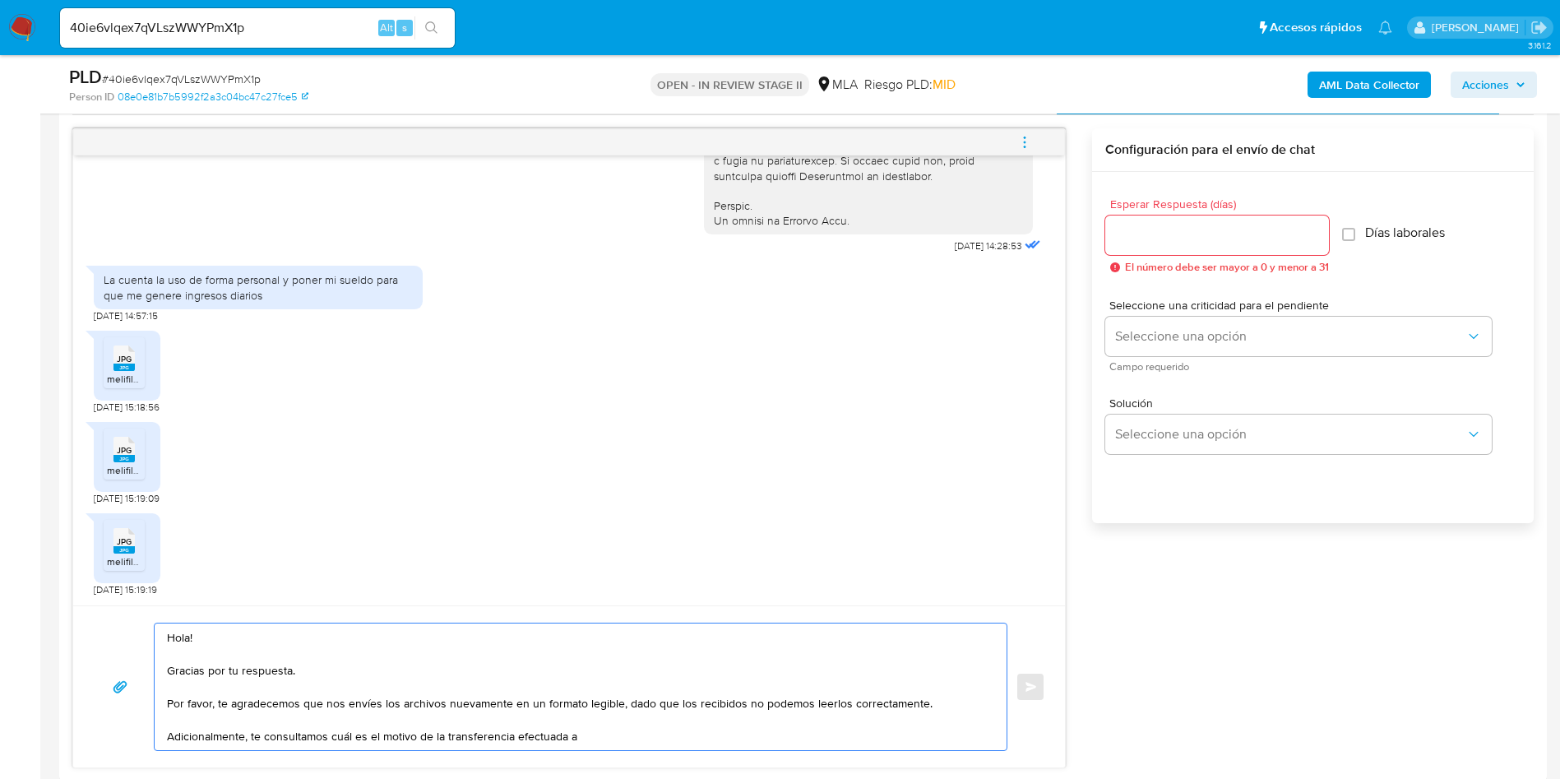
paste textarea "F 458 SA - CUIL 30712109315"
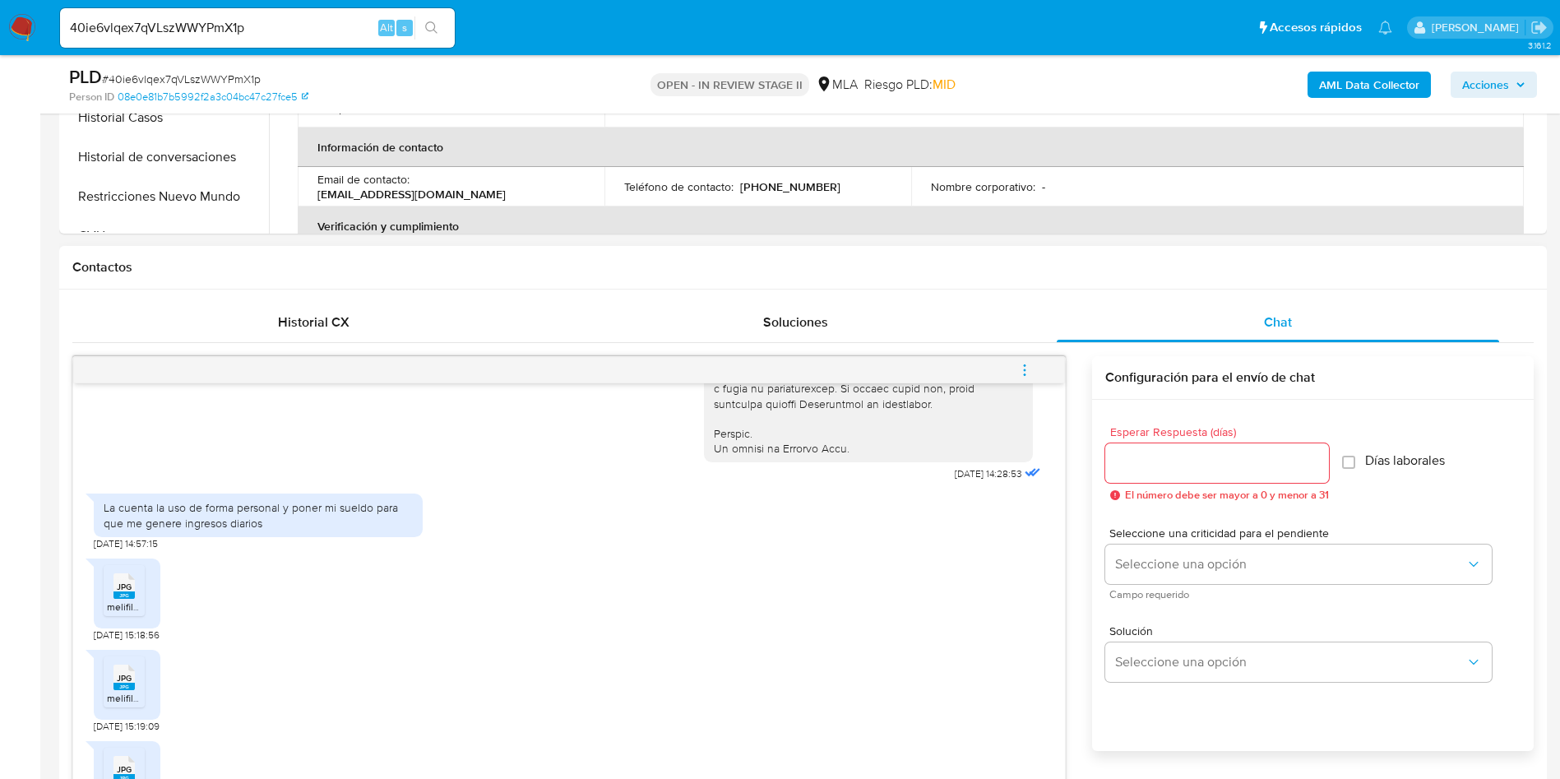
scroll to position [604, 0]
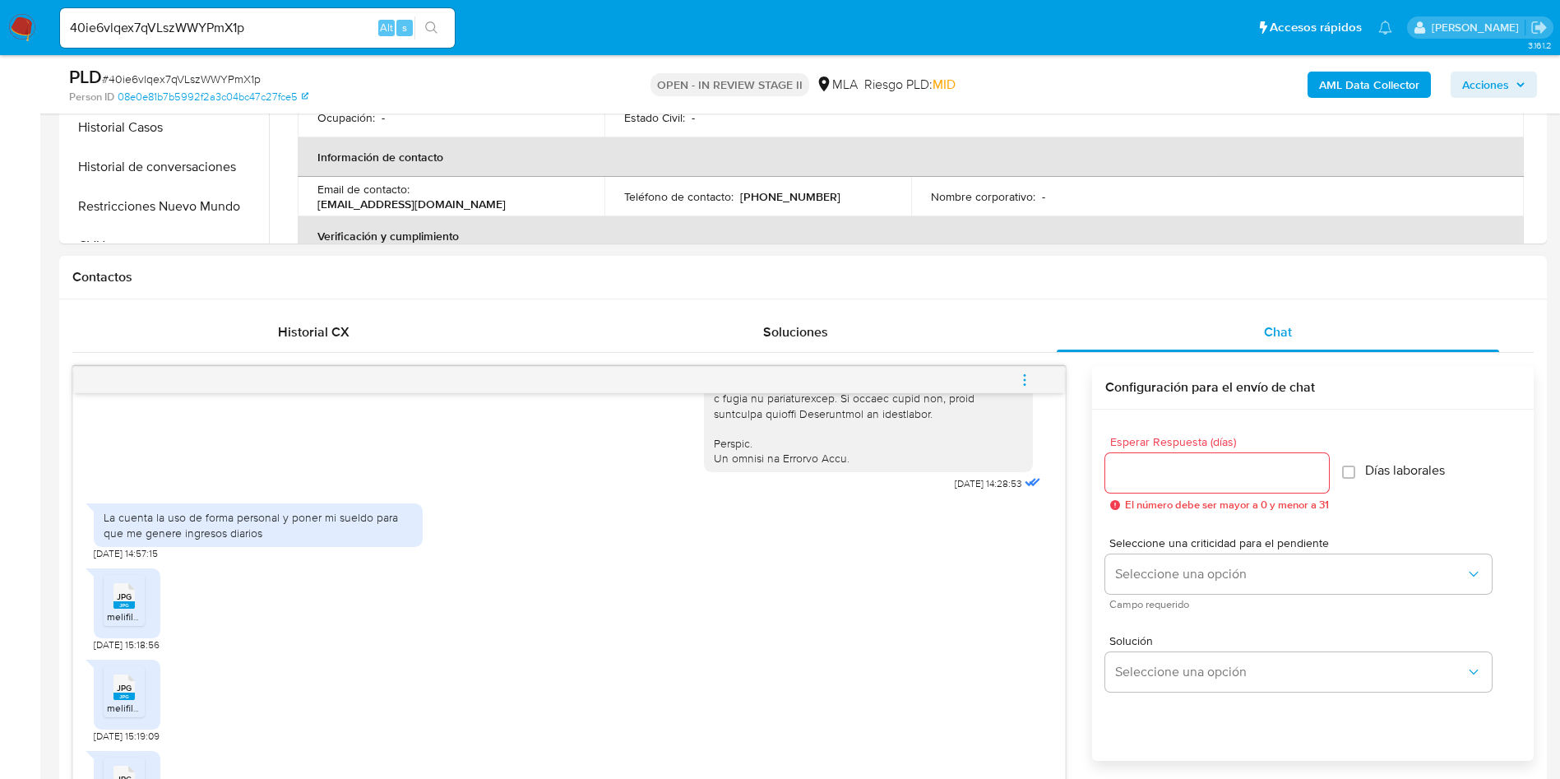
type textarea "Hola! Gracias por tu respuesta. Por favor, te agradecemos que nos envíes los ar…"
click at [1177, 470] on input "Esperar Respuesta (días)" at bounding box center [1217, 472] width 224 height 21
type input "3"
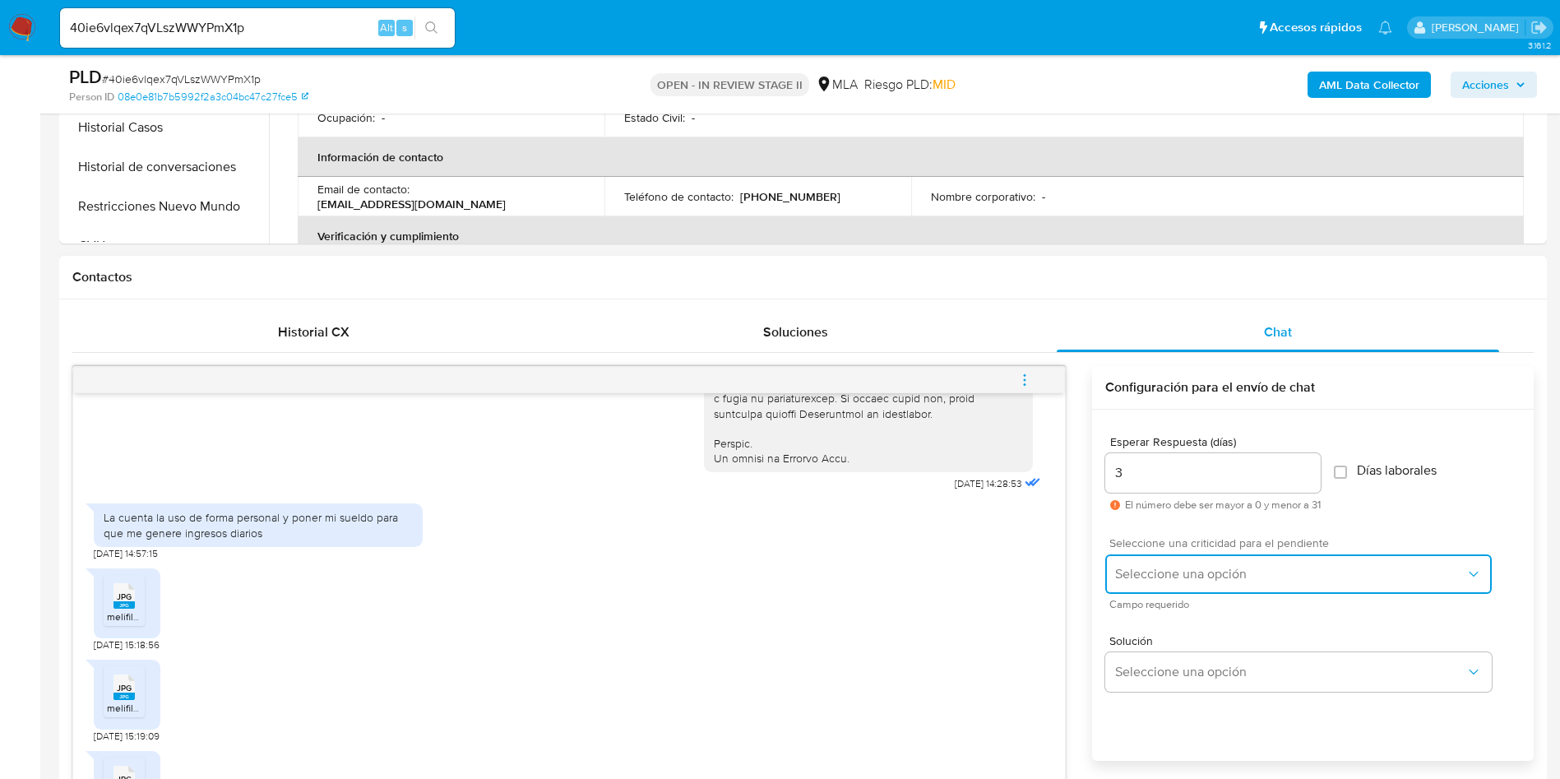
click at [1151, 571] on span "Seleccione una opción" at bounding box center [1290, 574] width 350 height 16
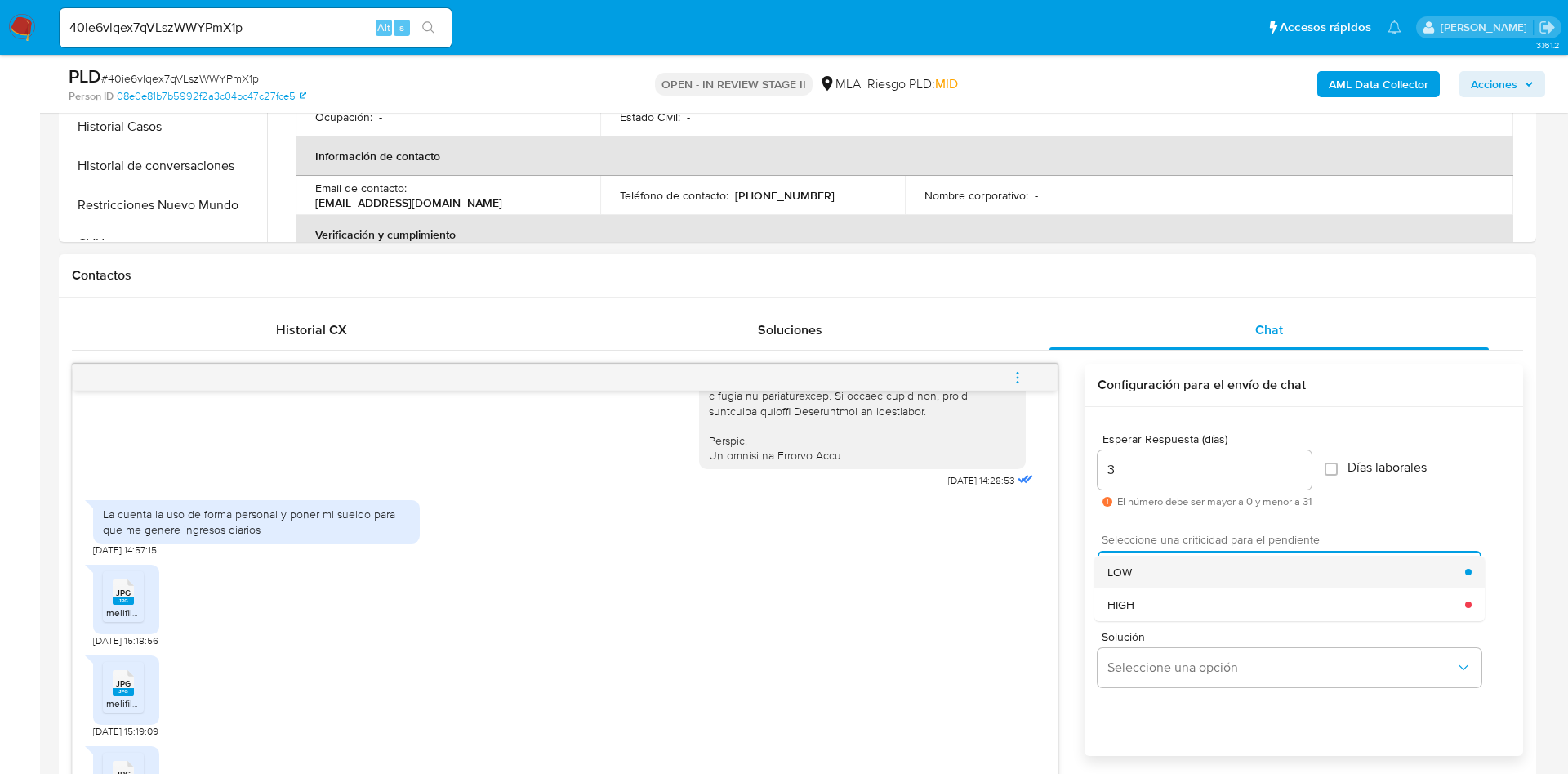
click at [1136, 579] on div "LOW" at bounding box center [1286, 571] width 357 height 33
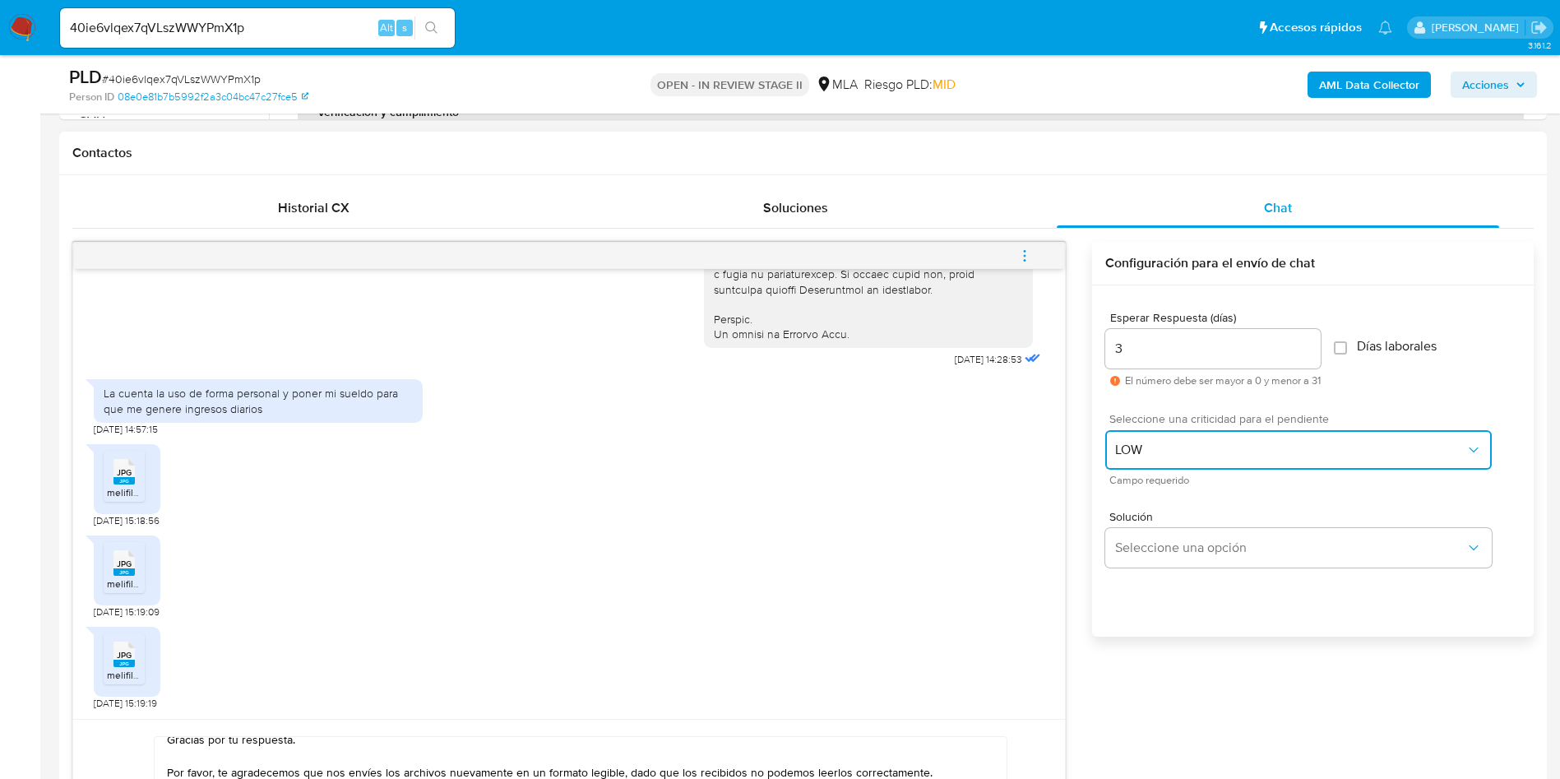
scroll to position [851, 0]
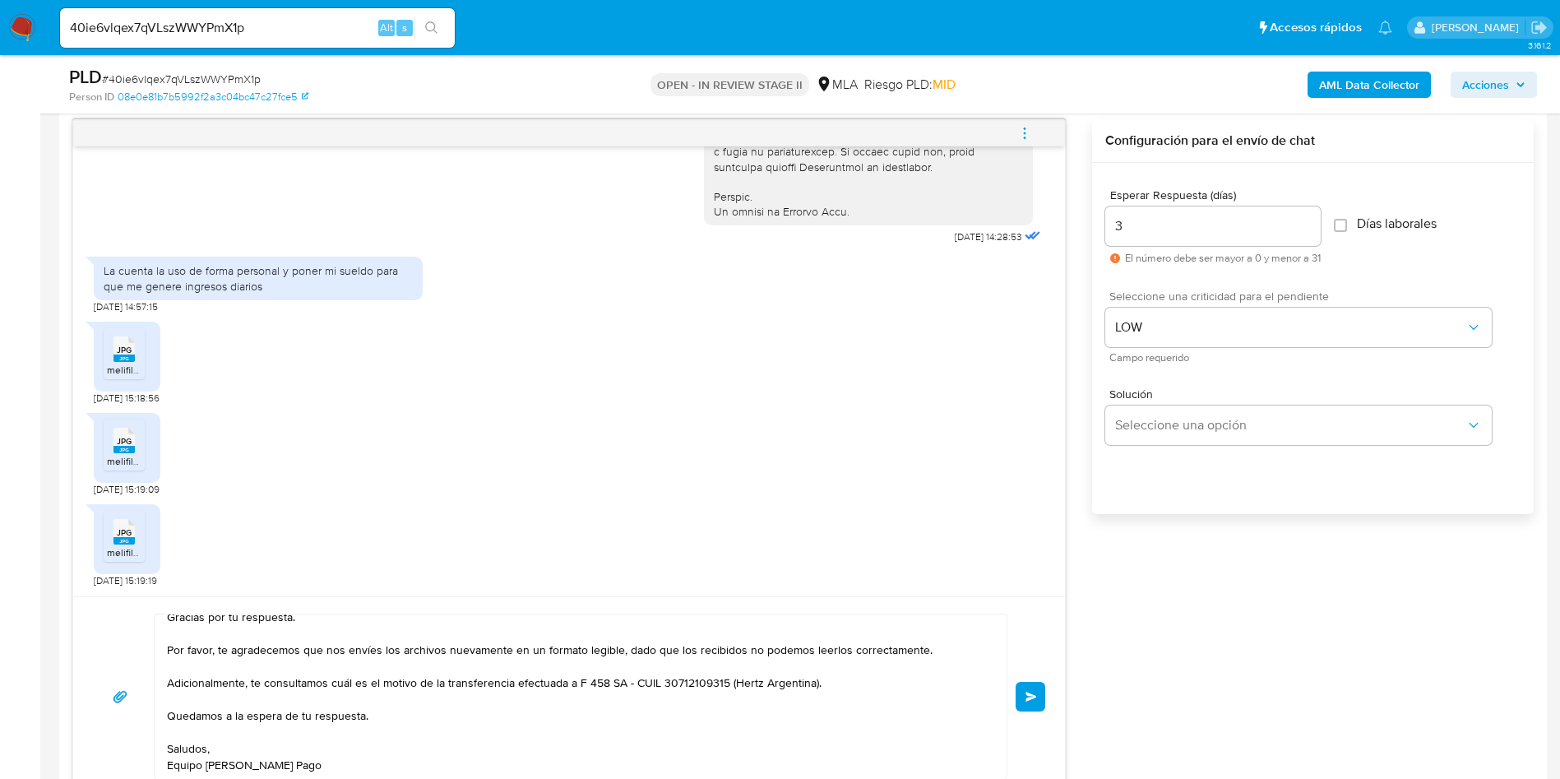
click at [1034, 700] on span "Enviar" at bounding box center [1031, 696] width 12 height 10
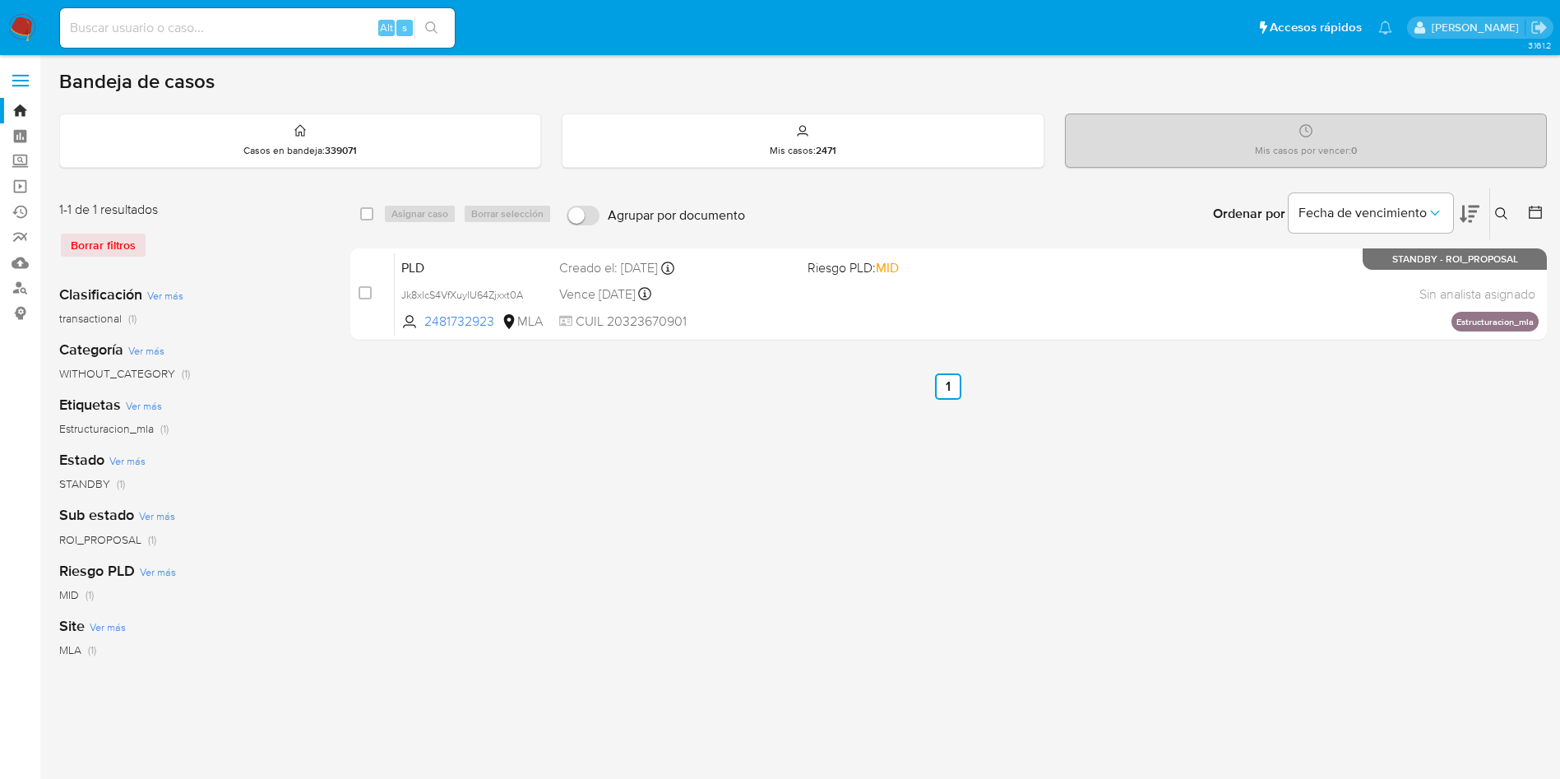
click at [42, 297] on main "3.161.2" at bounding box center [780, 489] width 1560 height 978
click at [25, 287] on link "Buscador de personas" at bounding box center [98, 287] width 196 height 25
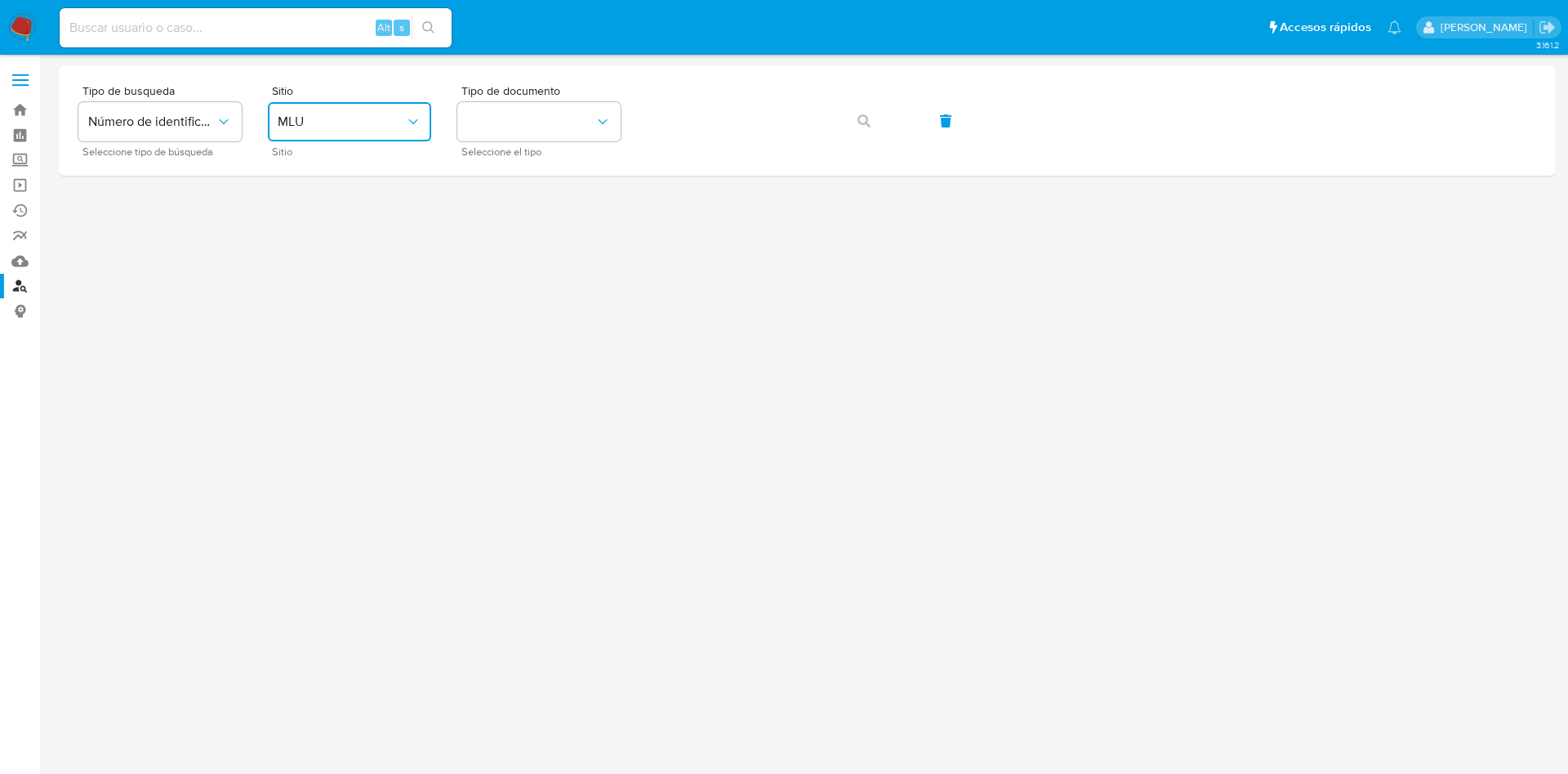
click at [350, 123] on span "MLU" at bounding box center [342, 121] width 127 height 16
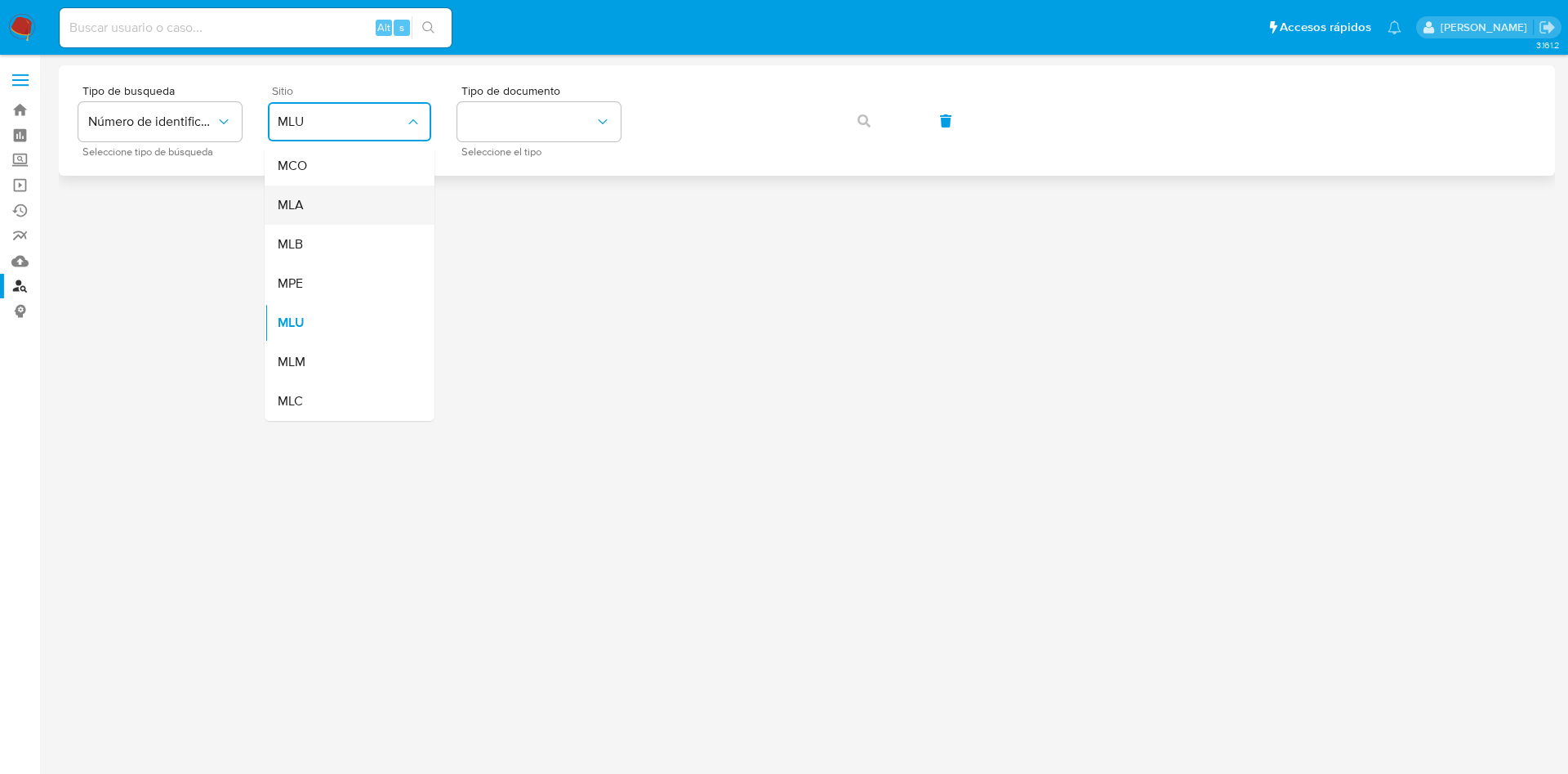
click at [342, 203] on div "MLA" at bounding box center [345, 205] width 134 height 39
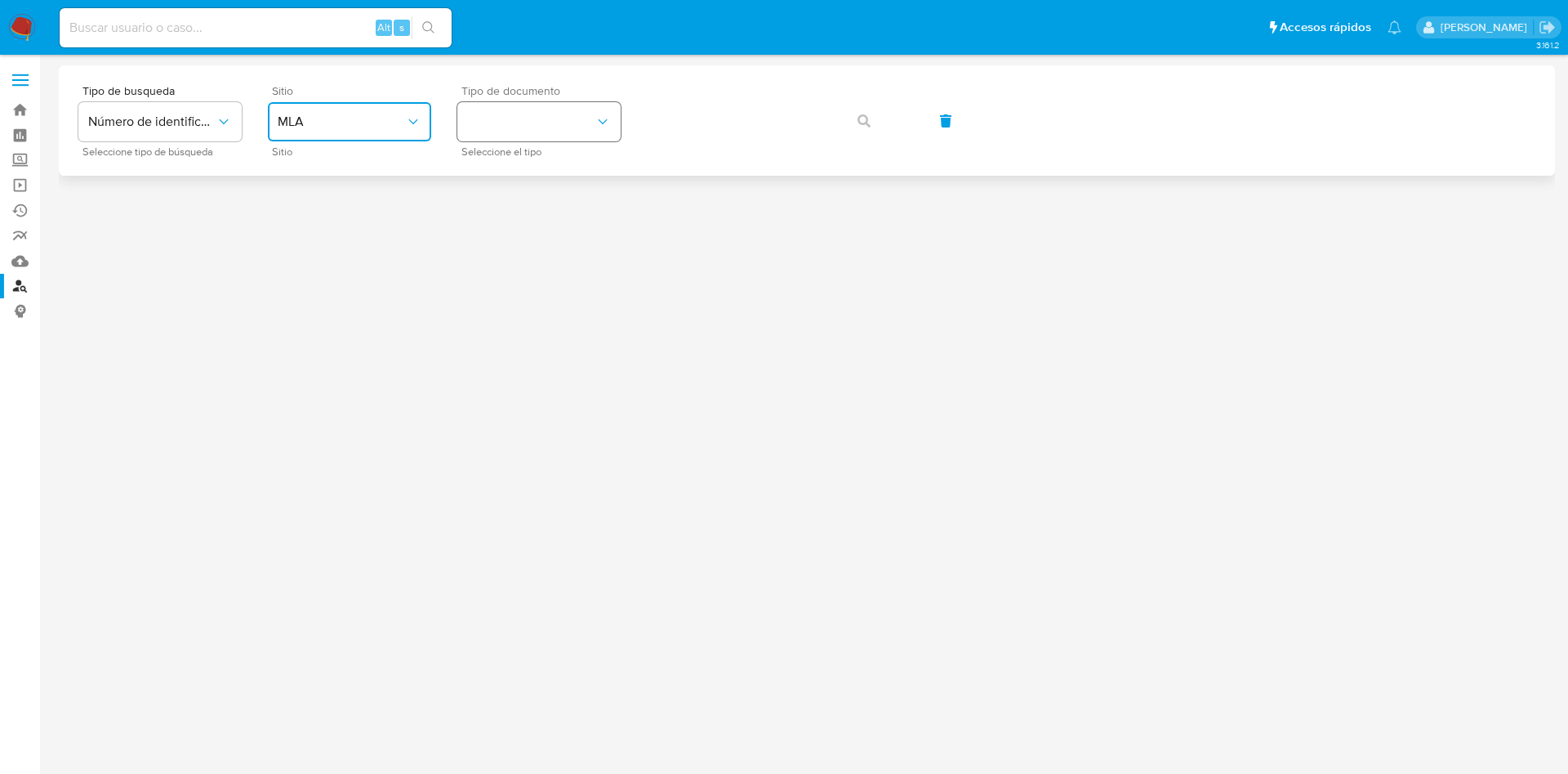
click at [548, 128] on button "identificationType" at bounding box center [538, 121] width 163 height 39
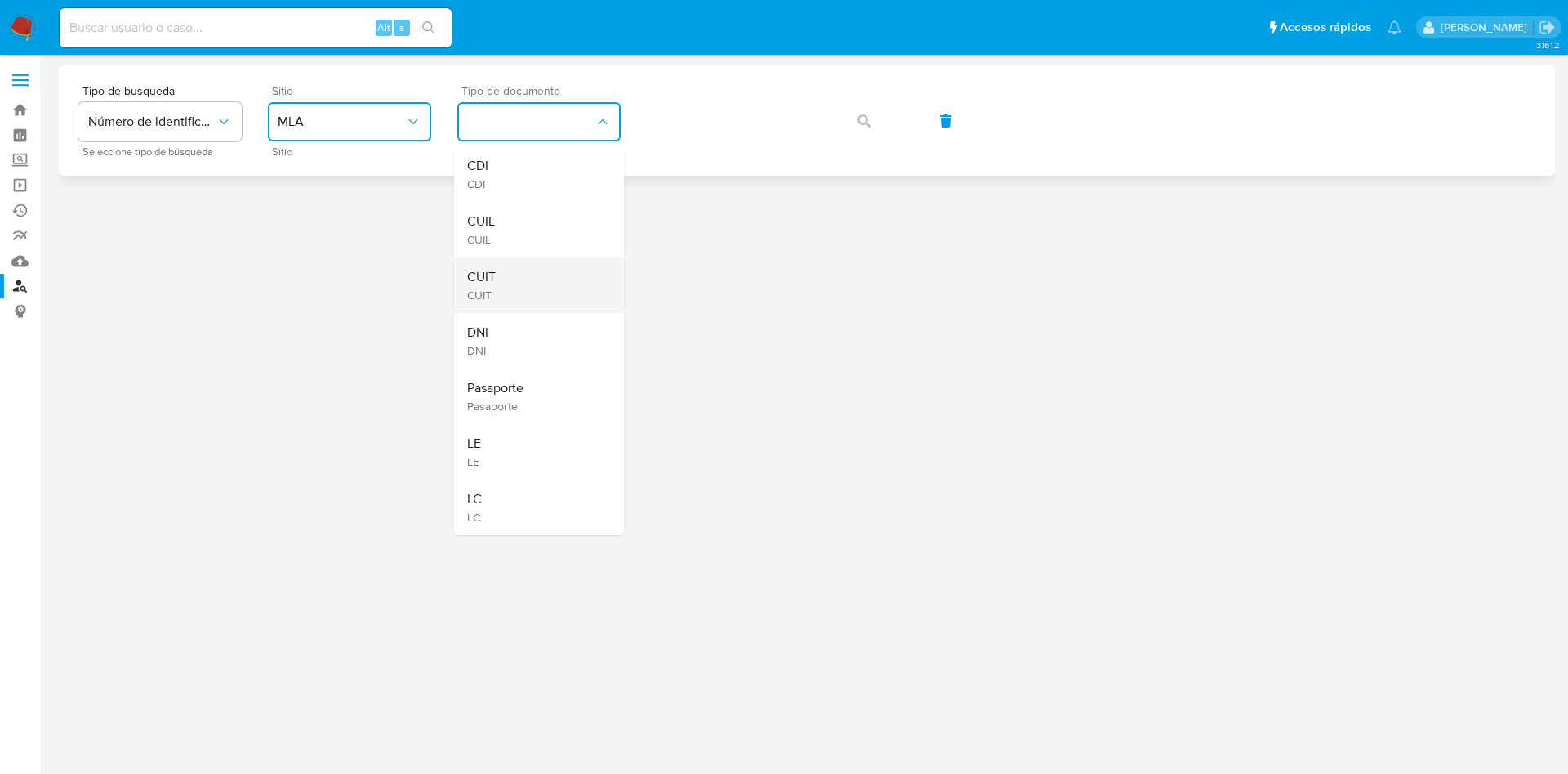
click at [512, 275] on div "CUIT CUIT" at bounding box center [533, 285] width 134 height 56
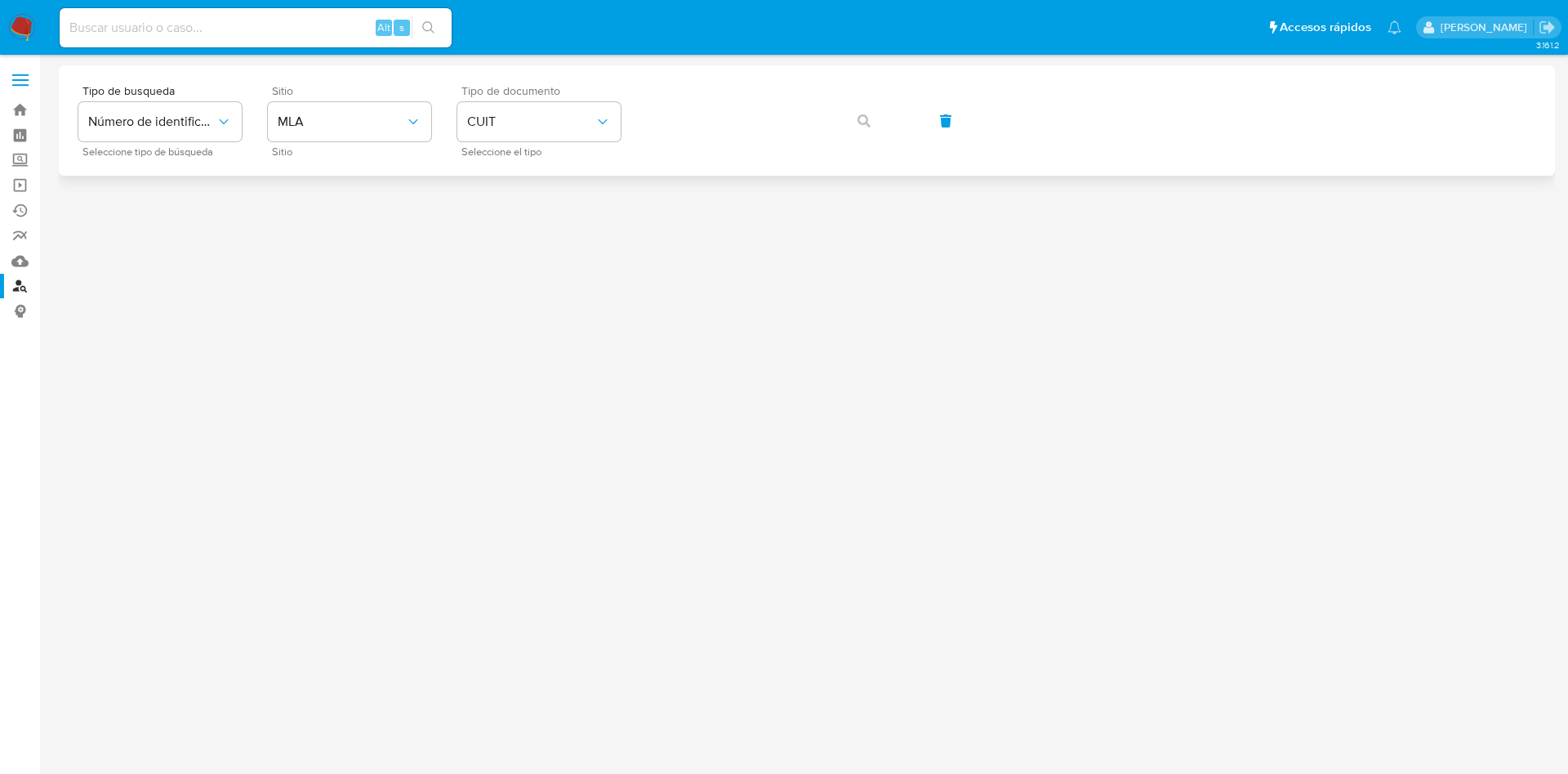
click at [780, 158] on div "Tipo de busqueda Número de identificación Seleccione tipo de búsqueda Sitio MLA…" at bounding box center [806, 120] width 1496 height 110
click at [806, 91] on div "Tipo de busqueda Número de identificación Seleccione tipo de búsqueda Sitio MLA…" at bounding box center [806, 121] width 1457 height 72
click at [866, 121] on icon "button" at bounding box center [863, 120] width 13 height 13
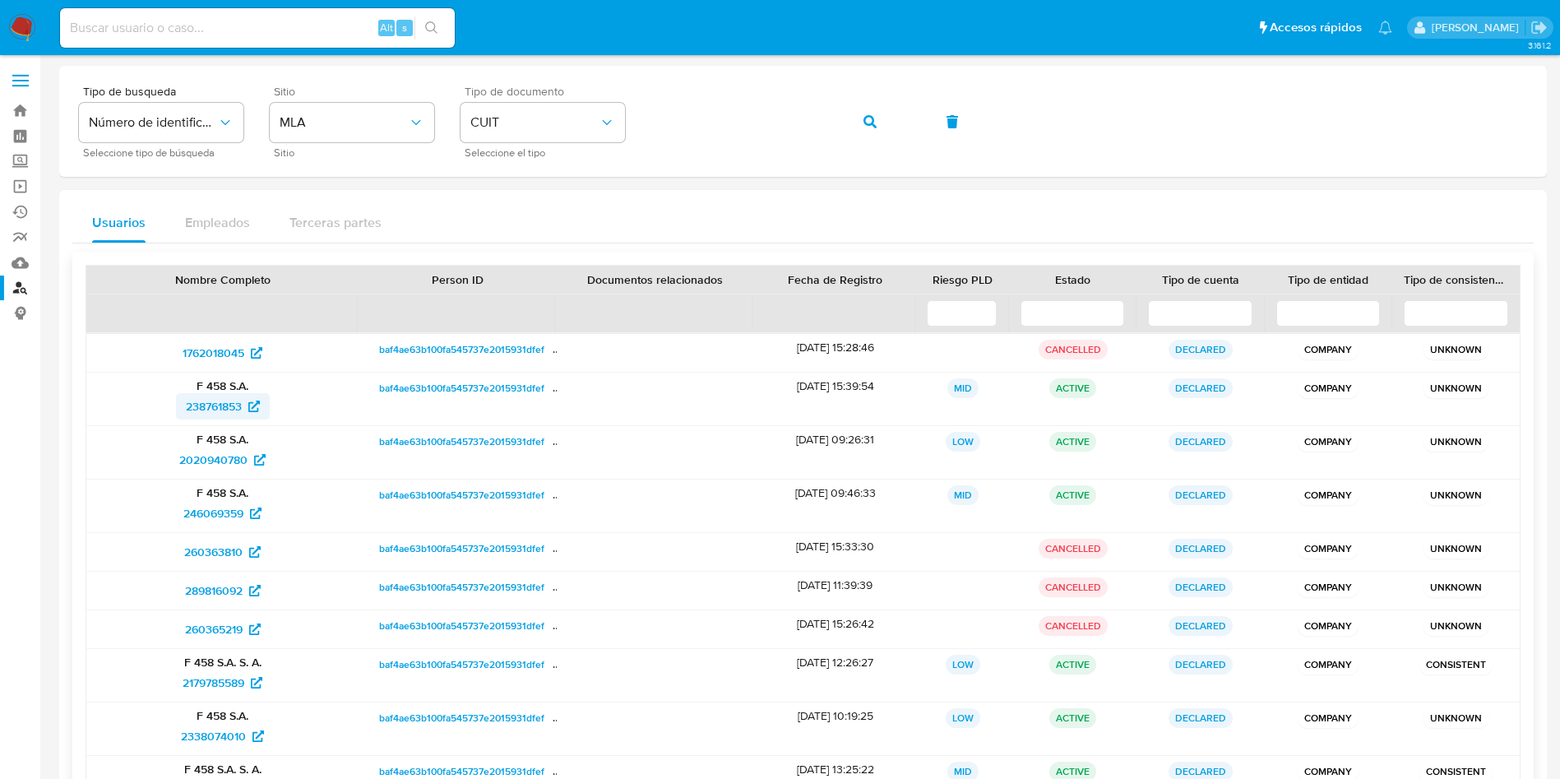
click at [233, 407] on span "238761853" at bounding box center [214, 406] width 56 height 26
click at [863, 130] on span "button" at bounding box center [869, 122] width 13 height 36
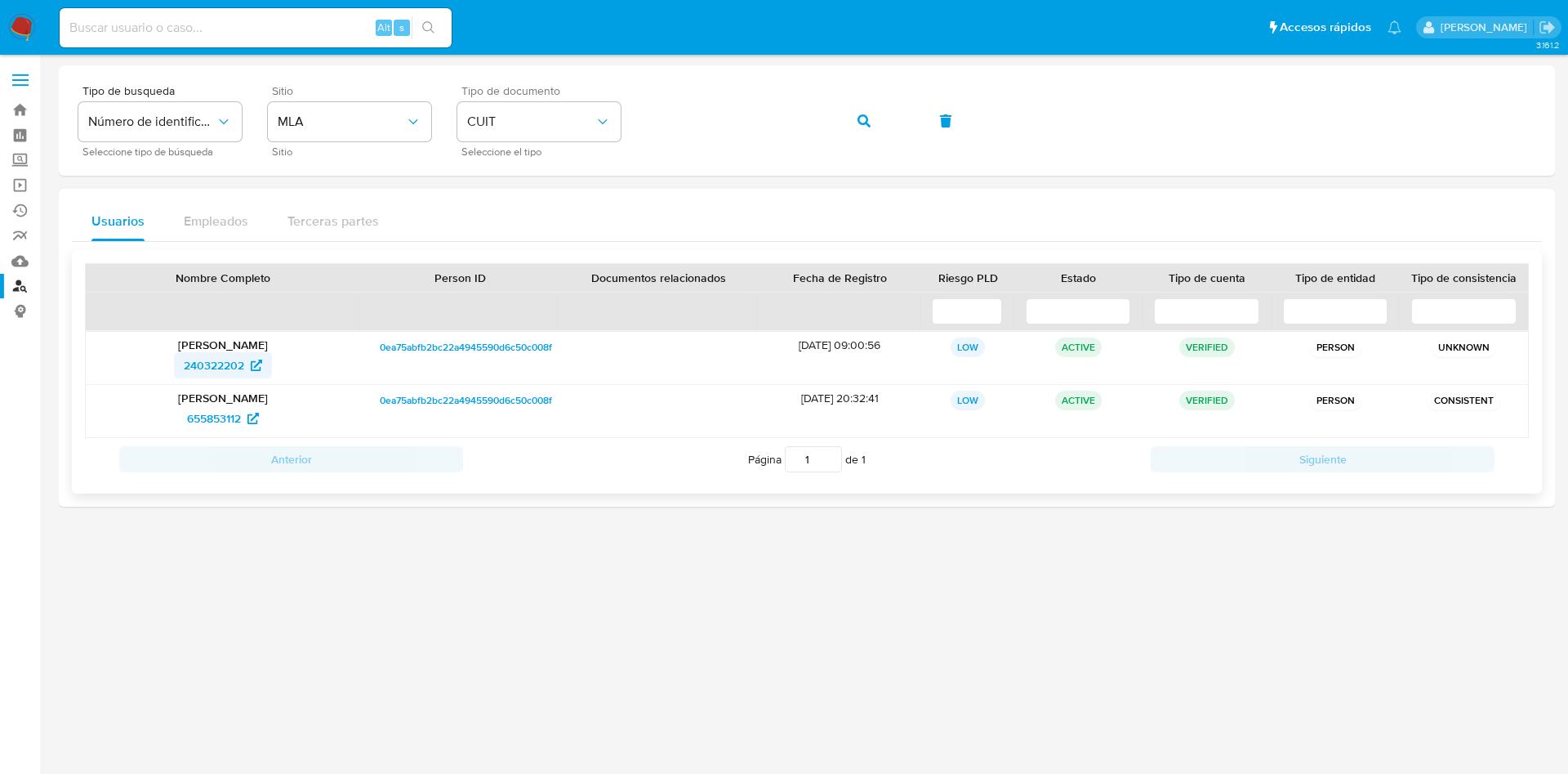
drag, startPoint x: 191, startPoint y: 369, endPoint x: 249, endPoint y: 370, distance: 58.0
click at [249, 370] on div "240322202" at bounding box center [222, 365] width 251 height 26
drag, startPoint x: 204, startPoint y: 420, endPoint x: 245, endPoint y: 424, distance: 41.2
click at [245, 424] on div "655853112" at bounding box center [222, 418] width 251 height 26
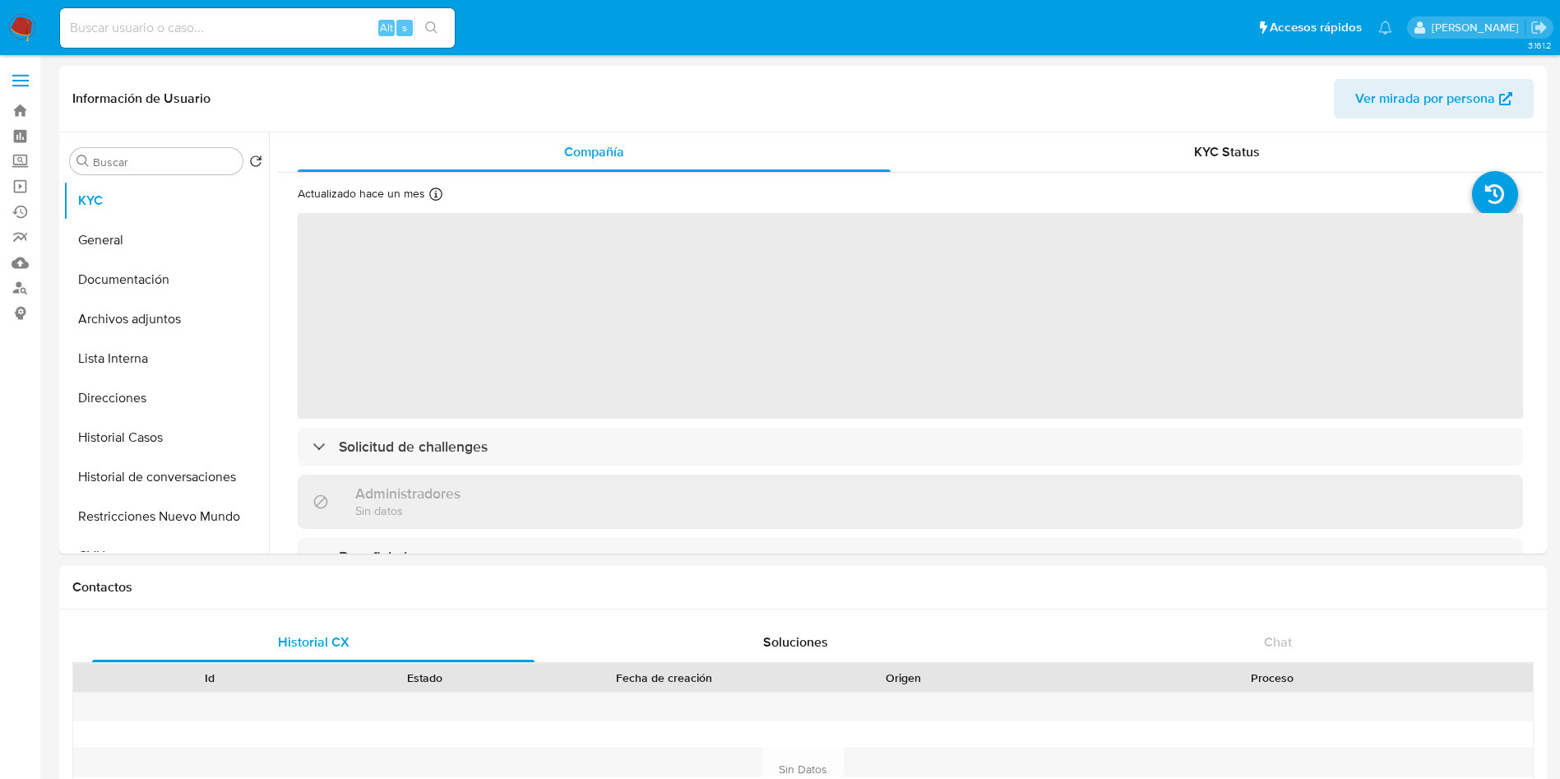
select select "10"
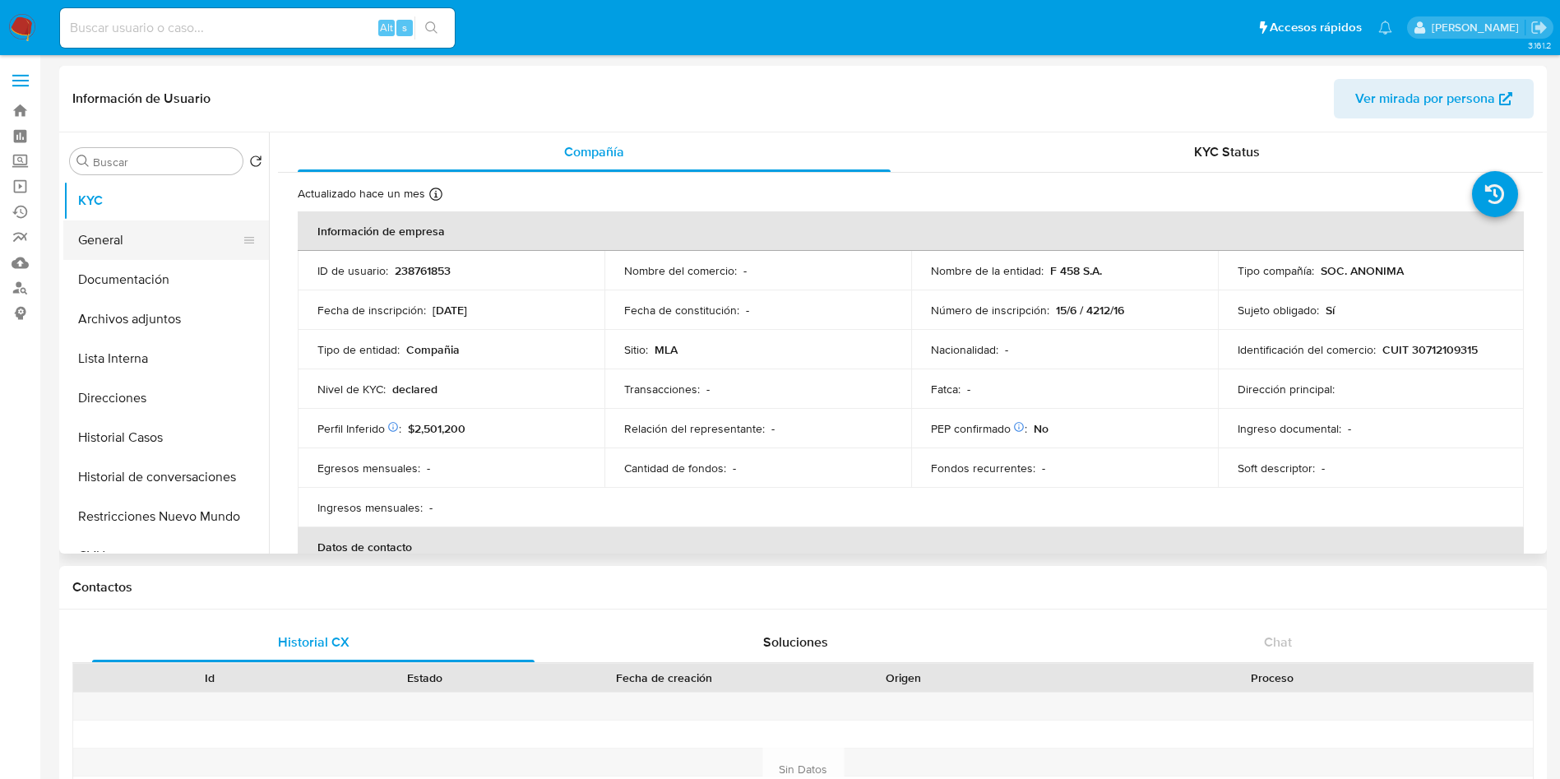
click at [212, 248] on button "General" at bounding box center [159, 239] width 192 height 39
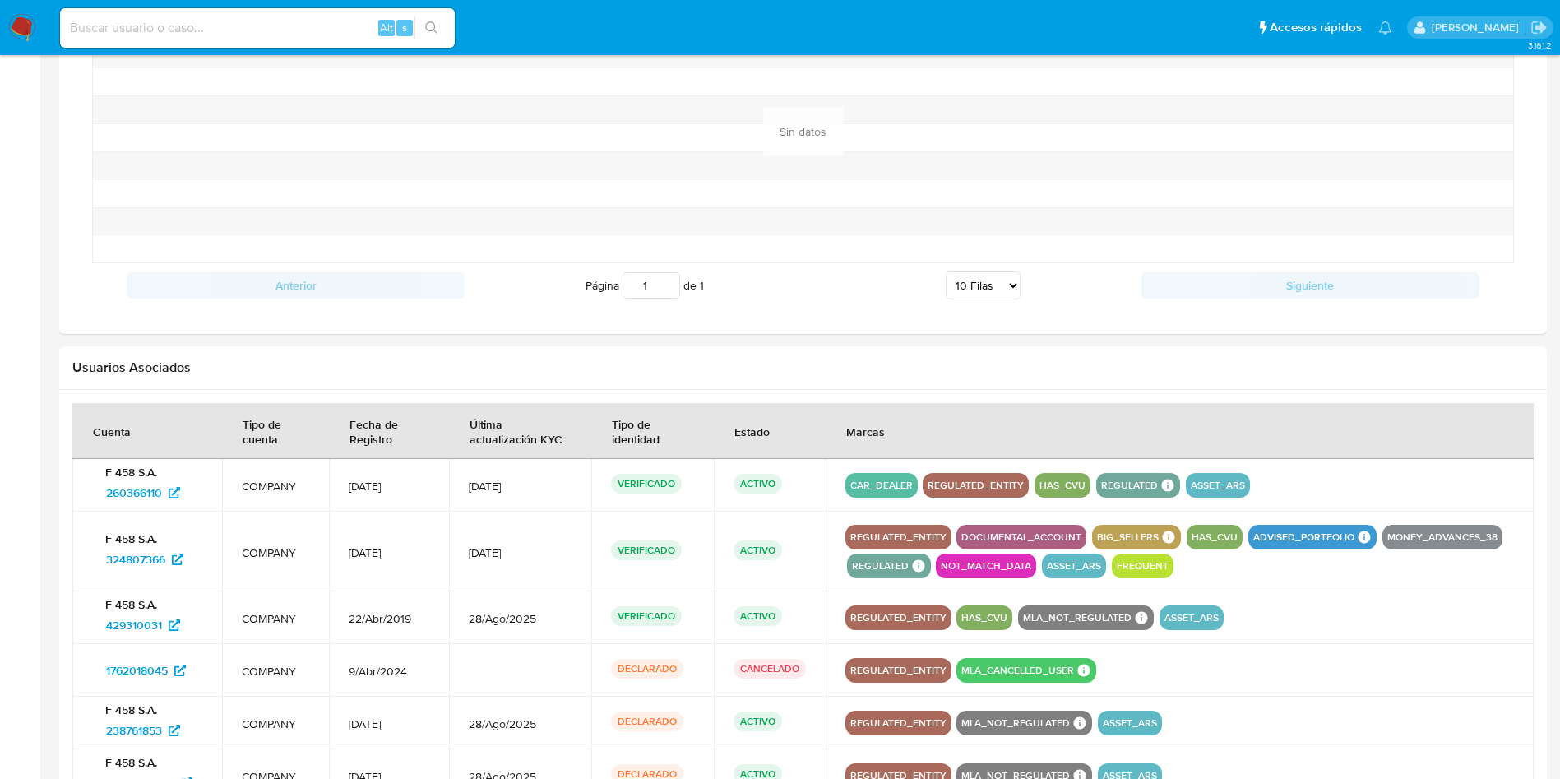
scroll to position [1722, 0]
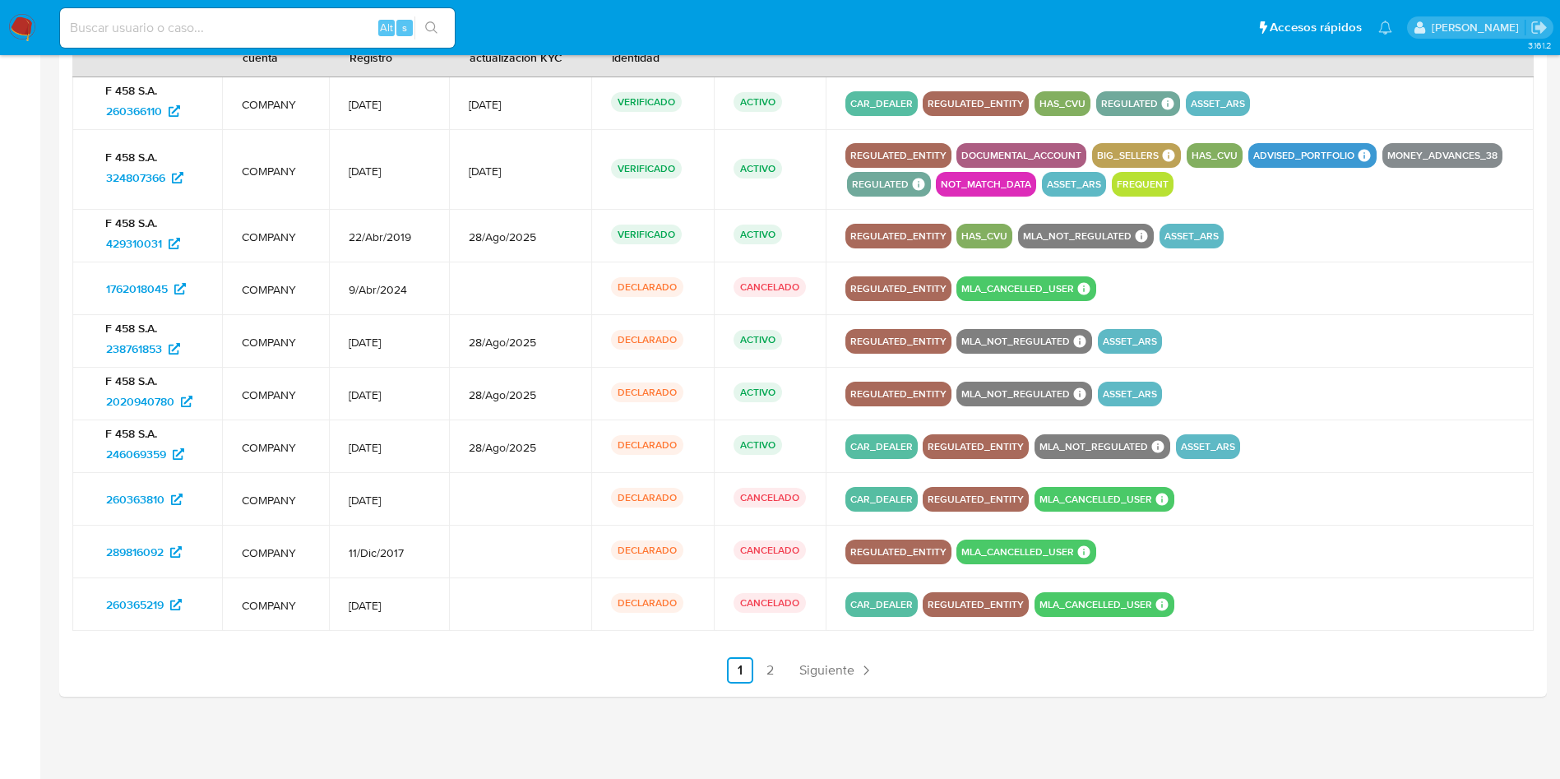
click at [228, 181] on td "COMPANY" at bounding box center [275, 170] width 107 height 80
click at [147, 185] on span "324807366" at bounding box center [135, 177] width 59 height 26
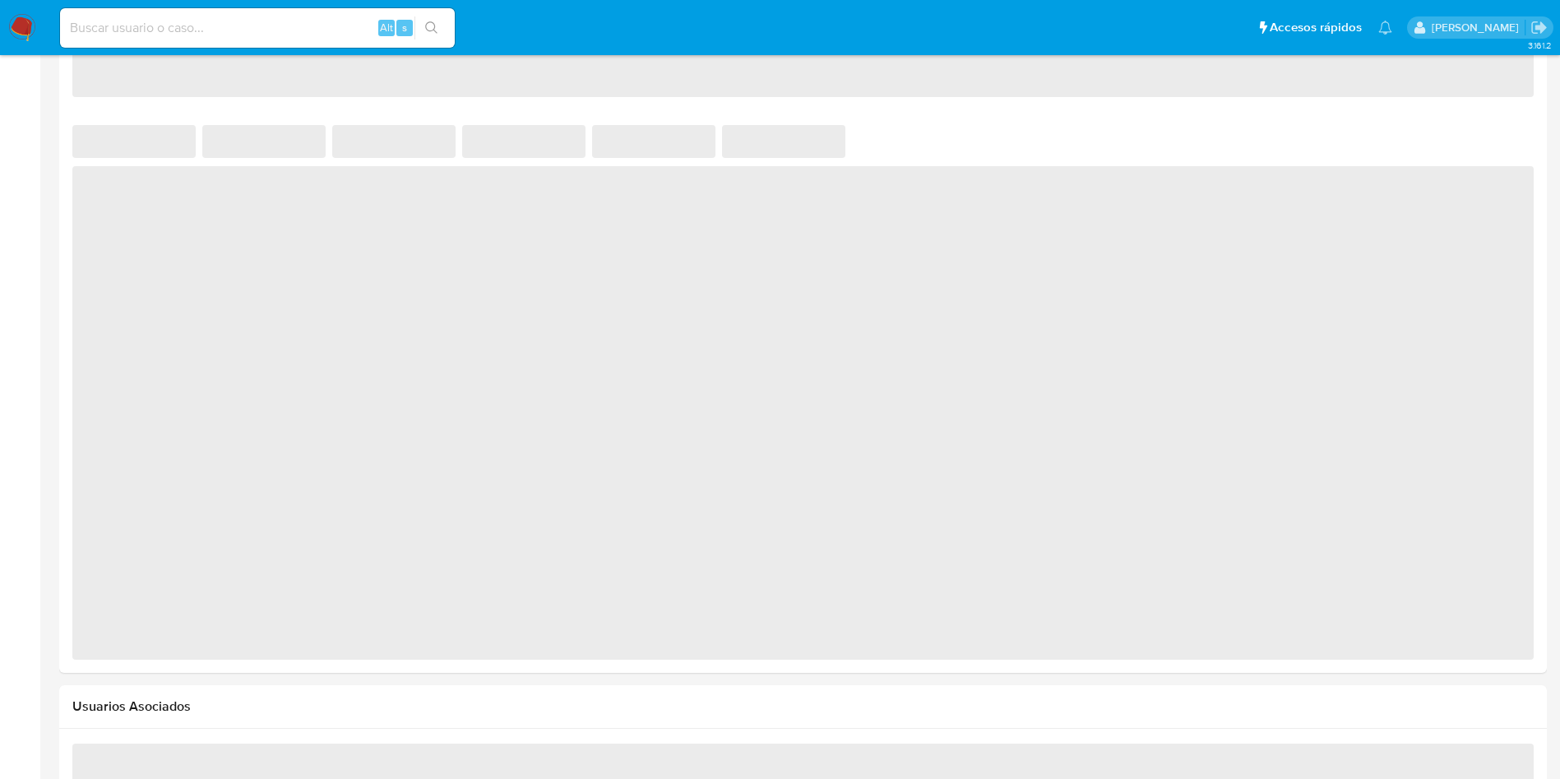
select select "10"
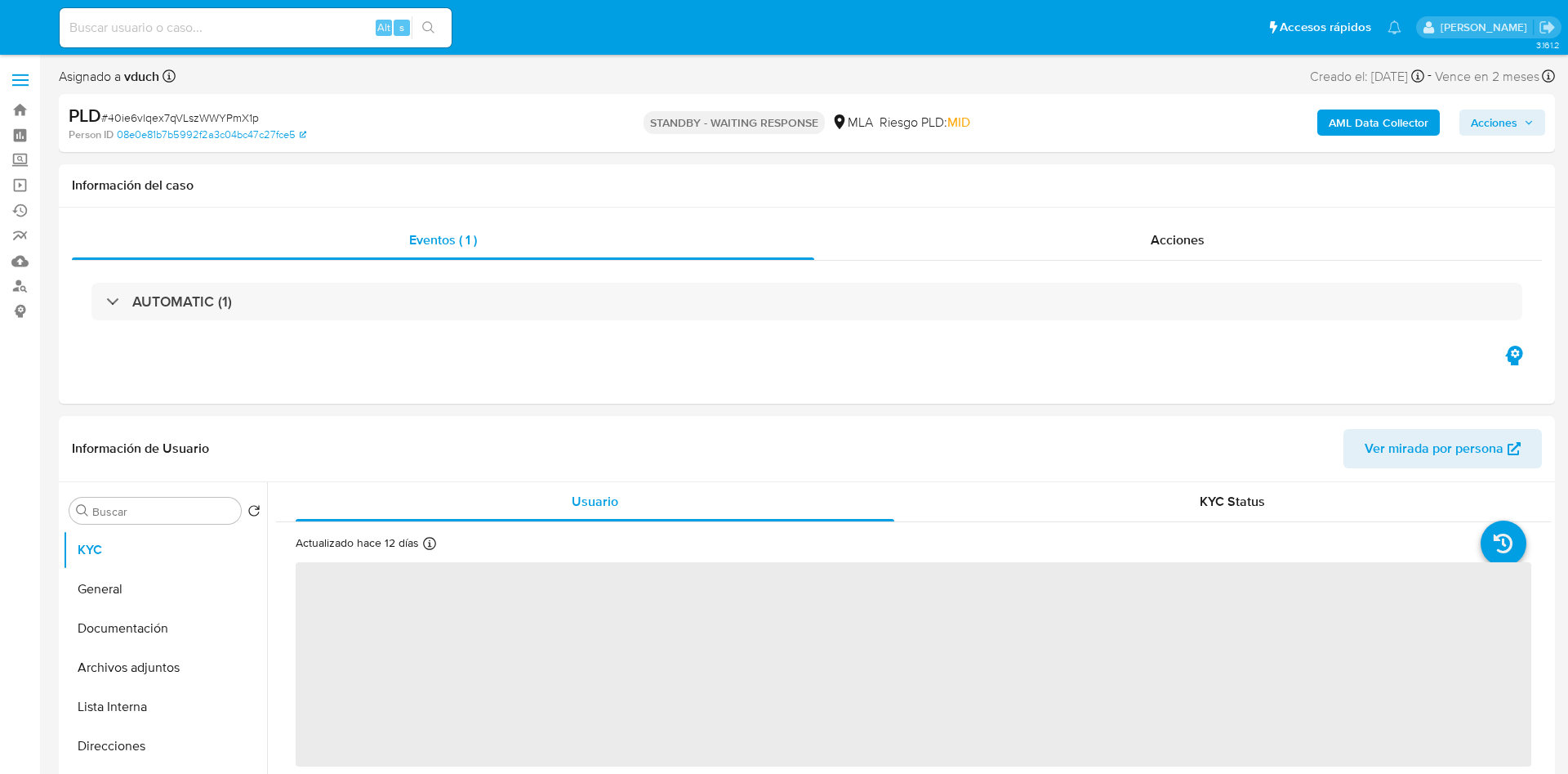
select select "10"
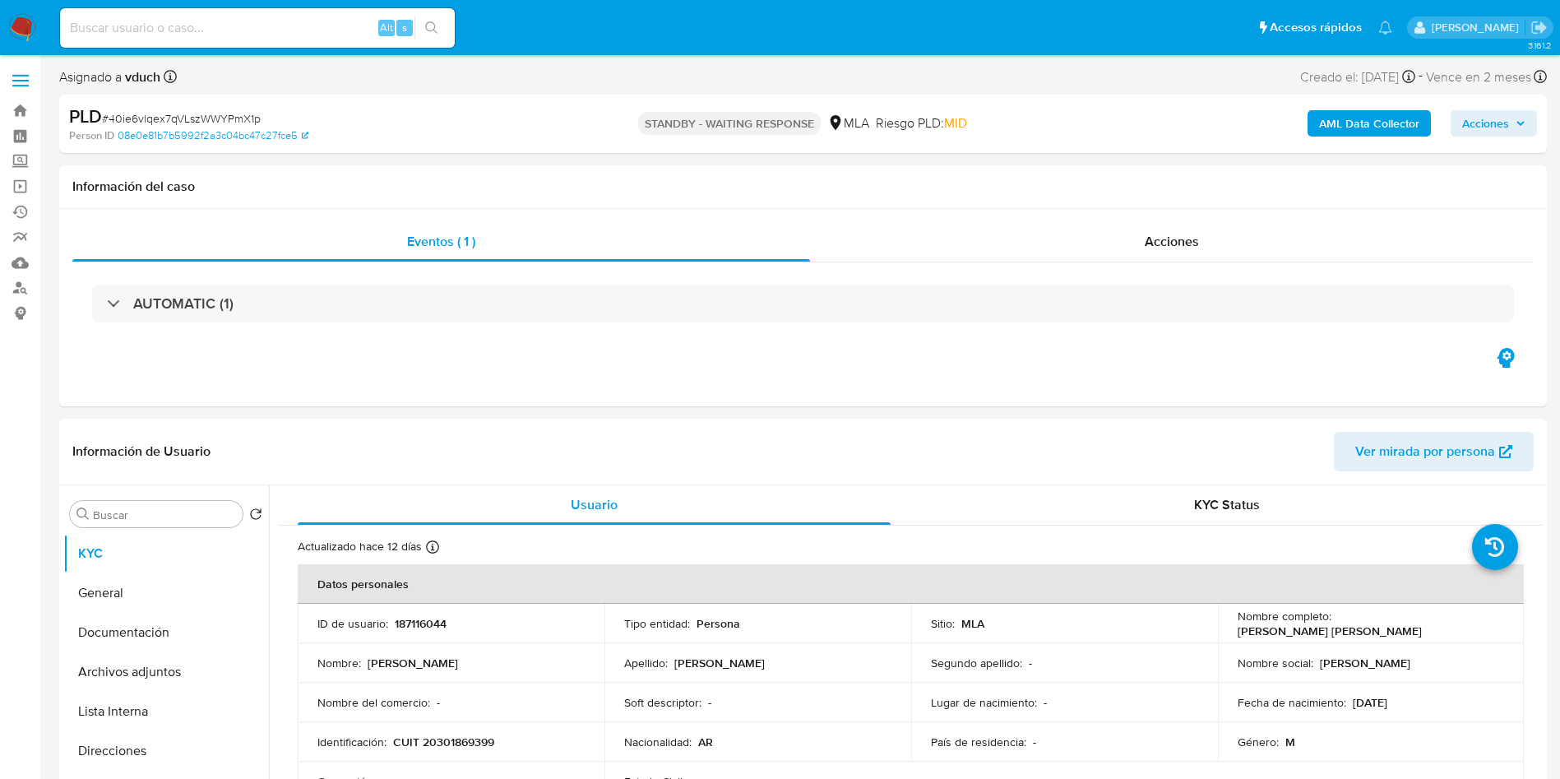
click at [276, 23] on input at bounding box center [257, 27] width 395 height 21
paste input "RwM4MCYIb3Kaqu4l0G2sFC5o"
type input "RwM4MCYIb3Kaqu4l0G2sFC5o"
click at [441, 22] on button "search-icon" at bounding box center [431, 27] width 34 height 23
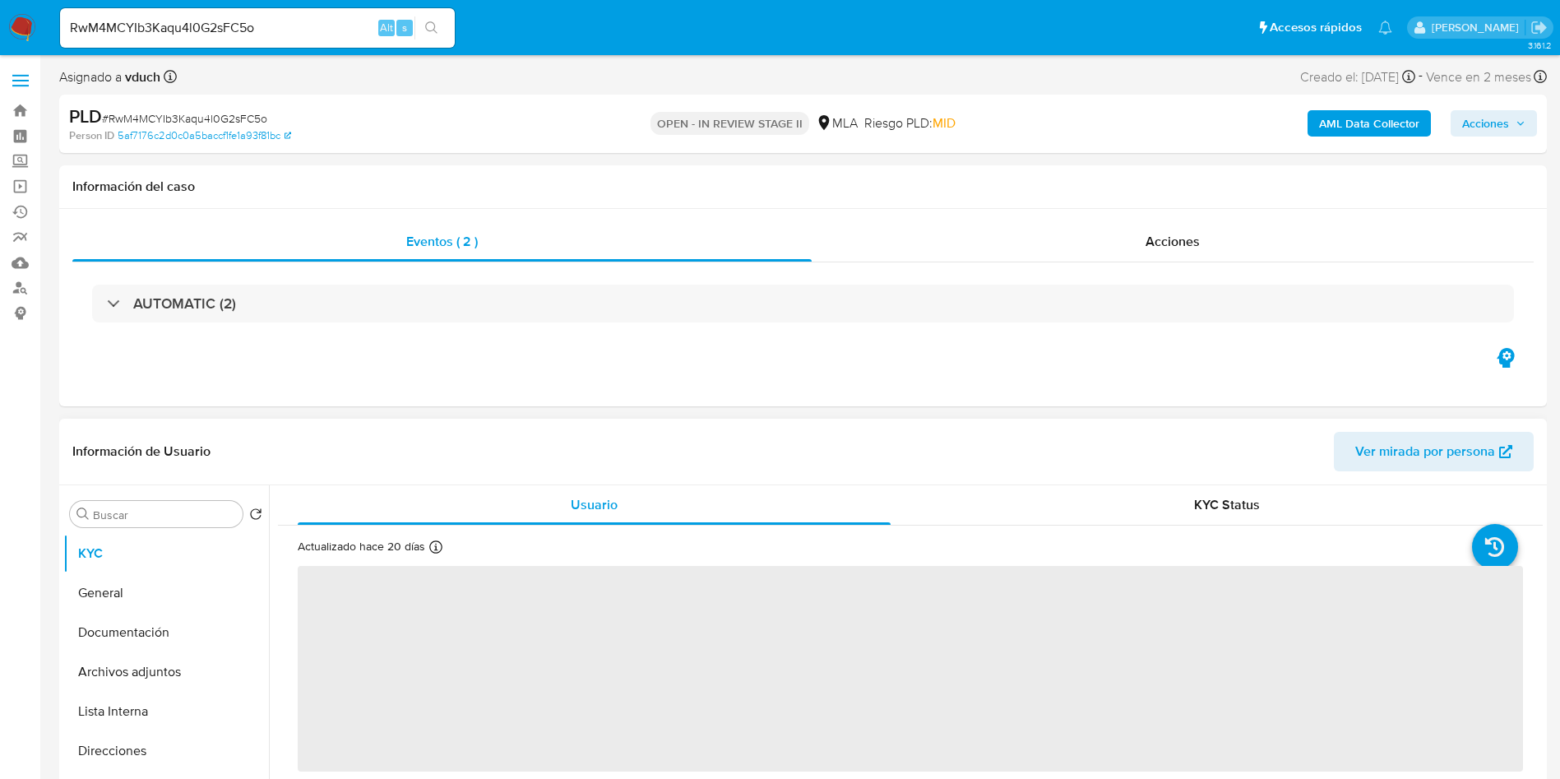
select select "10"
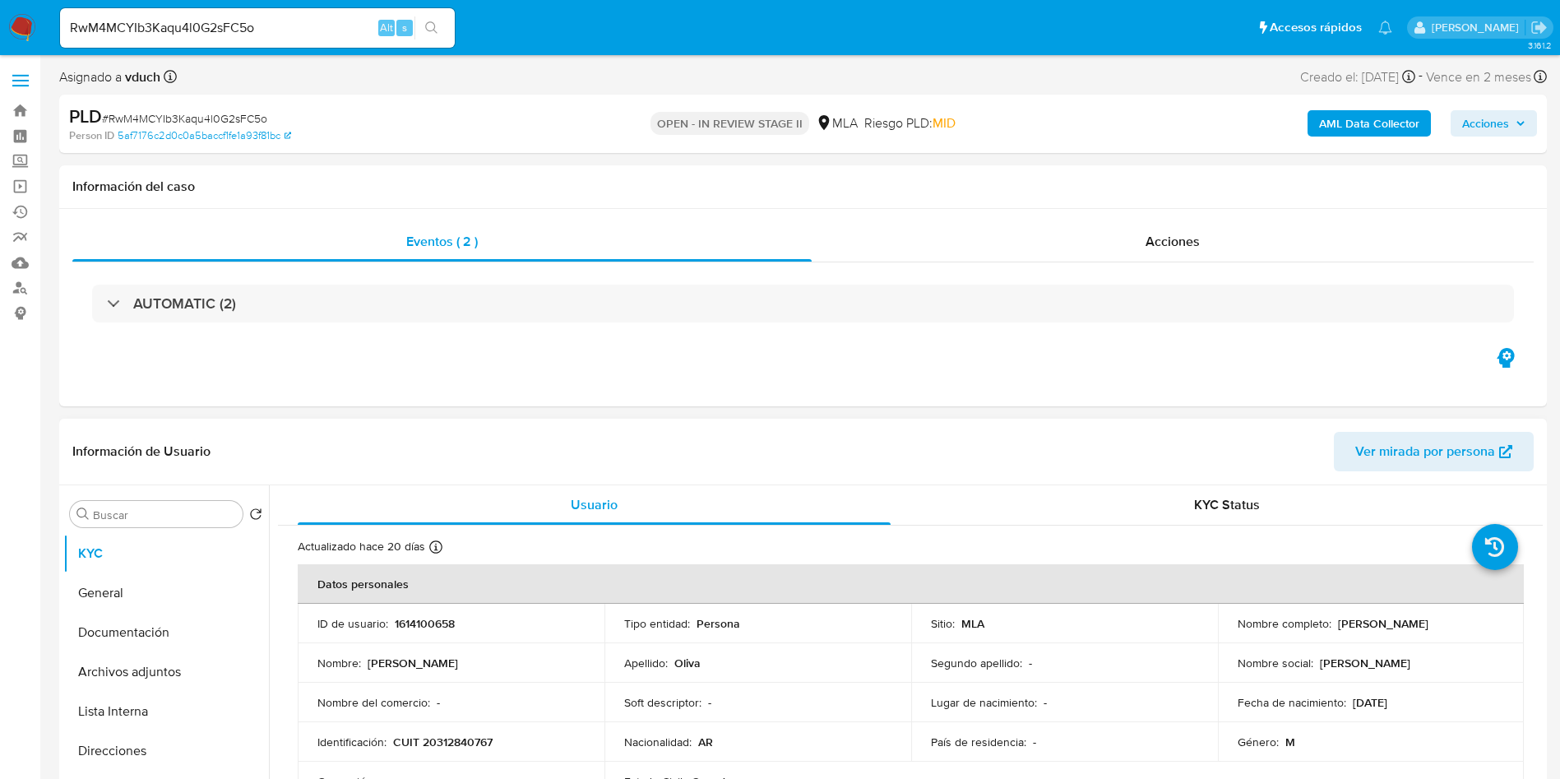
click at [432, 623] on p "1614100658" at bounding box center [425, 623] width 60 height 15
copy p "1614100658"
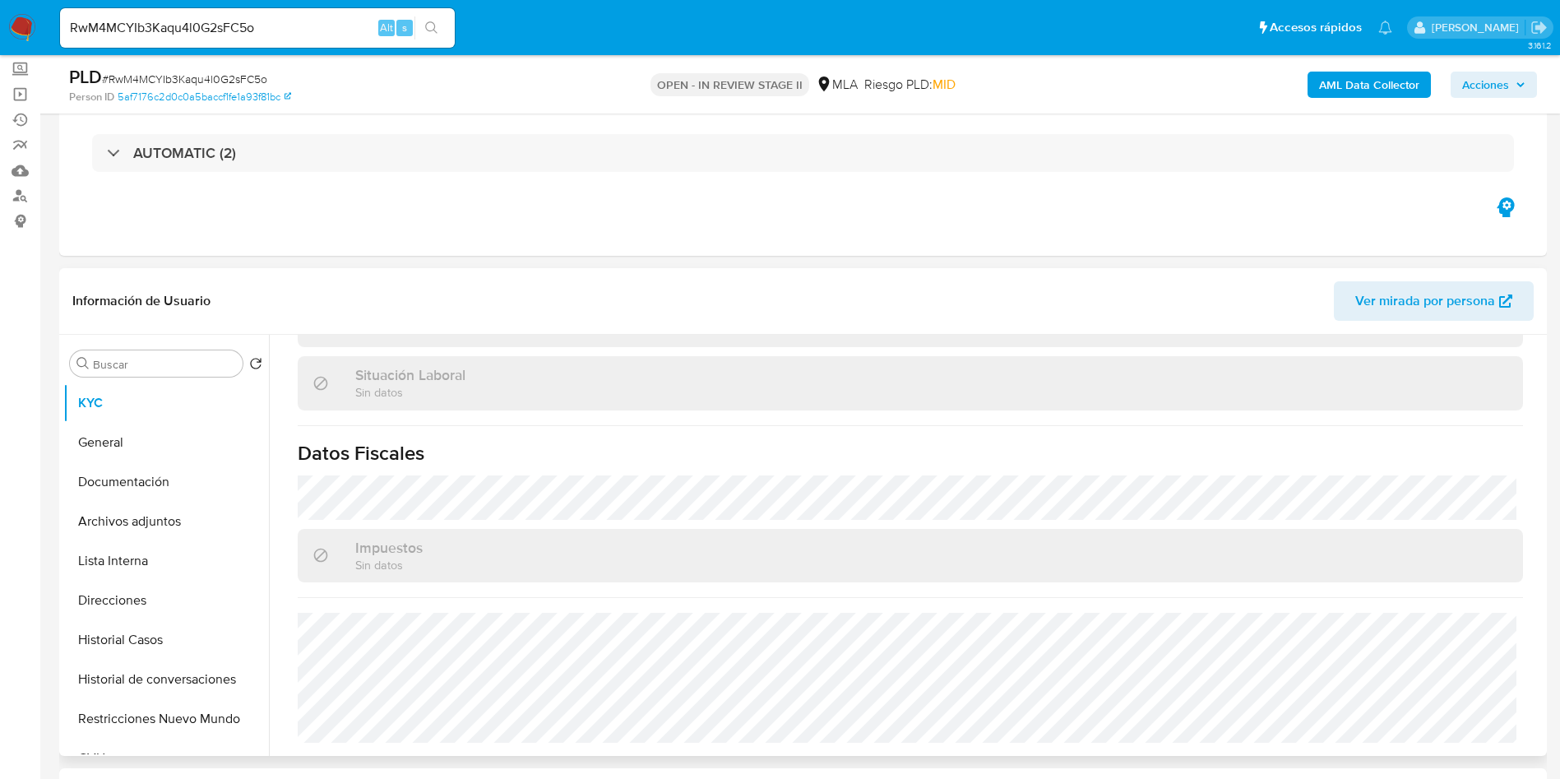
scroll to position [123, 0]
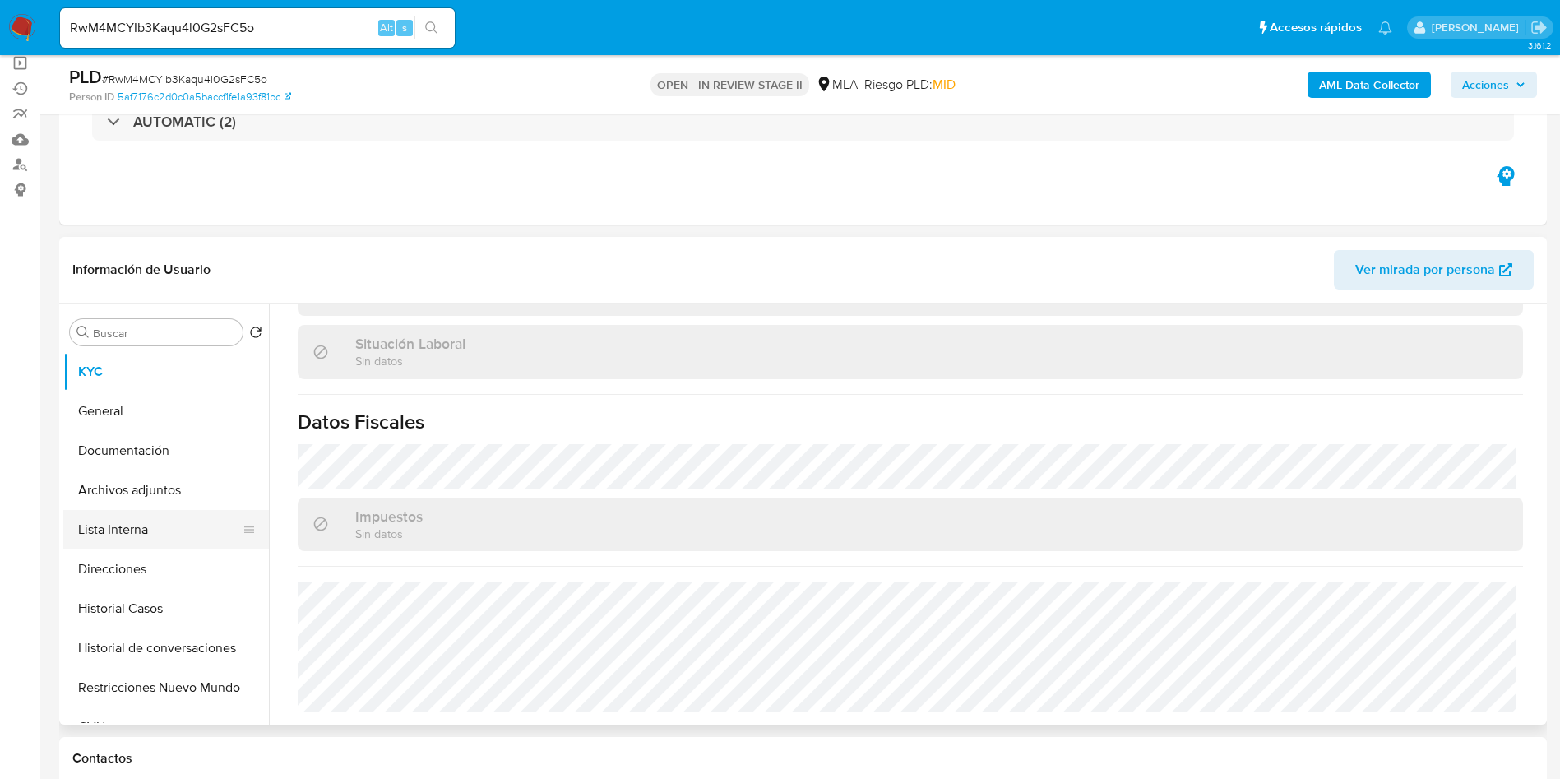
click at [98, 521] on button "Lista Interna" at bounding box center [159, 529] width 192 height 39
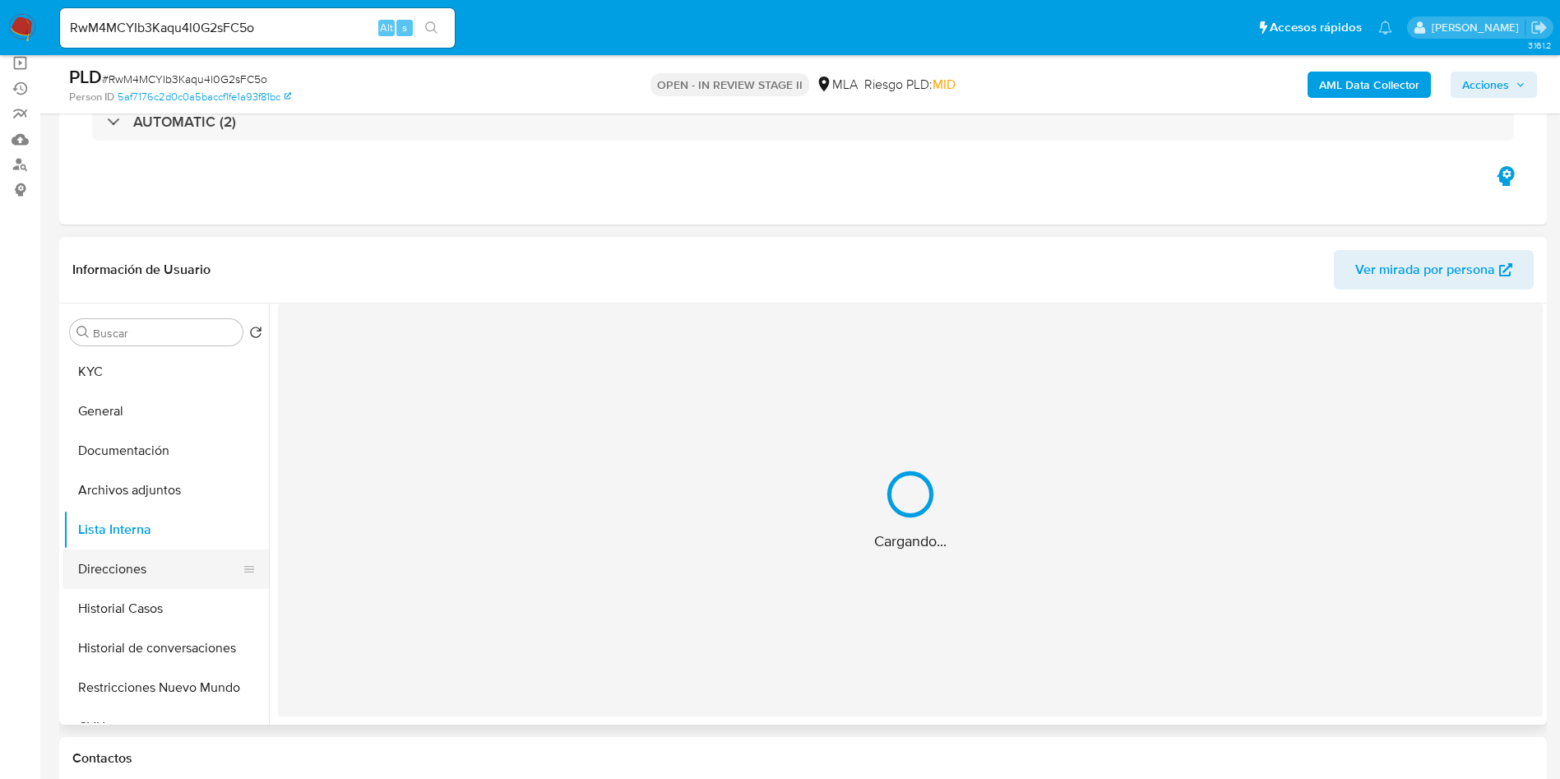
scroll to position [0, 0]
click at [97, 568] on button "Direcciones" at bounding box center [159, 568] width 192 height 39
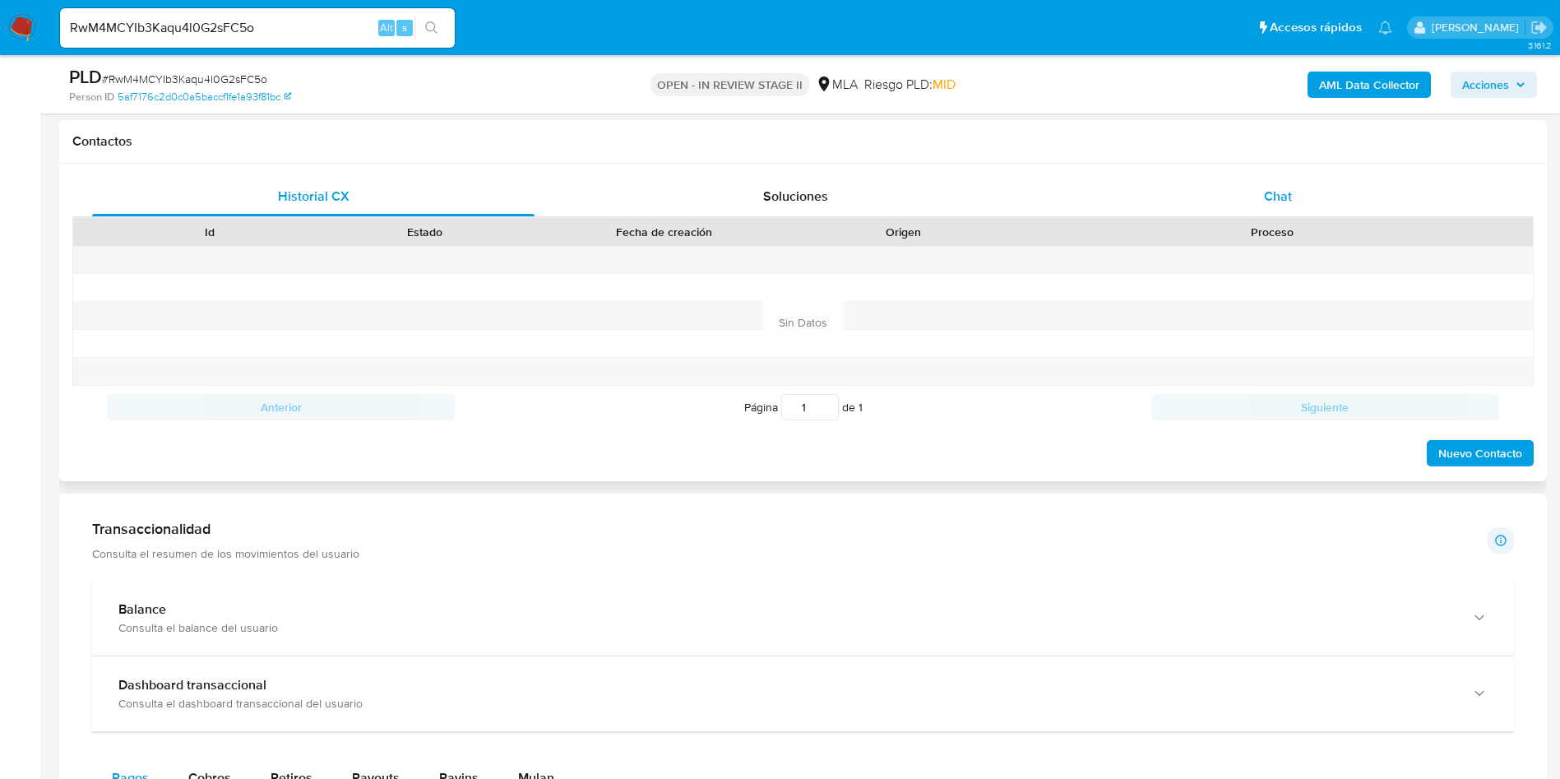
drag, startPoint x: 1287, startPoint y: 185, endPoint x: 1223, endPoint y: 206, distance: 67.6
click at [1292, 184] on div "Chat" at bounding box center [1277, 196] width 442 height 39
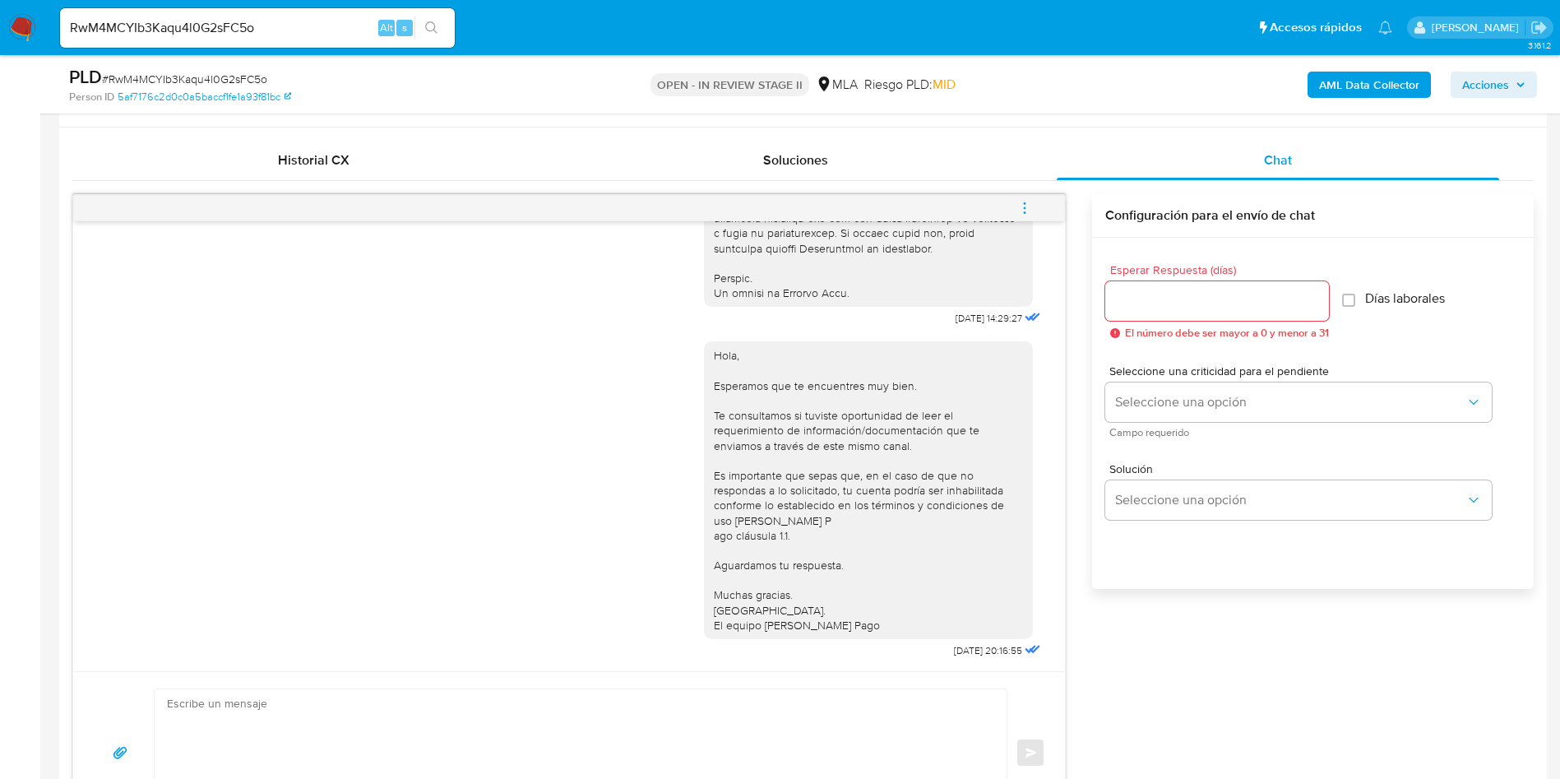
scroll to position [740, 0]
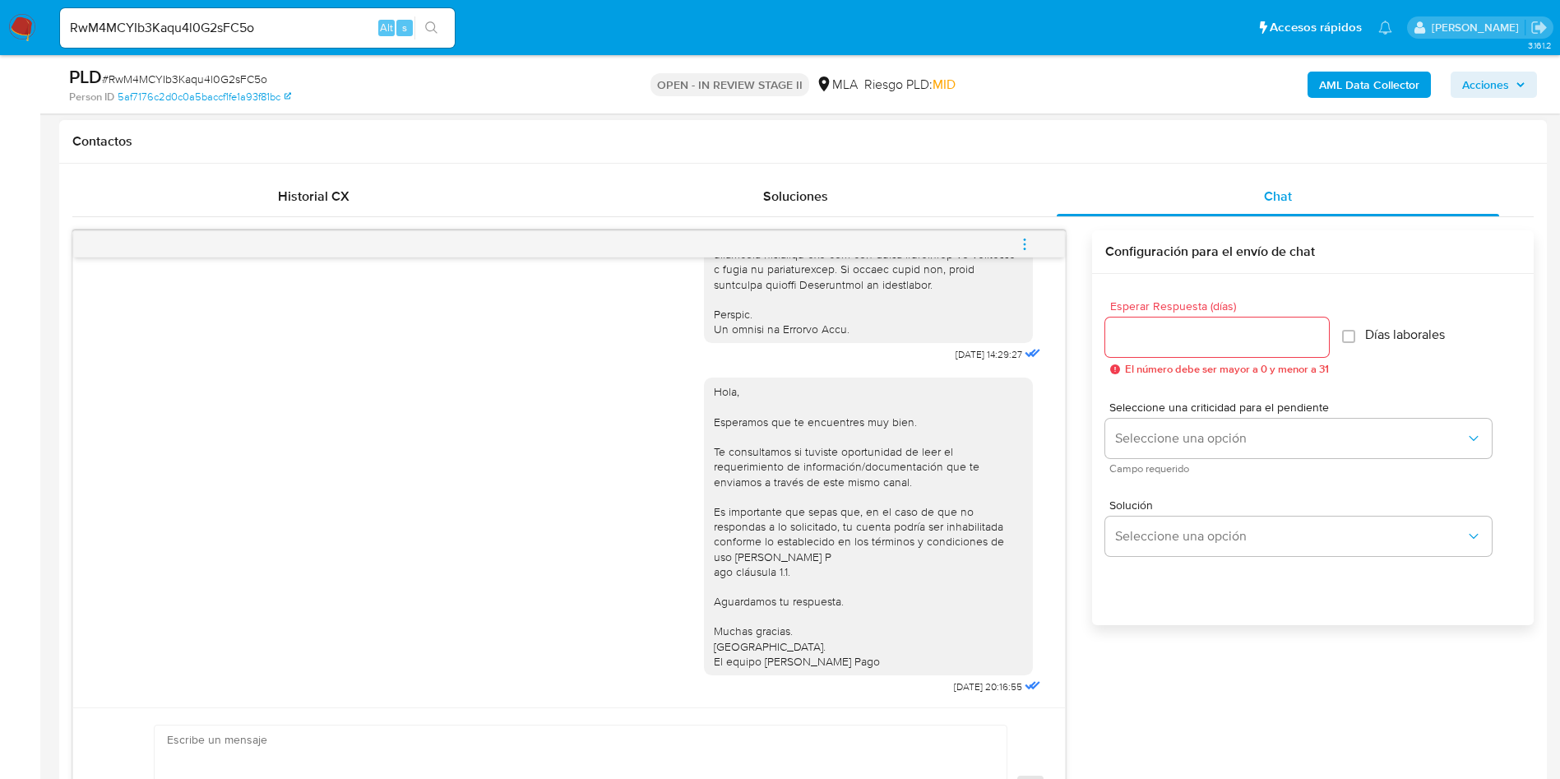
click at [1018, 248] on icon "menu-action" at bounding box center [1024, 244] width 15 height 15
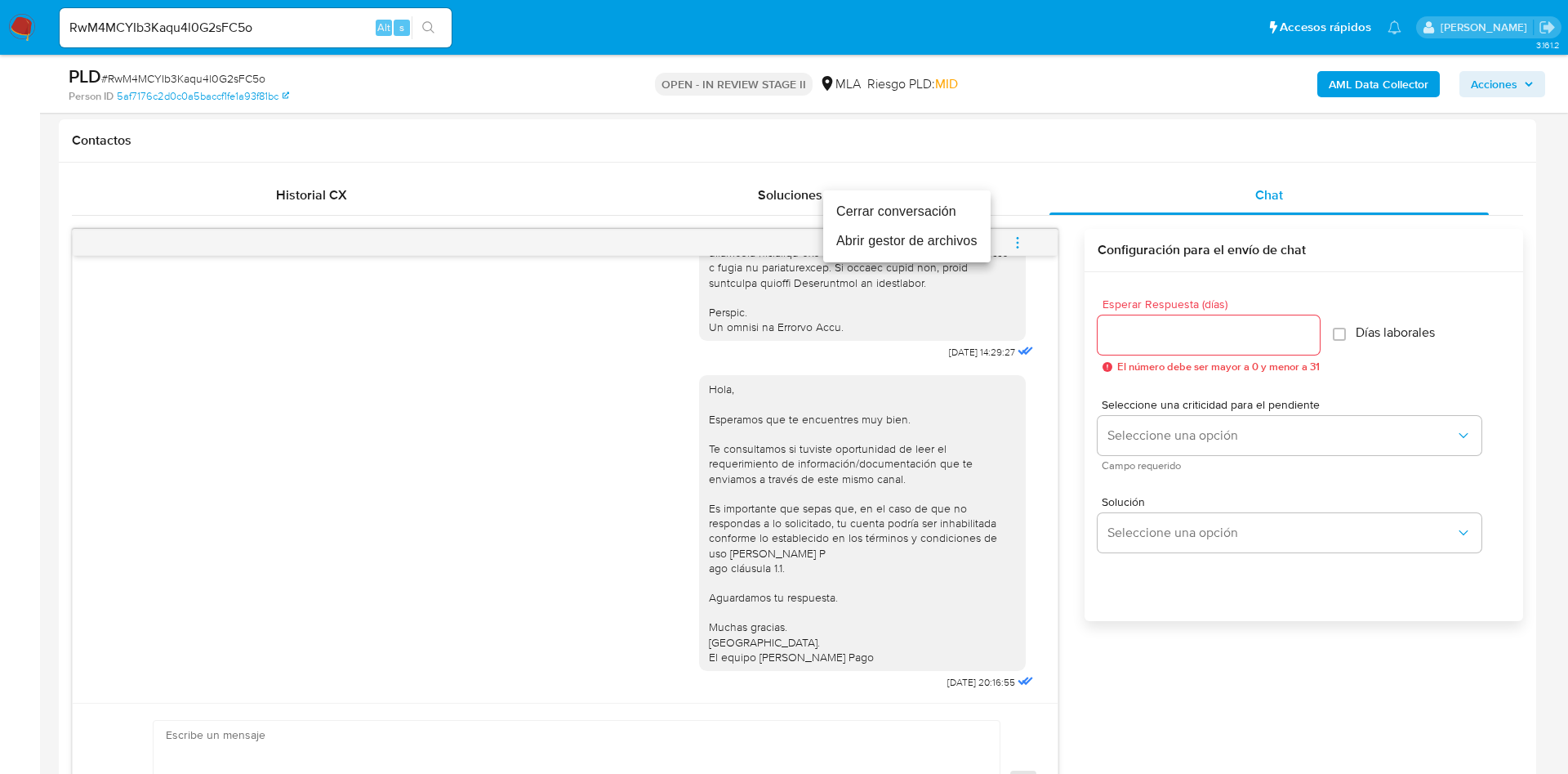
click at [938, 212] on li "Cerrar conversación" at bounding box center [907, 212] width 168 height 30
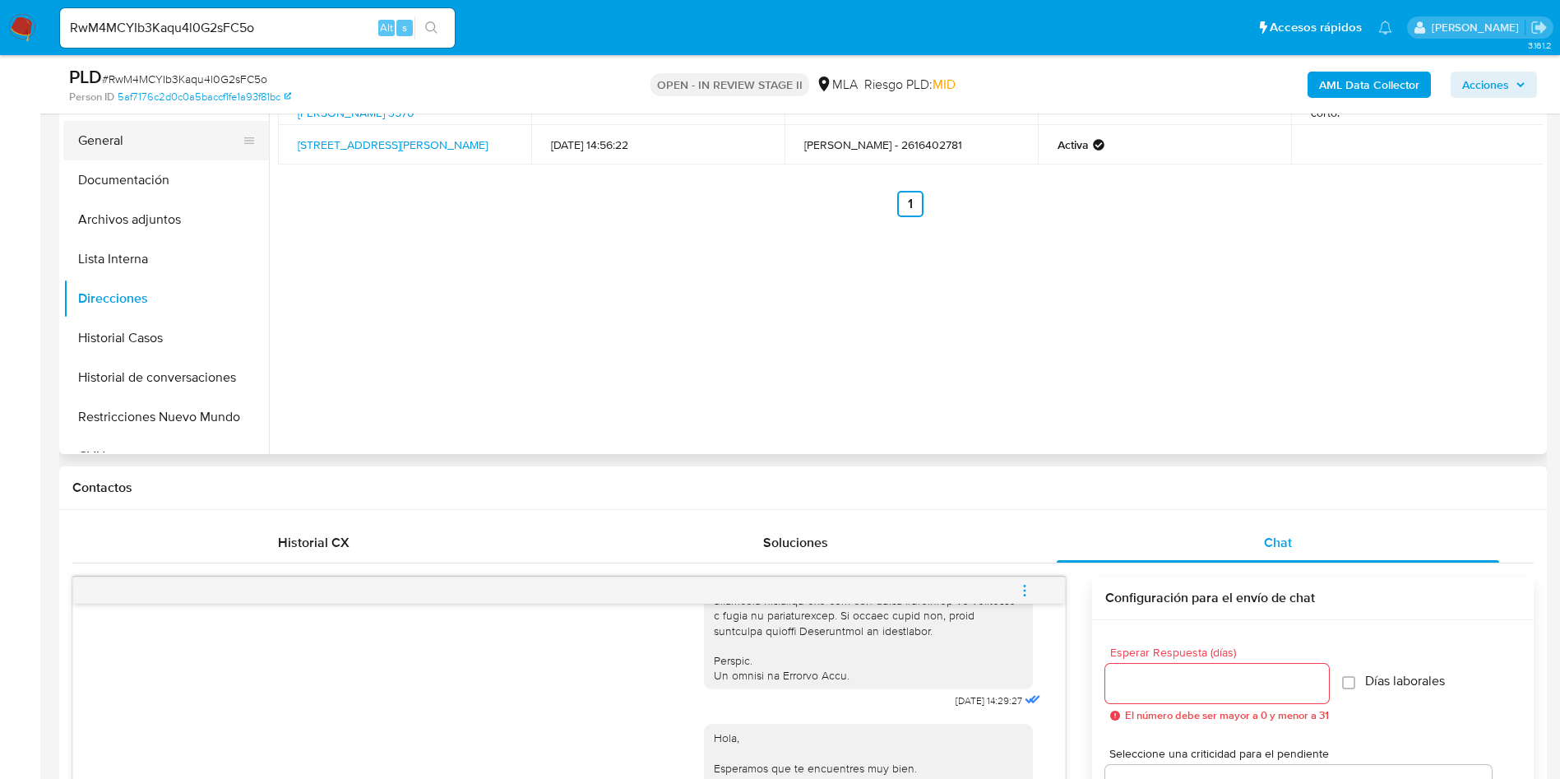
scroll to position [123, 0]
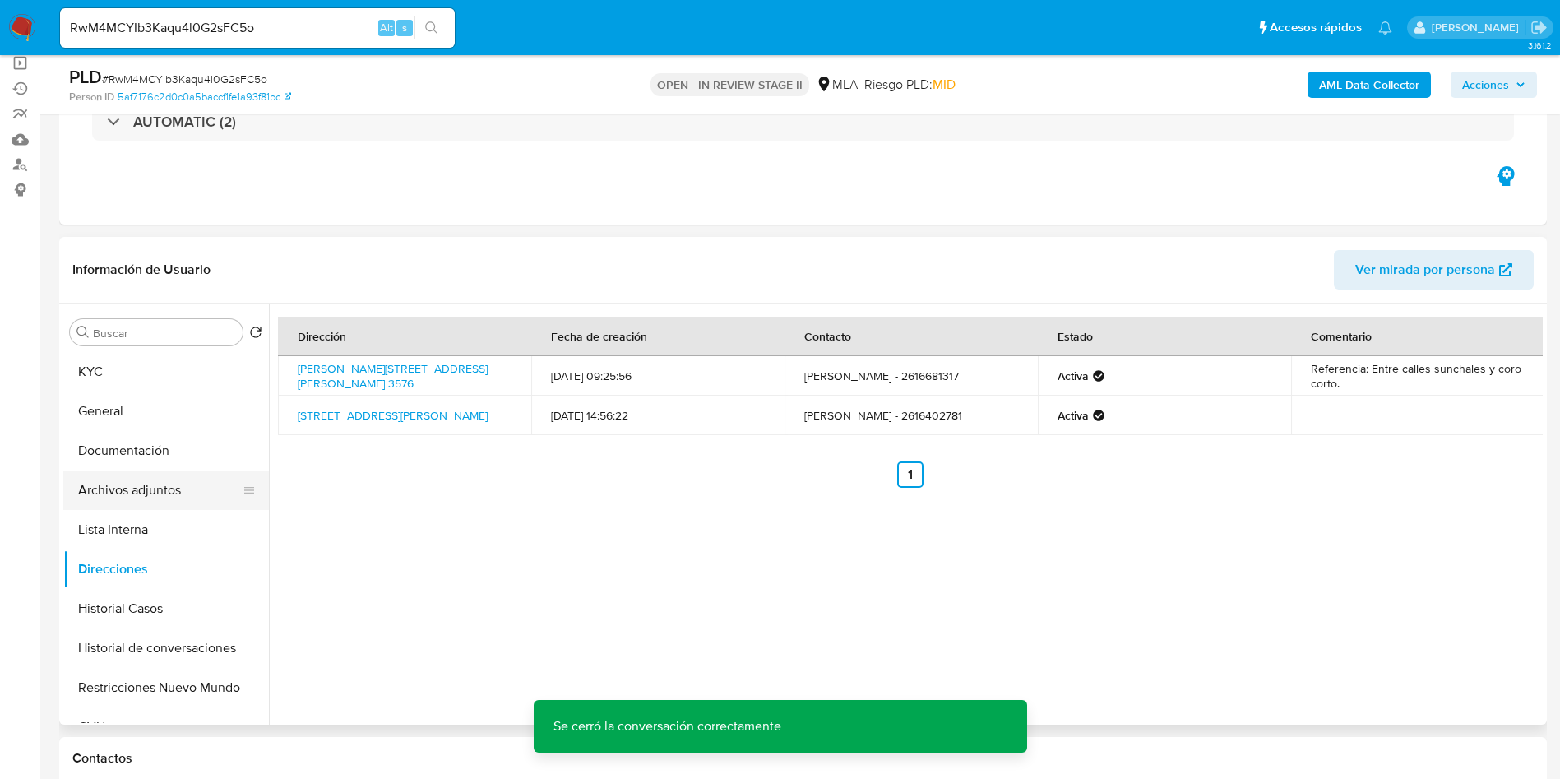
click at [144, 502] on button "Archivos adjuntos" at bounding box center [159, 489] width 192 height 39
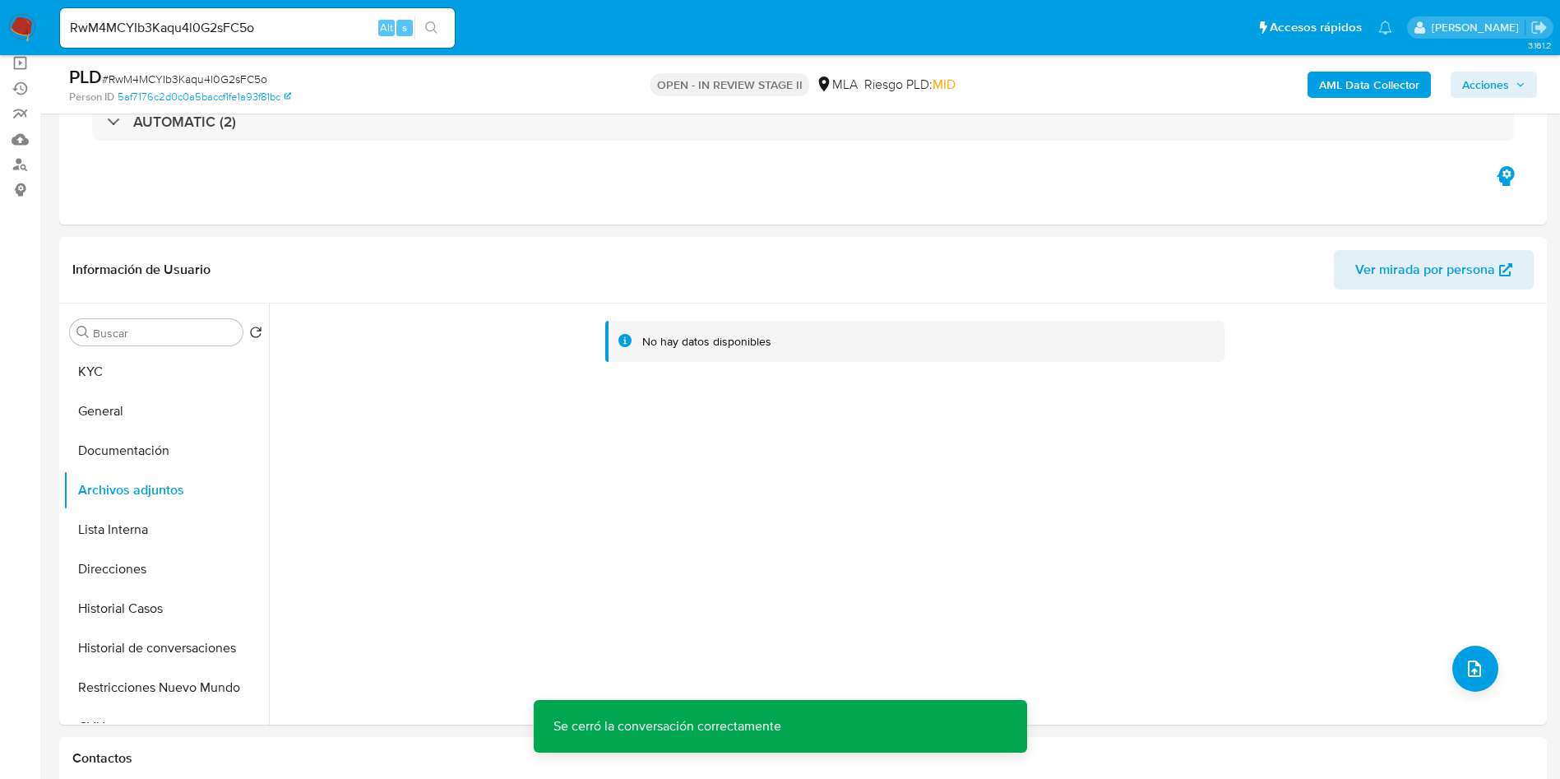
click at [1366, 77] on b "AML Data Collector" at bounding box center [1369, 85] width 100 height 26
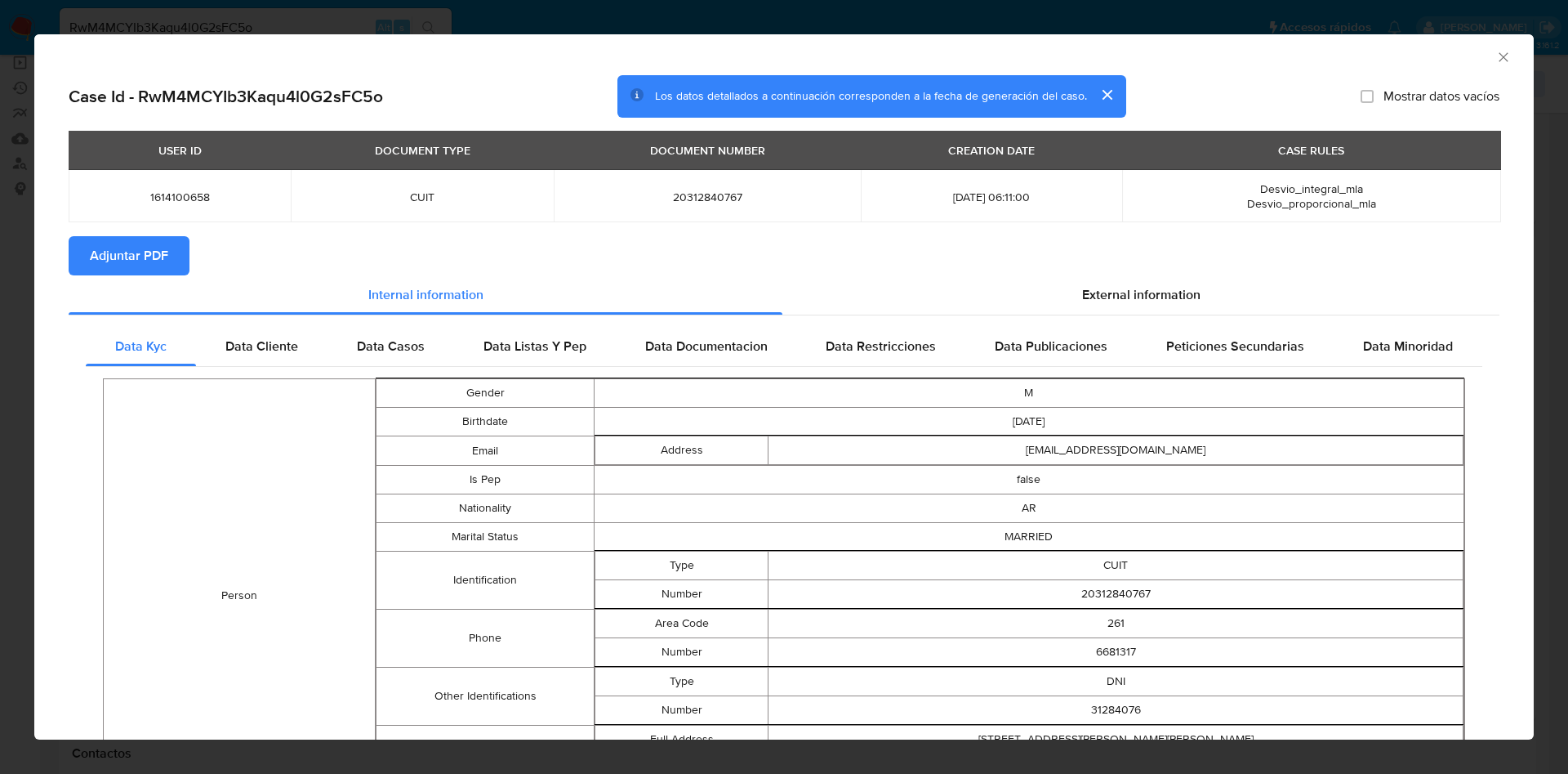
click at [145, 268] on span "Adjuntar PDF" at bounding box center [128, 255] width 78 height 36
click at [1468, 63] on div "AML Data Collector" at bounding box center [784, 55] width 1498 height 41
click at [1474, 54] on div "AML Data Collector" at bounding box center [770, 55] width 1449 height 18
click at [1495, 50] on icon "Cerrar ventana" at bounding box center [1502, 57] width 16 height 16
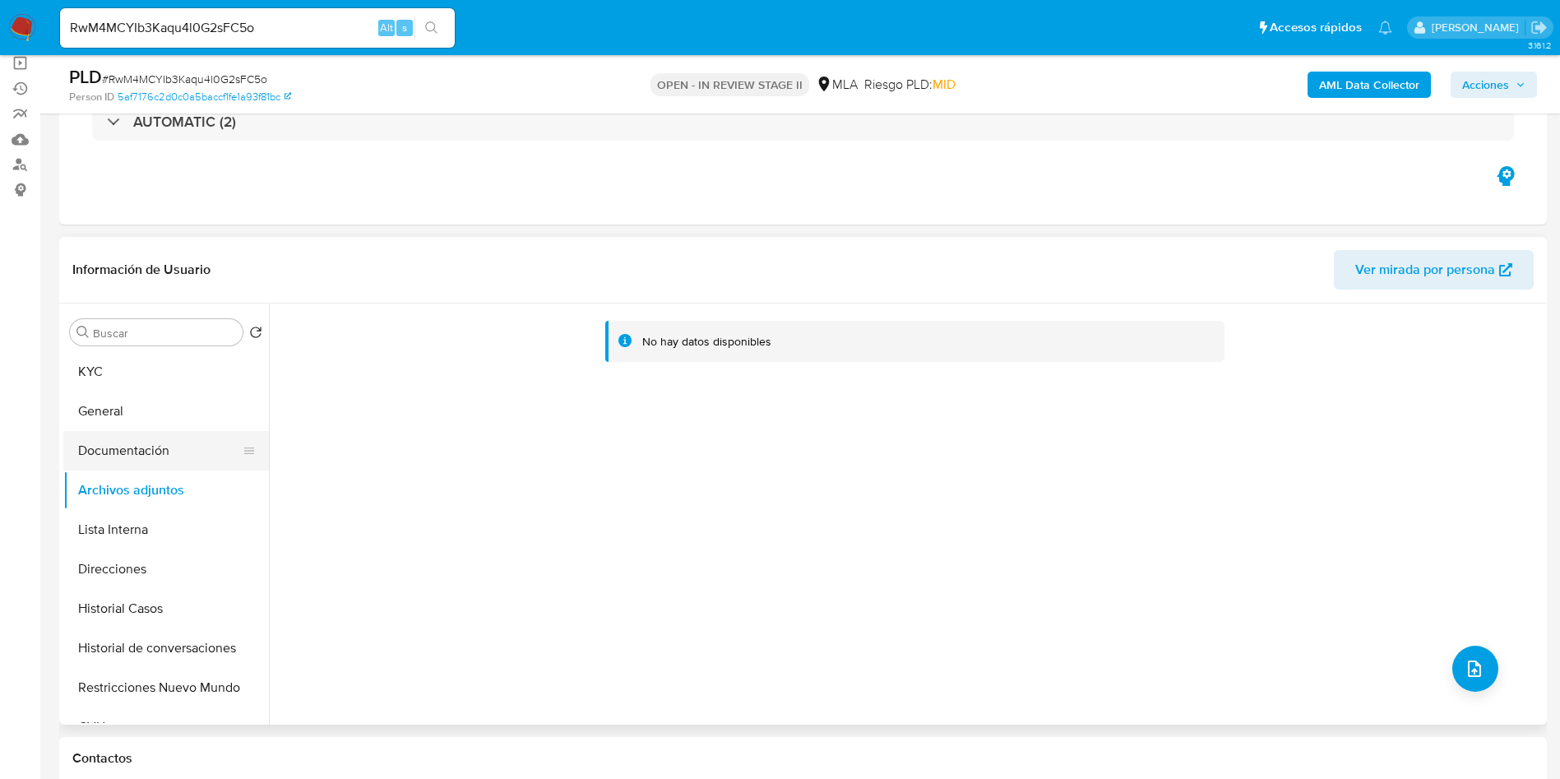
click at [165, 437] on button "Documentación" at bounding box center [159, 450] width 192 height 39
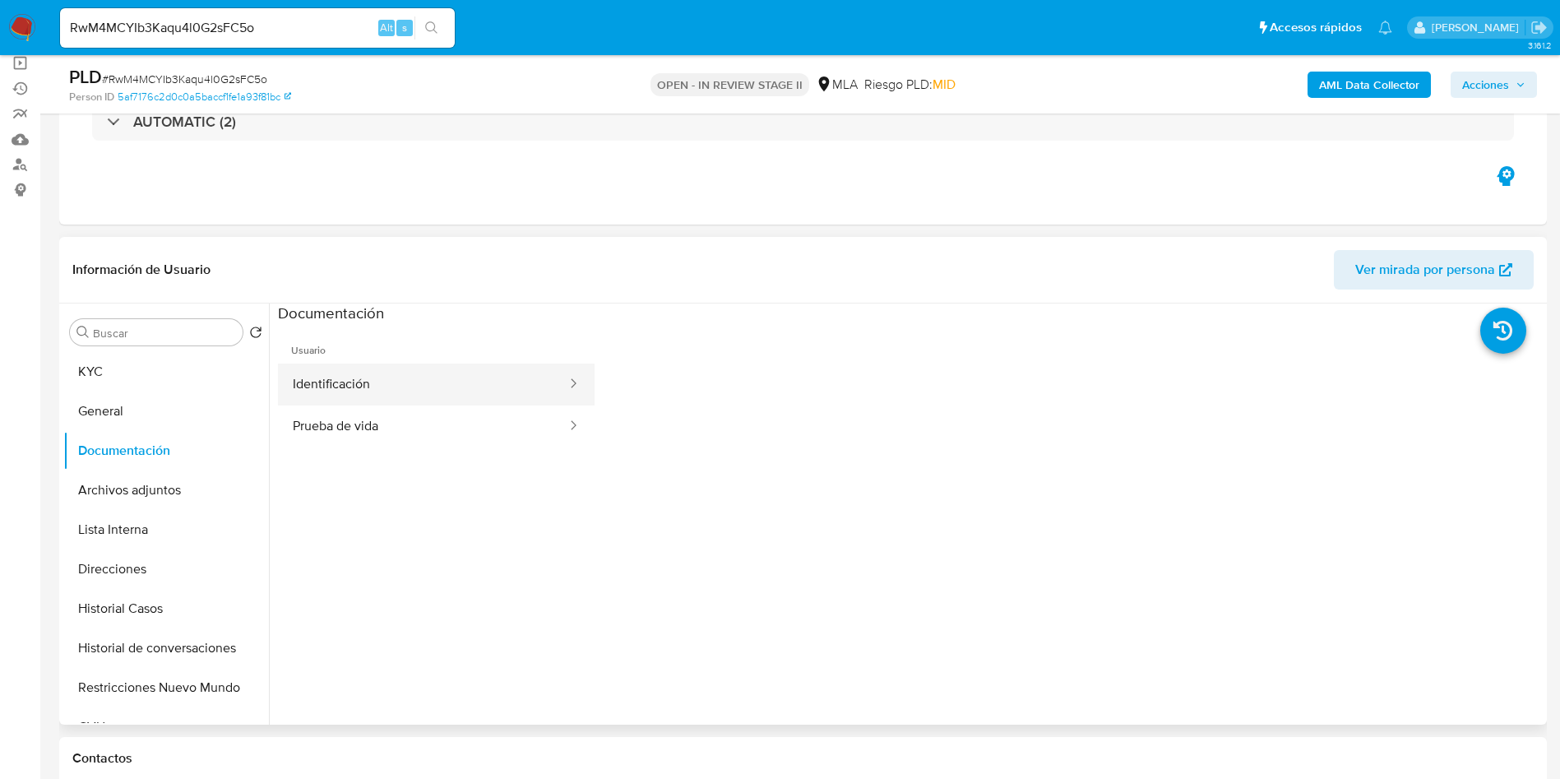
click at [370, 391] on button "Identificación" at bounding box center [423, 384] width 290 height 42
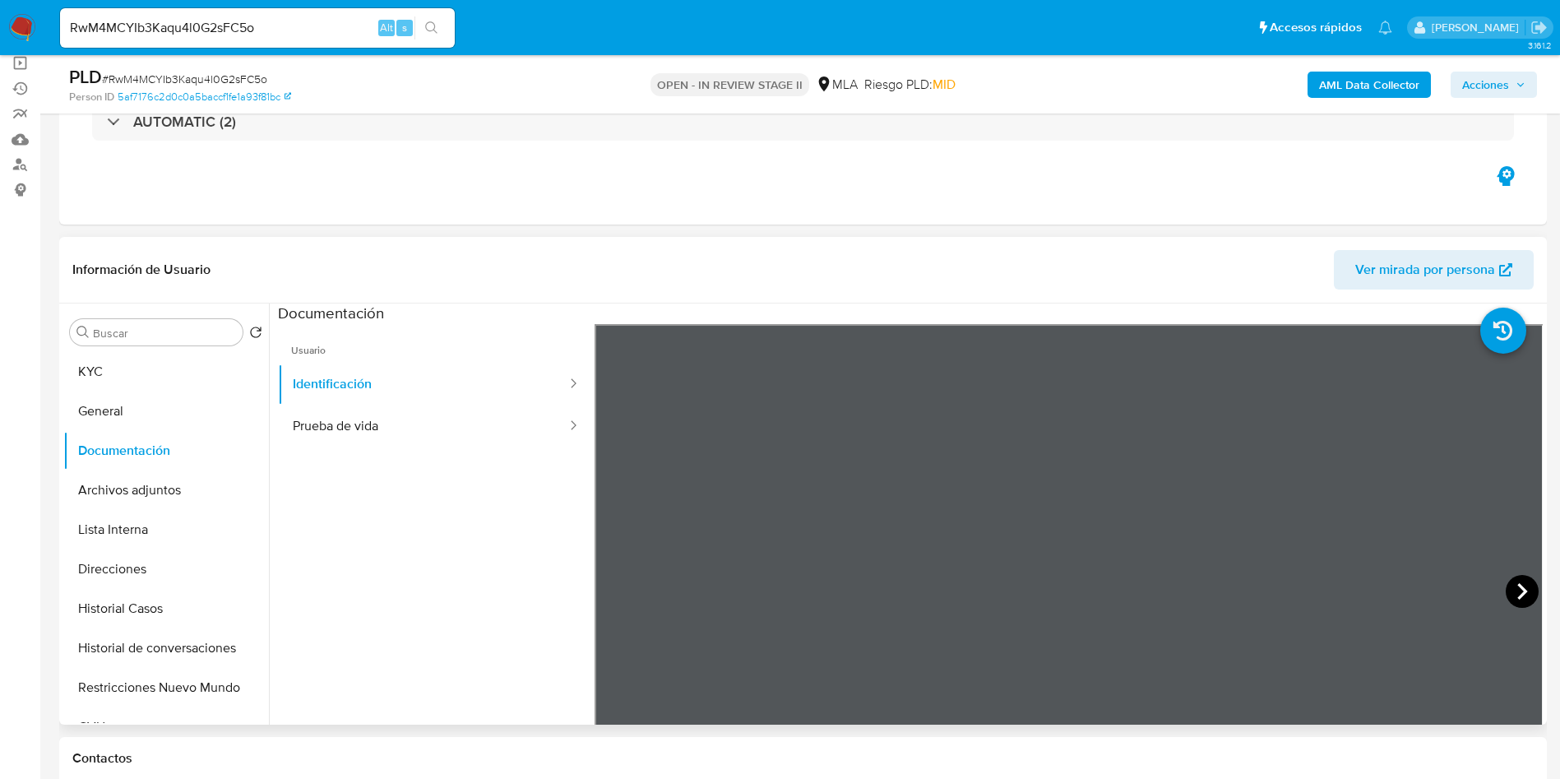
click at [1513, 599] on icon at bounding box center [1521, 591] width 33 height 33
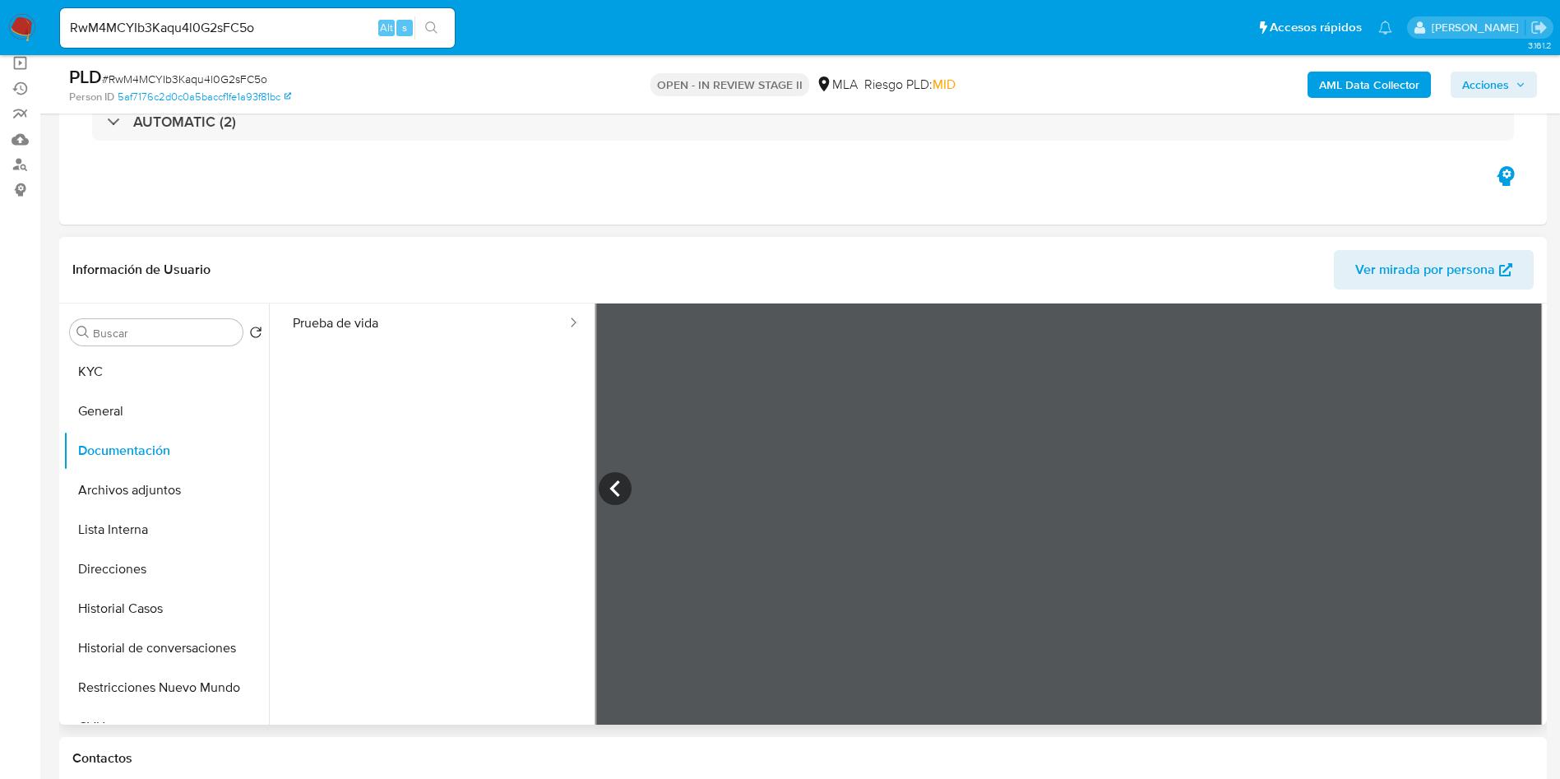
scroll to position [139, 0]
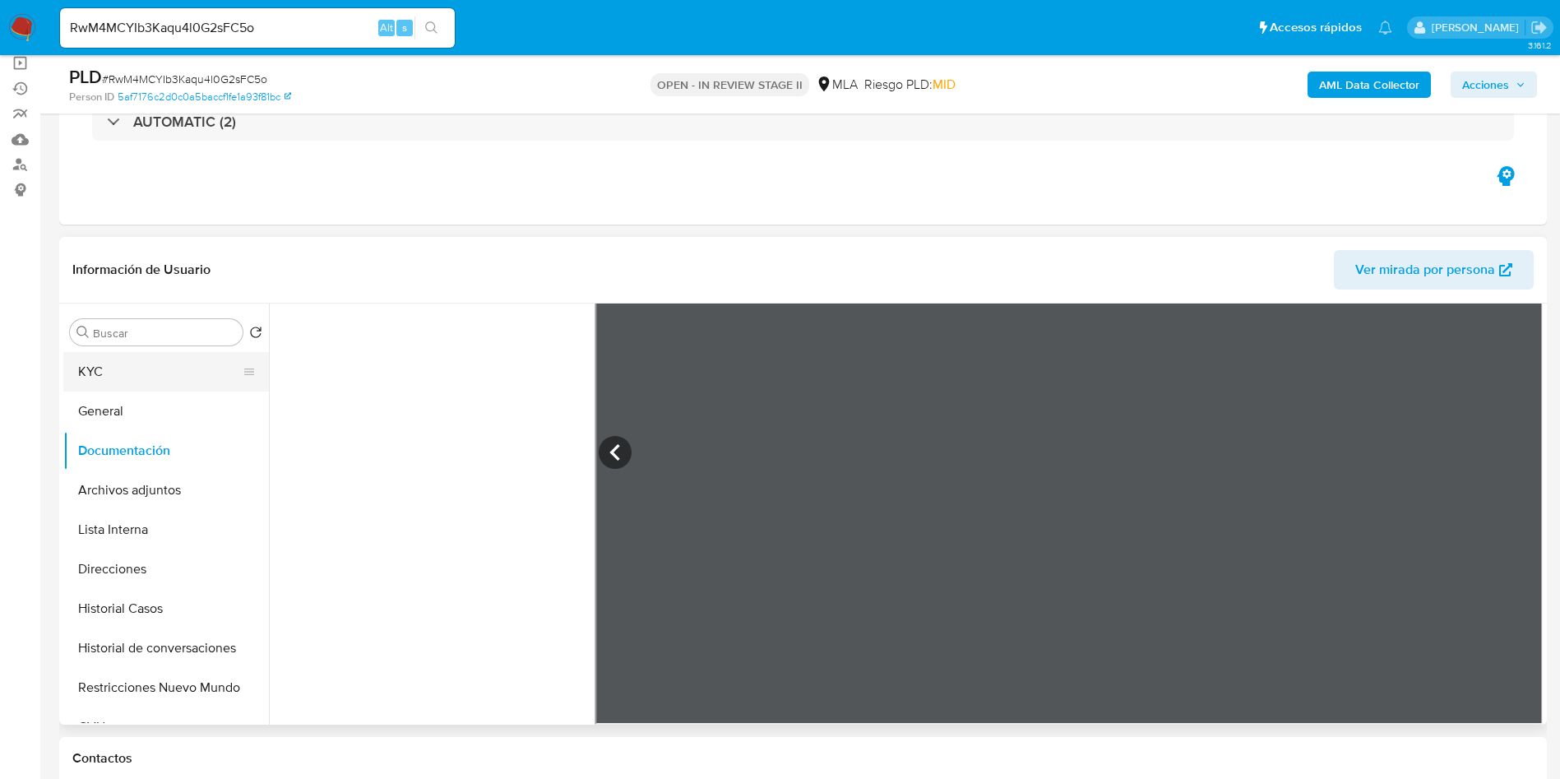
click at [188, 377] on button "KYC" at bounding box center [159, 371] width 192 height 39
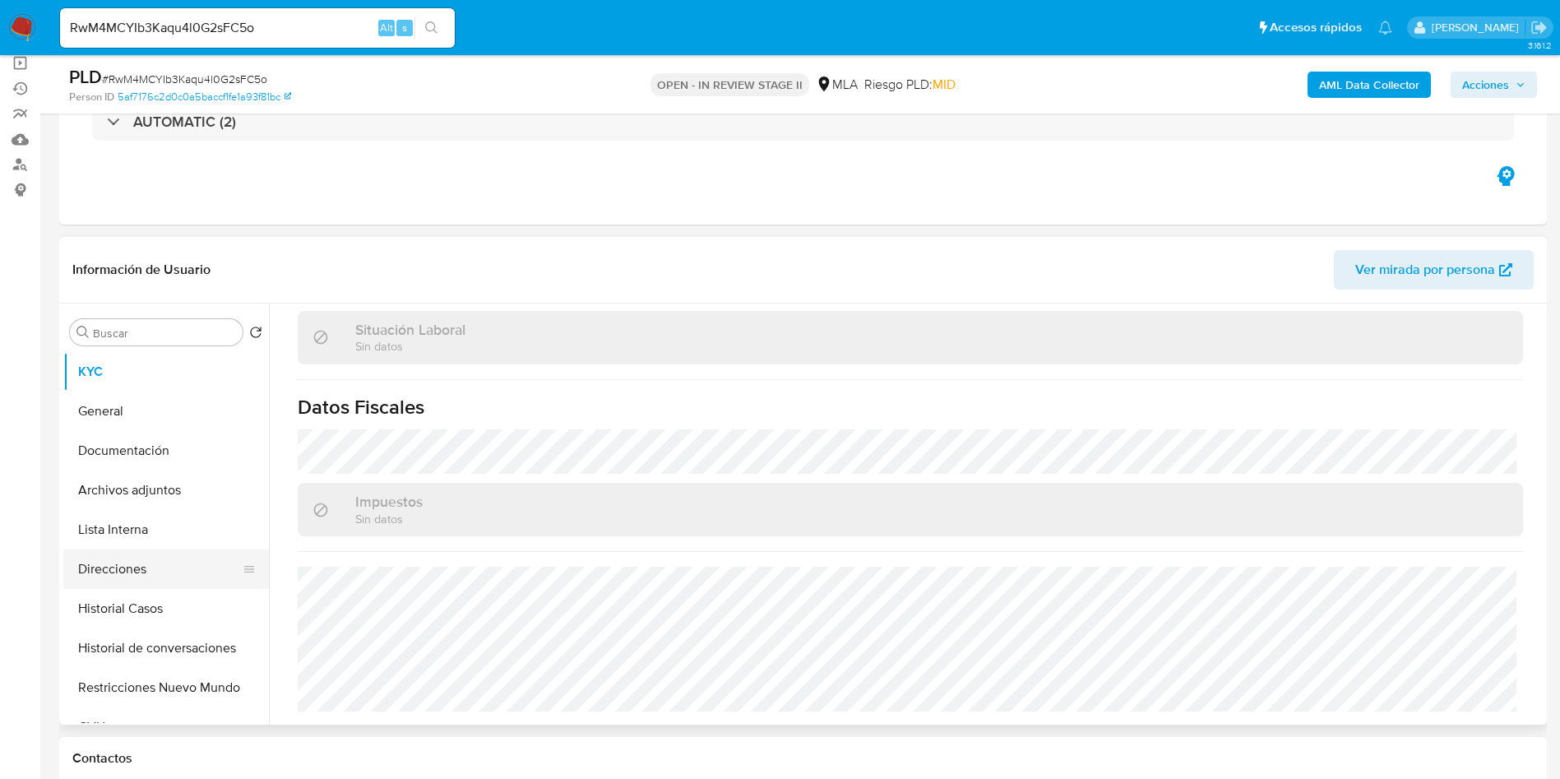
scroll to position [851, 0]
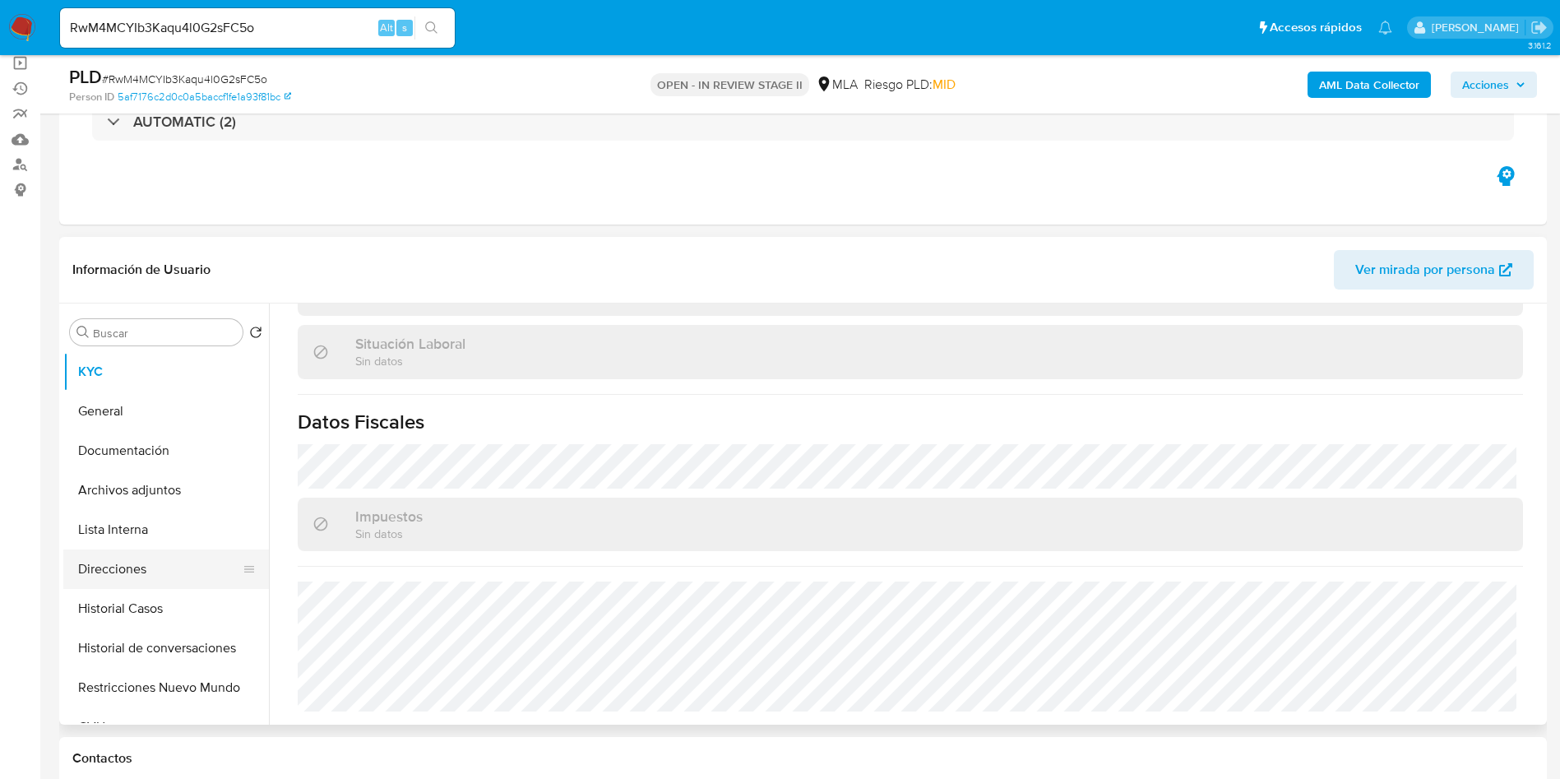
click at [142, 552] on button "Direcciones" at bounding box center [159, 568] width 192 height 39
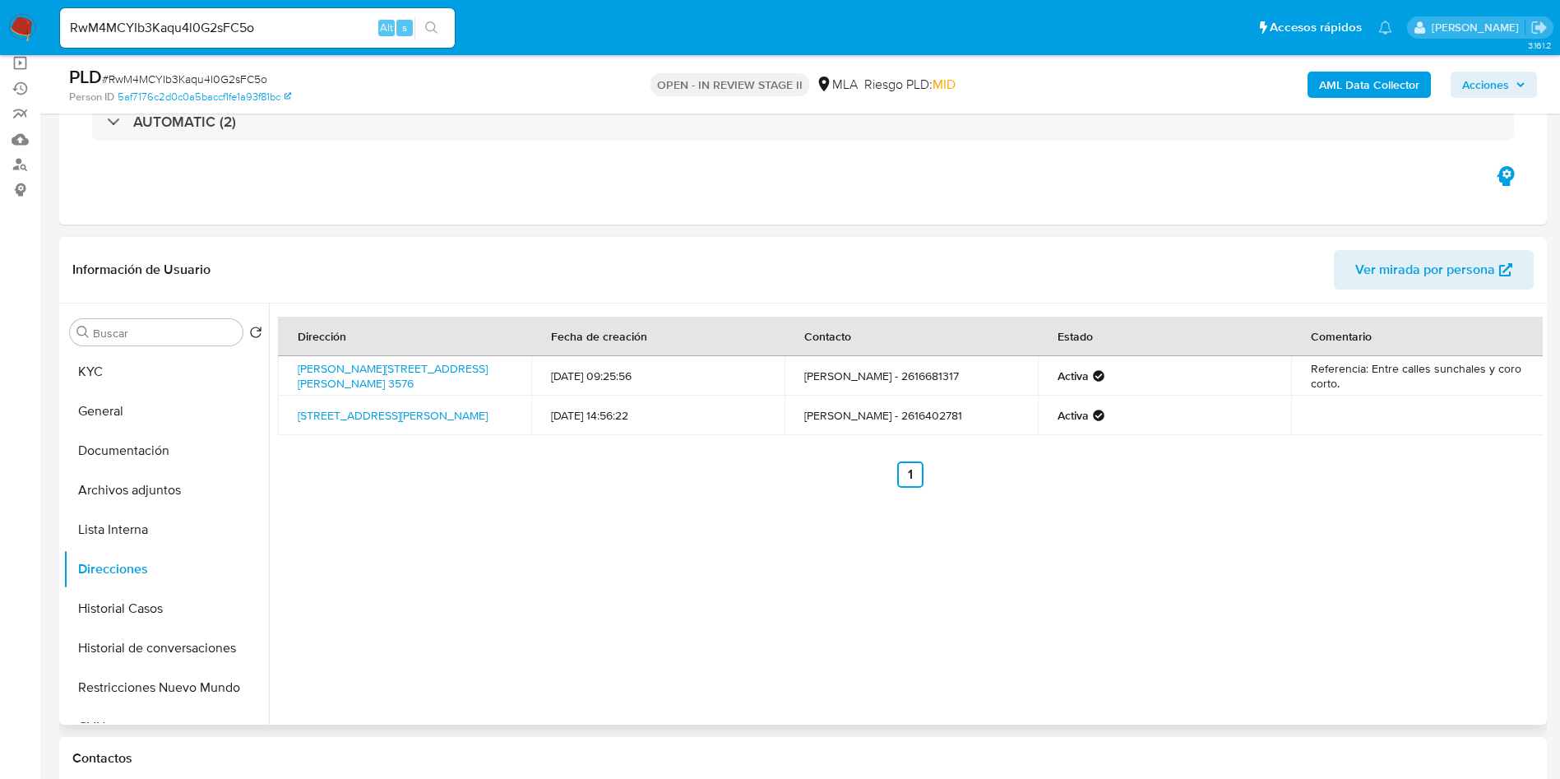
click at [675, 571] on div "Dirección Fecha de creación Contacto Estado Comentario Puente Del Inca 3576, Go…" at bounding box center [906, 513] width 1274 height 421
click at [206, 380] on button "KYC" at bounding box center [159, 371] width 192 height 39
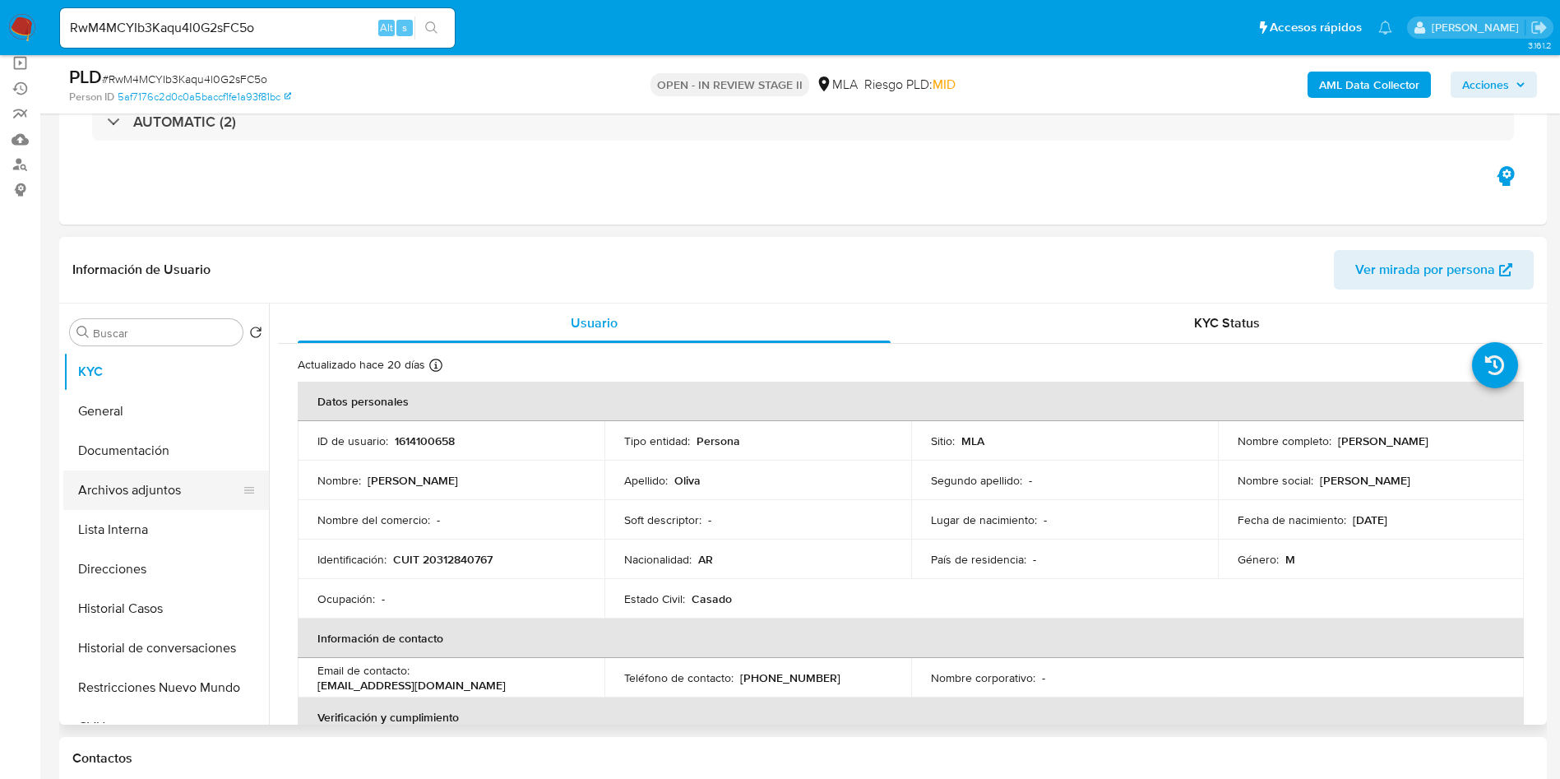
click at [118, 490] on button "Archivos adjuntos" at bounding box center [159, 489] width 192 height 39
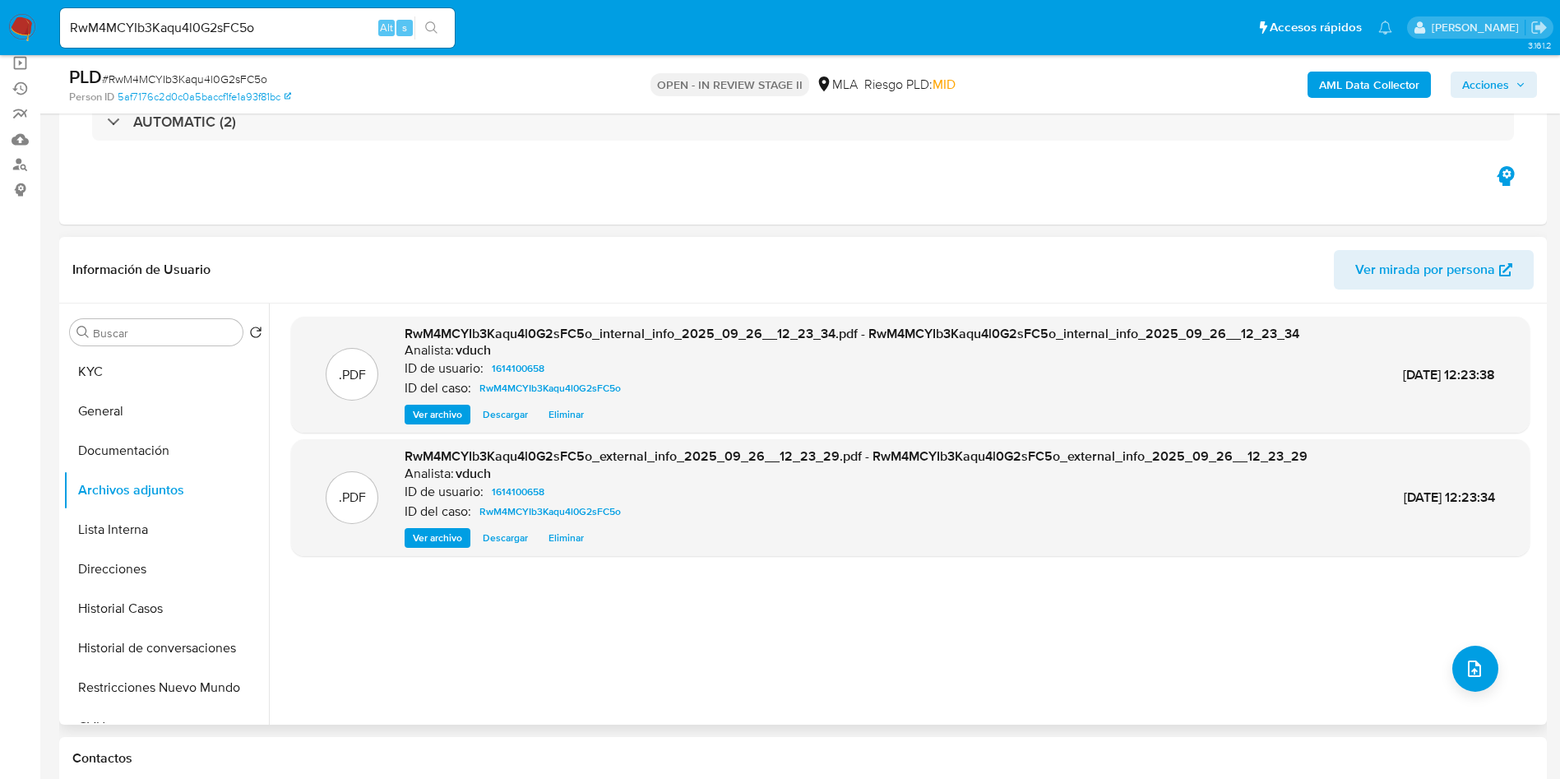
click at [124, 348] on div "Buscar Volver al orden por defecto KYC General Documentación Archivos adjuntos …" at bounding box center [166, 515] width 206 height 418
click at [124, 321] on div "Buscar" at bounding box center [156, 332] width 173 height 26
click at [131, 329] on input "Buscar" at bounding box center [164, 333] width 143 height 15
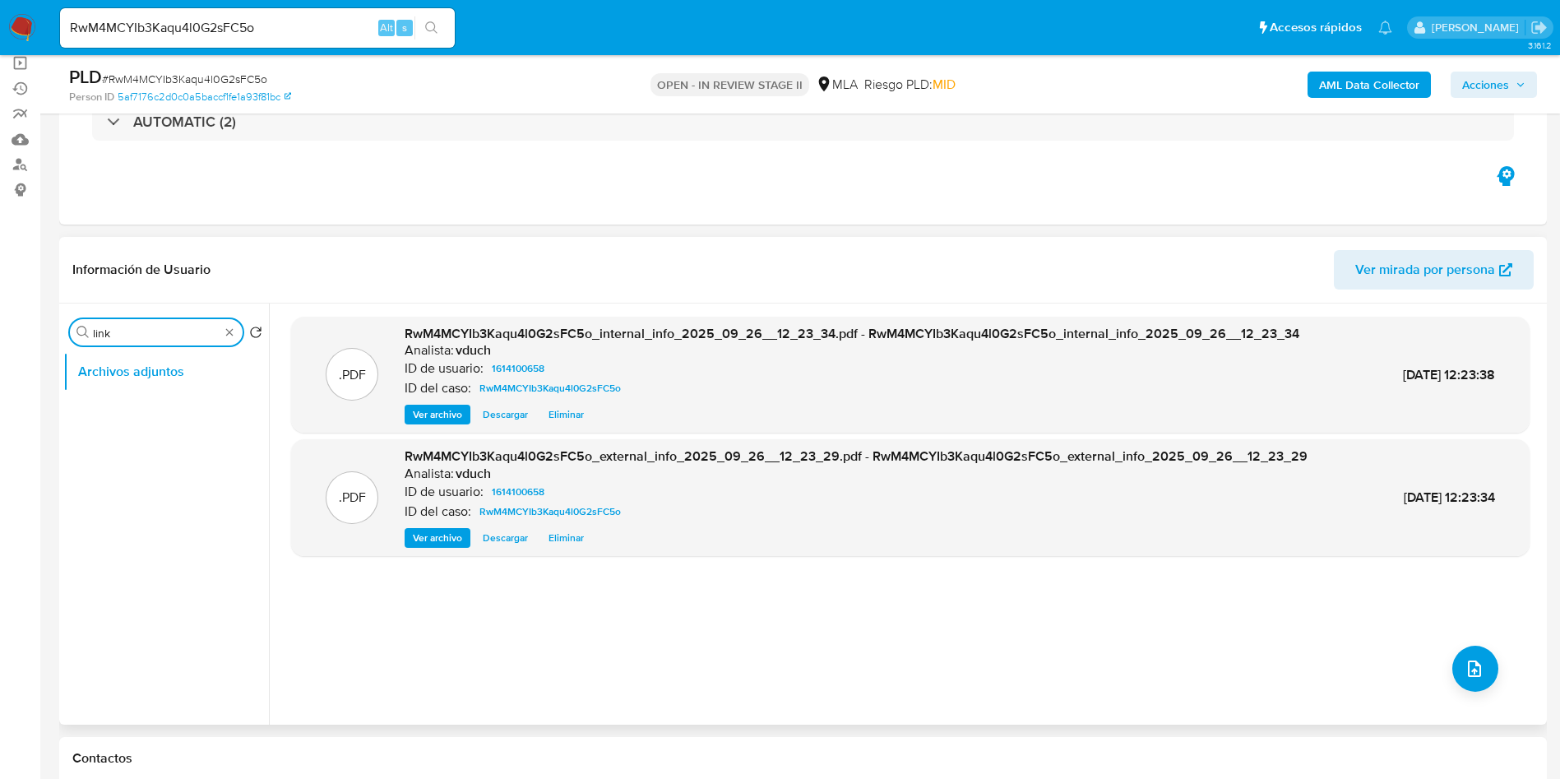
click at [131, 329] on input "link" at bounding box center [156, 333] width 127 height 15
type input "dev"
click at [136, 418] on button "Devices Geolocation" at bounding box center [159, 410] width 192 height 39
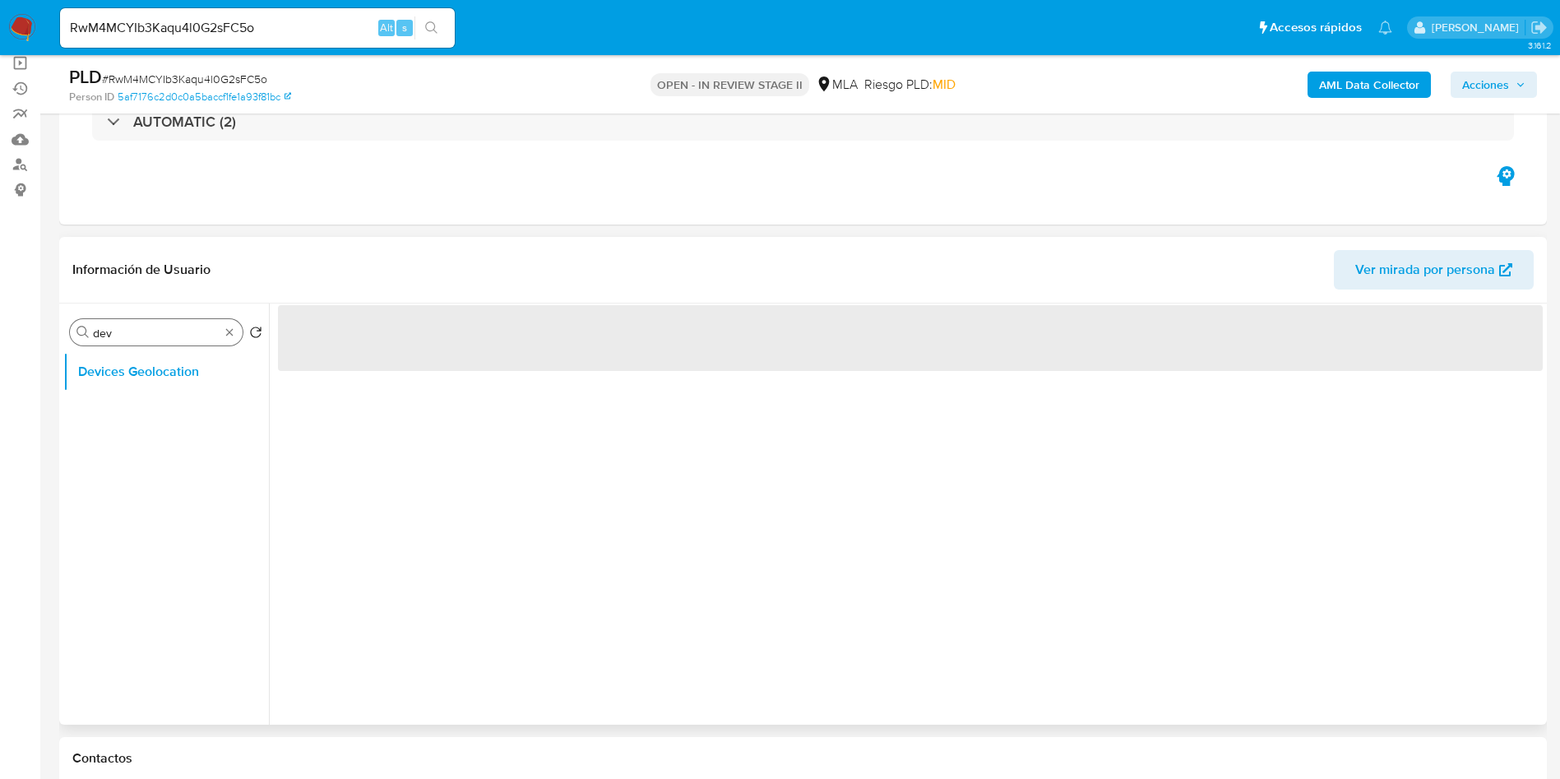
click at [220, 330] on div "Buscar dev" at bounding box center [156, 332] width 173 height 26
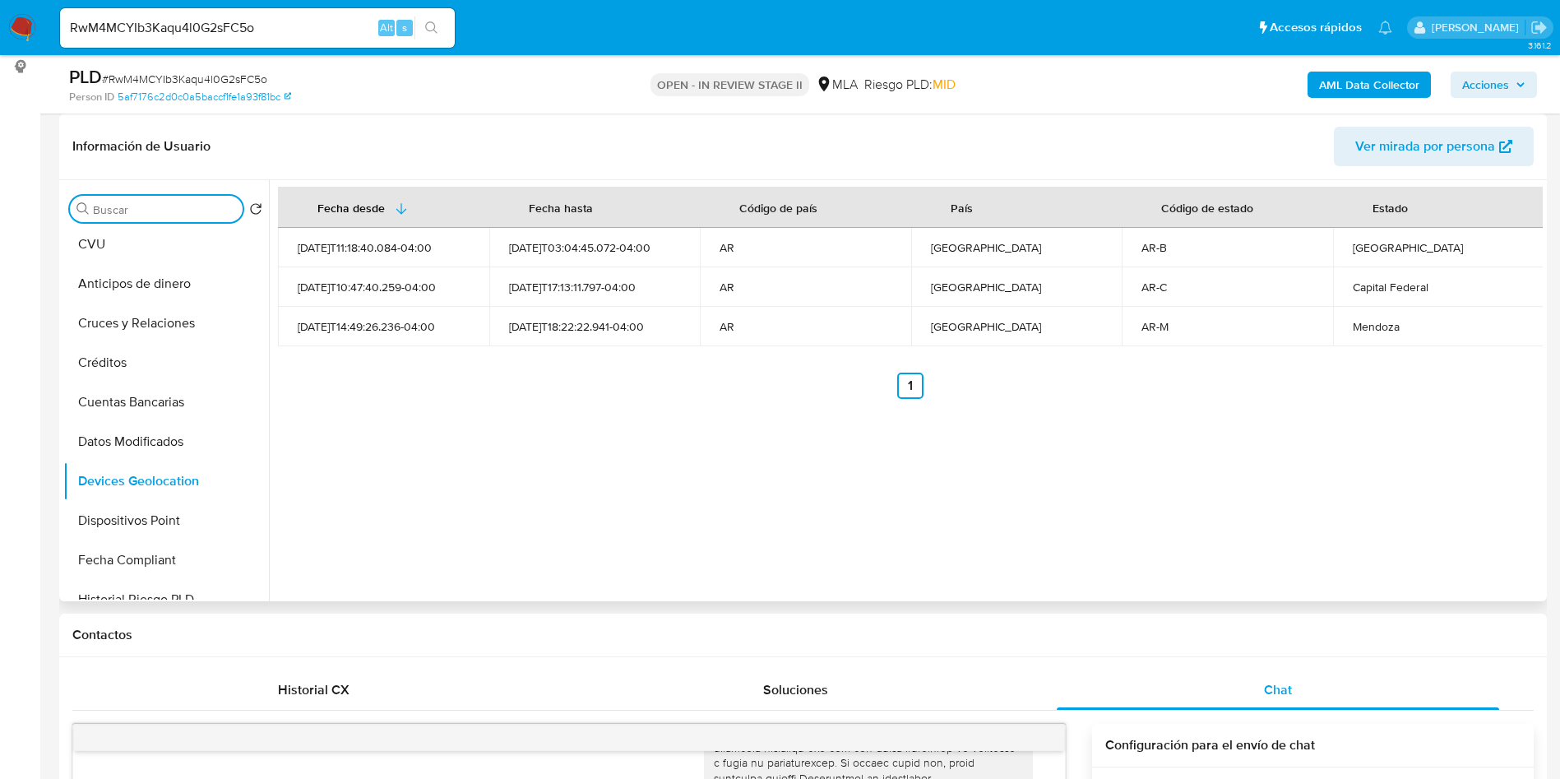
scroll to position [236, 0]
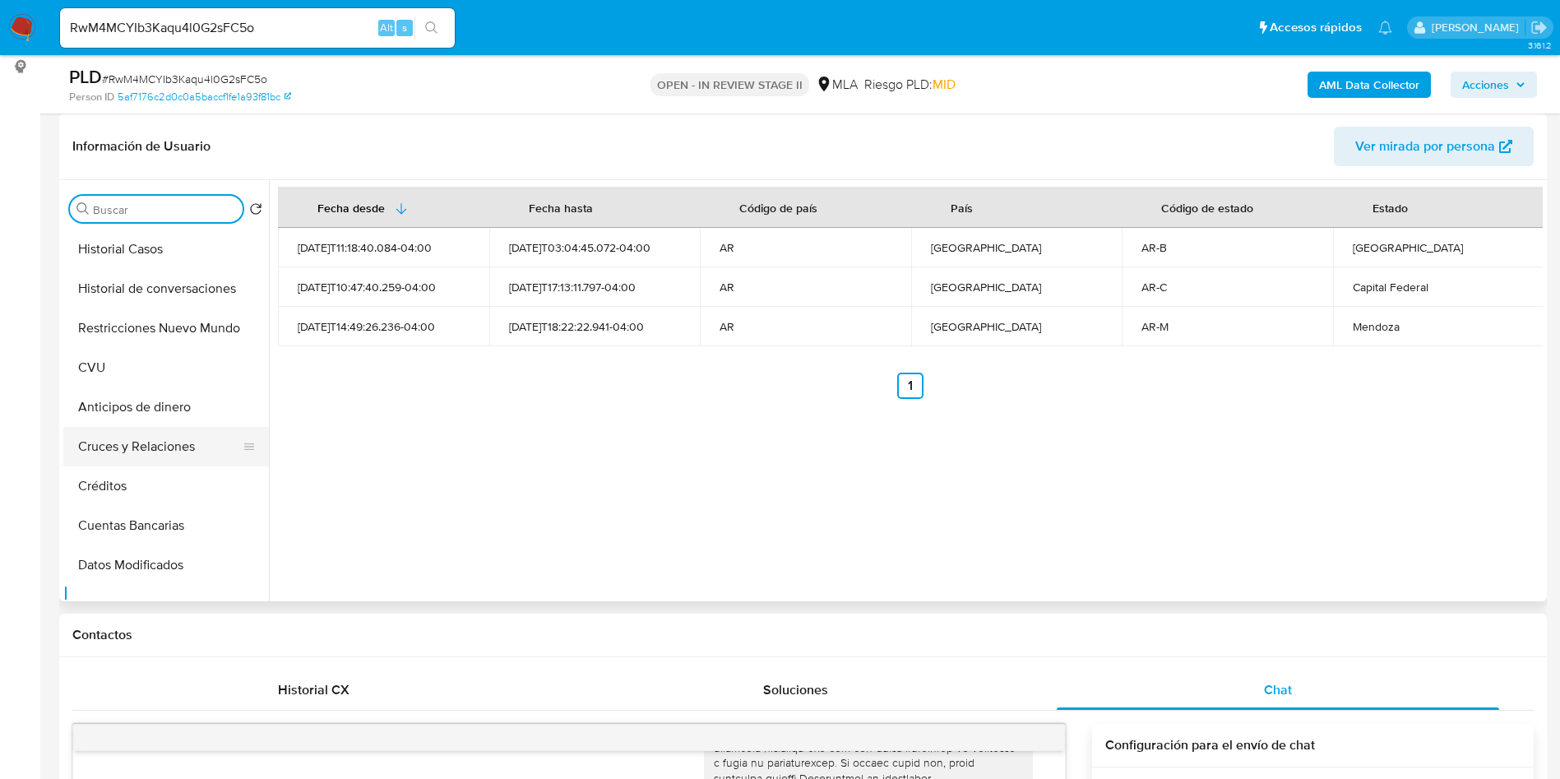
click at [139, 449] on button "Cruces y Relaciones" at bounding box center [159, 446] width 192 height 39
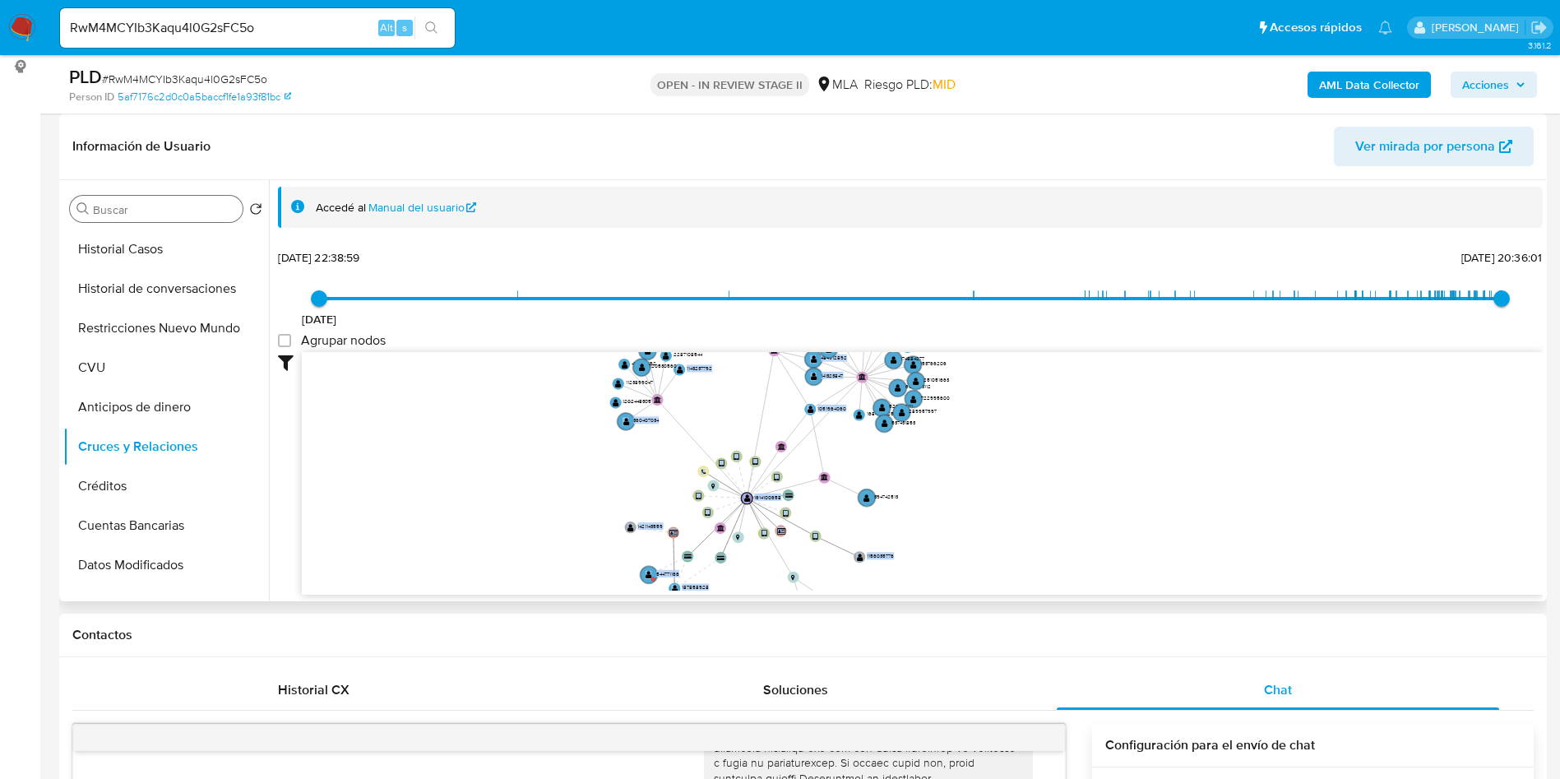
drag, startPoint x: 711, startPoint y: 342, endPoint x: 682, endPoint y: 442, distance: 104.3
click at [681, 437] on div "22/10/2020 22/10/2020, 22:38:59 19/9/2025, 20:36:01 Agrupar nodos Filtros Confi…" at bounding box center [910, 449] width 1264 height 409
drag, startPoint x: 700, startPoint y: 462, endPoint x: 680, endPoint y: 499, distance: 42.3
click at [680, 499] on icon "device-65dcb26c00296015cedb5f6b  user-1614100658  1614100658 device-66215e655…" at bounding box center [922, 471] width 1241 height 238
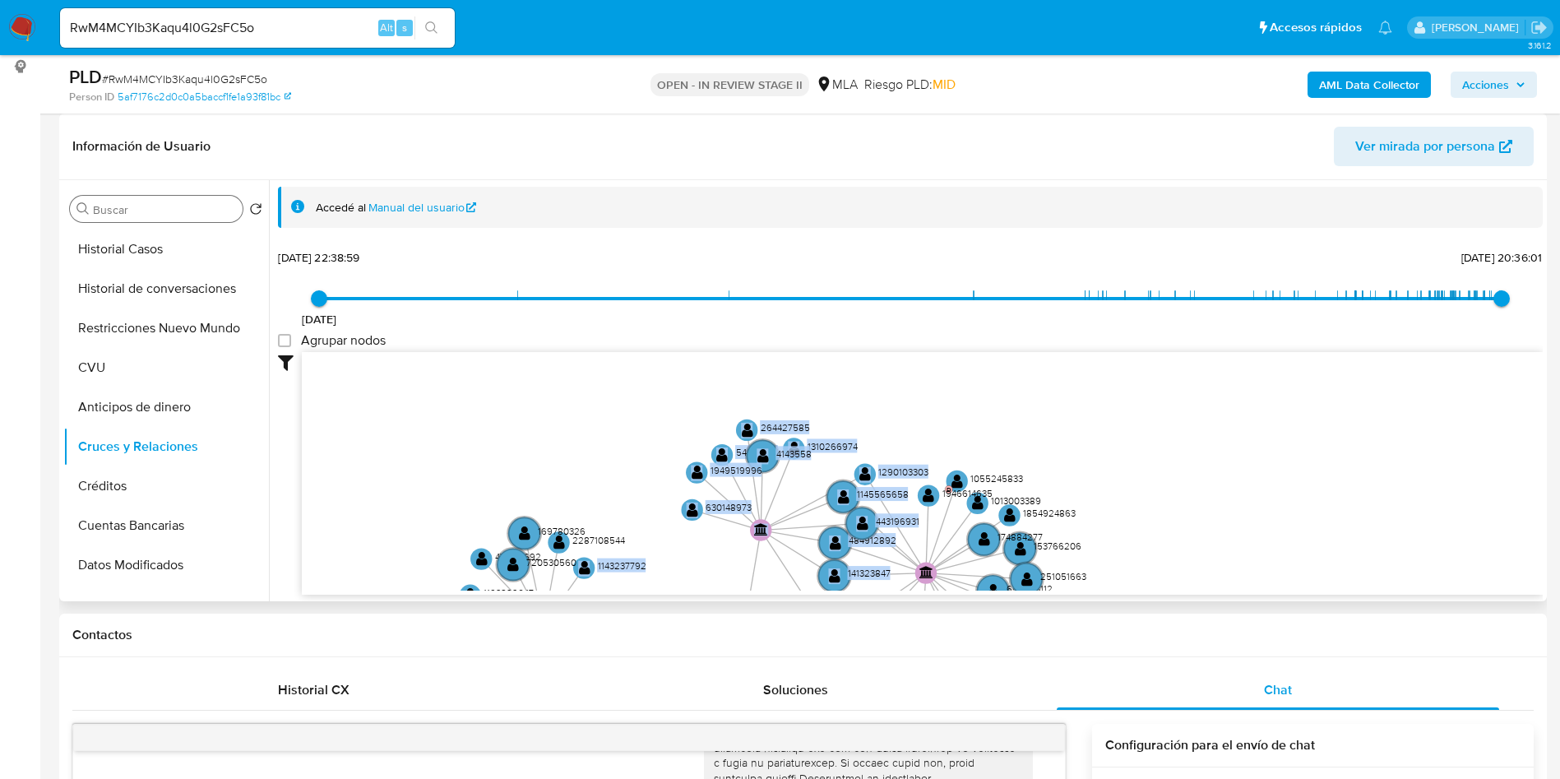
drag, startPoint x: 753, startPoint y: 396, endPoint x: 772, endPoint y: 553, distance: 158.2
click at [772, 553] on icon "device-65dcb26c00296015cedb5f6b  user-1614100658  1614100658 device-66215e655…" at bounding box center [922, 471] width 1241 height 238
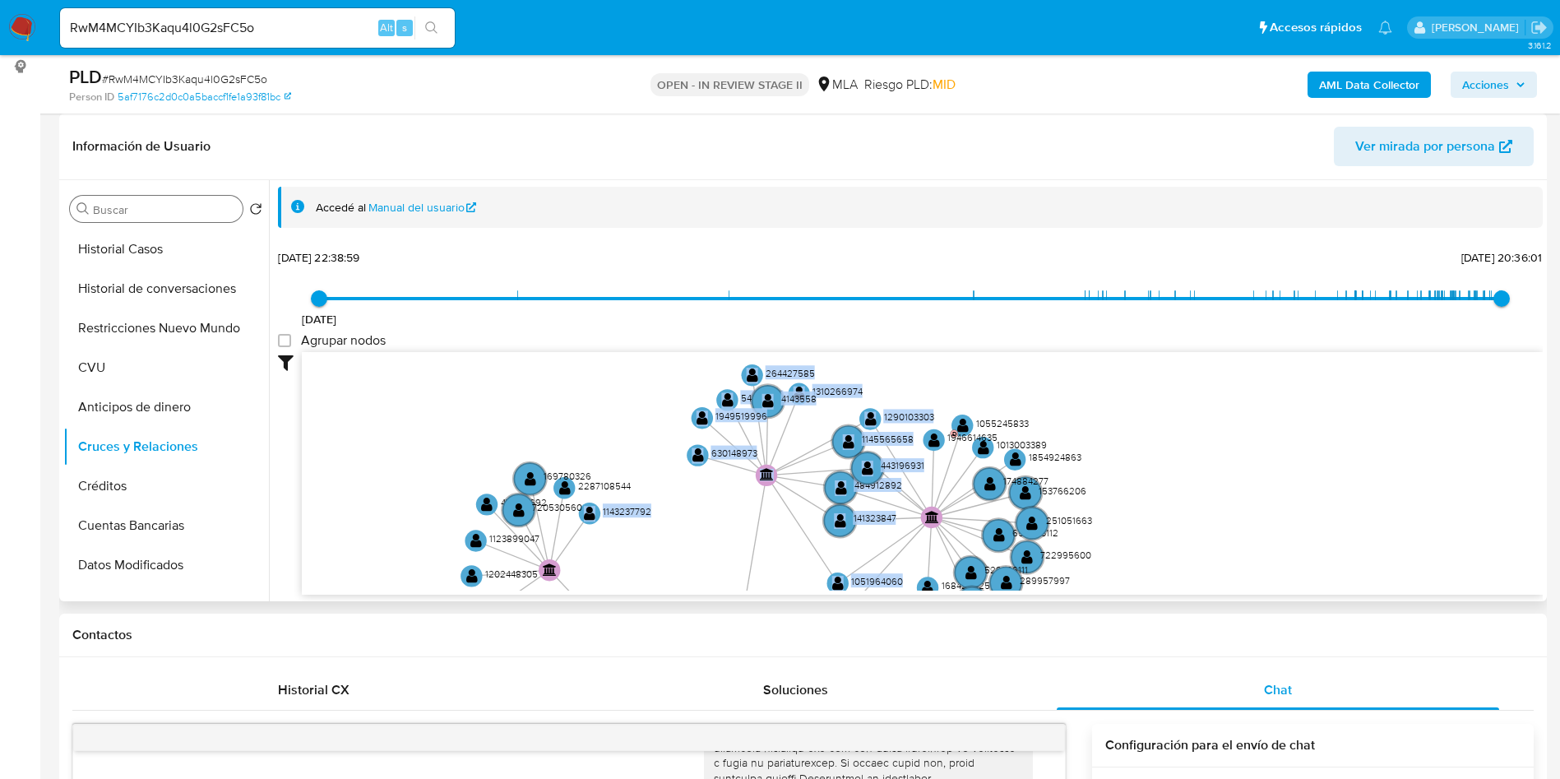
drag, startPoint x: 772, startPoint y: 545, endPoint x: 778, endPoint y: 490, distance: 55.4
click at [778, 490] on icon "device-65dcb26c00296015cedb5f6b  user-1614100658  1614100658 device-66215e655…" at bounding box center [922, 471] width 1241 height 238
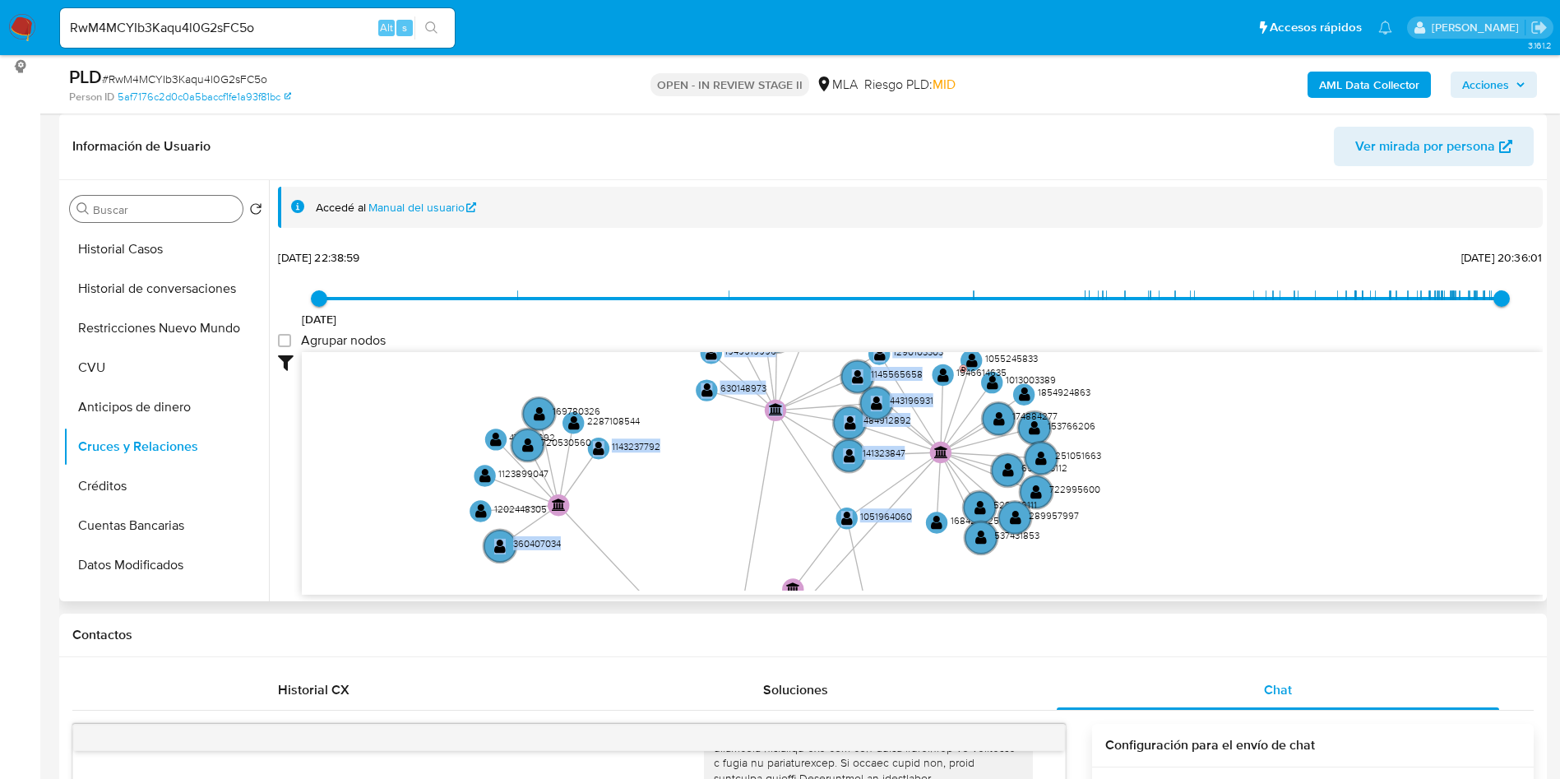
drag, startPoint x: 758, startPoint y: 535, endPoint x: 777, endPoint y: 451, distance: 86.8
click at [777, 451] on icon "device-65dcb26c00296015cedb5f6b  user-1614100658  1614100658 device-66215e655…" at bounding box center [922, 471] width 1241 height 238
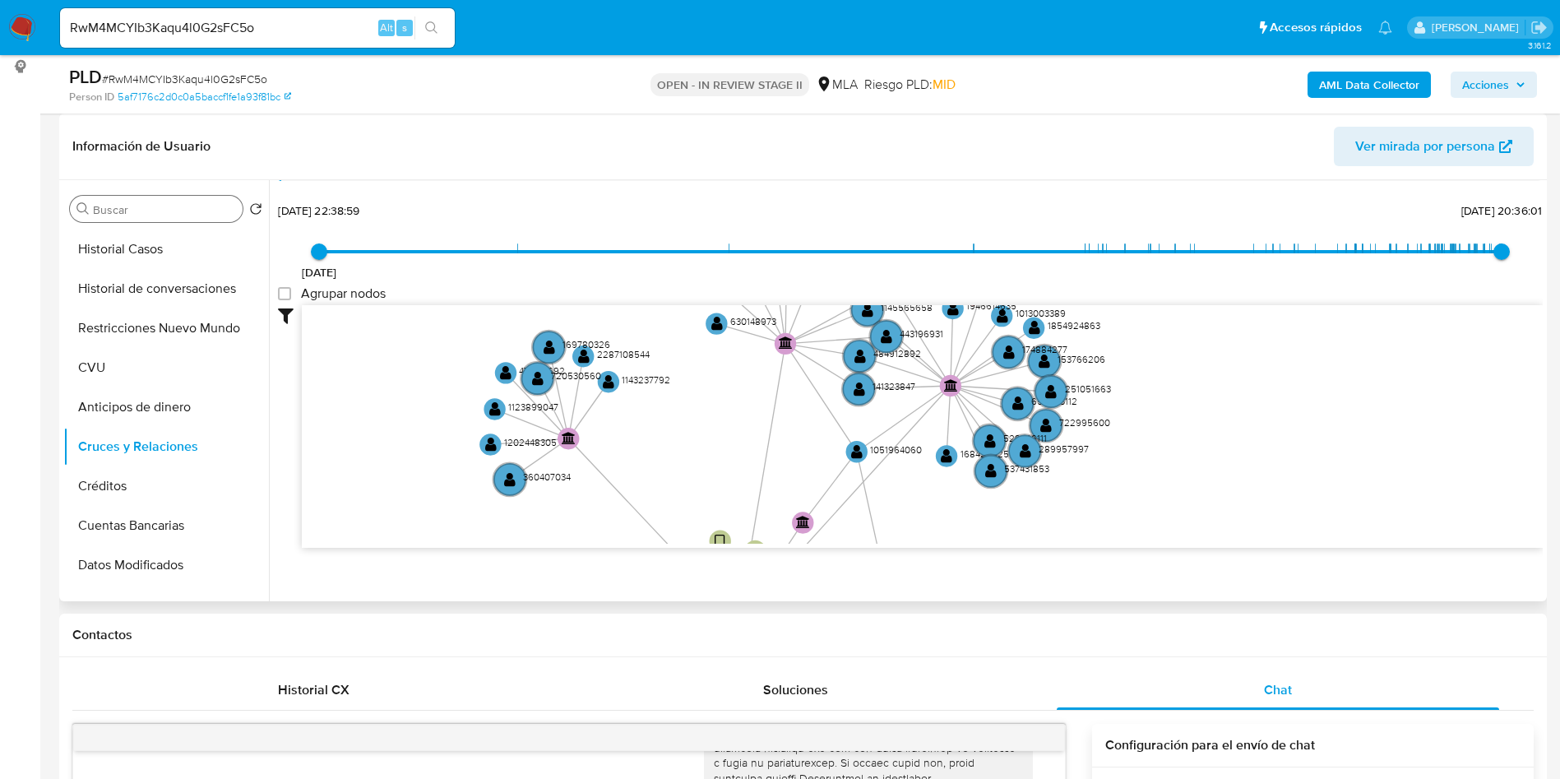
scroll to position [61, 0]
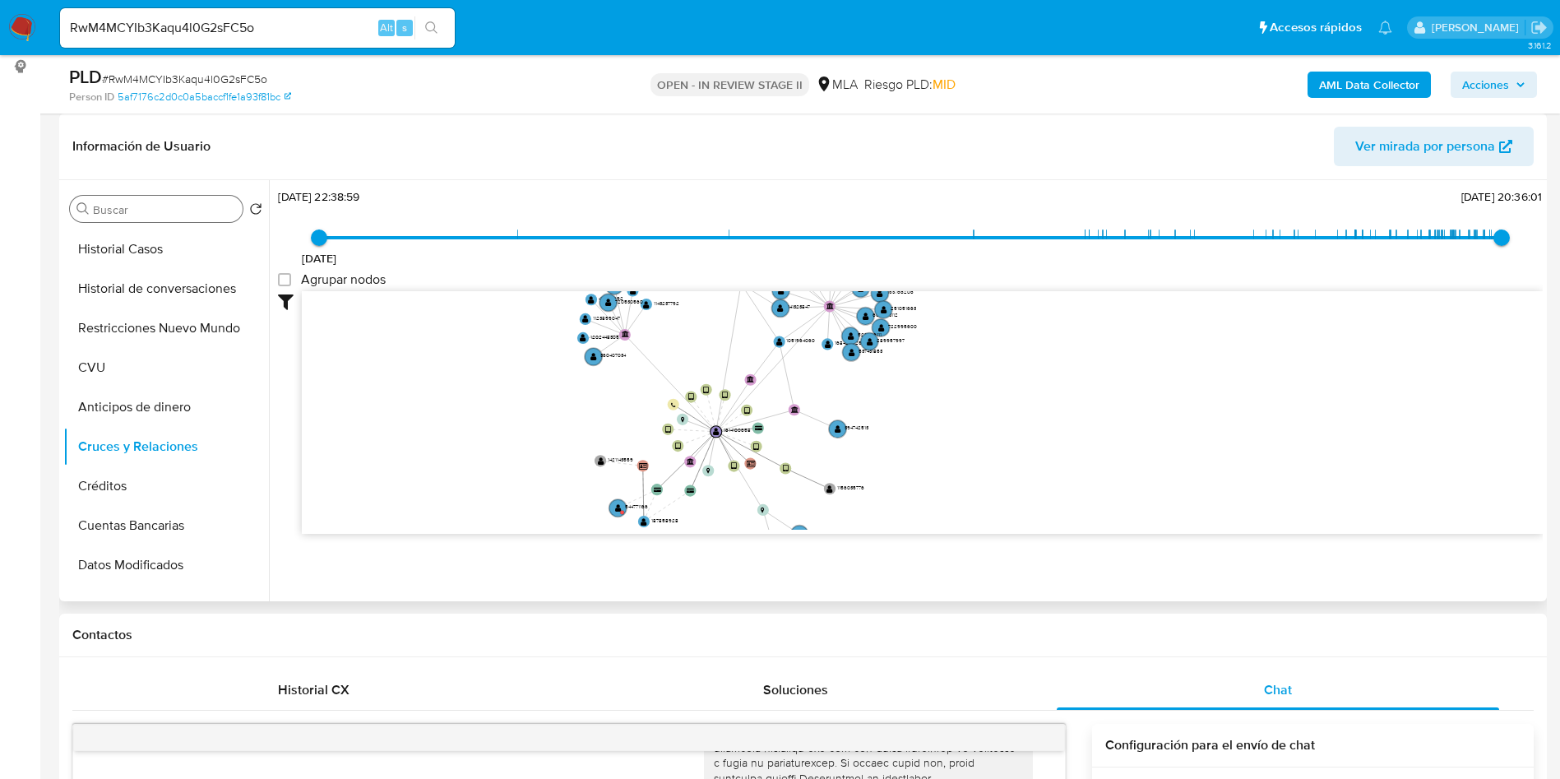
drag, startPoint x: 825, startPoint y: 463, endPoint x: 774, endPoint y: 338, distance: 135.3
click at [774, 338] on icon "device-65dcb26c00296015cedb5f6b  user-1614100658  1614100658 device-66215e655…" at bounding box center [922, 410] width 1241 height 238
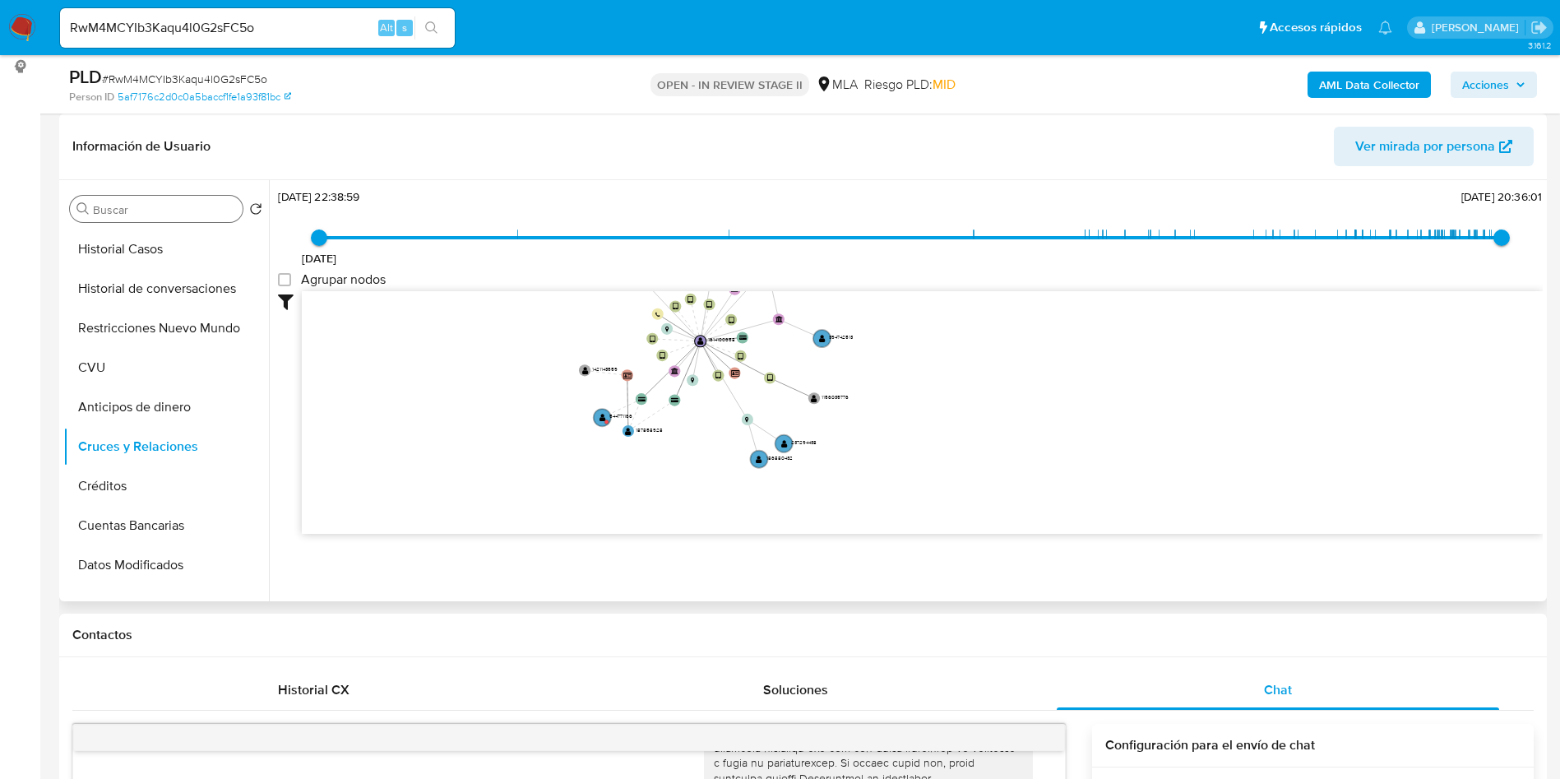
drag, startPoint x: 818, startPoint y: 467, endPoint x: 802, endPoint y: 377, distance: 91.0
click at [802, 377] on icon "device-65dcb26c00296015cedb5f6b  user-1614100658  1614100658 device-66215e655…" at bounding box center [922, 410] width 1241 height 238
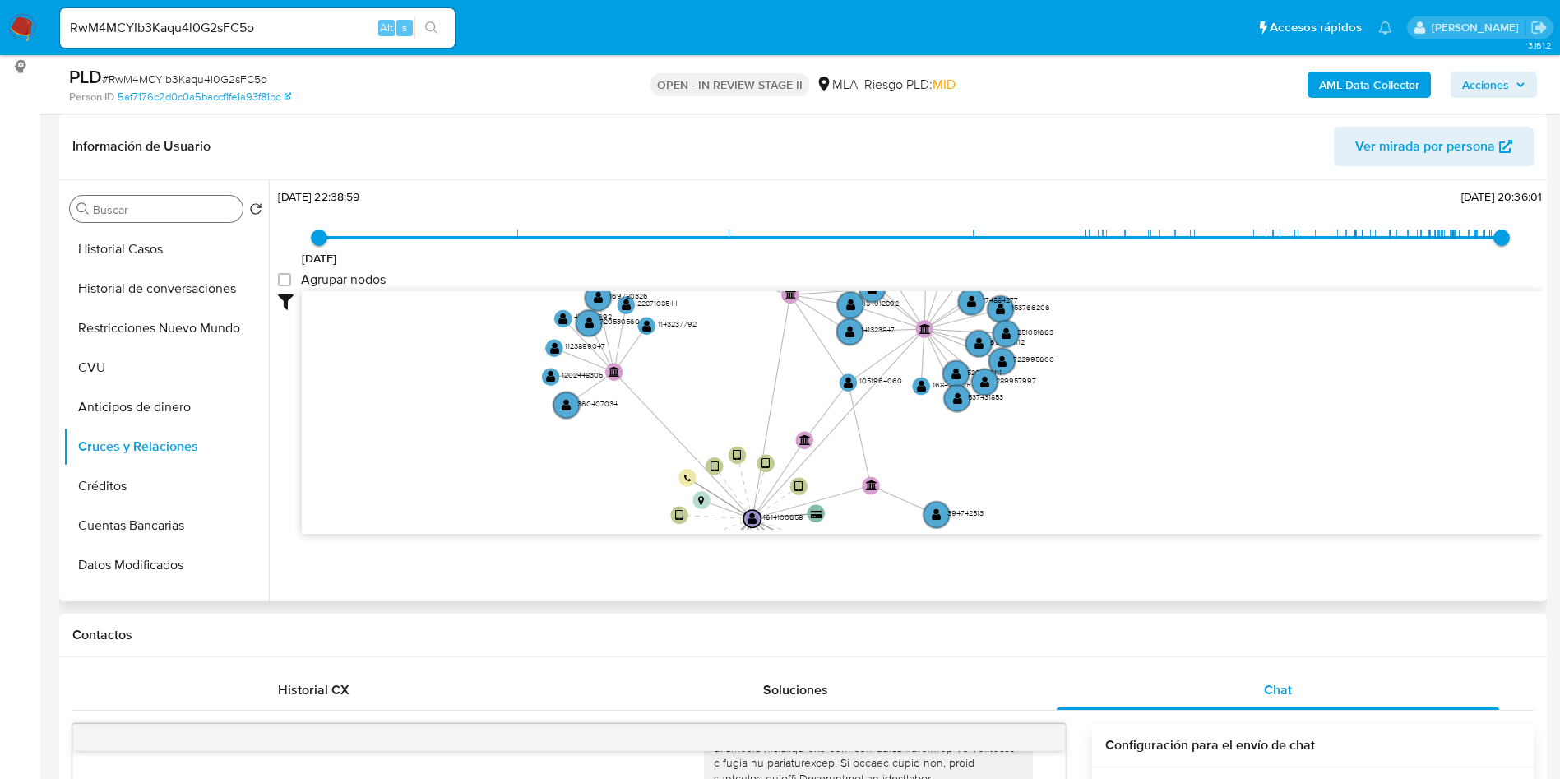
drag, startPoint x: 907, startPoint y: 350, endPoint x: 1046, endPoint y: 562, distance: 252.9
click at [1046, 562] on div "Filtros Confianza alta Device Tarjeta Persona validada Teléfono validado Confia…" at bounding box center [910, 442] width 1264 height 303
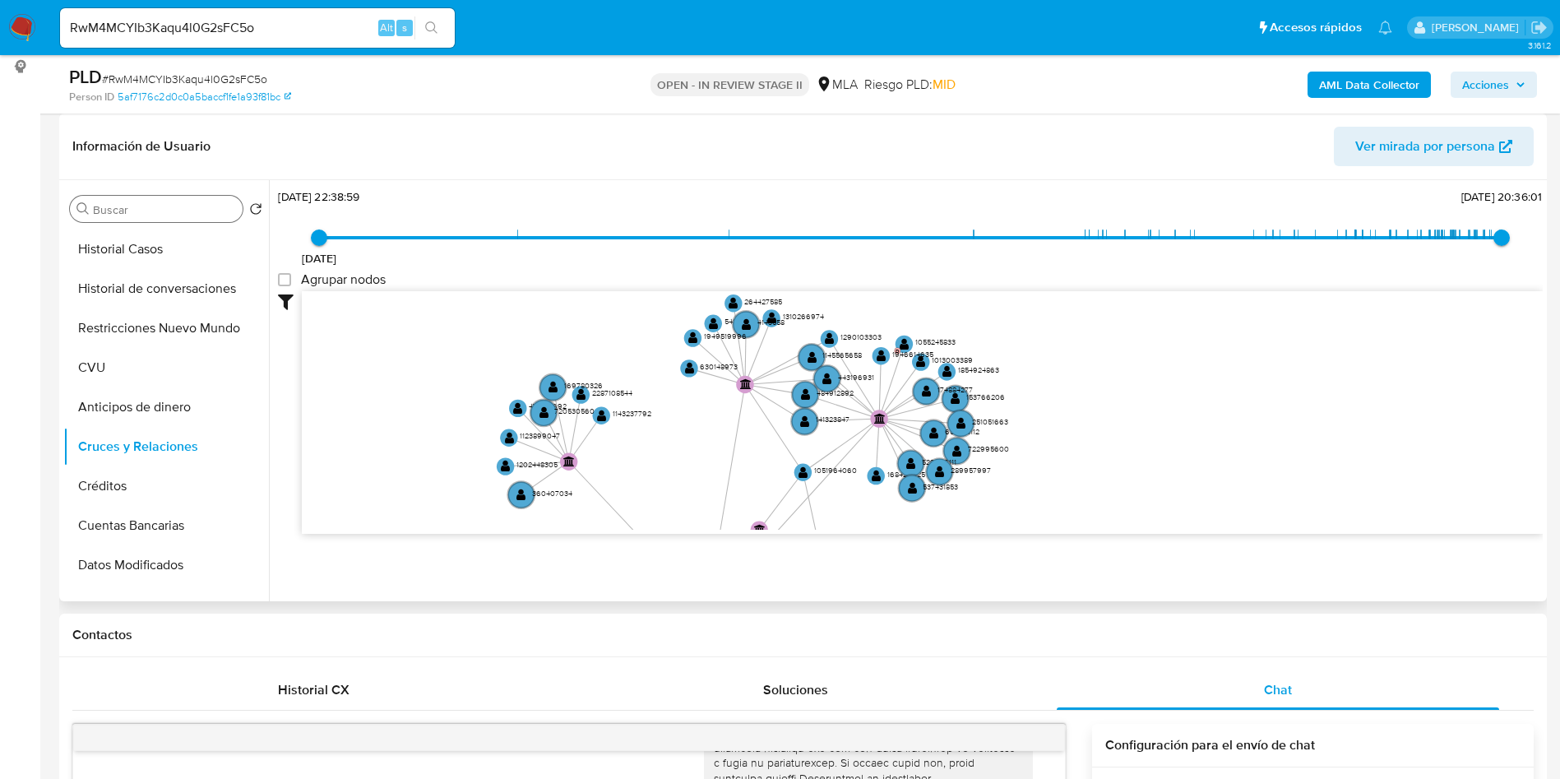
drag, startPoint x: 1176, startPoint y: 399, endPoint x: 1129, endPoint y: 497, distance: 109.6
click at [1129, 497] on icon "device-65dcb26c00296015cedb5f6b  user-1614100658  1614100658 device-66215e655…" at bounding box center [922, 410] width 1241 height 238
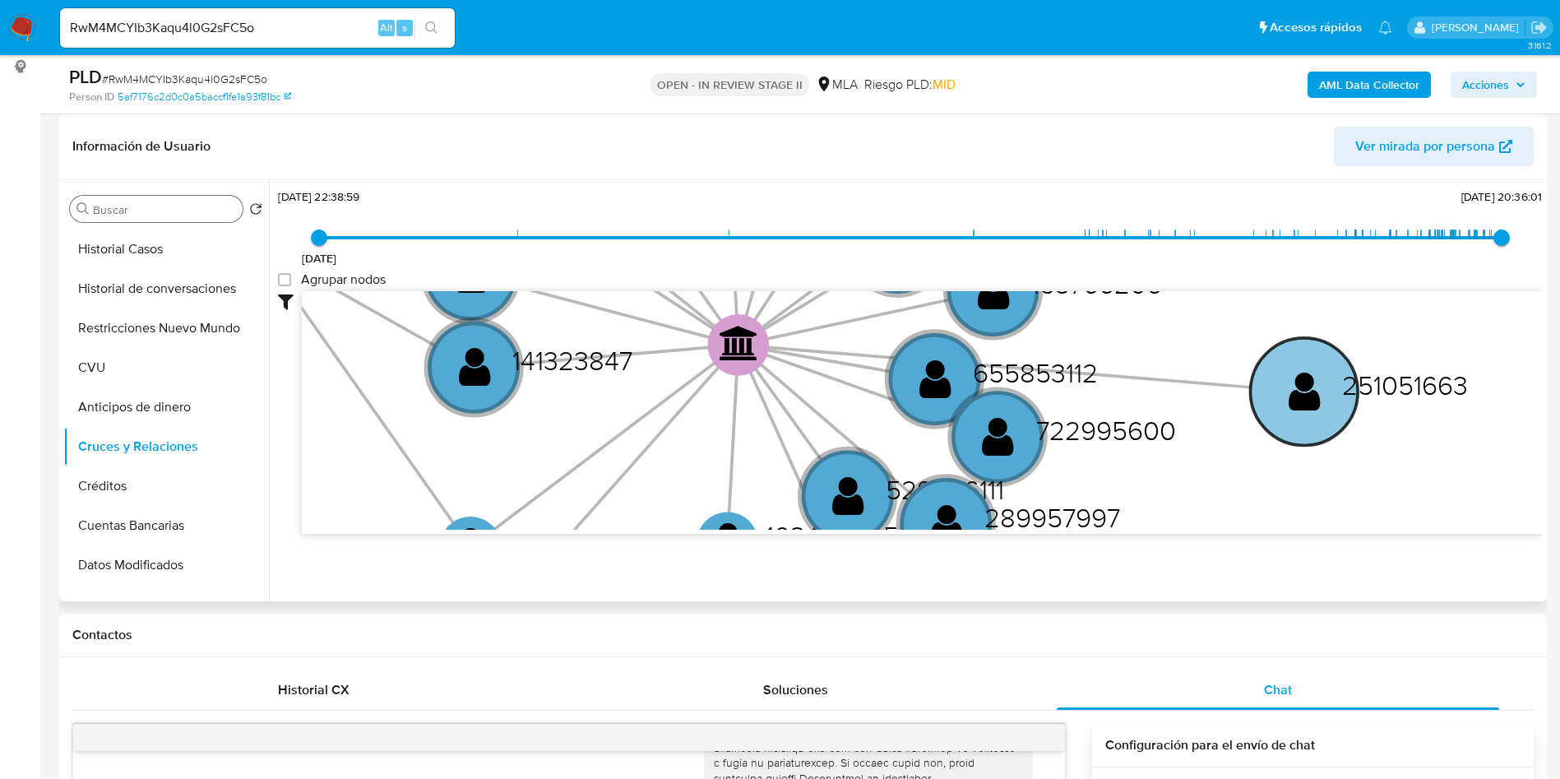
drag, startPoint x: 1029, startPoint y: 369, endPoint x: 1304, endPoint y: 383, distance: 275.0
click at [1304, 383] on text "" at bounding box center [1304, 391] width 32 height 44
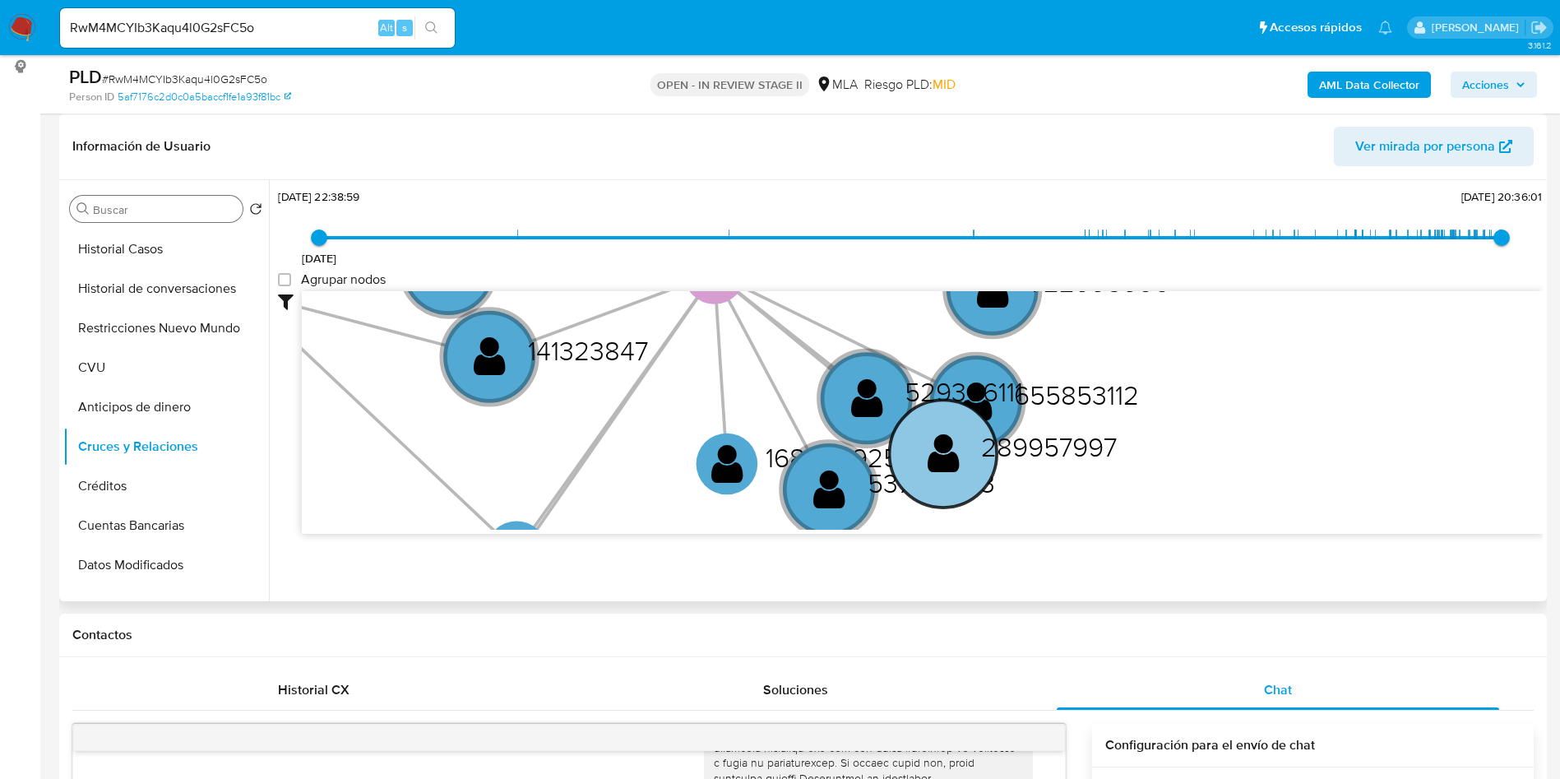
drag, startPoint x: 883, startPoint y: 379, endPoint x: 998, endPoint y: 432, distance: 126.9
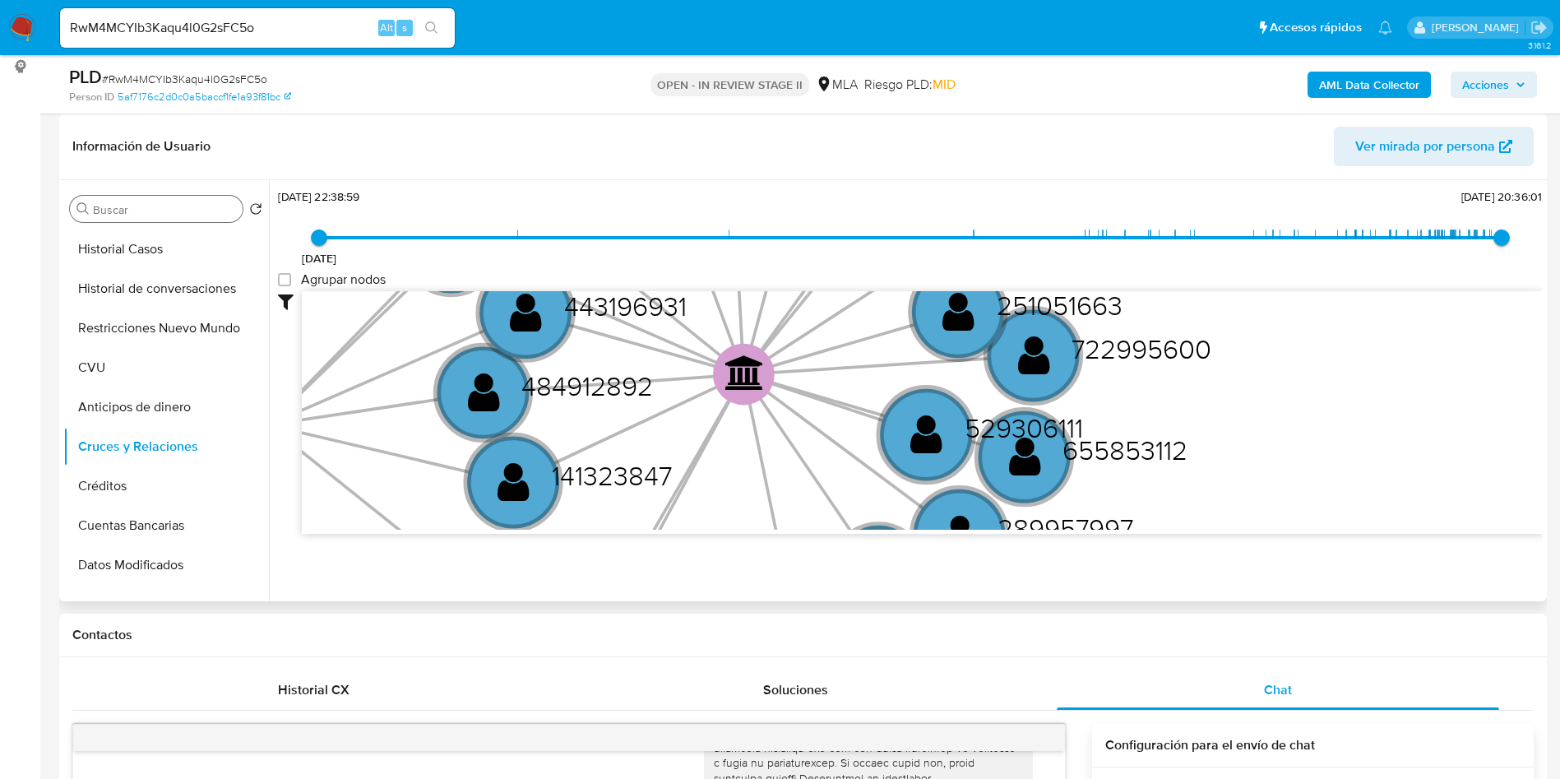
drag, startPoint x: 669, startPoint y: 394, endPoint x: 724, endPoint y: 539, distance: 155.6
click at [724, 539] on div "Filtros Confianza alta Device Tarjeta Persona validada Teléfono validado Confia…" at bounding box center [910, 442] width 1264 height 303
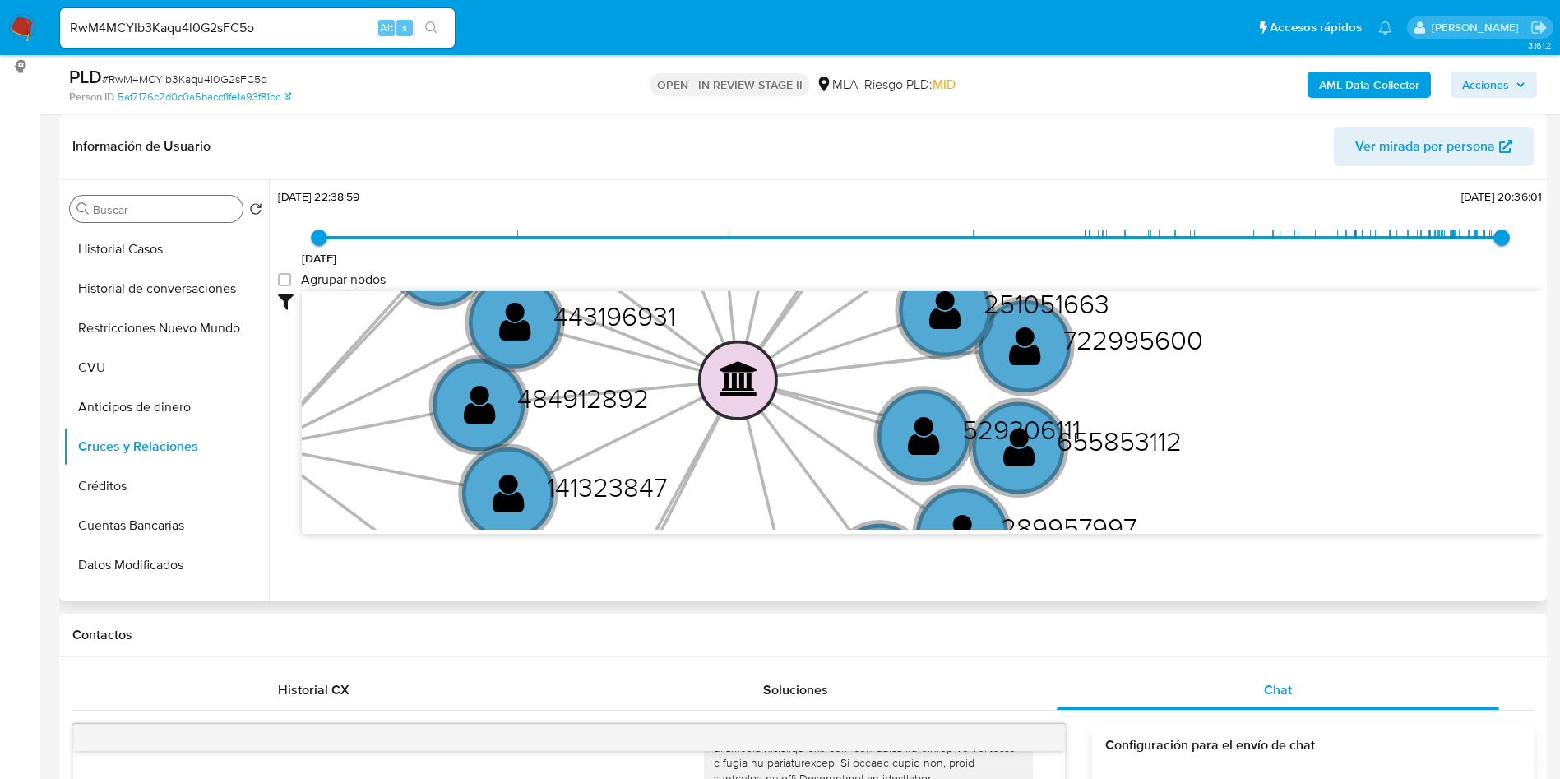
click at [751, 361] on text "" at bounding box center [738, 378] width 39 height 35
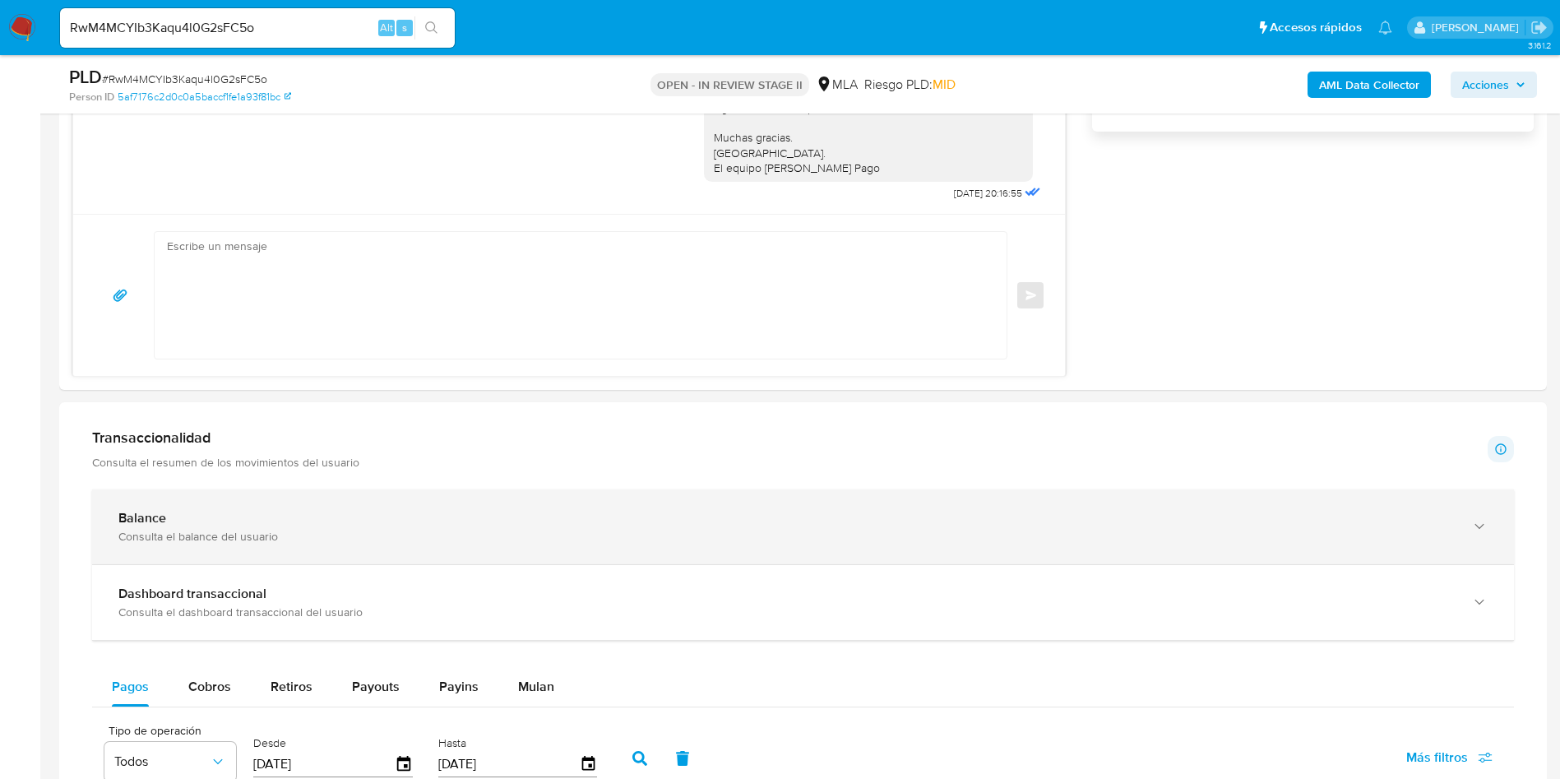
click at [226, 554] on div "Balance Consulta el balance del usuario" at bounding box center [802, 526] width 1421 height 75
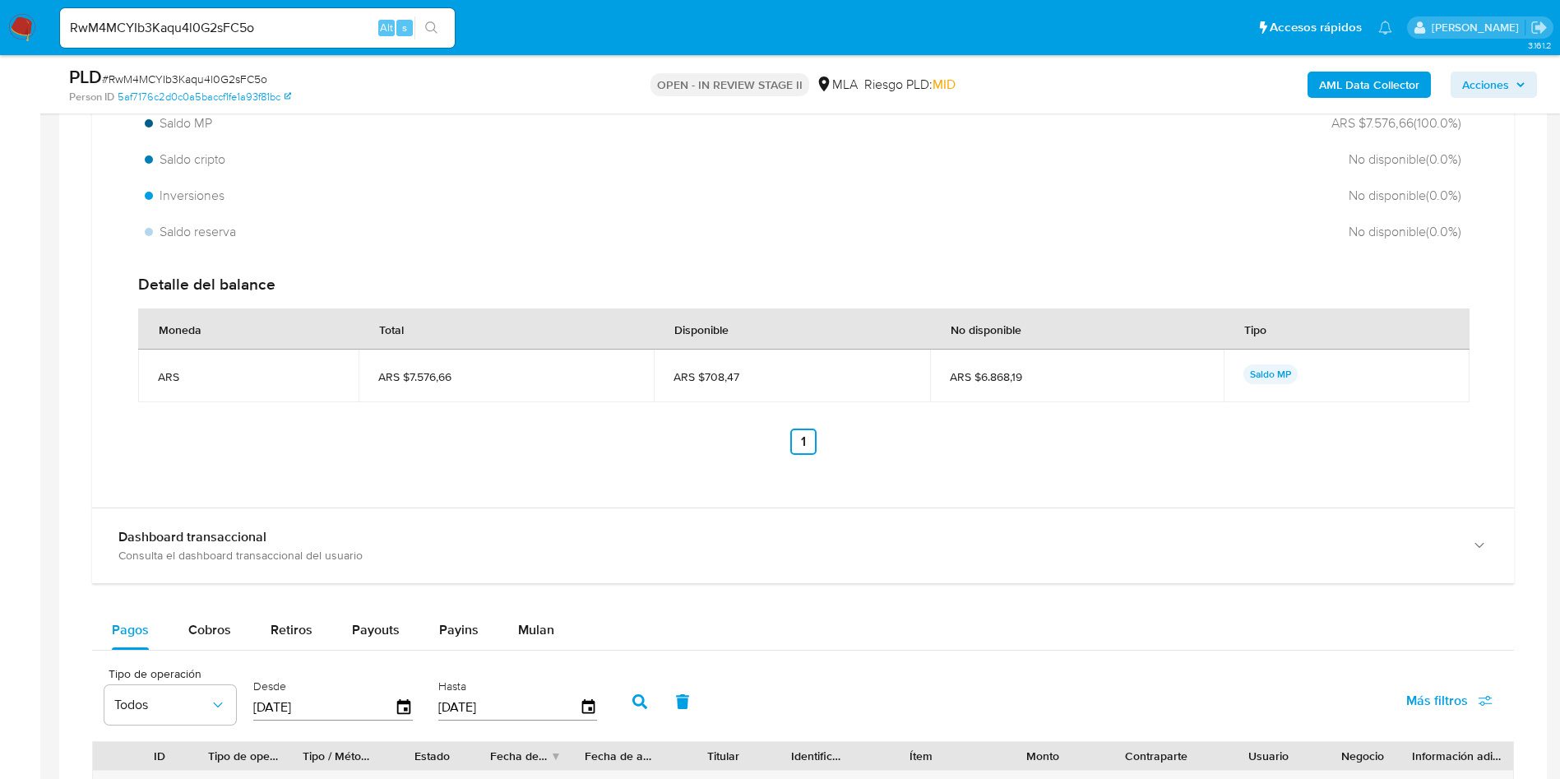
scroll to position [1850, 0]
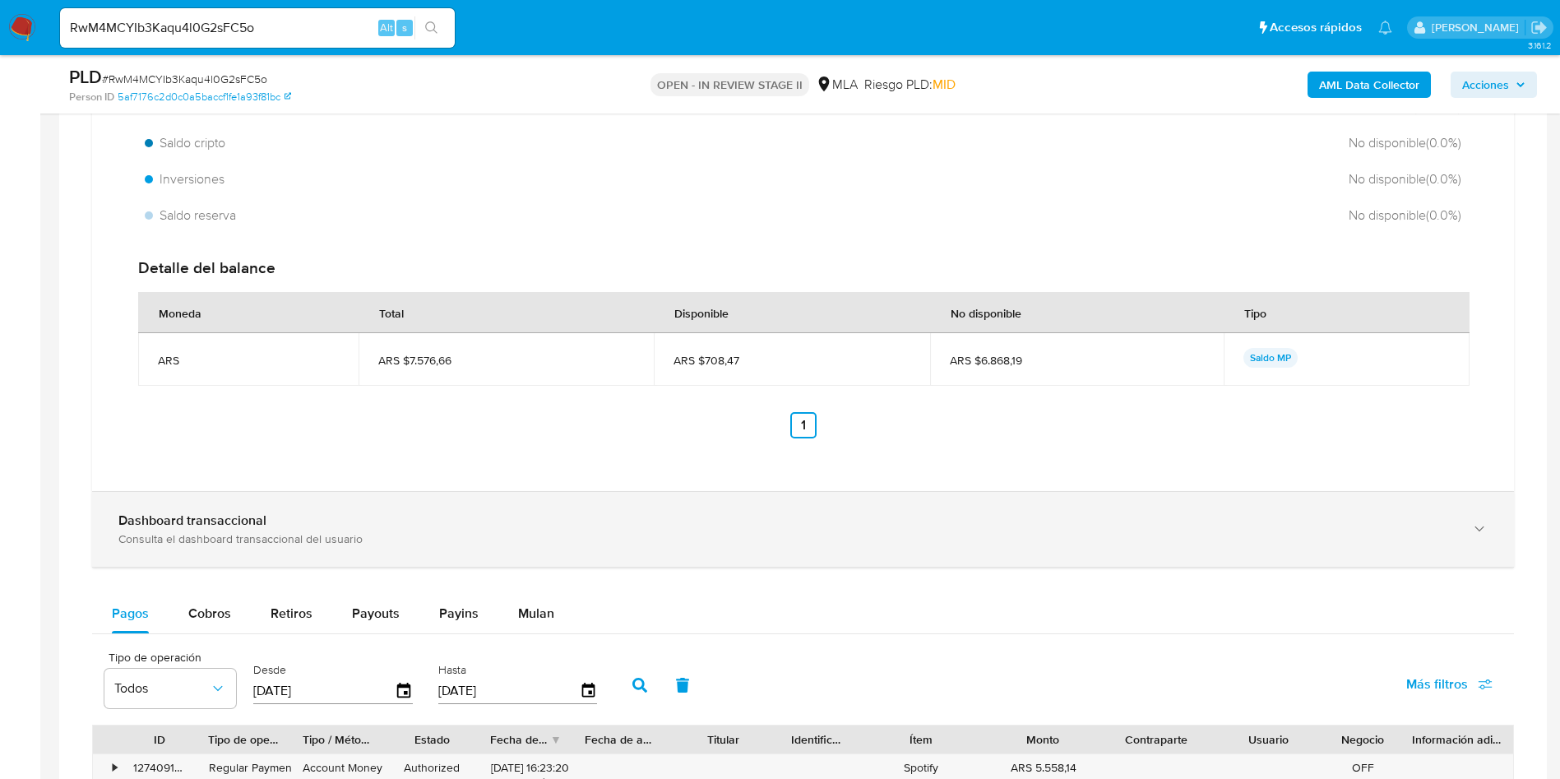
click at [292, 492] on div "Dashboard transaccional Consulta el dashboard transaccional del usuario" at bounding box center [802, 529] width 1421 height 75
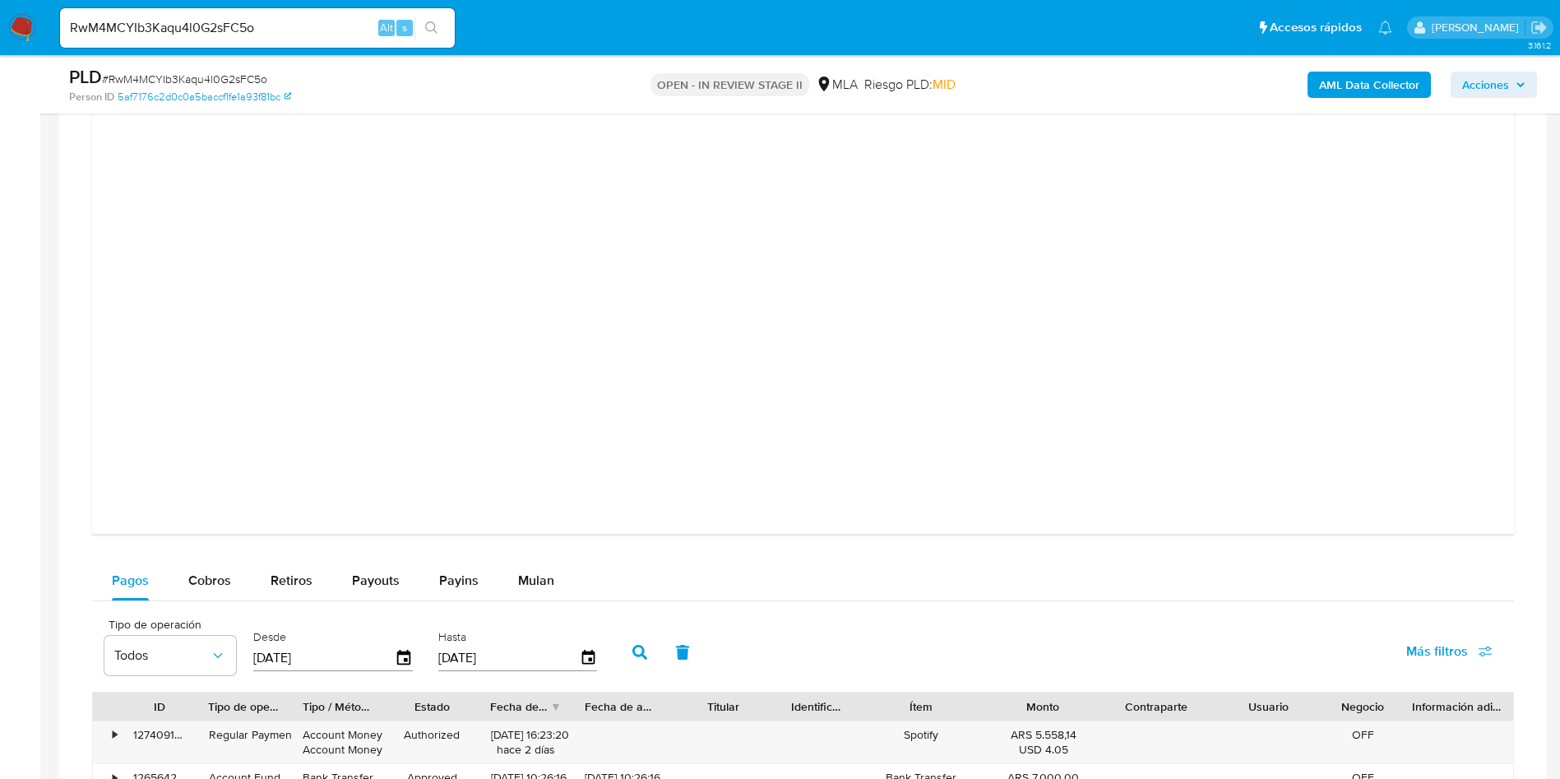
scroll to position [2713, 0]
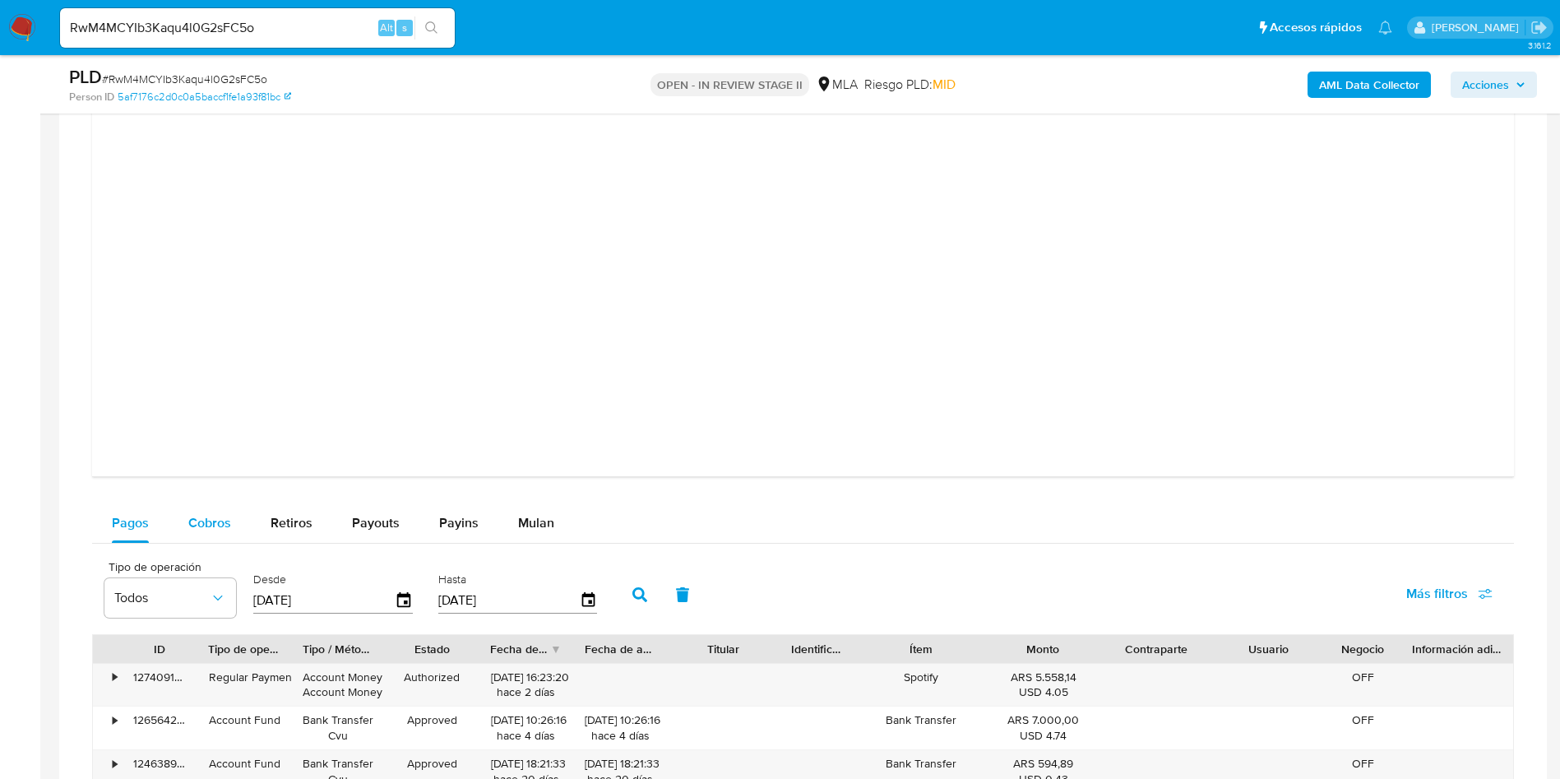
click at [192, 520] on span "Cobros" at bounding box center [209, 522] width 43 height 19
select select "10"
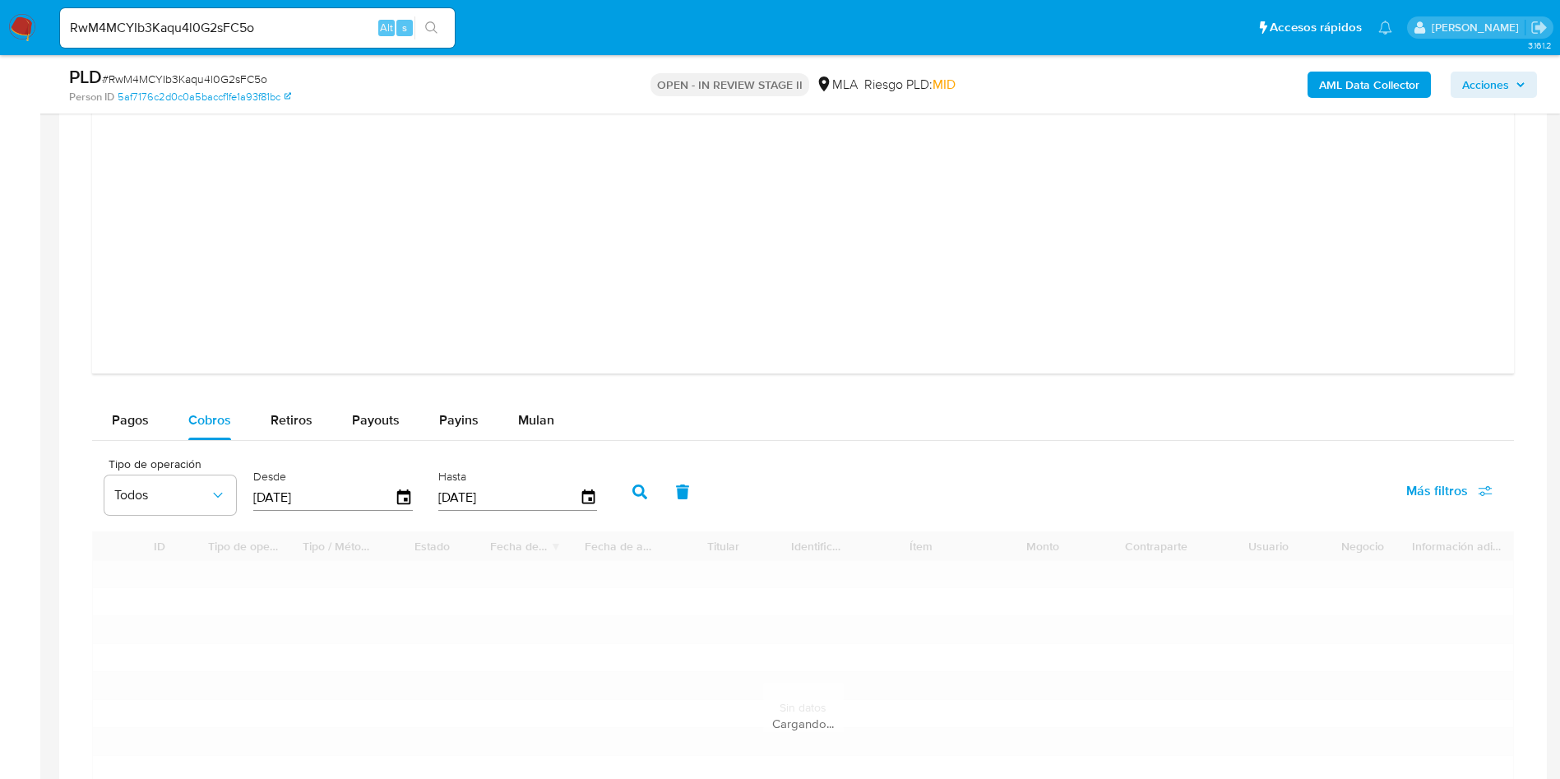
scroll to position [2960, 0]
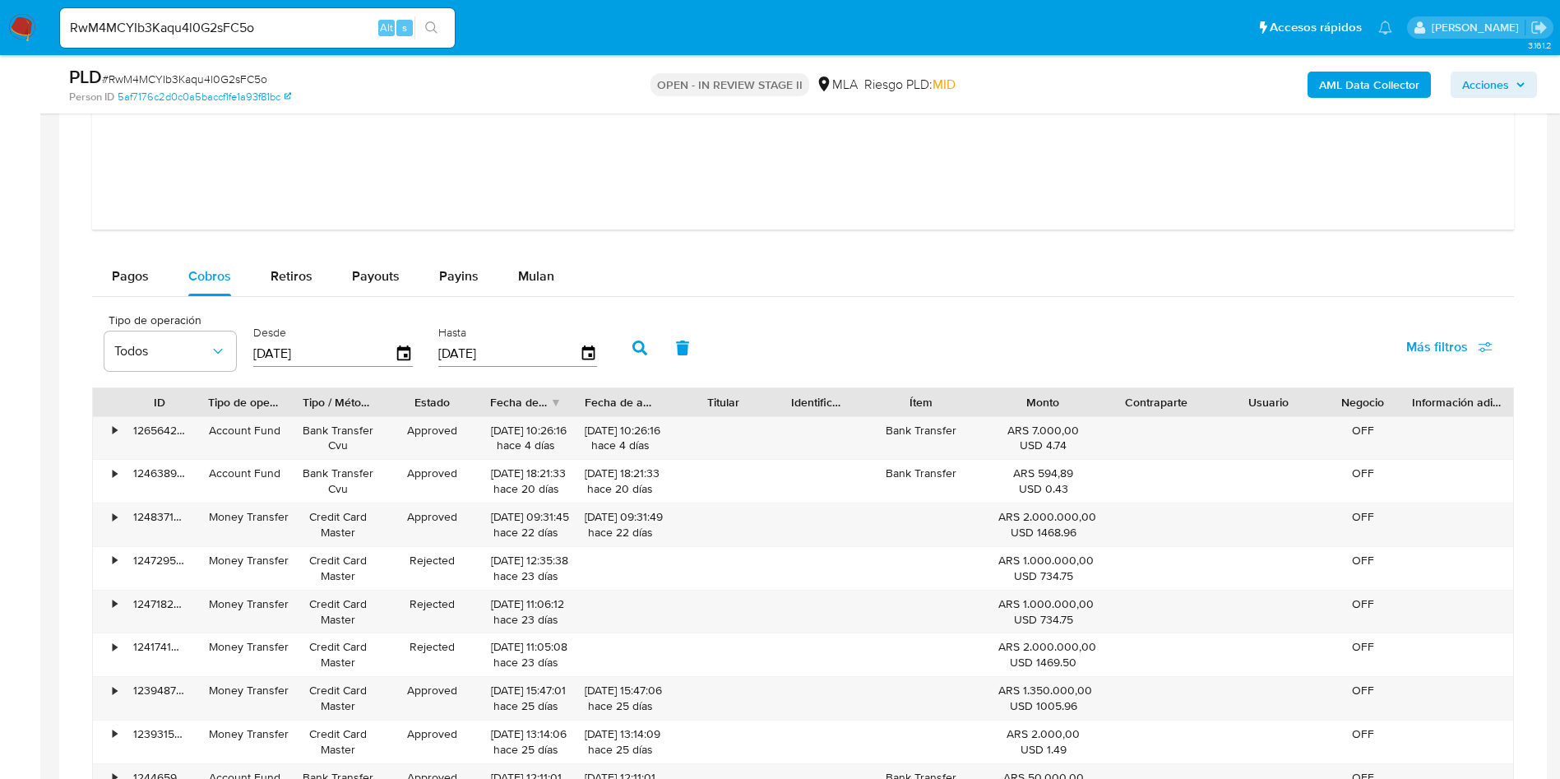
click at [393, 362] on input "[DATE]" at bounding box center [323, 353] width 141 height 26
click at [397, 362] on icon "button" at bounding box center [404, 354] width 29 height 29
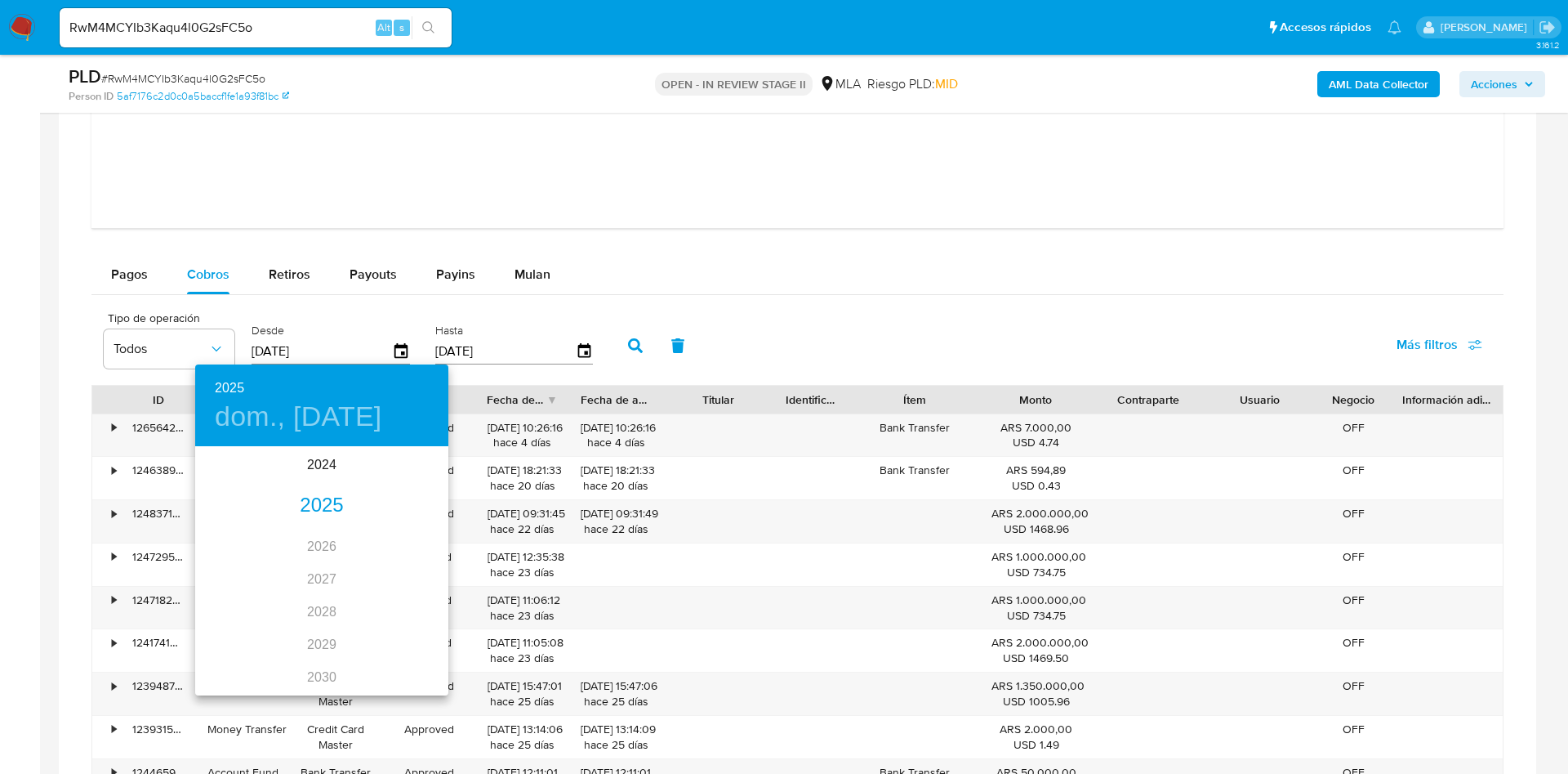
click at [318, 517] on div "2025" at bounding box center [321, 505] width 253 height 33
click at [396, 613] on div "sep." at bounding box center [406, 602] width 84 height 62
click at [228, 536] on span "1" at bounding box center [223, 533] width 30 height 16
type input "01/09/2025"
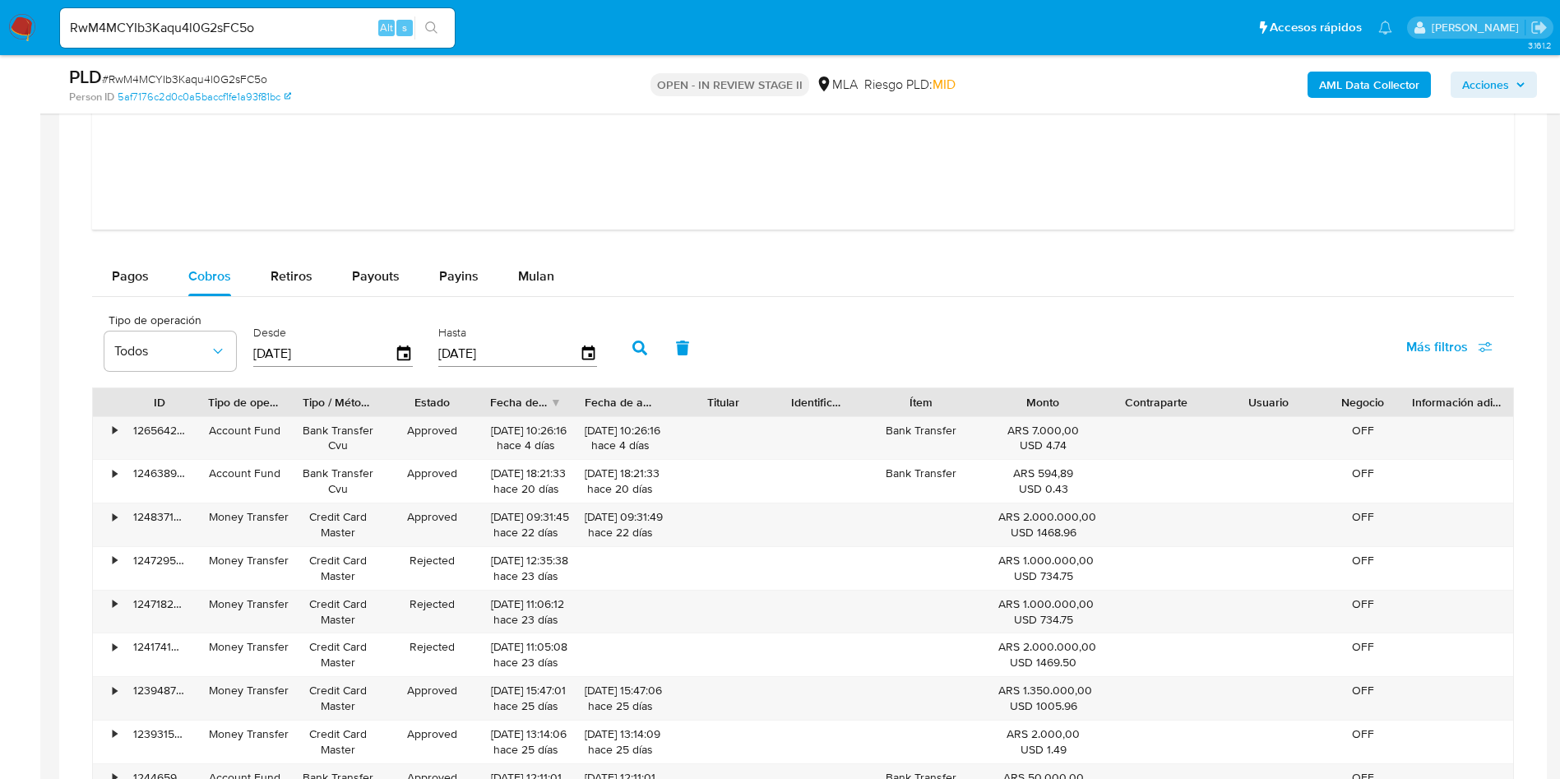
click at [650, 349] on button "button" at bounding box center [639, 347] width 43 height 39
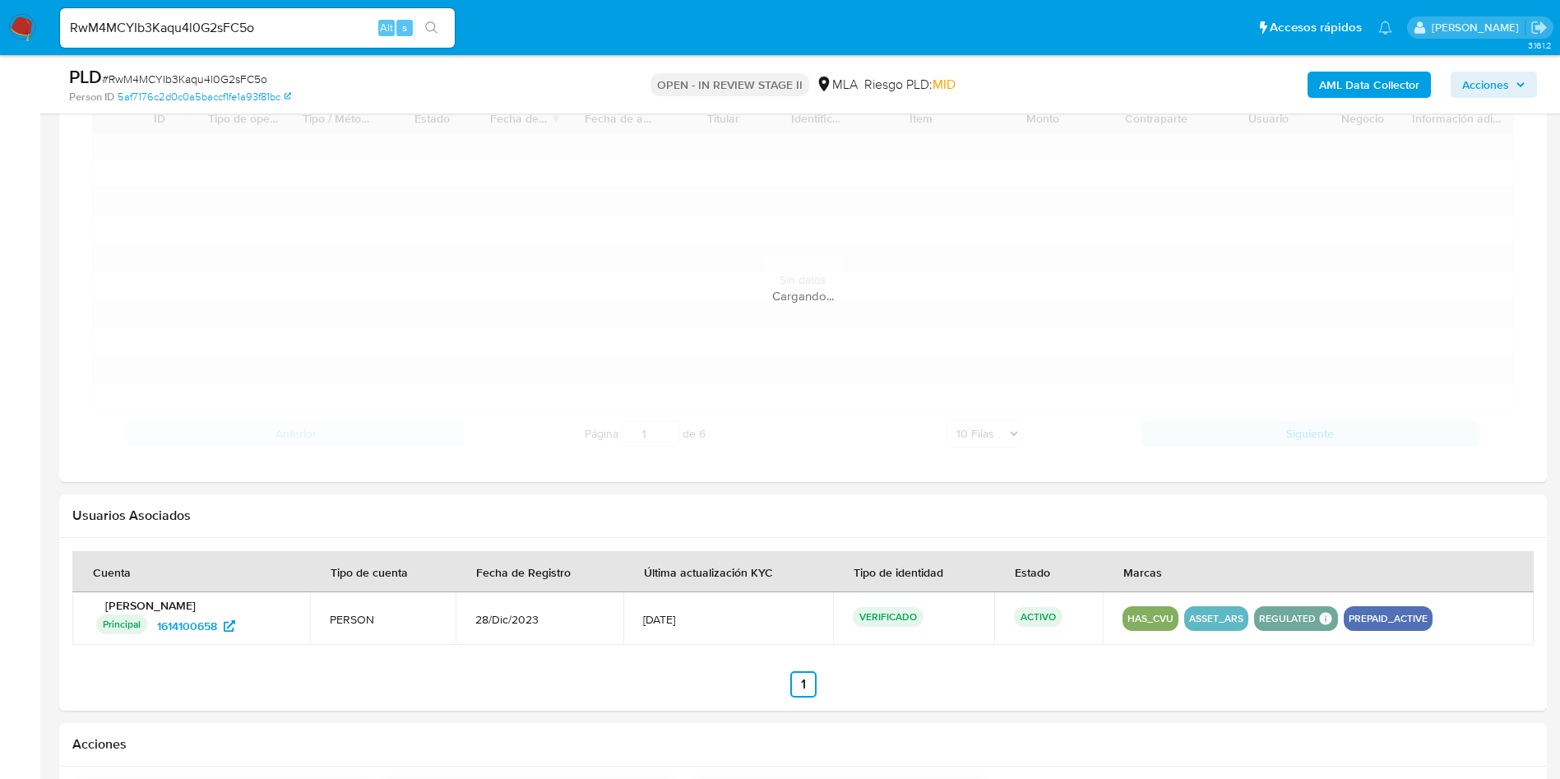
scroll to position [3330, 0]
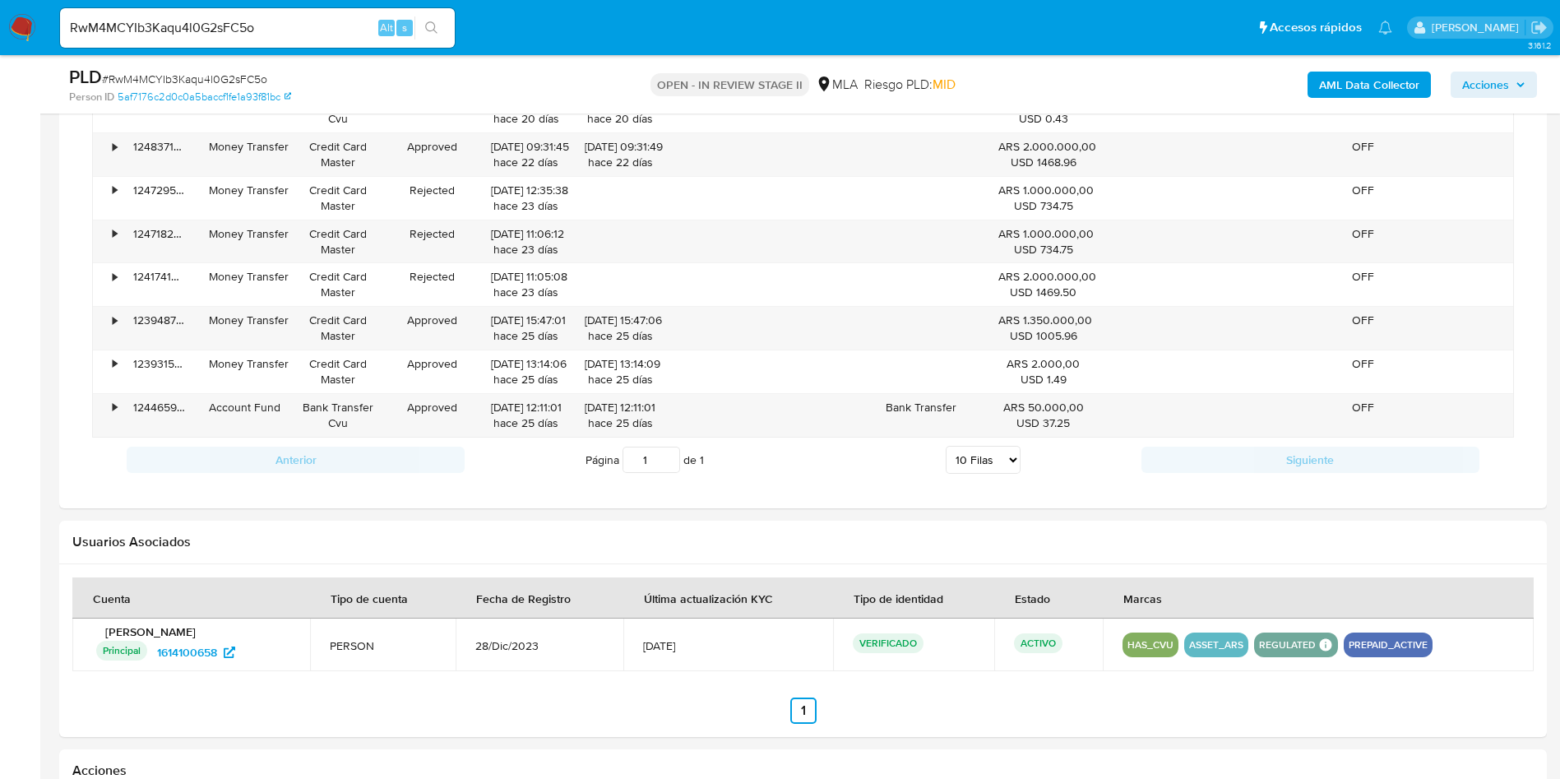
click at [1004, 456] on select "5 Filas 10 Filas 20 Filas 25 Filas 50 Filas 100 Filas" at bounding box center [982, 460] width 75 height 28
select select "100"
click at [945, 446] on select "5 Filas 10 Filas 20 Filas 25 Filas 50 Filas 100 Filas" at bounding box center [982, 460] width 75 height 28
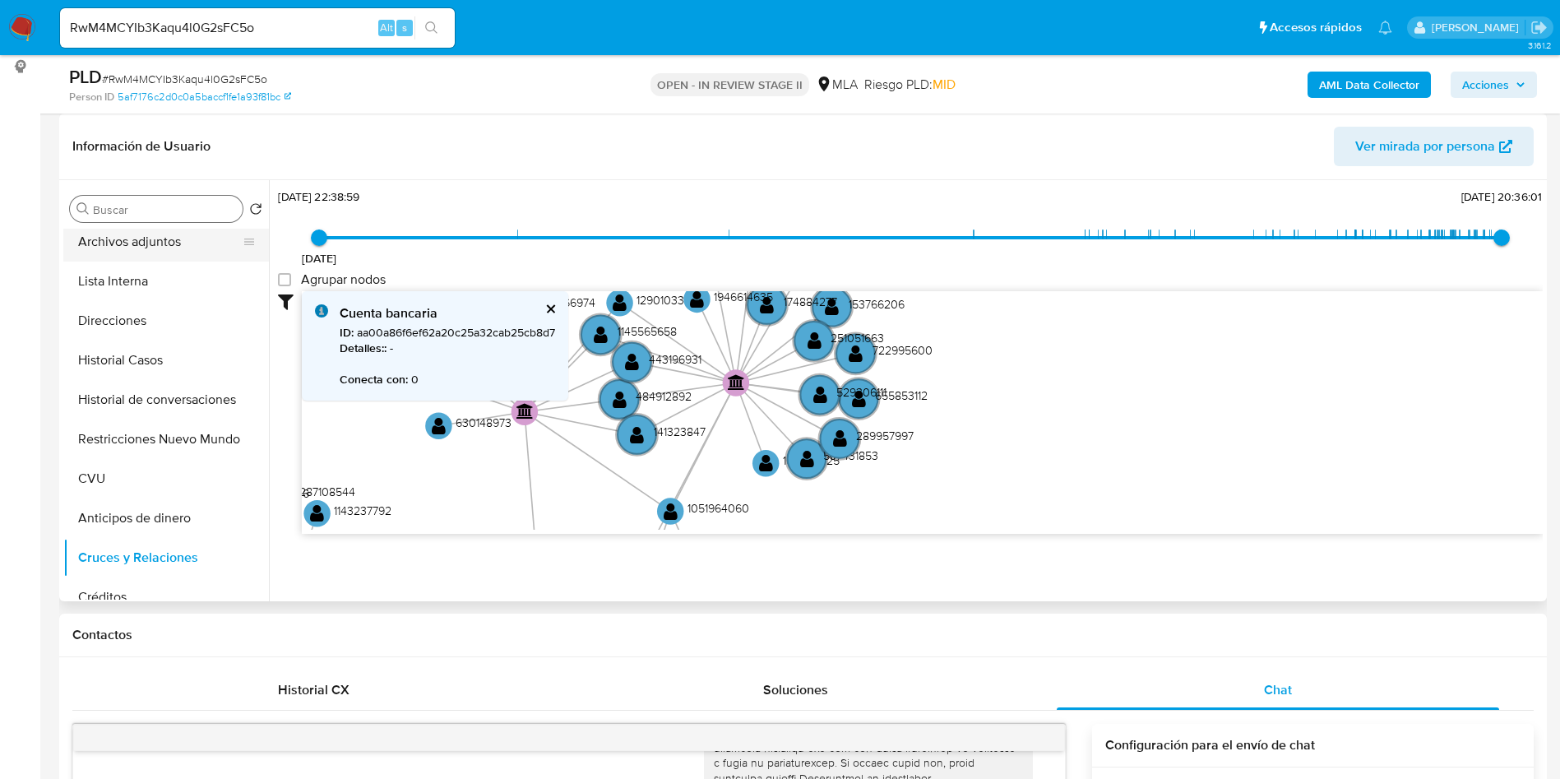
scroll to position [0, 0]
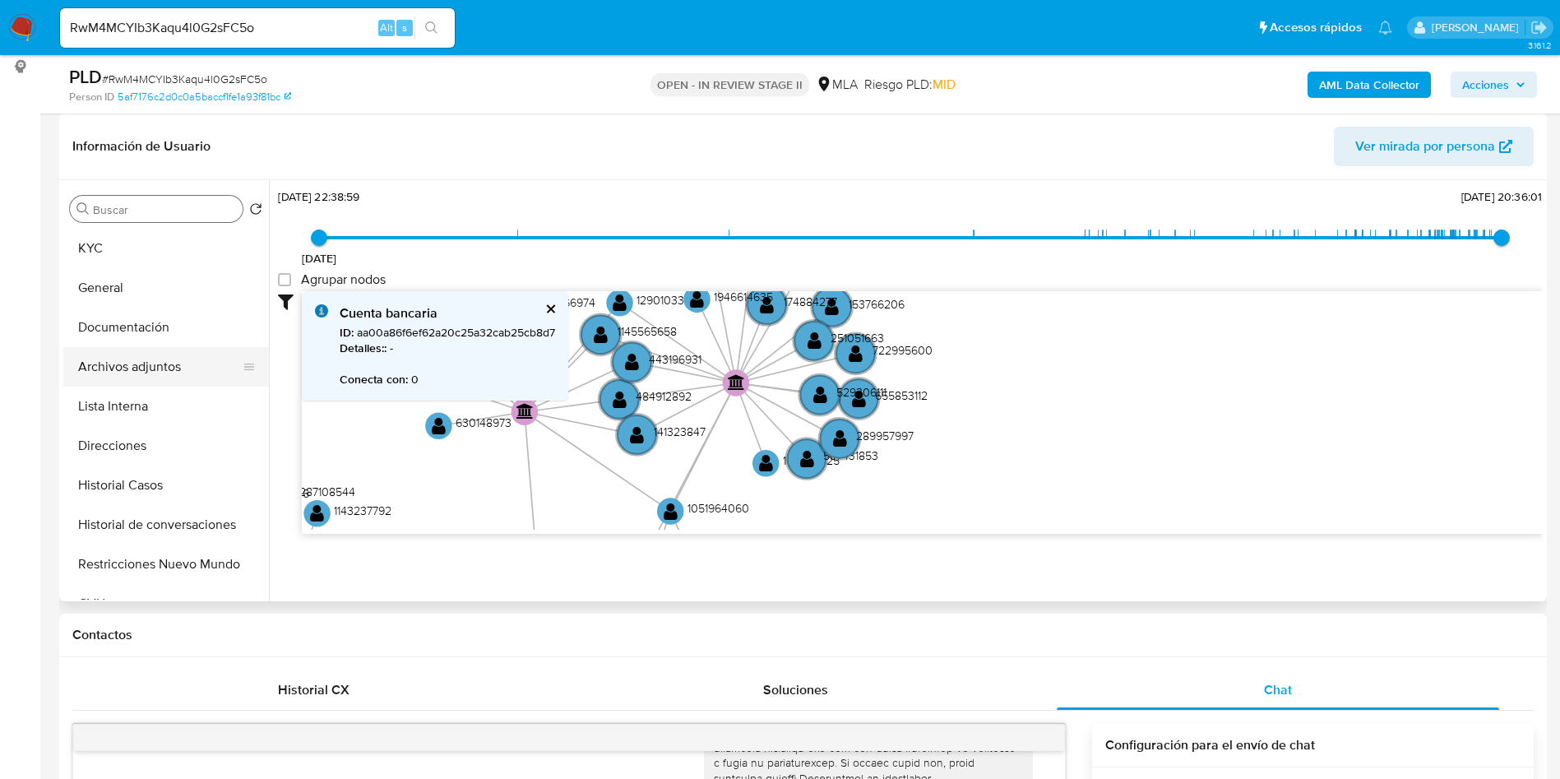
click at [162, 367] on button "Archivos adjuntos" at bounding box center [159, 366] width 192 height 39
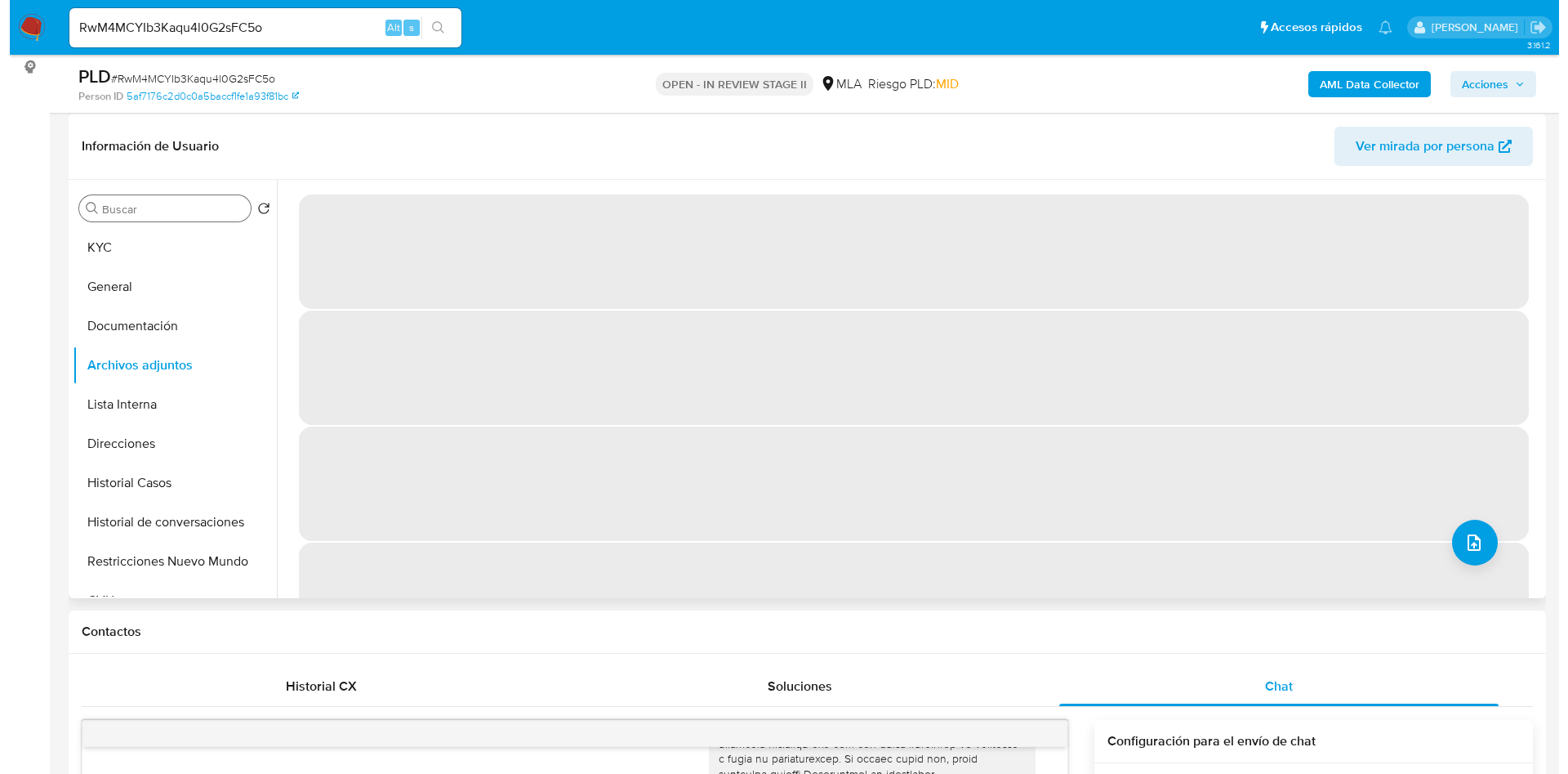
scroll to position [245, 0]
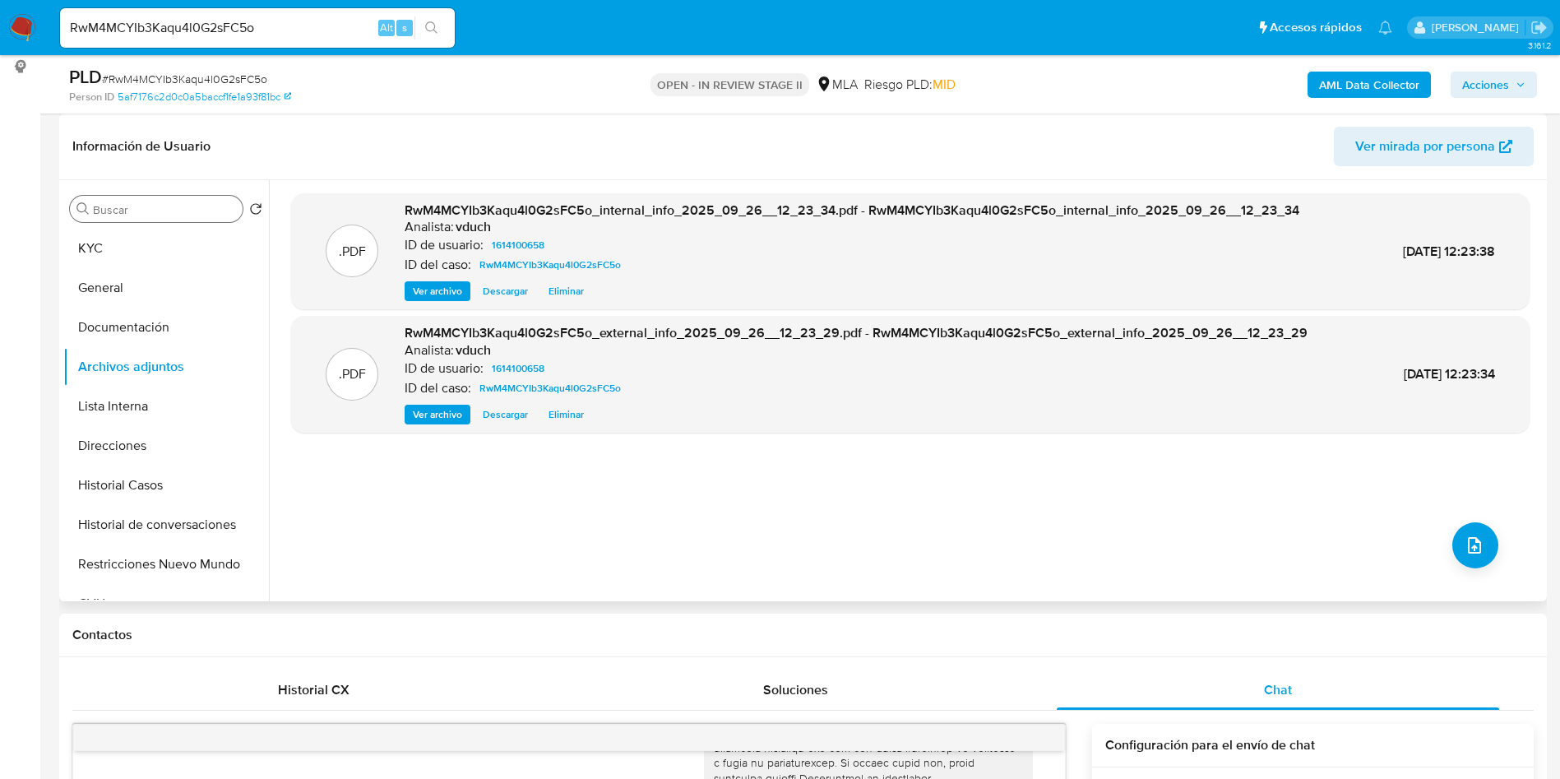
click at [1451, 564] on div ".PDF RwM4MCYIb3Kaqu4l0G2sFC5o_internal_info_2025_09_26__12_23_34.pdf - RwM4MCYI…" at bounding box center [910, 390] width 1238 height 395
click at [1465, 535] on icon "upload-file" at bounding box center [1474, 545] width 20 height 20
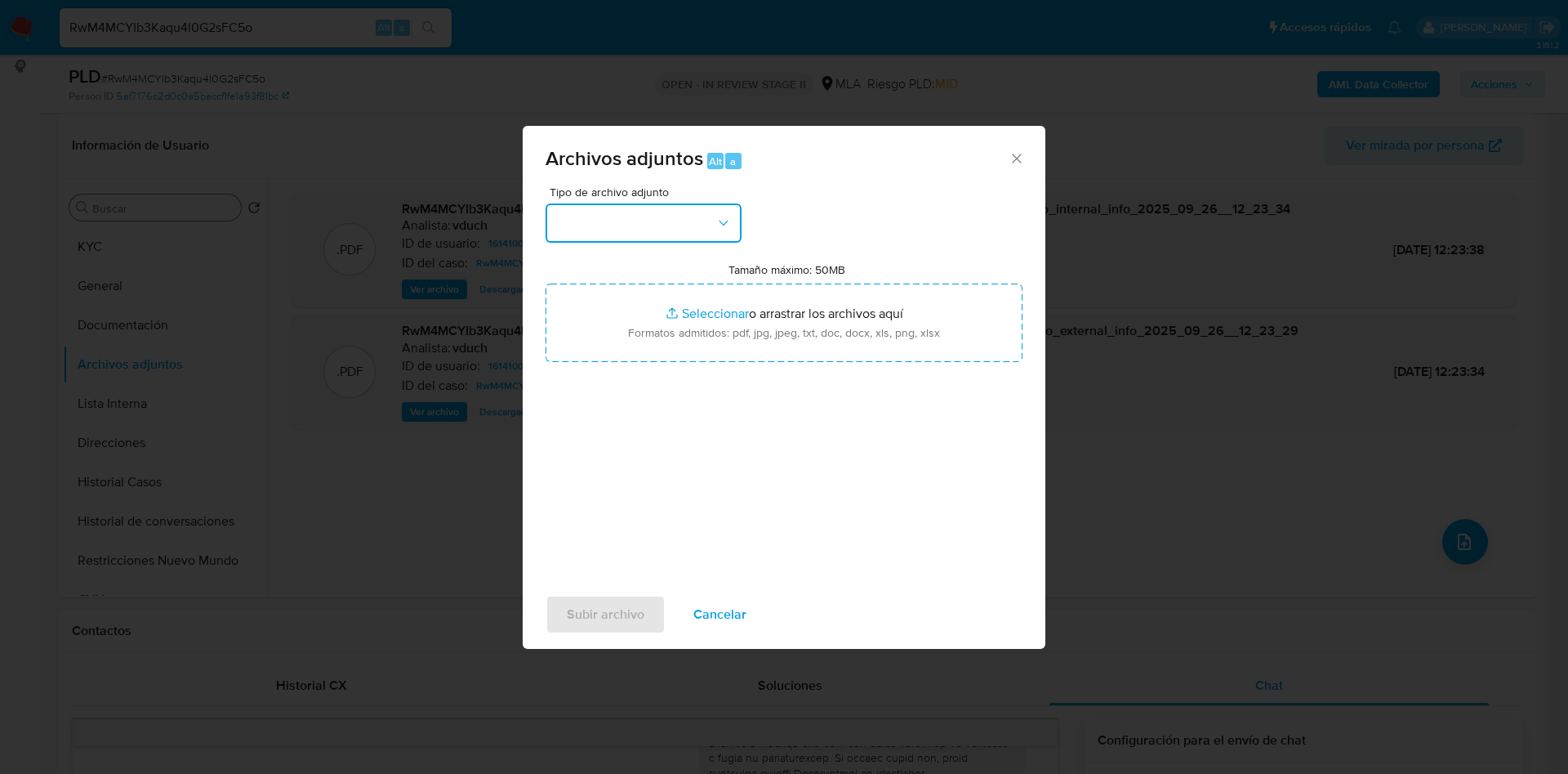
click at [658, 236] on button "button" at bounding box center [642, 223] width 196 height 39
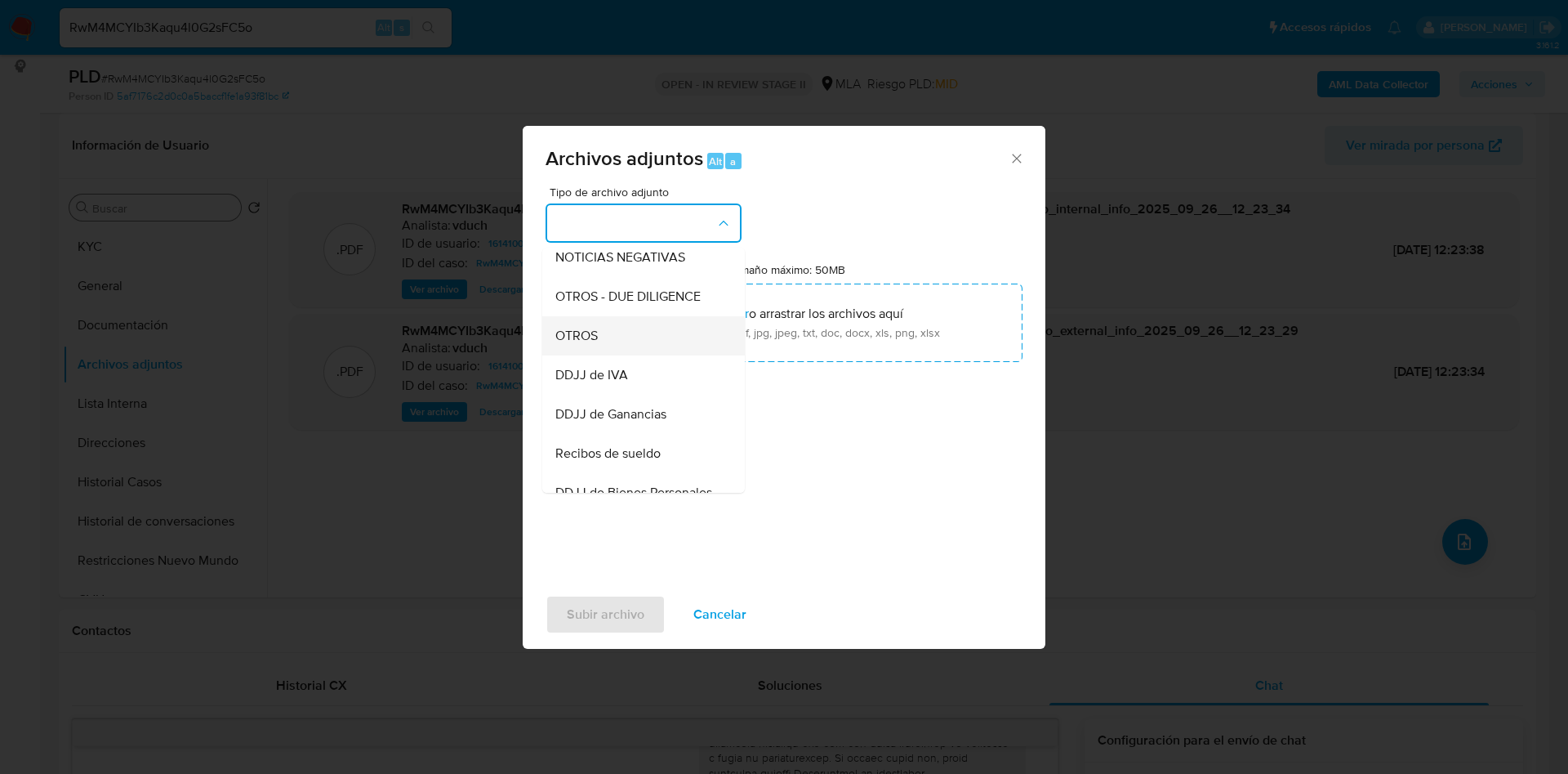
click at [601, 347] on div "OTROS" at bounding box center [639, 335] width 167 height 39
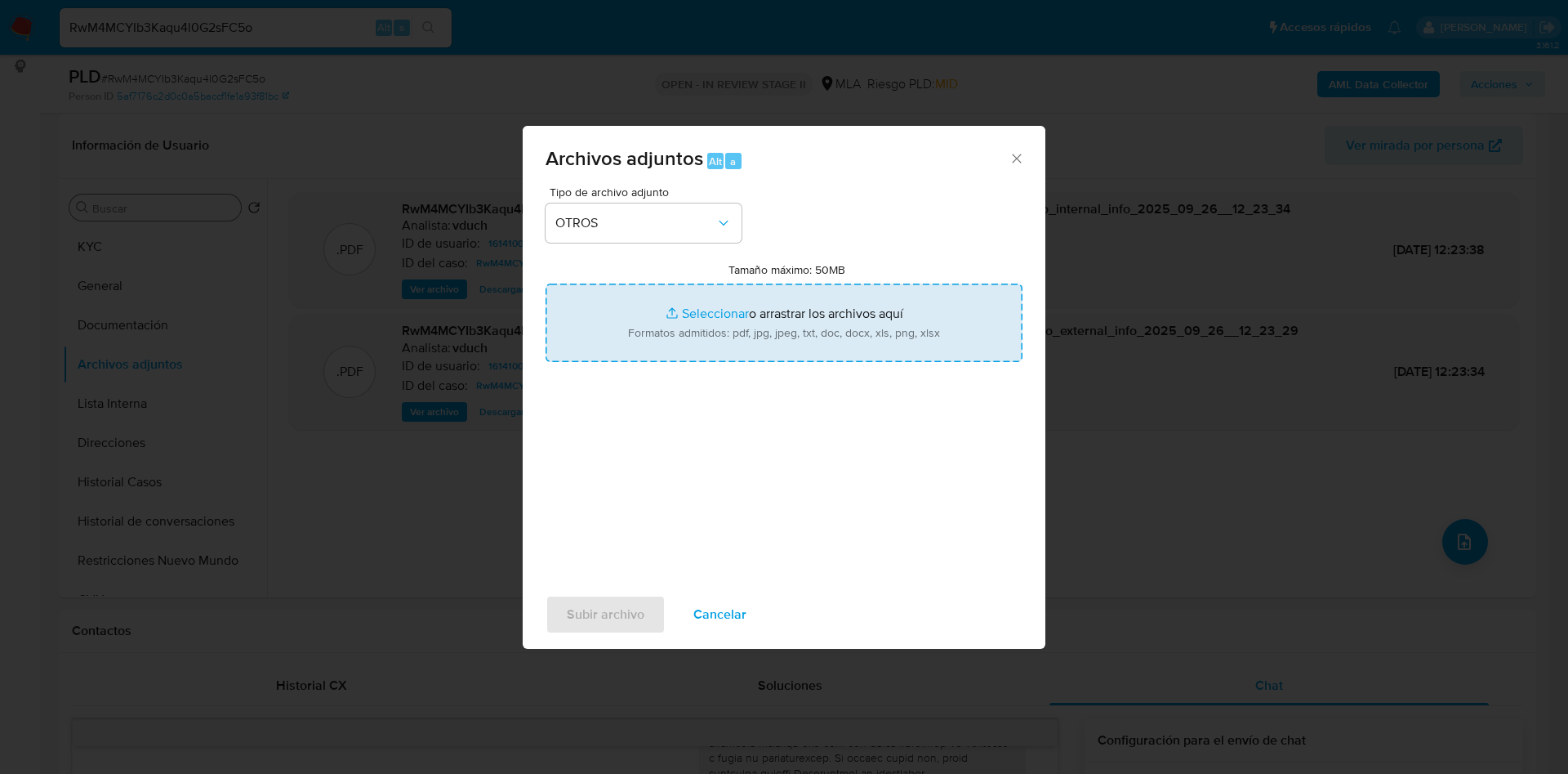
type input "C:\fakepath\Caselog RwM4MCYIb3Kaqu4l0G2sFC5o_2025_09_17_14_35_32.docx"
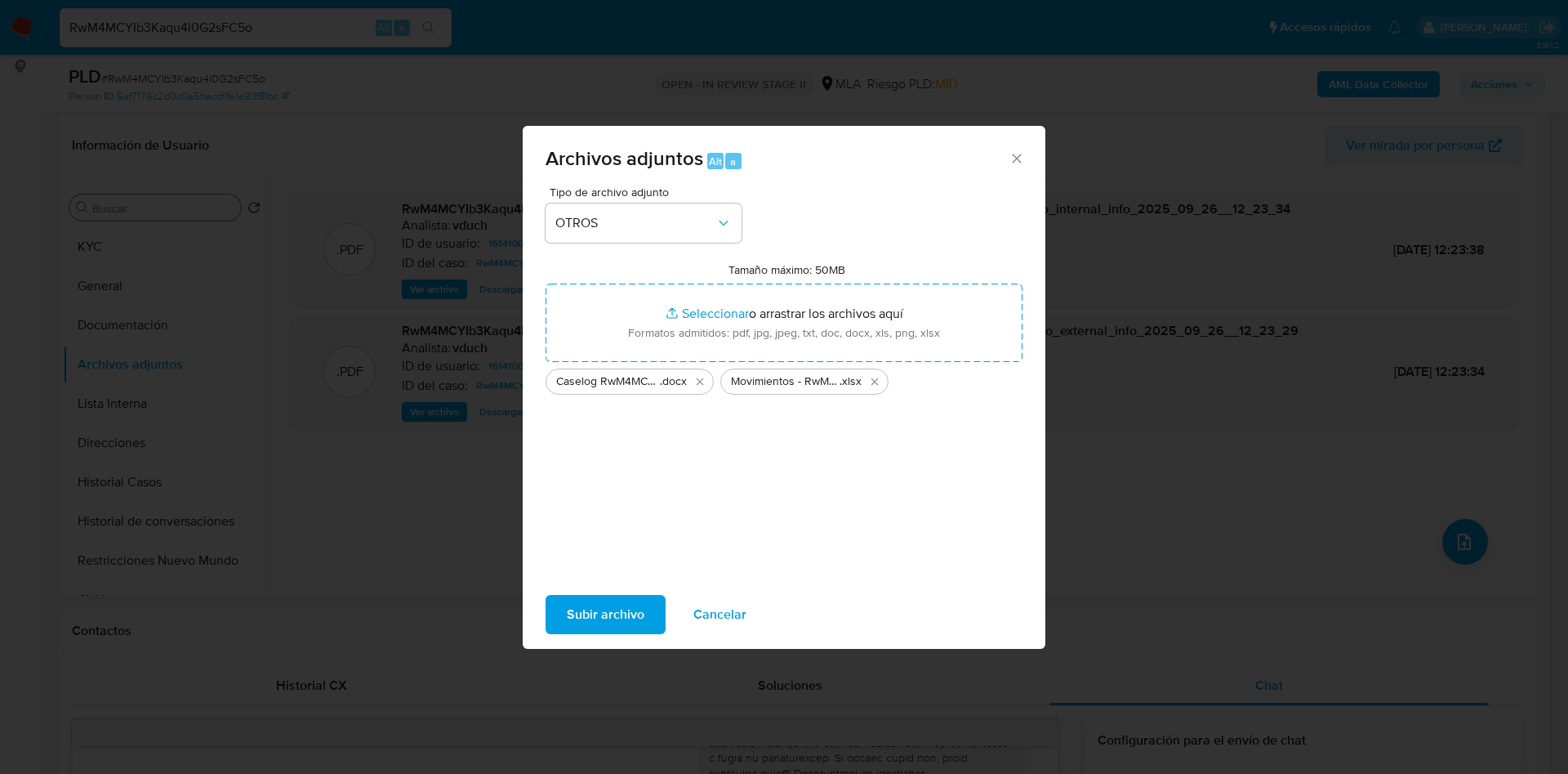
click at [598, 607] on span "Subir archivo" at bounding box center [606, 614] width 77 height 36
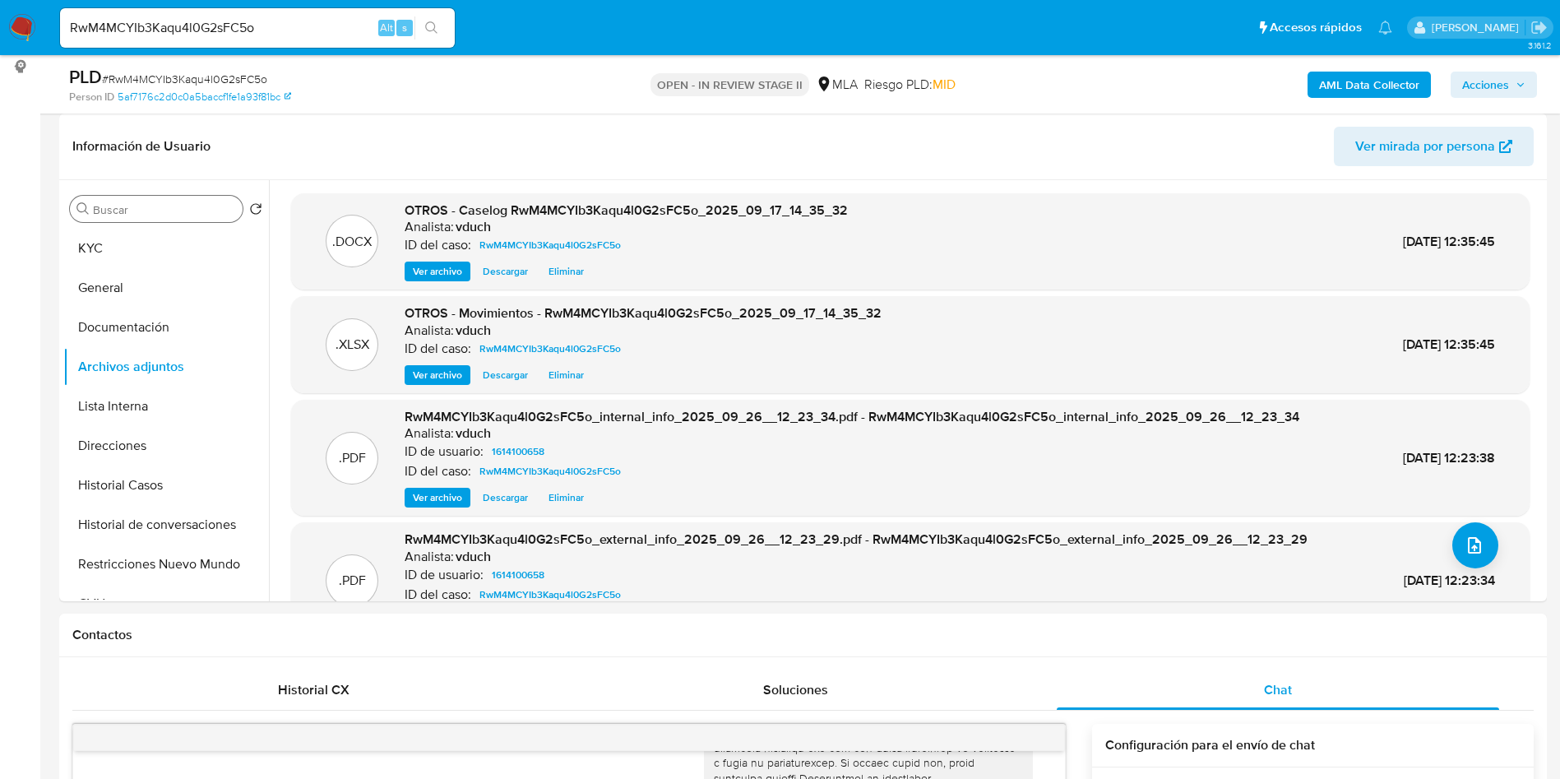
click at [170, 527] on button "Historial de conversaciones" at bounding box center [159, 524] width 192 height 39
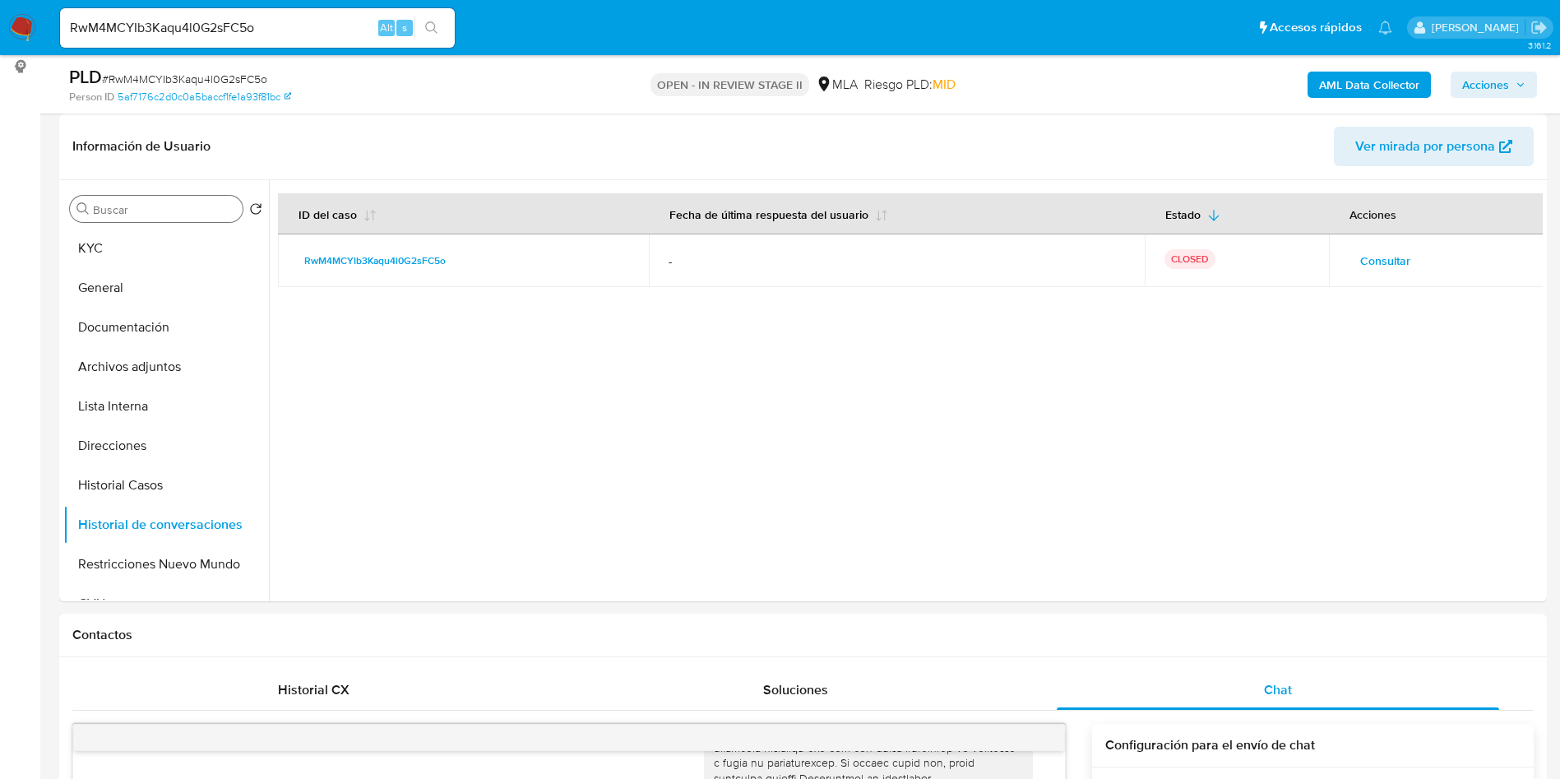
click at [1473, 92] on span "Acciones" at bounding box center [1485, 85] width 47 height 26
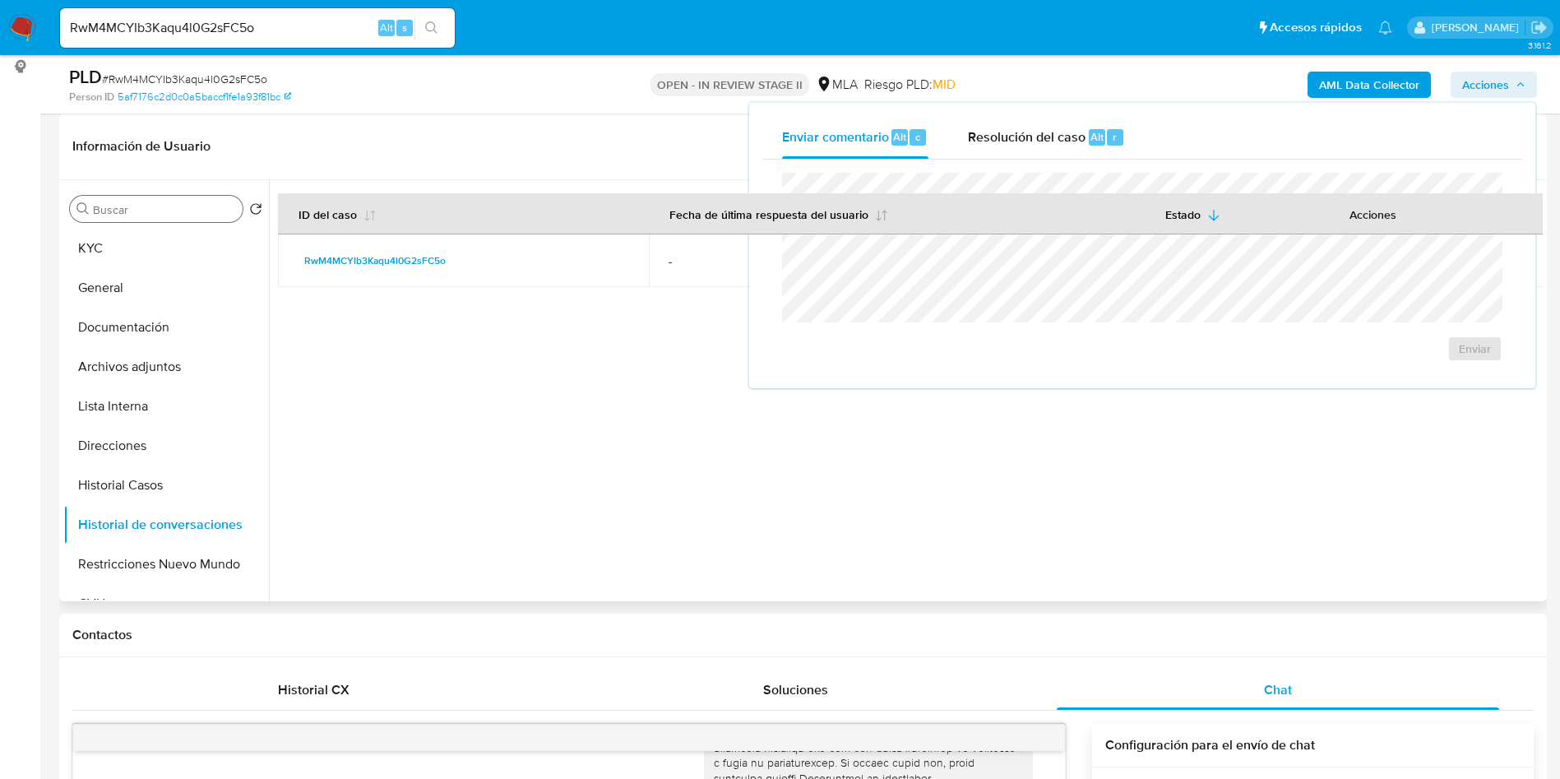
drag, startPoint x: 1061, startPoint y: 124, endPoint x: 1068, endPoint y: 214, distance: 89.9
click at [1060, 125] on div "Resolución del caso Alt r" at bounding box center [1046, 137] width 157 height 43
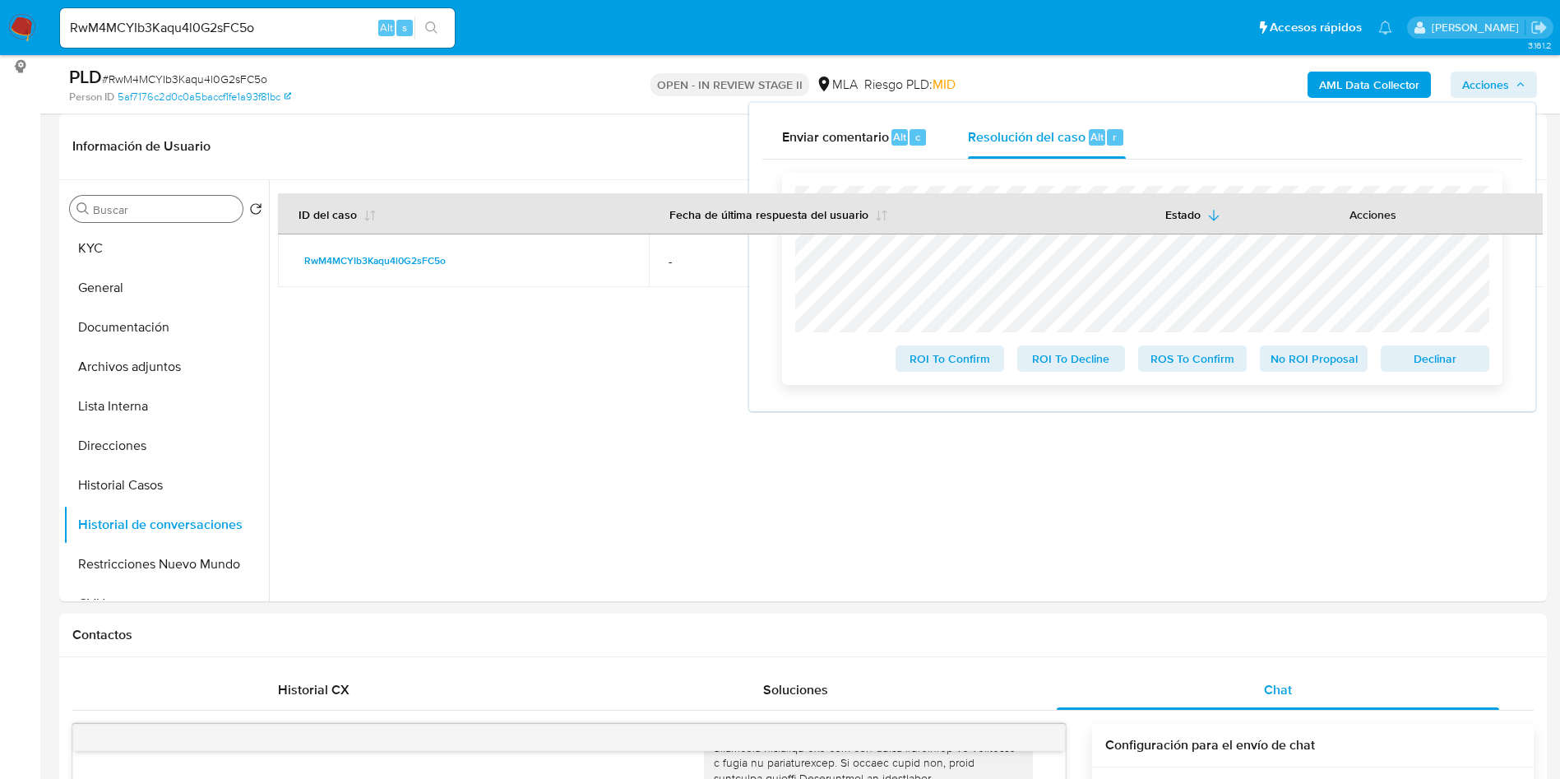
click at [1339, 358] on span "No ROI Proposal" at bounding box center [1314, 358] width 86 height 23
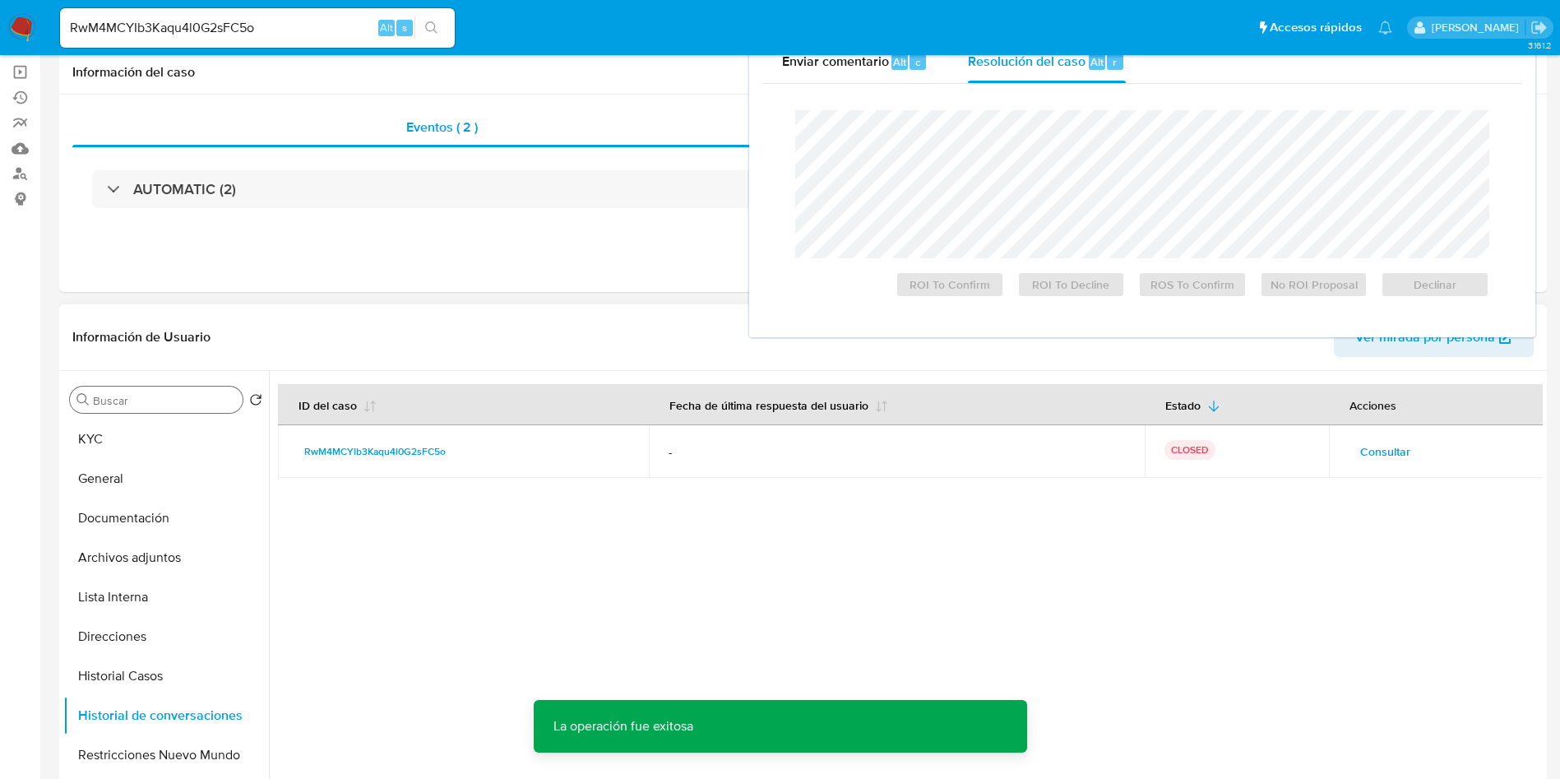
scroll to position [0, 0]
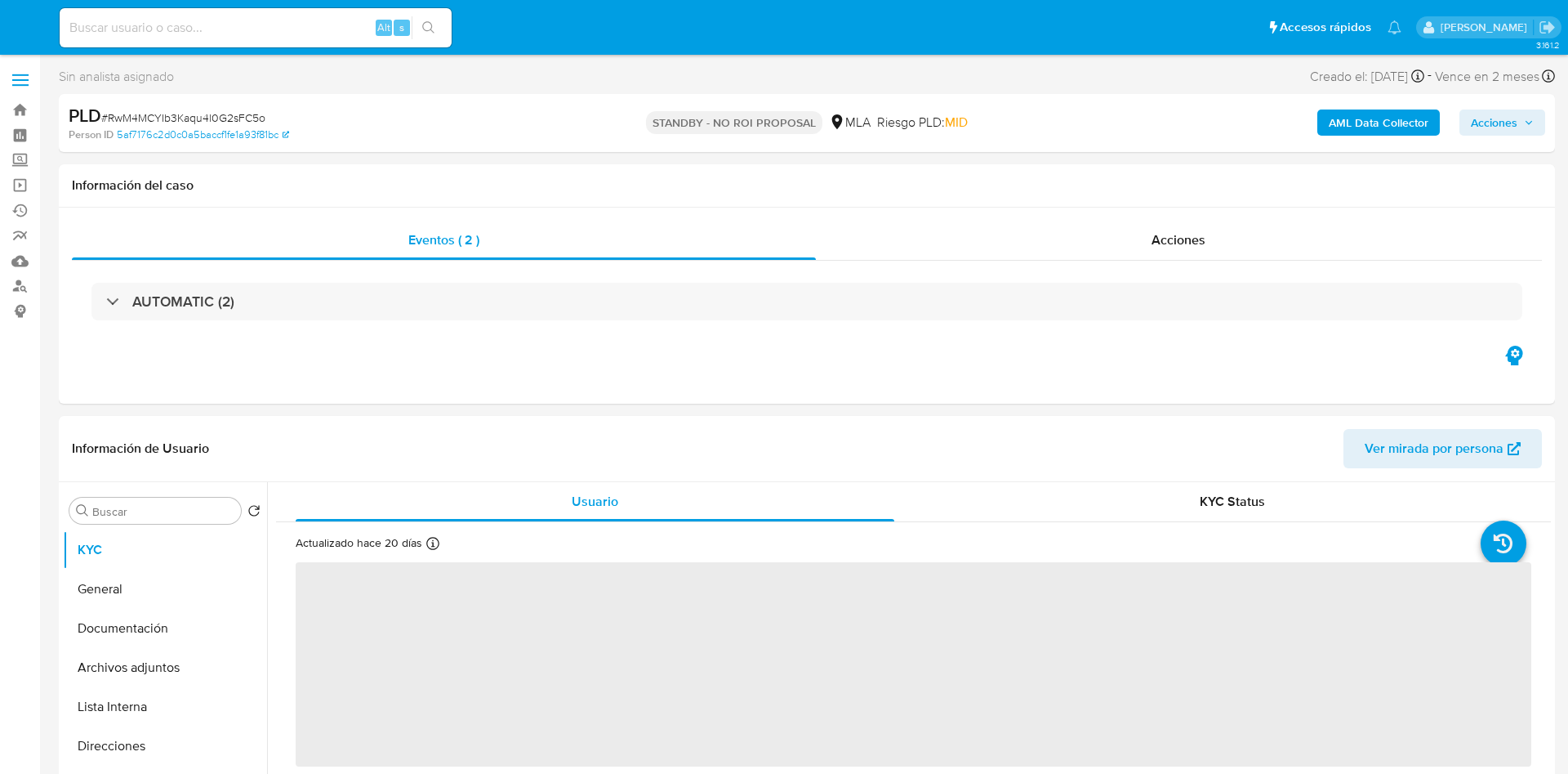
select select "10"
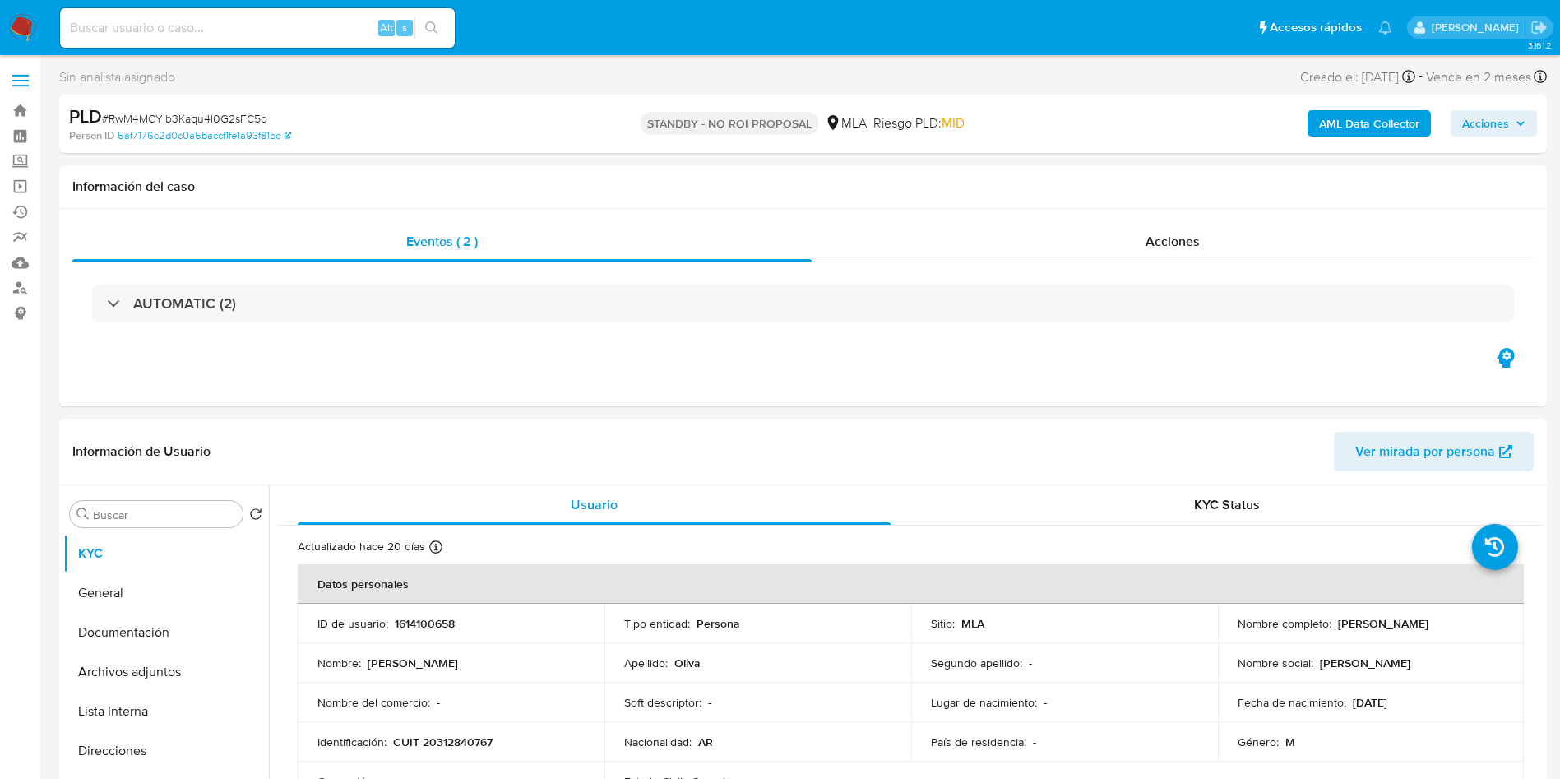
click at [320, 30] on input at bounding box center [257, 27] width 395 height 21
paste input "eamRfYNtrxLVX7rhjTmlqszi"
type input "eamRfYNtrxLVX7rhjTmlqszi"
click at [432, 30] on icon "search-icon" at bounding box center [431, 27] width 12 height 12
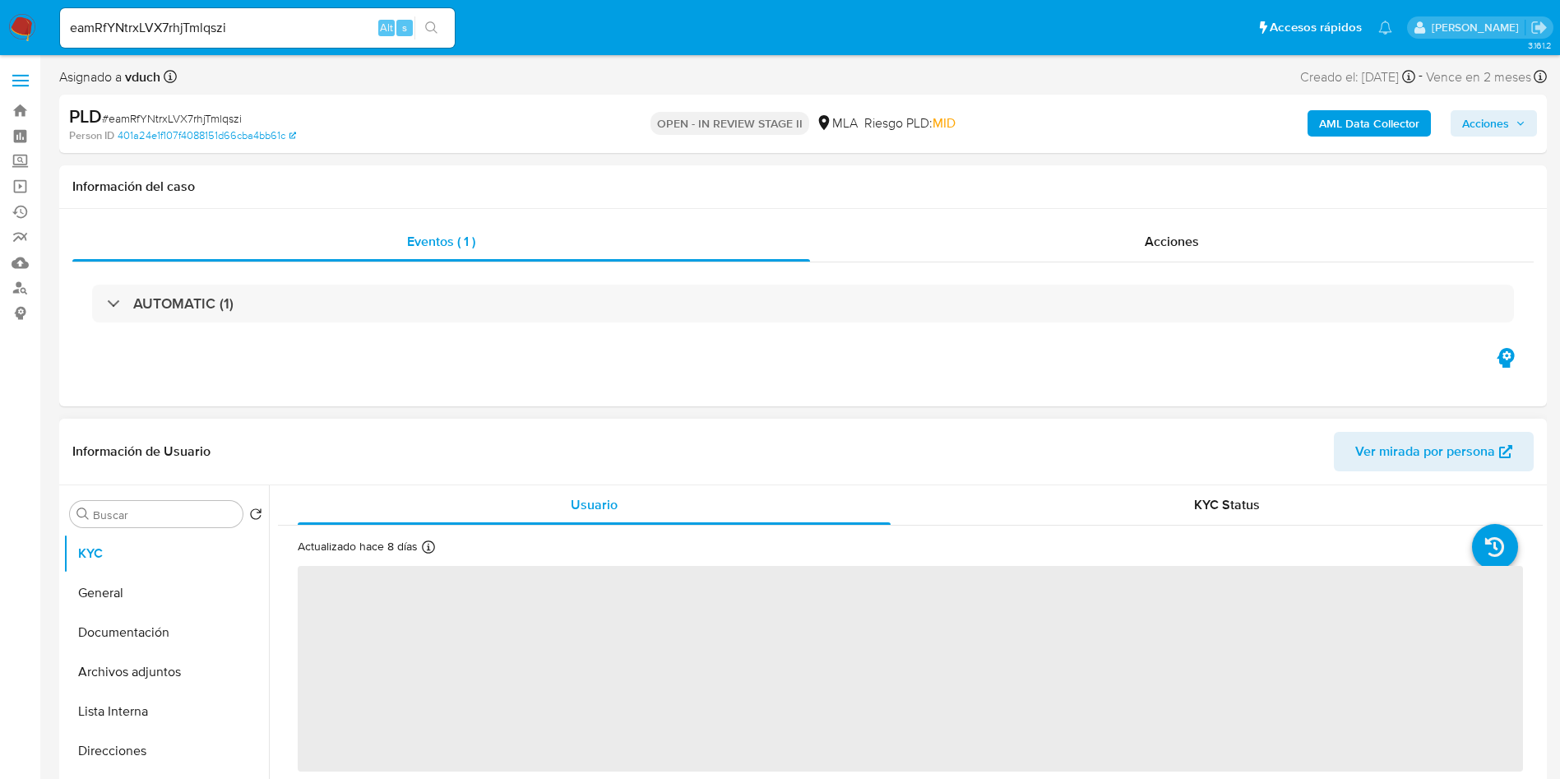
select select "10"
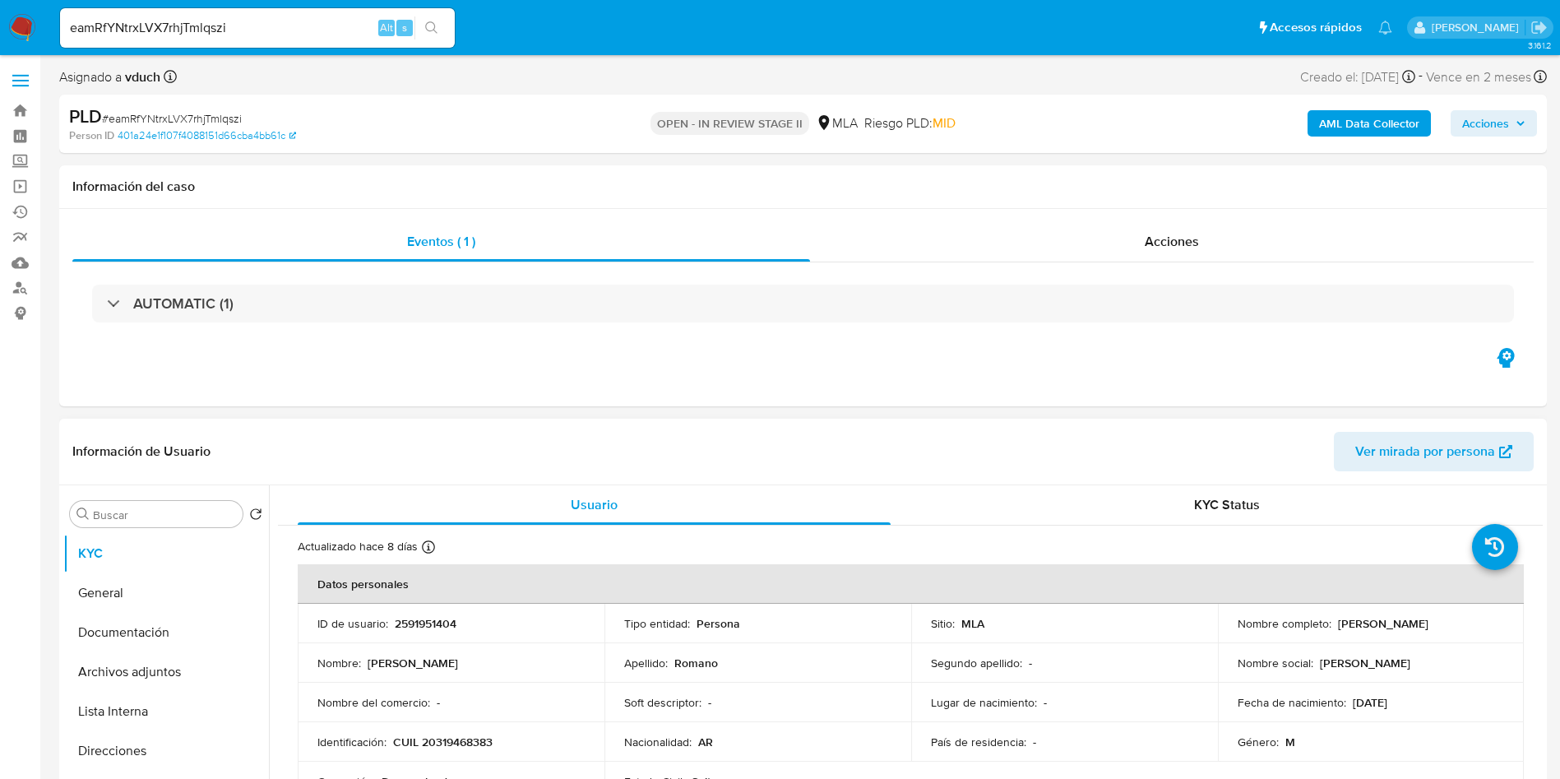
click at [591, 655] on td "Nombre : [PERSON_NAME]" at bounding box center [451, 662] width 307 height 39
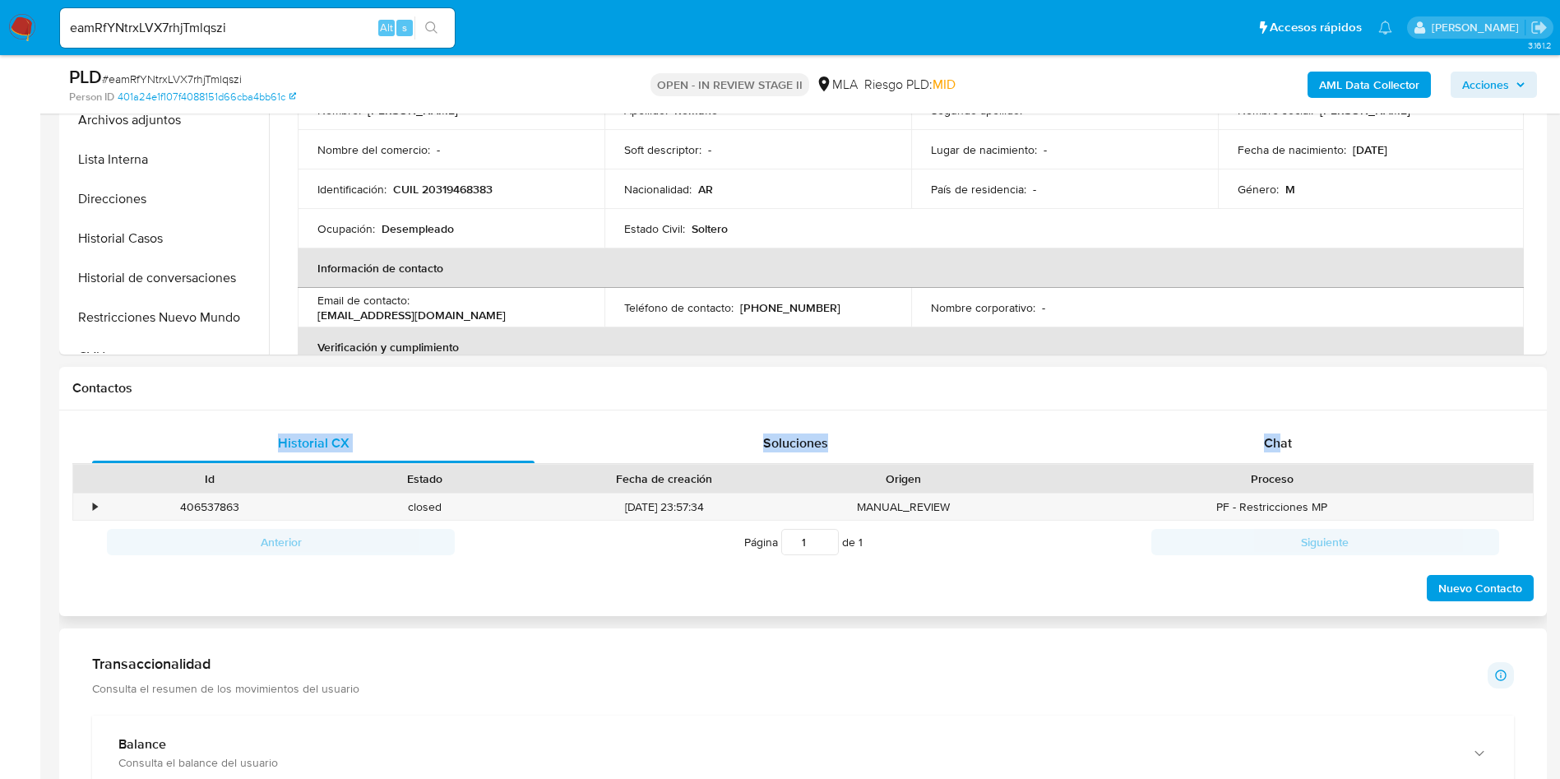
drag, startPoint x: 1282, startPoint y: 408, endPoint x: 1292, endPoint y: 469, distance: 61.8
click at [1282, 409] on div "Contactos Historial CX Soluciones Chat Id Estado Fecha de creación Origen Proce…" at bounding box center [802, 492] width 1487 height 250
click at [1293, 470] on div "Proceso" at bounding box center [1272, 478] width 498 height 16
click at [1303, 439] on div "Chat" at bounding box center [1277, 442] width 442 height 39
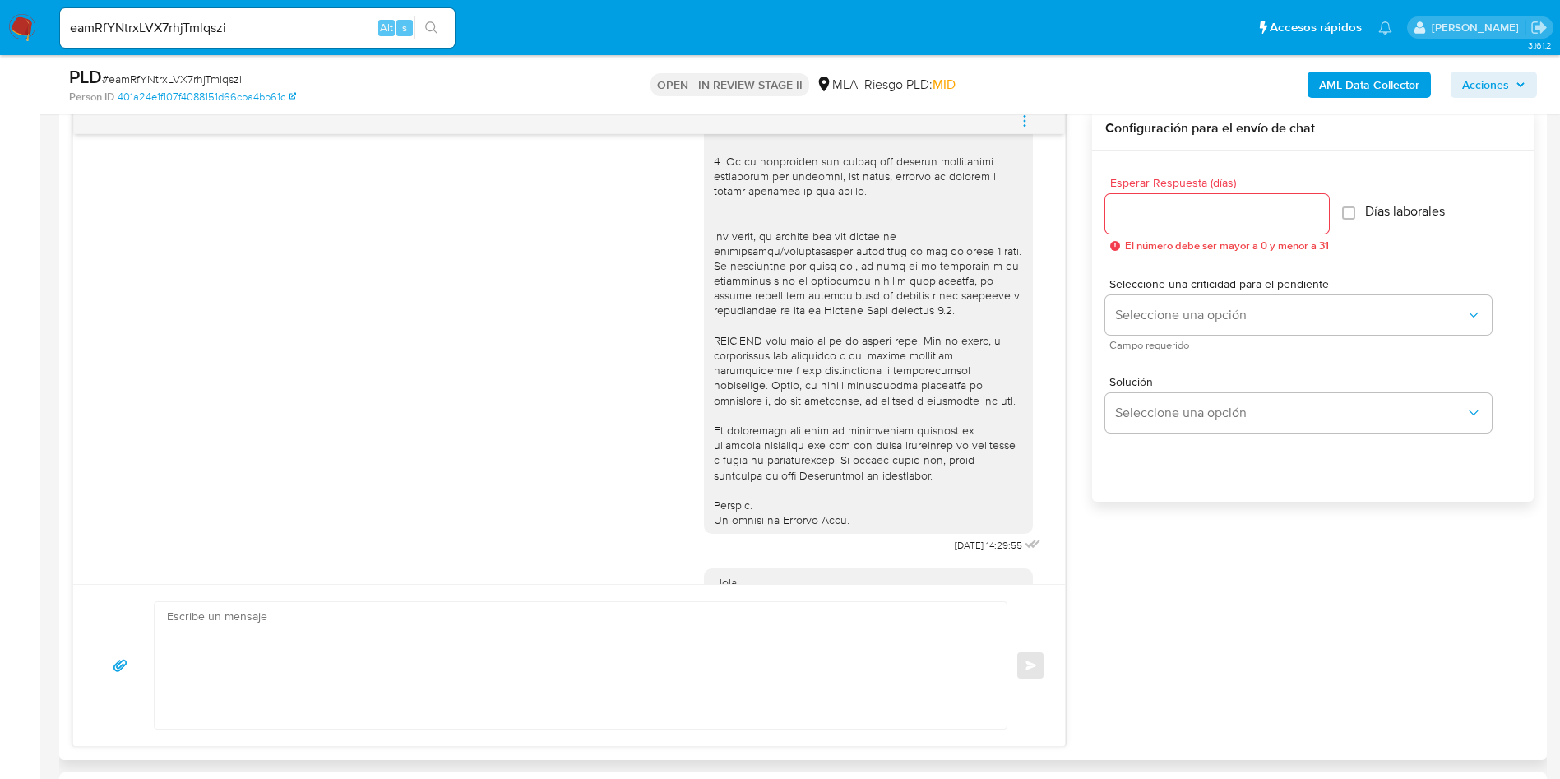
scroll to position [227, 0]
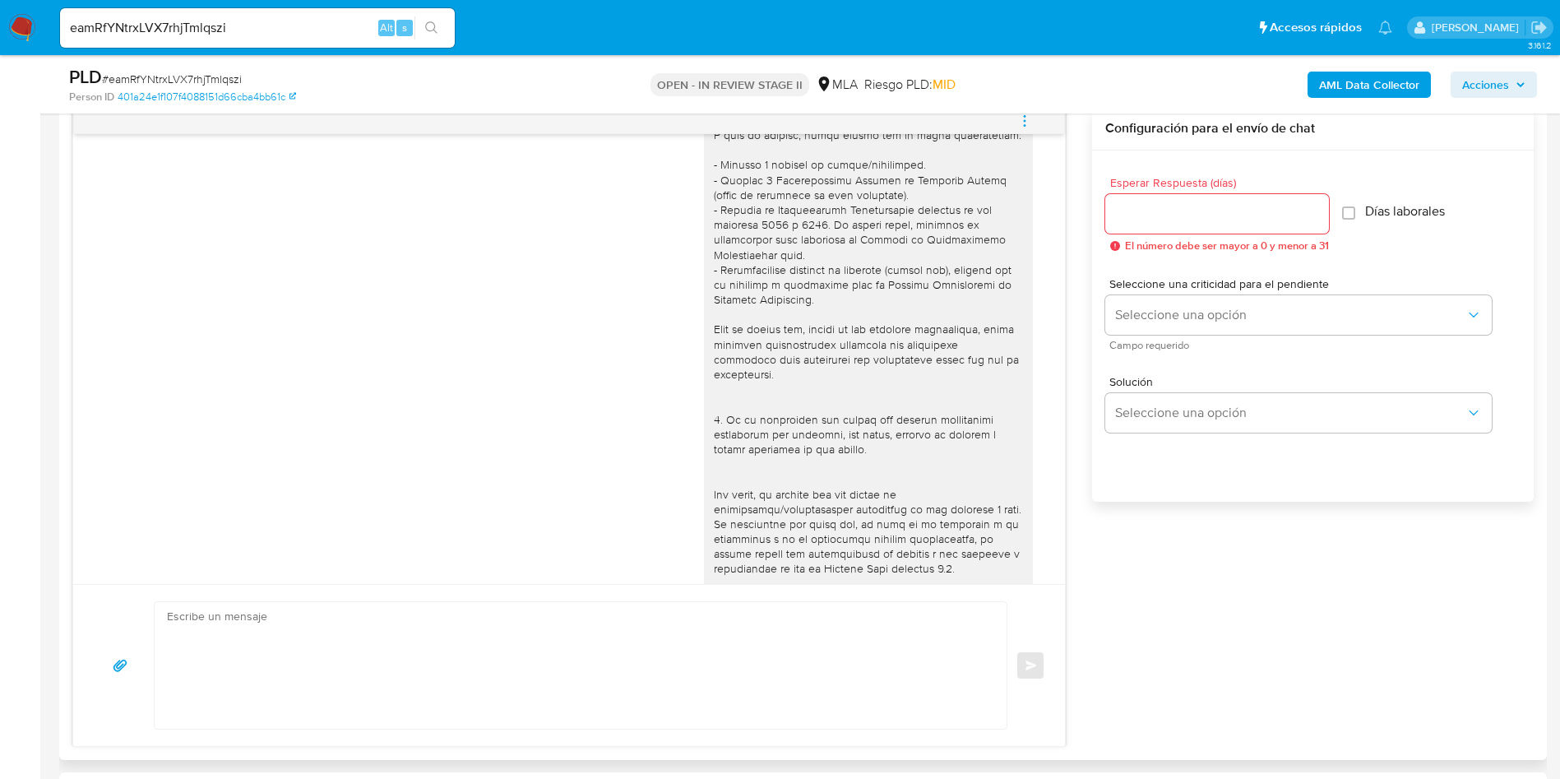
click at [1022, 122] on icon "menu-action" at bounding box center [1024, 120] width 15 height 15
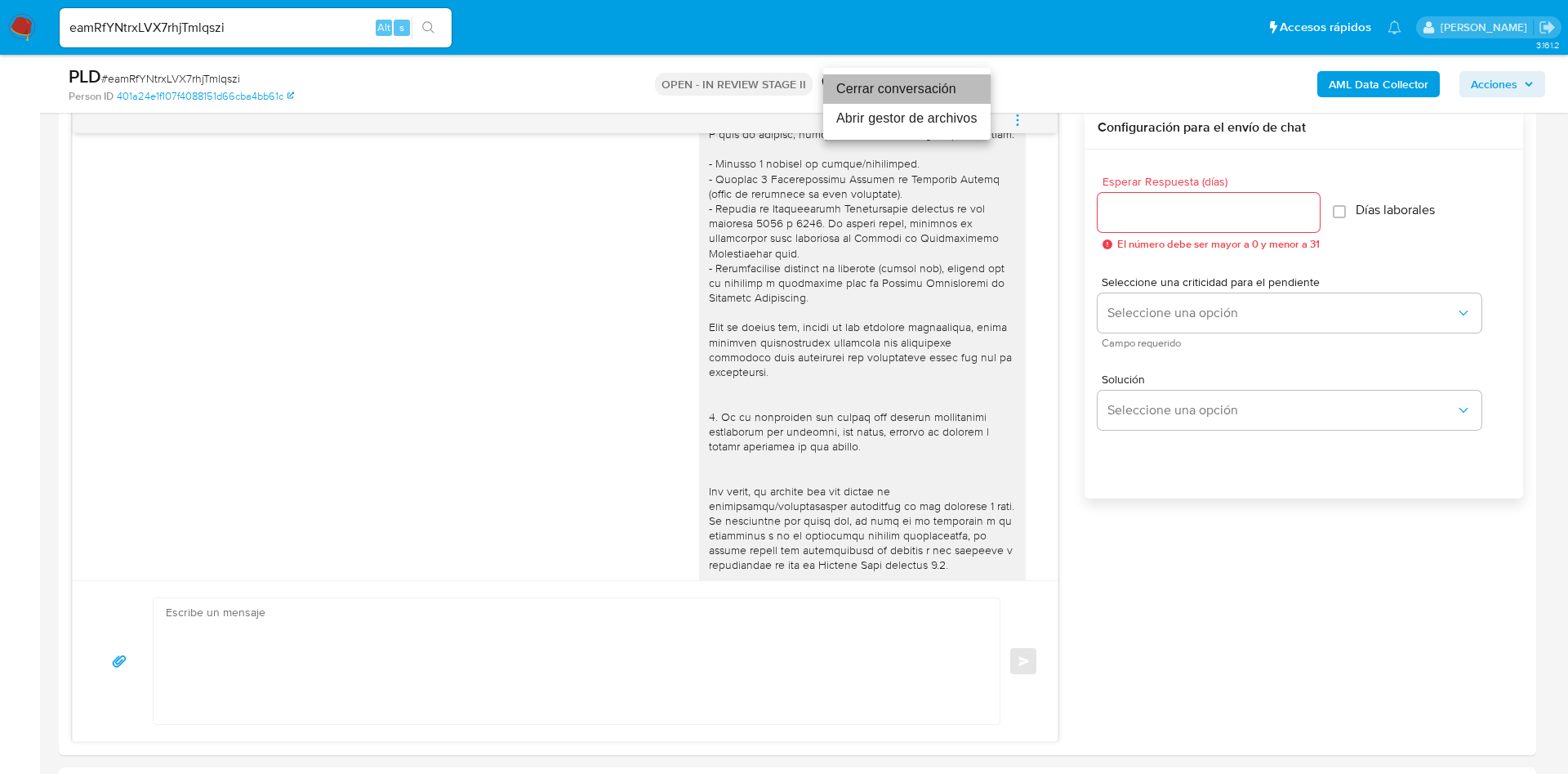
click at [907, 96] on li "Cerrar conversación" at bounding box center [907, 89] width 168 height 30
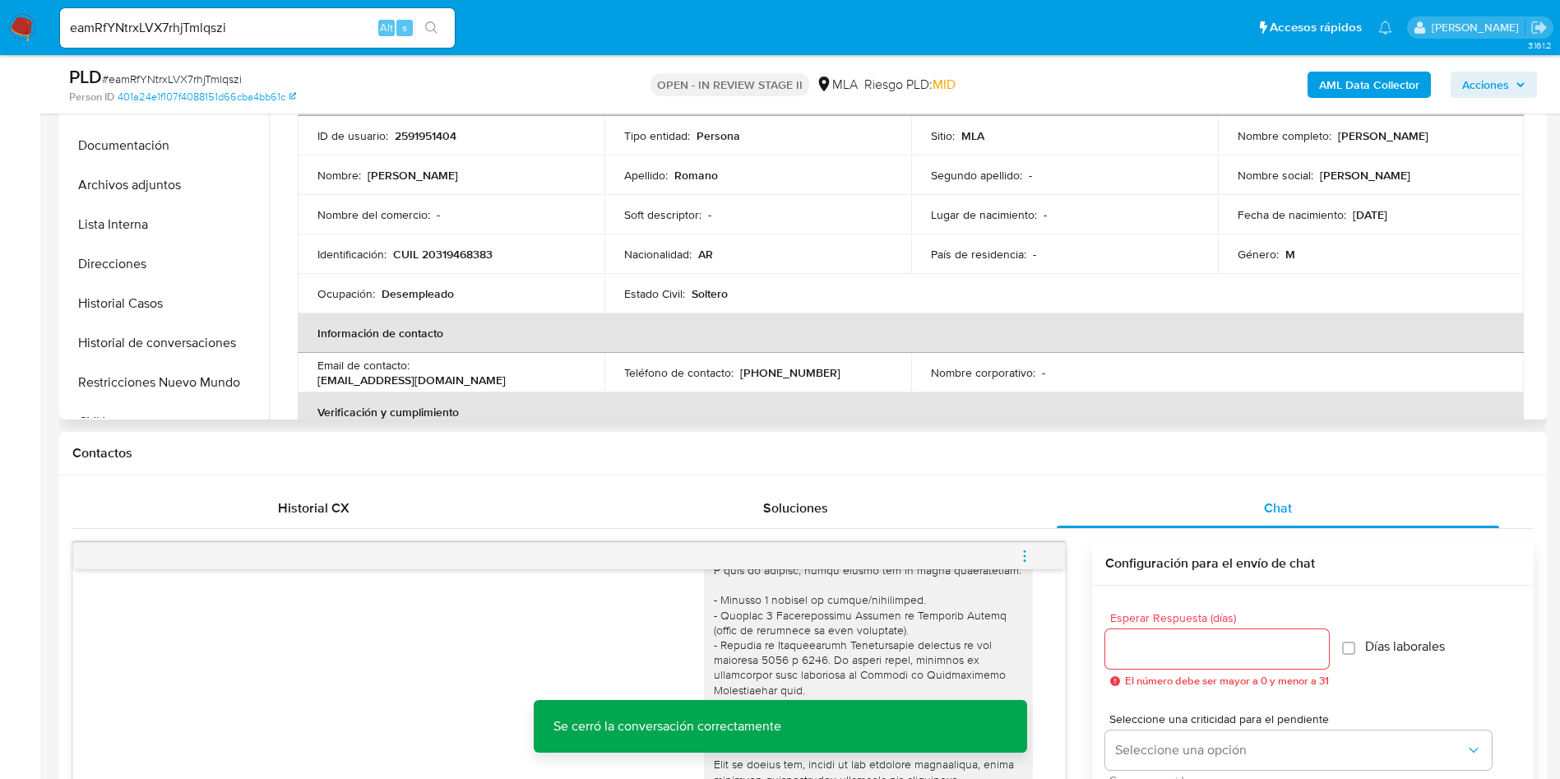
scroll to position [247, 0]
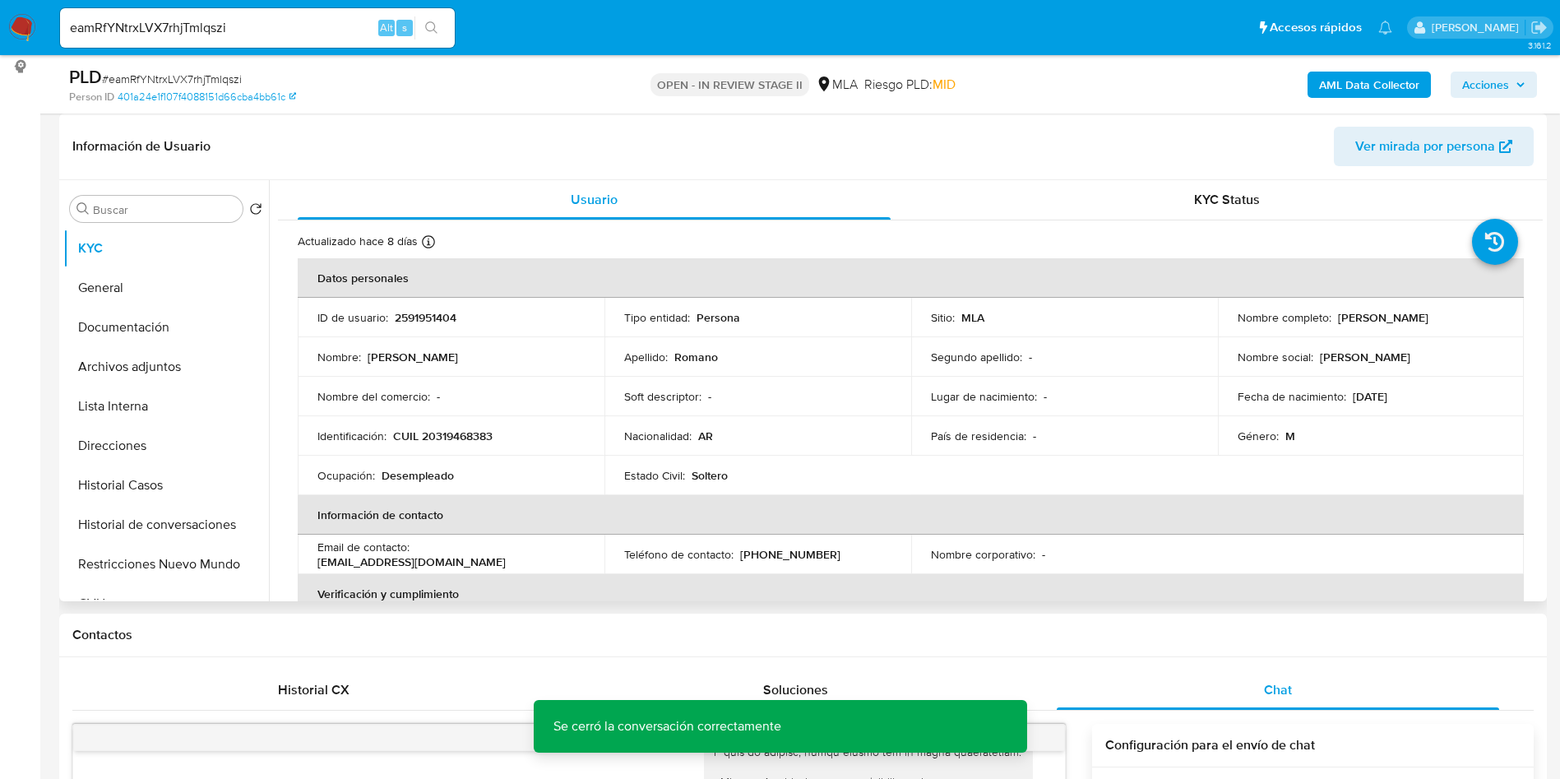
click at [430, 312] on p "2591951404" at bounding box center [426, 317] width 62 height 15
copy p "2591951404"
